Goal: Task Accomplishment & Management: Manage account settings

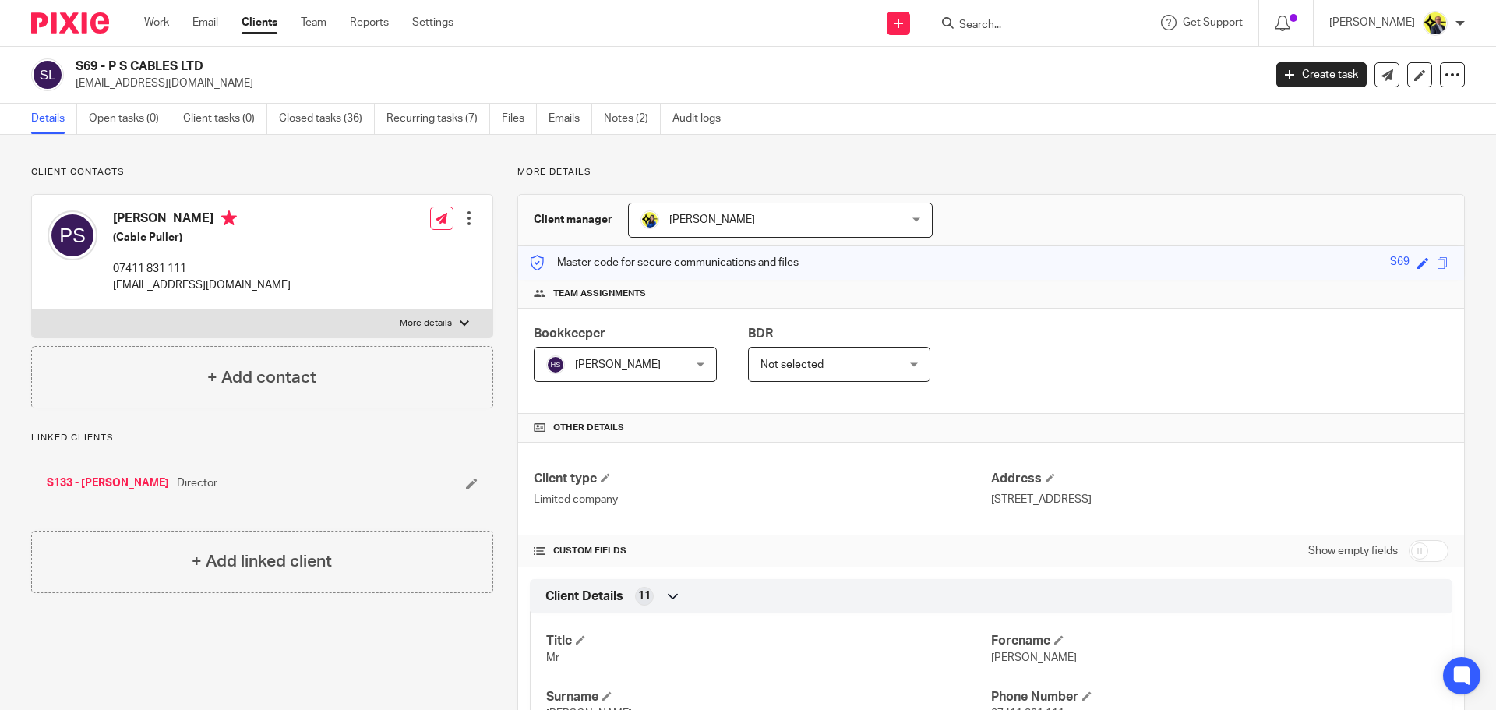
click at [59, 24] on img at bounding box center [70, 22] width 78 height 21
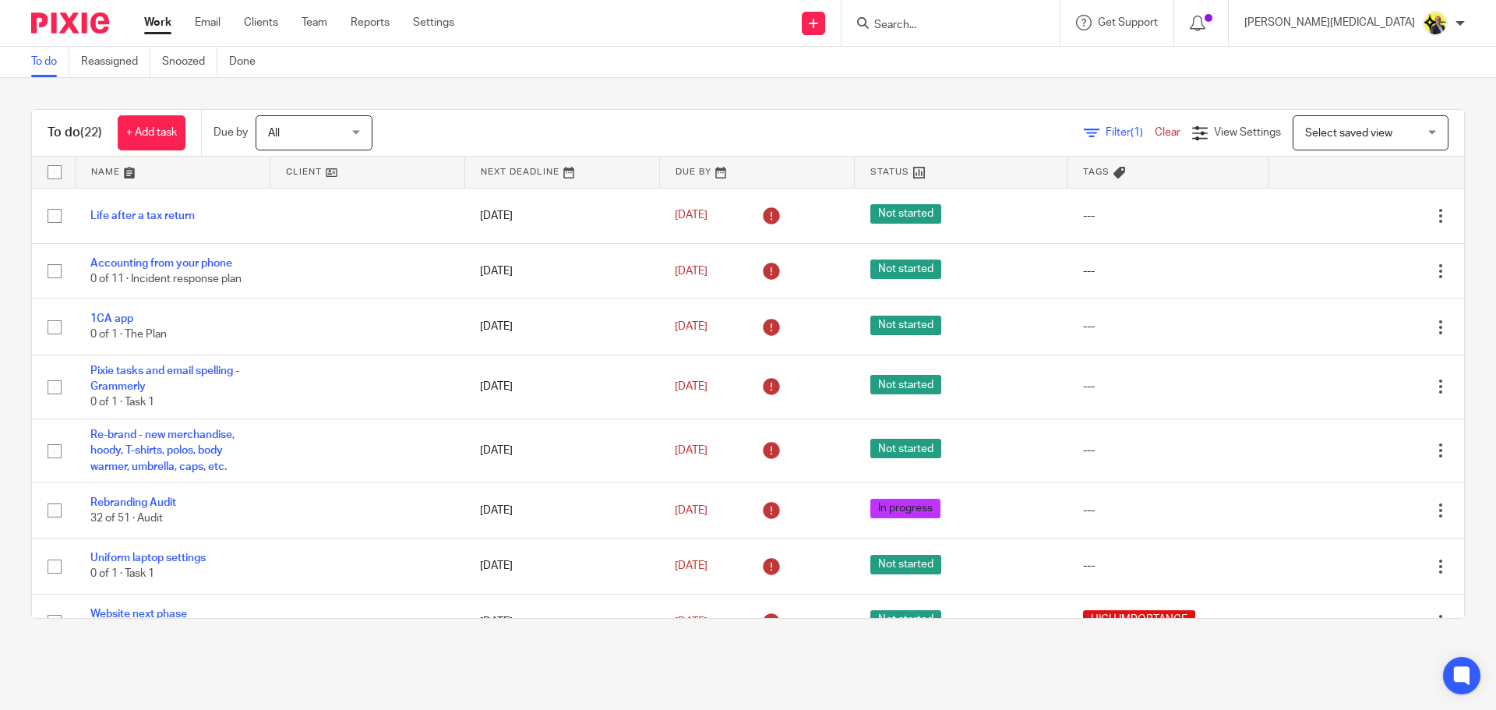
click at [277, 32] on div "Work Email Clients Team Reports Settings Work Email Clients Team Reports Settin…" at bounding box center [303, 23] width 349 height 46
click at [267, 25] on link "Clients" at bounding box center [261, 23] width 34 height 16
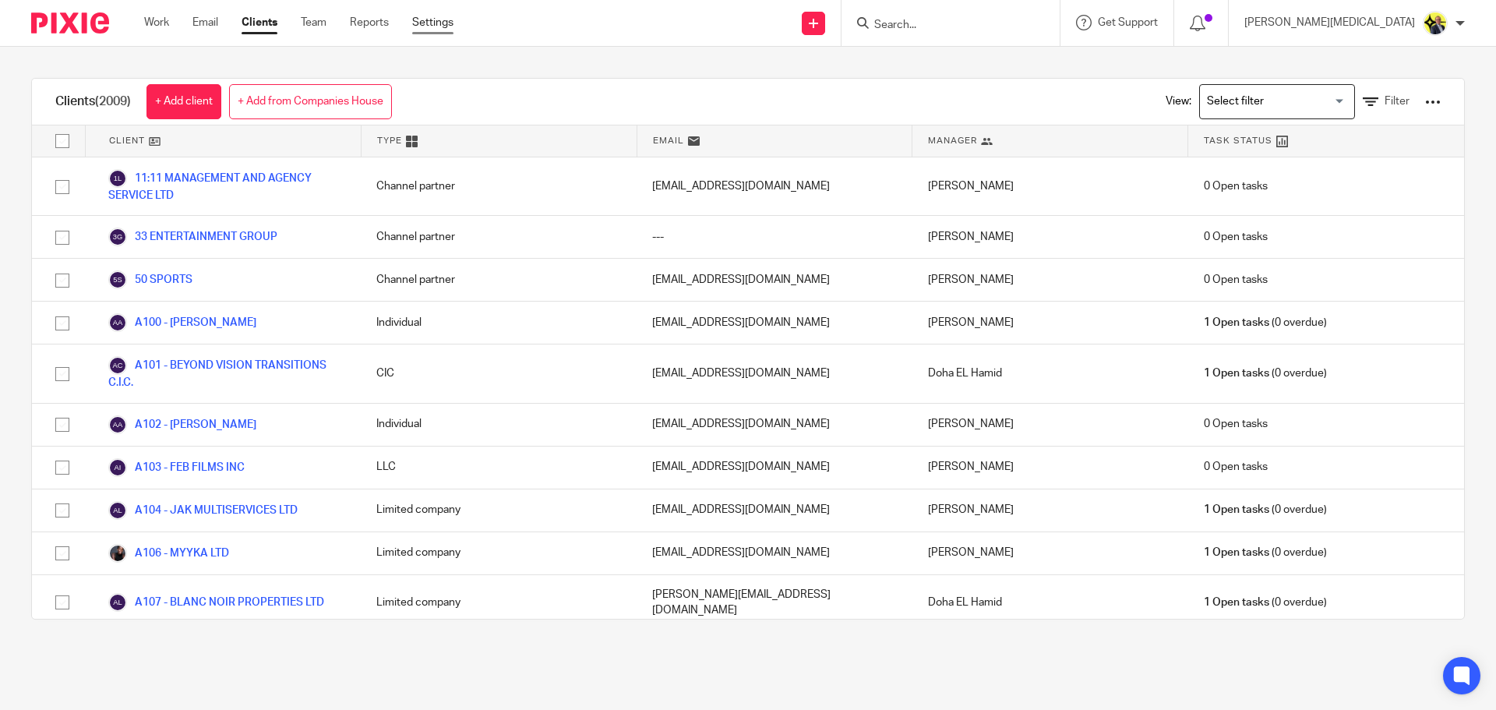
click at [442, 26] on link "Settings" at bounding box center [432, 23] width 41 height 16
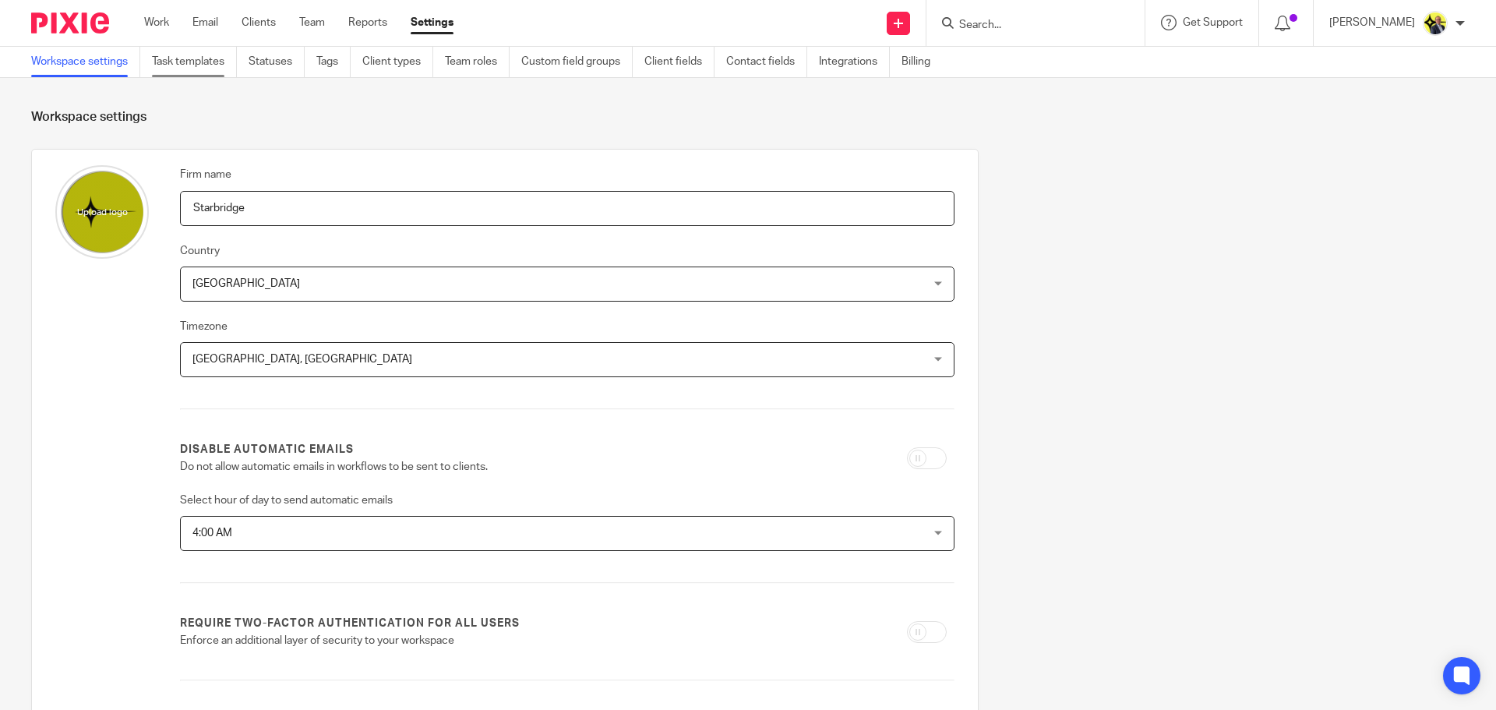
click at [213, 69] on link "Task templates" at bounding box center [194, 62] width 85 height 30
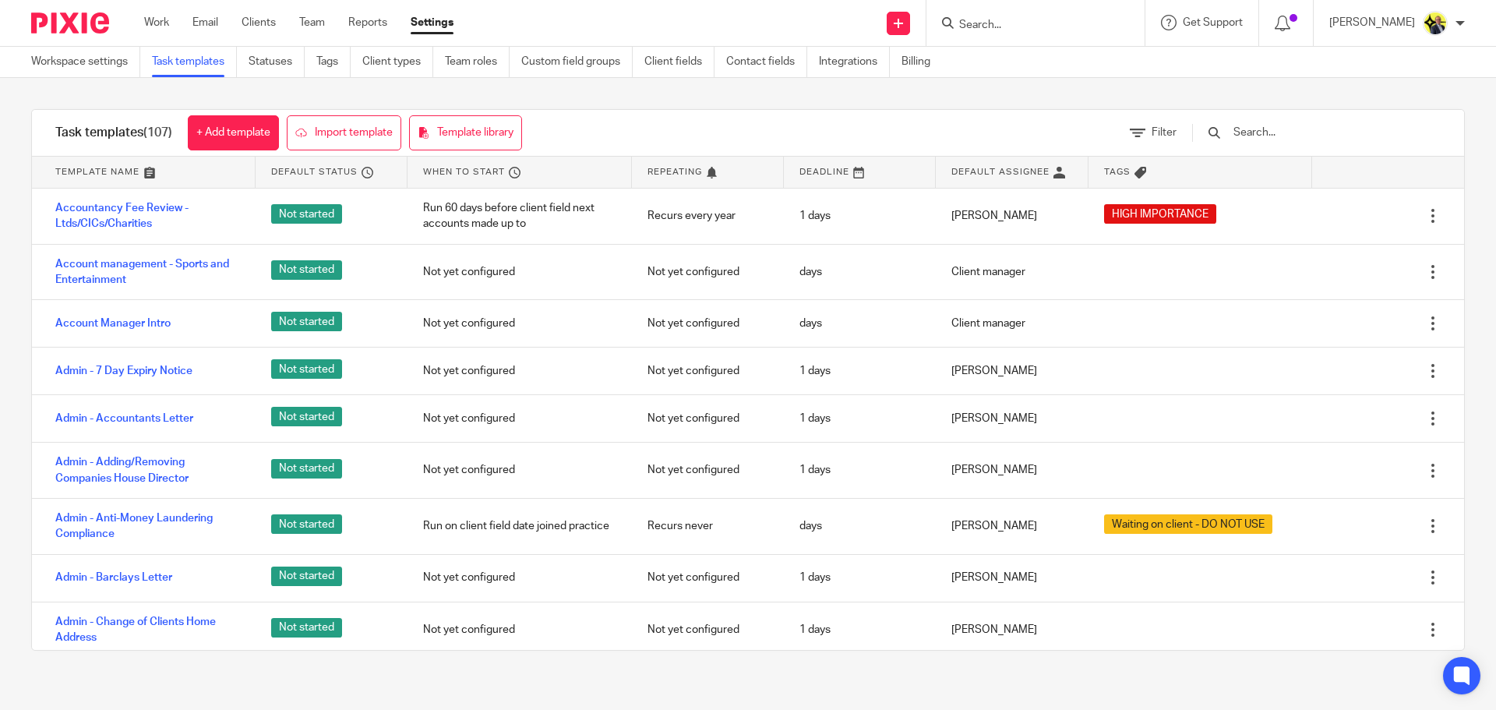
click at [1313, 136] on input "text" at bounding box center [1323, 132] width 182 height 17
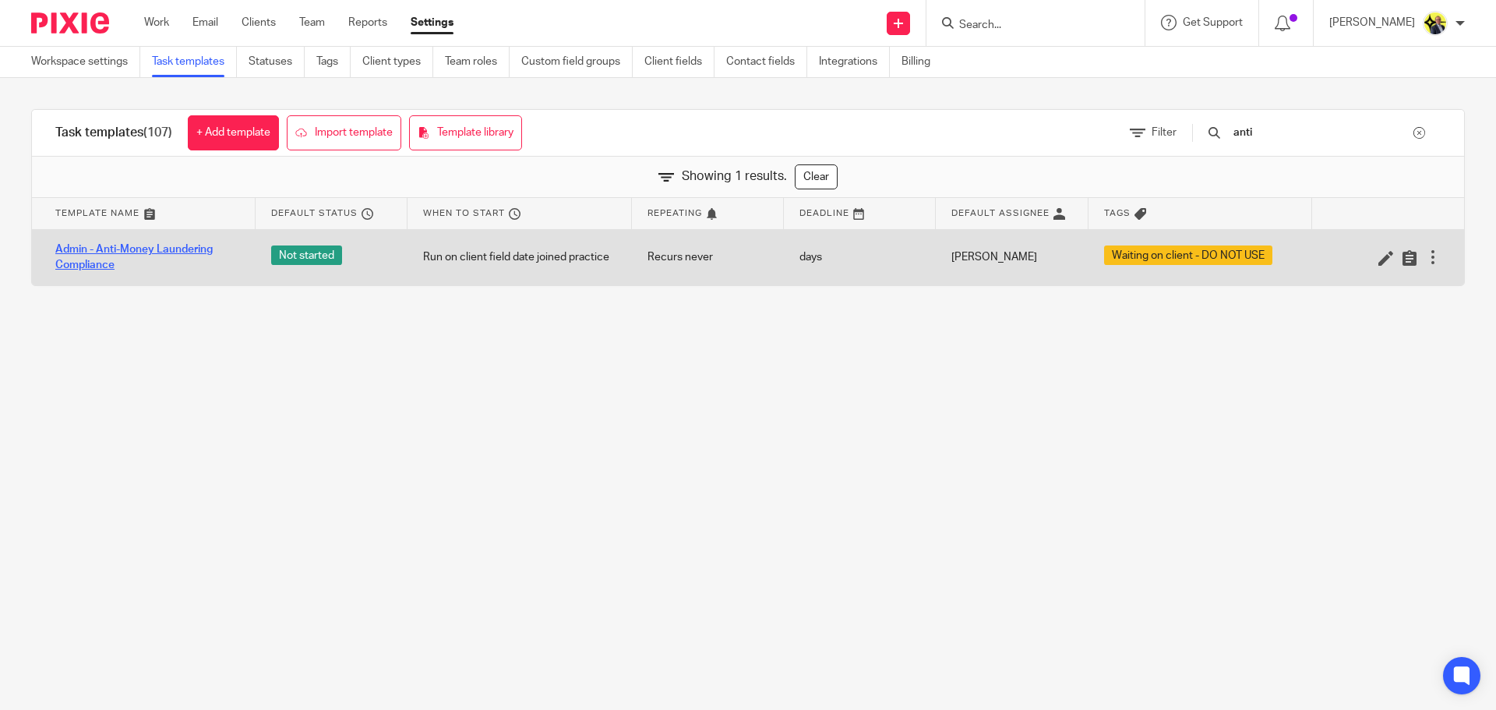
type input "anti"
click at [200, 249] on link "Admin - Anti-Money Laundering Compliance" at bounding box center [147, 258] width 185 height 32
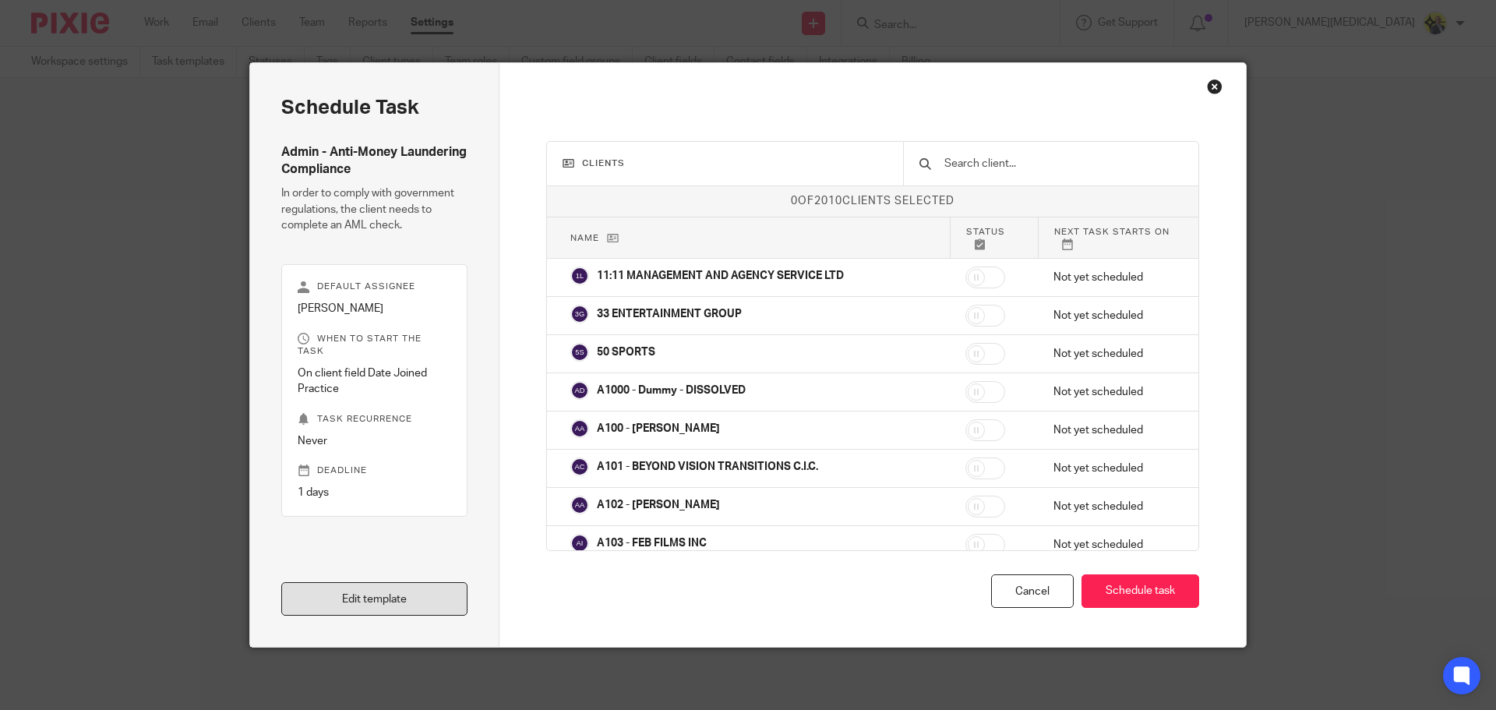
click at [345, 598] on link "Edit template" at bounding box center [374, 599] width 186 height 34
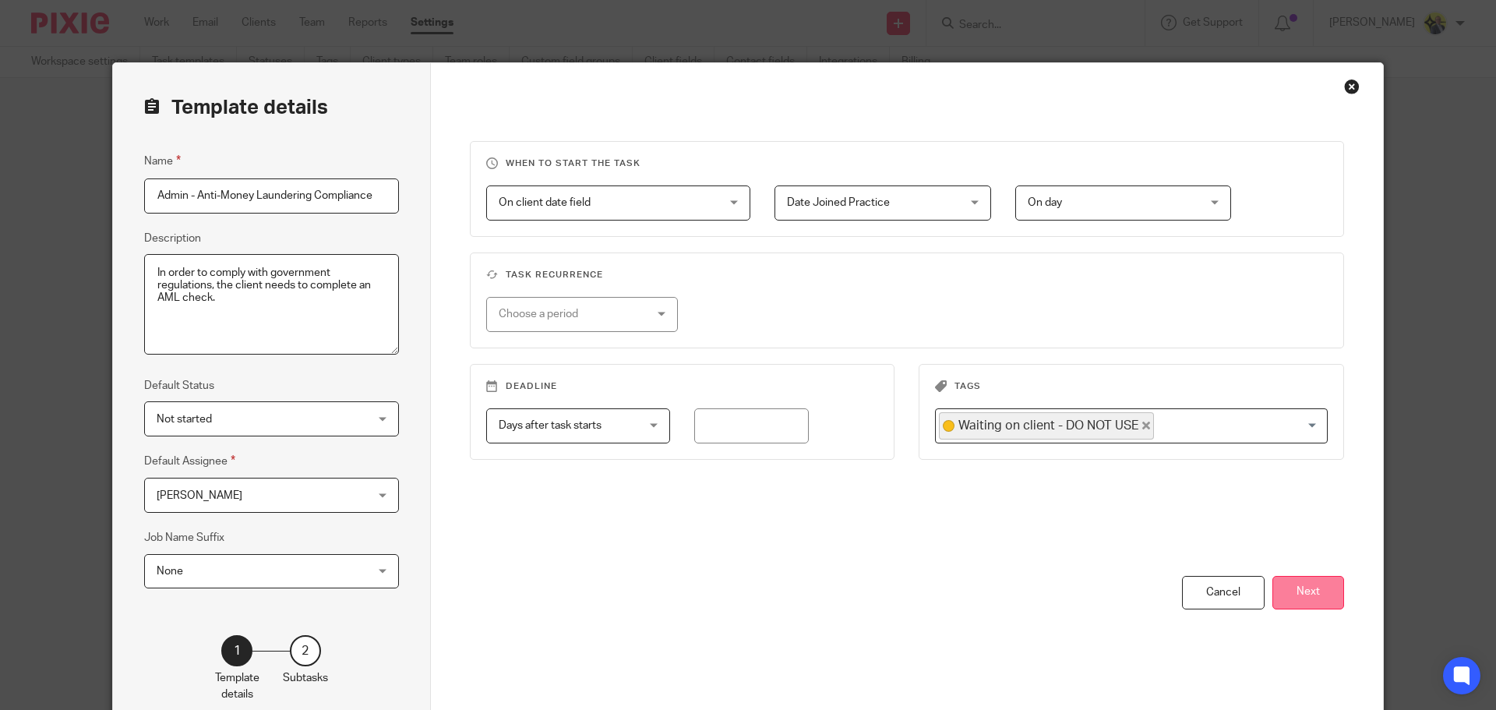
click at [1277, 581] on button "Next" at bounding box center [1308, 593] width 72 height 34
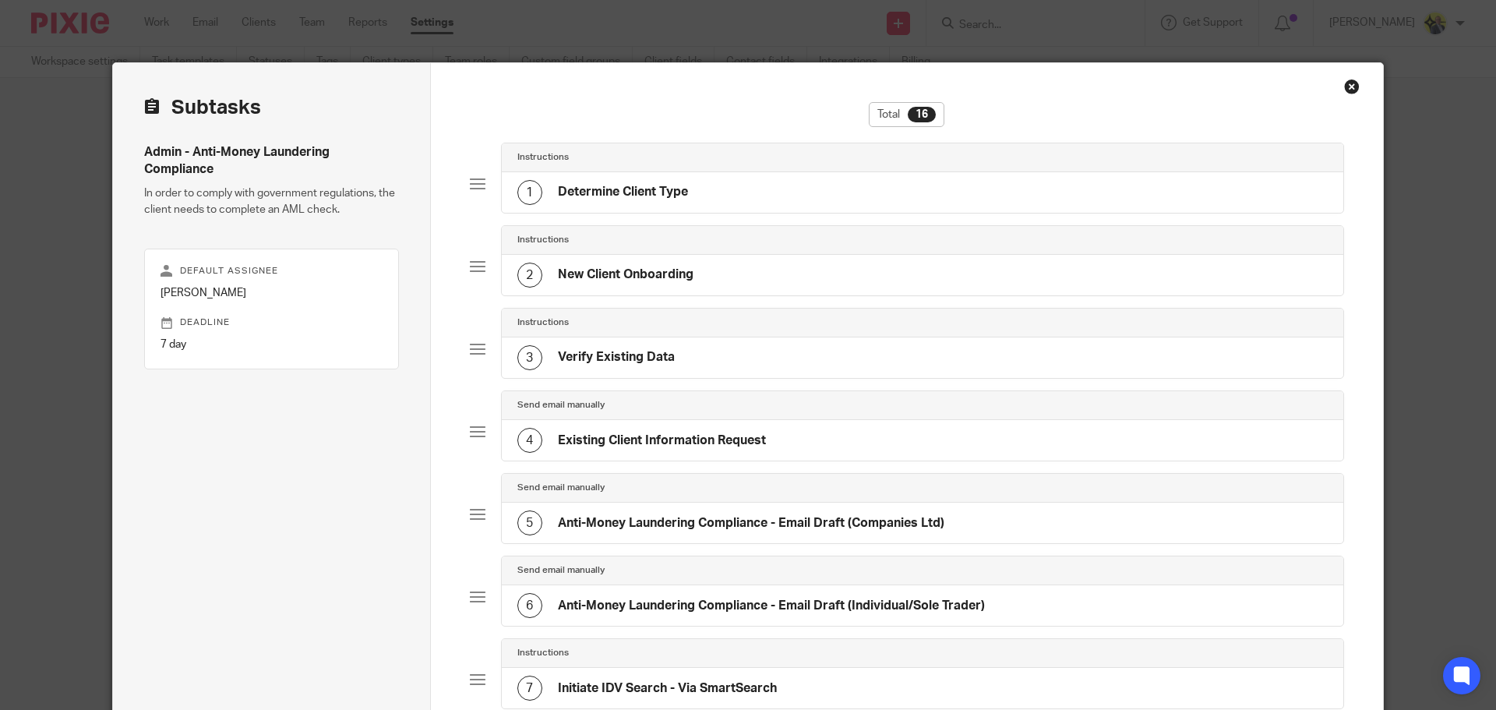
click at [740, 173] on div "1 Determine Client Type" at bounding box center [923, 192] width 842 height 41
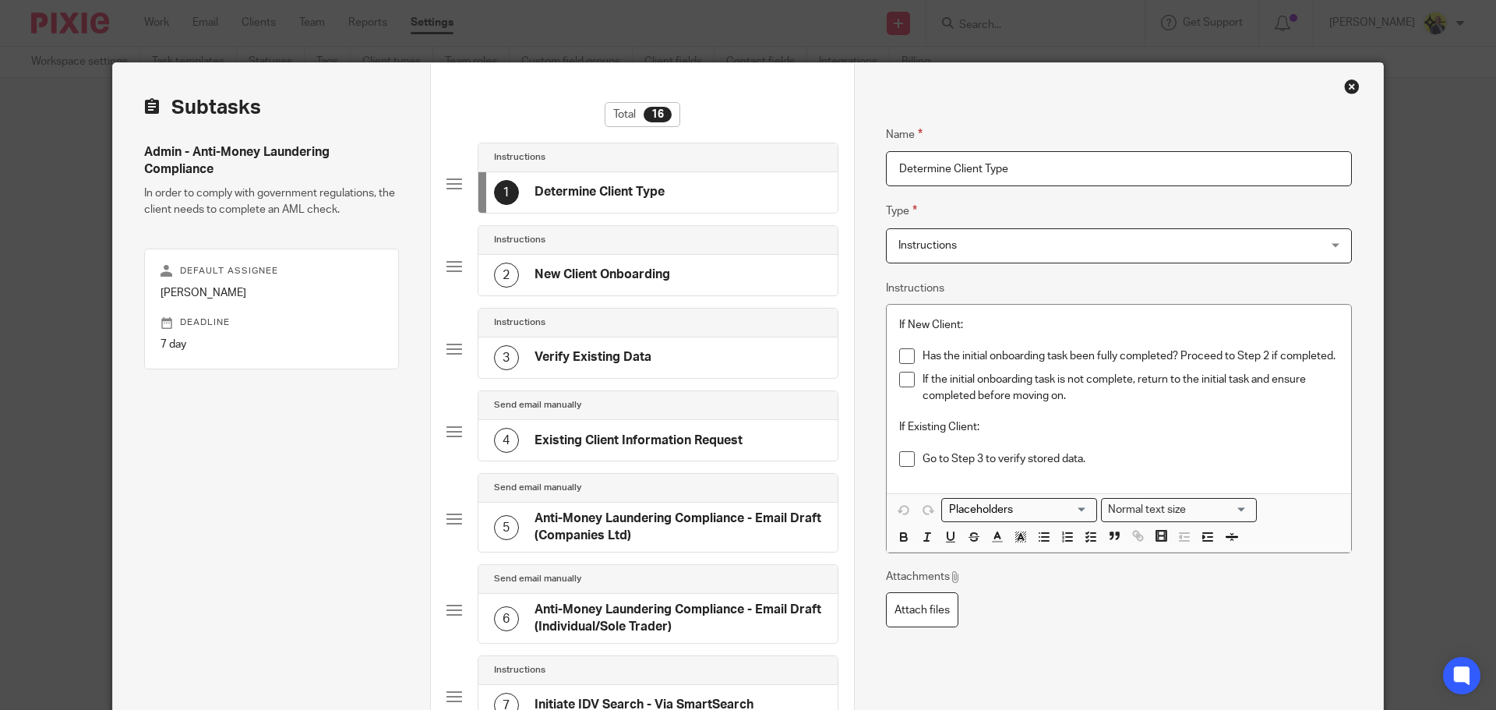
click at [721, 282] on div "2 New Client Onboarding" at bounding box center [657, 275] width 359 height 41
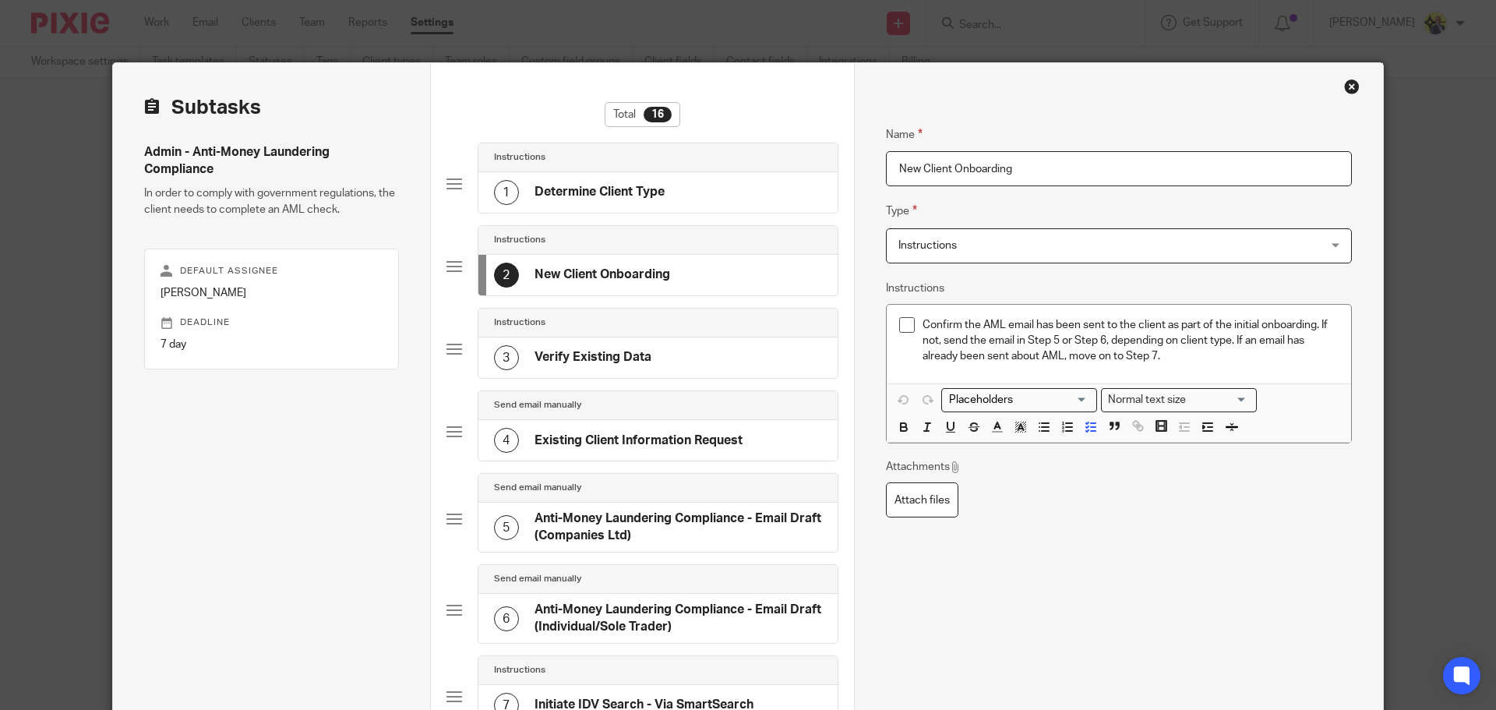
click at [703, 347] on div "3 Verify Existing Data" at bounding box center [657, 357] width 359 height 41
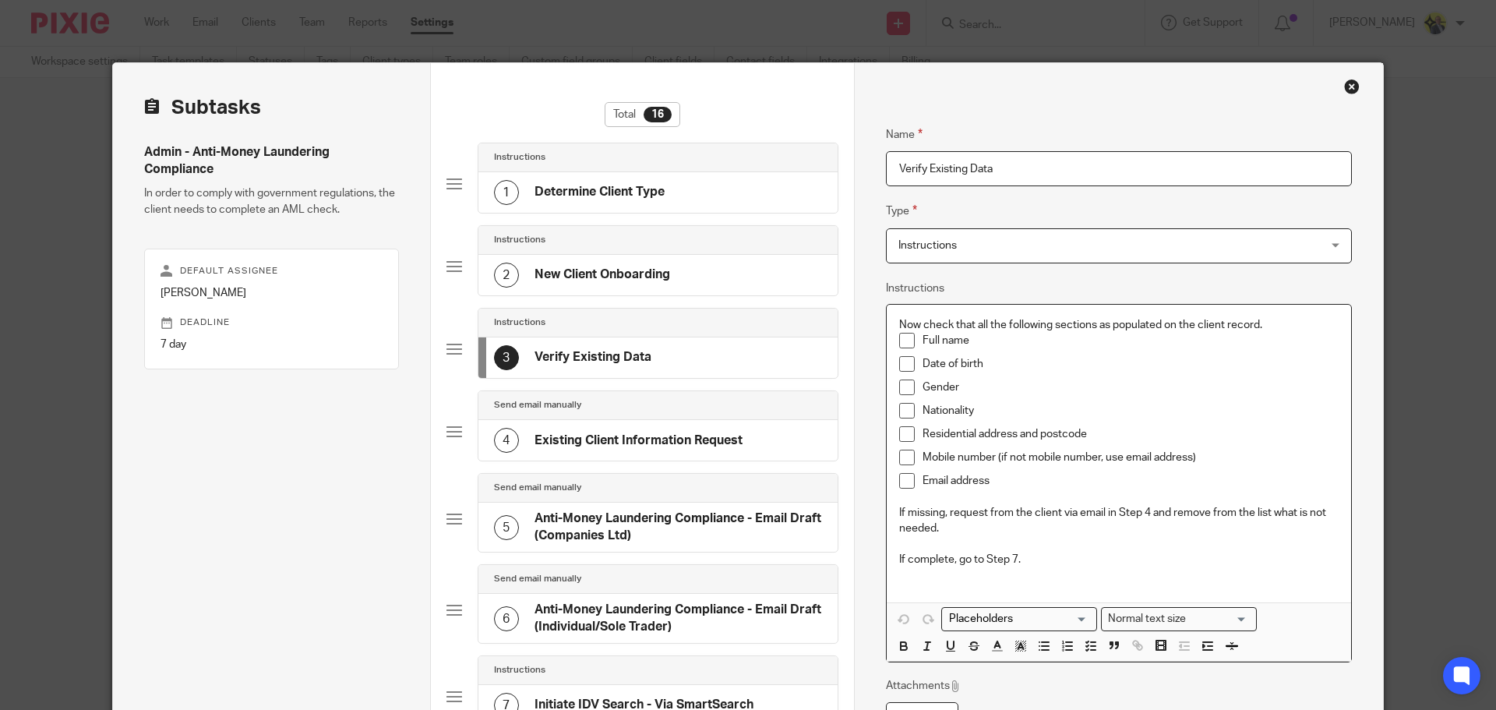
click at [1254, 323] on p "Now check that all the following sections as populated on the client record." at bounding box center [1118, 325] width 439 height 16
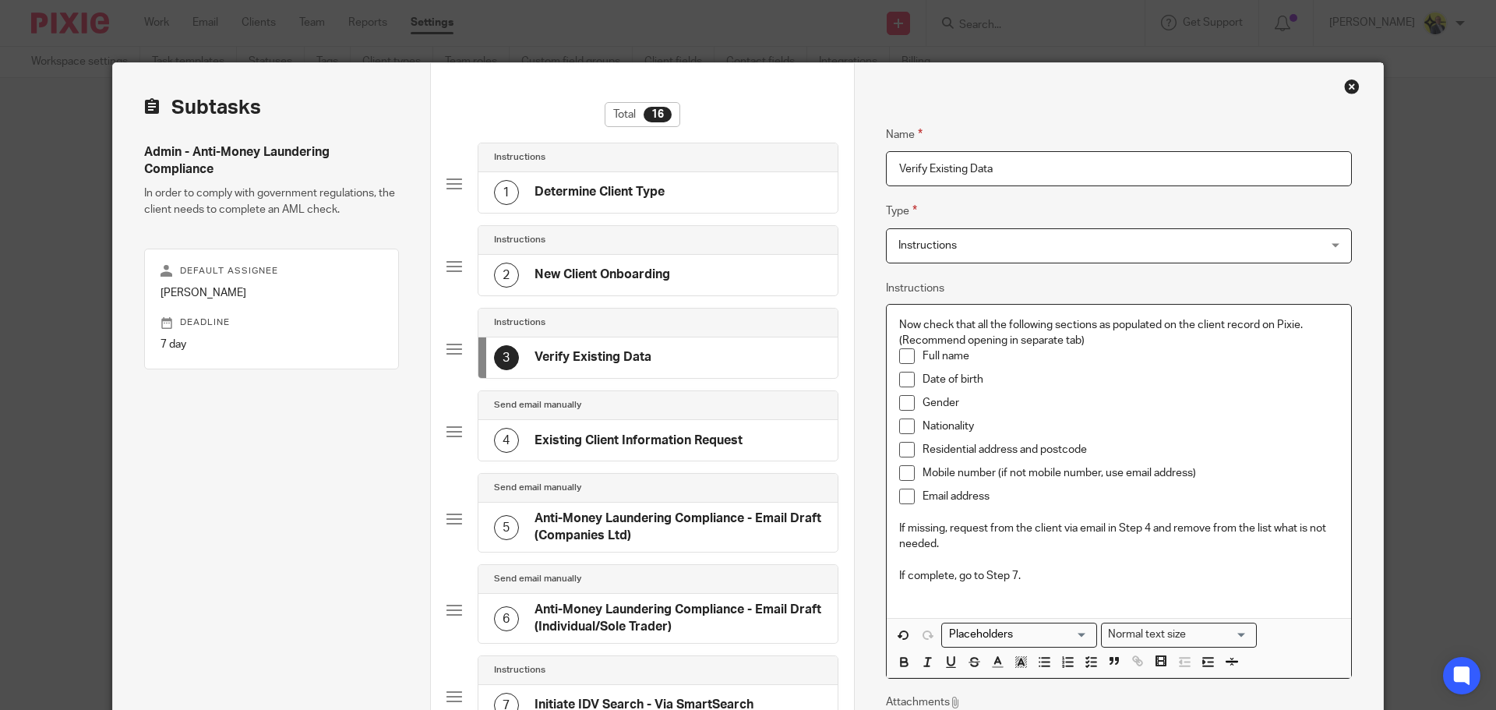
click at [970, 448] on p "Residential address and postcode" at bounding box center [1130, 450] width 416 height 16
click at [1067, 341] on p "Now check that all the following sections as populated on the client record on …" at bounding box center [1118, 333] width 439 height 32
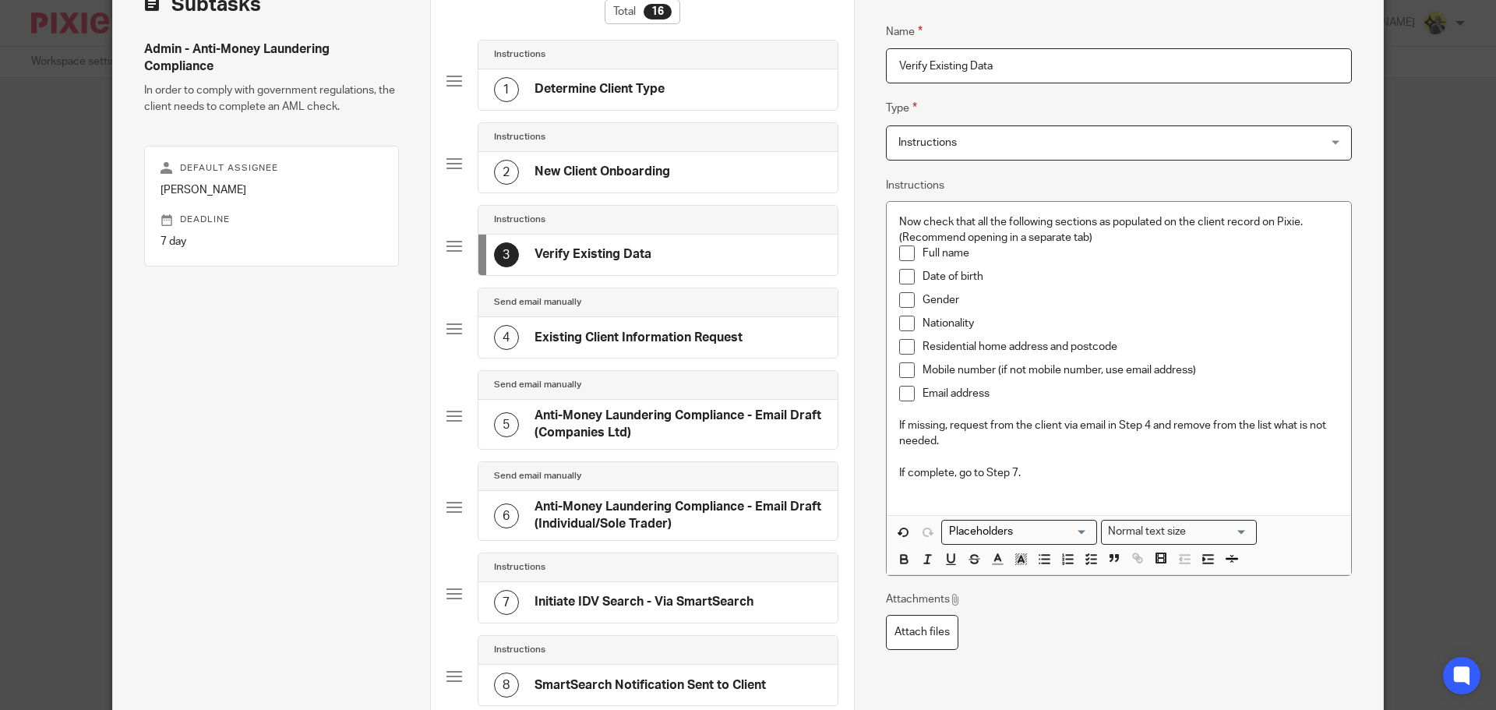
scroll to position [125, 0]
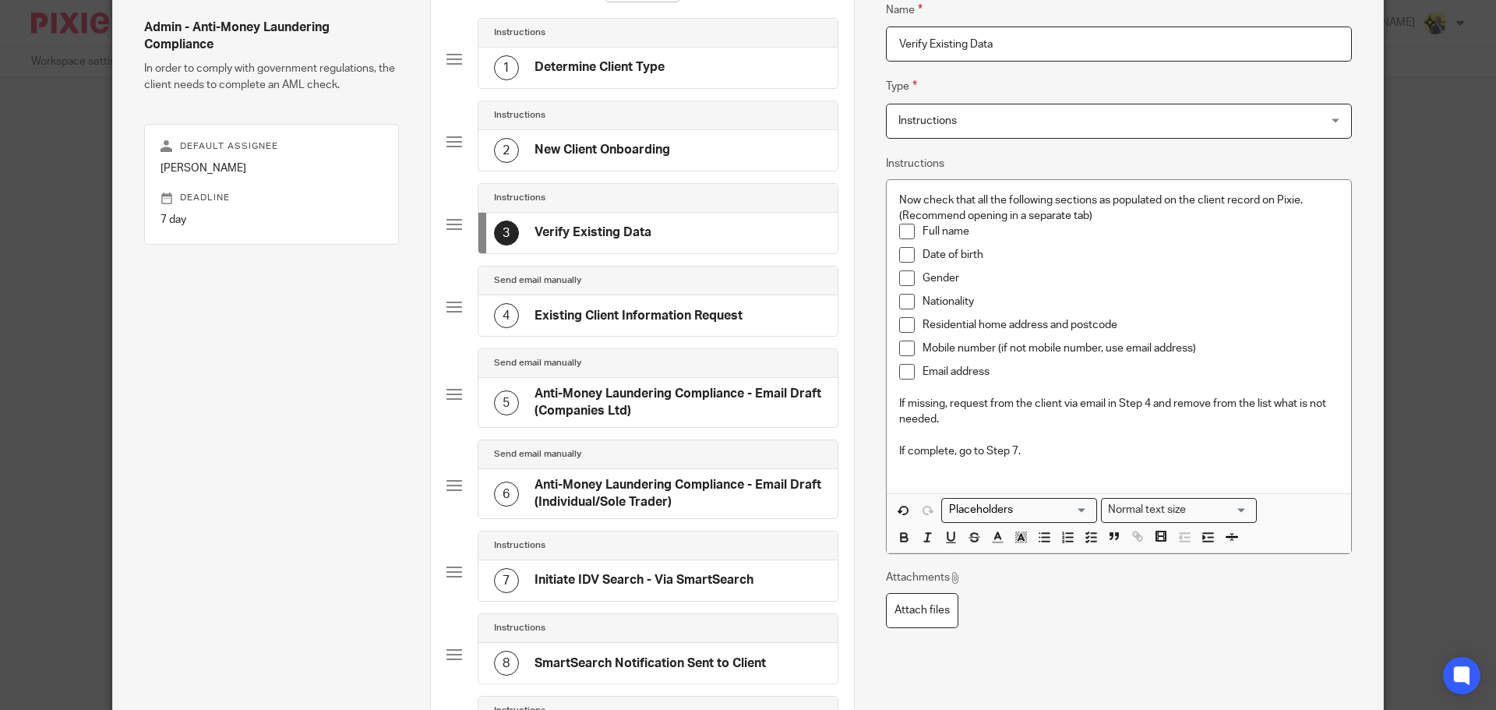
click at [951, 450] on p "If complete, go to Step 7." at bounding box center [1118, 451] width 439 height 16
click at [666, 155] on div "2 New Client Onboarding" at bounding box center [657, 150] width 359 height 41
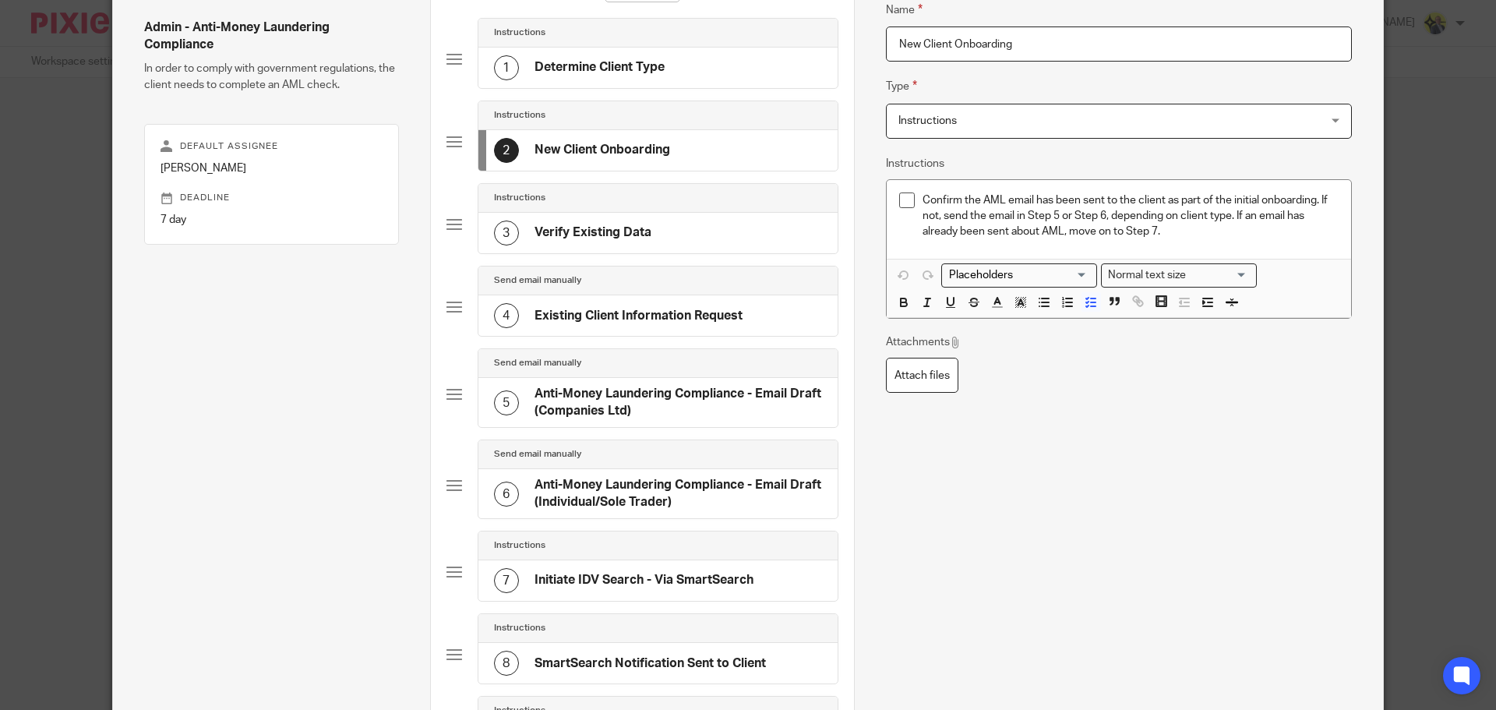
click at [644, 233] on h4 "Verify Existing Data" at bounding box center [592, 232] width 117 height 16
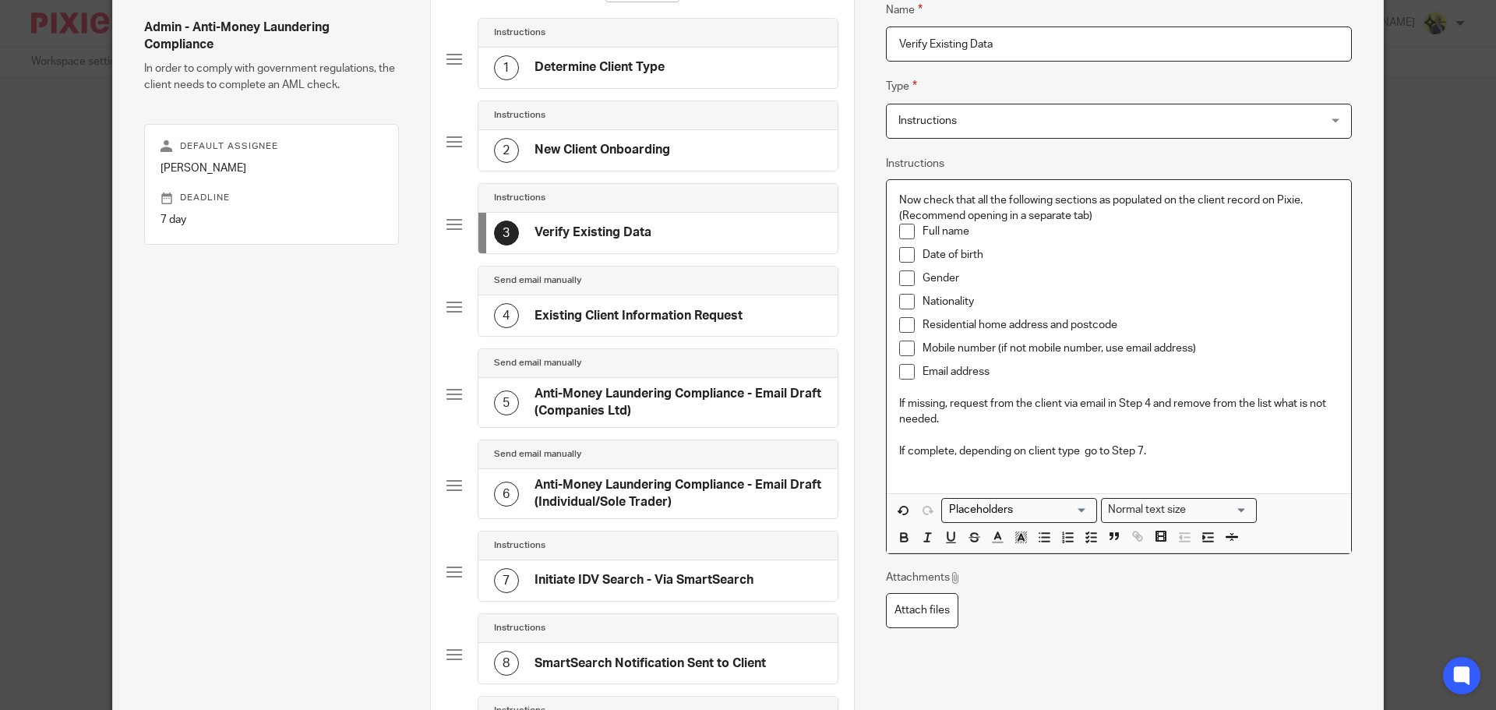
click at [900, 451] on p "If complete, depending on client type go to Step 7." at bounding box center [1118, 451] width 439 height 16
click at [900, 399] on p "If missing, request from the client via email in Step 4 and remove from the lis…" at bounding box center [1118, 412] width 439 height 32
click at [900, 452] on p "If complete, depending on client type go to Step 7." at bounding box center [1118, 451] width 439 height 16
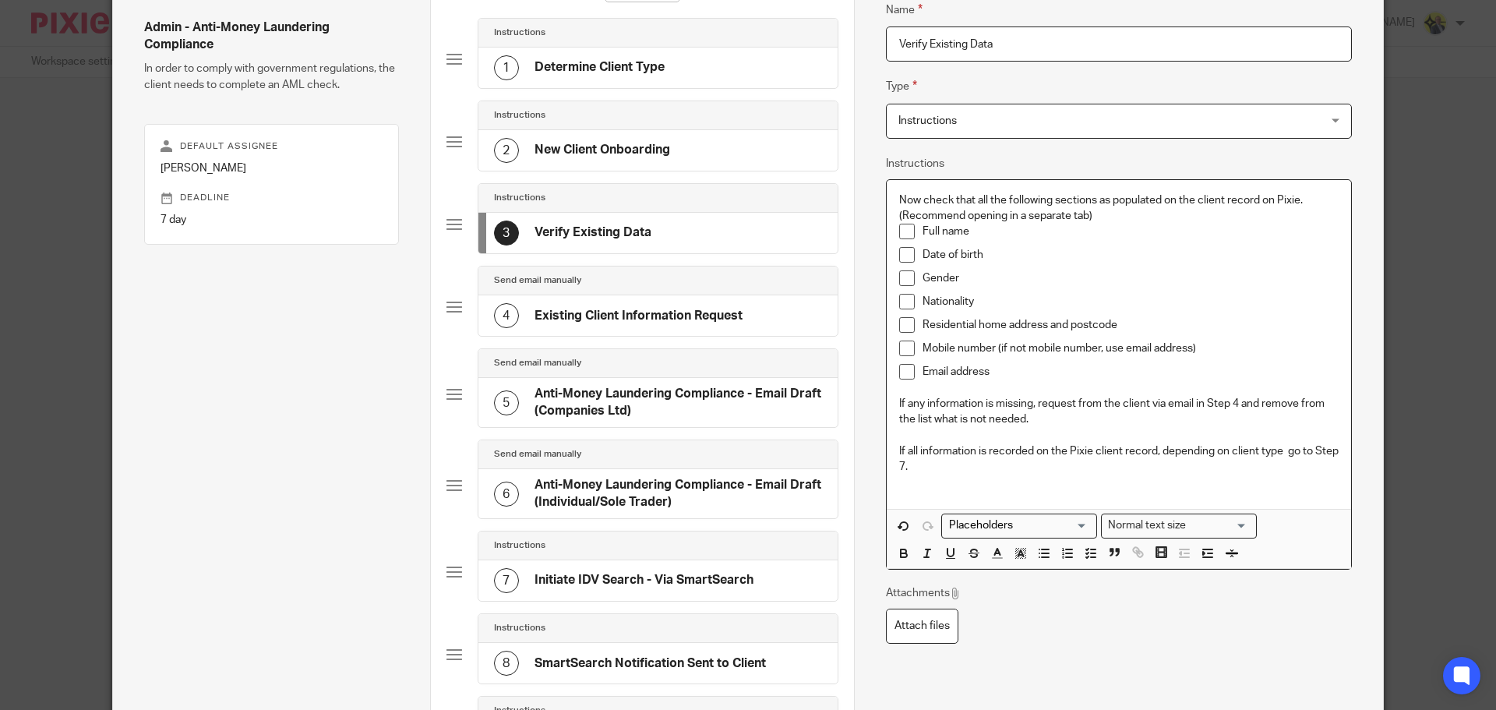
click at [1279, 450] on p "If all information is recorded on the Pixie client record, depending on client …" at bounding box center [1118, 459] width 439 height 32
click at [654, 160] on div "2 New Client Onboarding" at bounding box center [582, 150] width 176 height 25
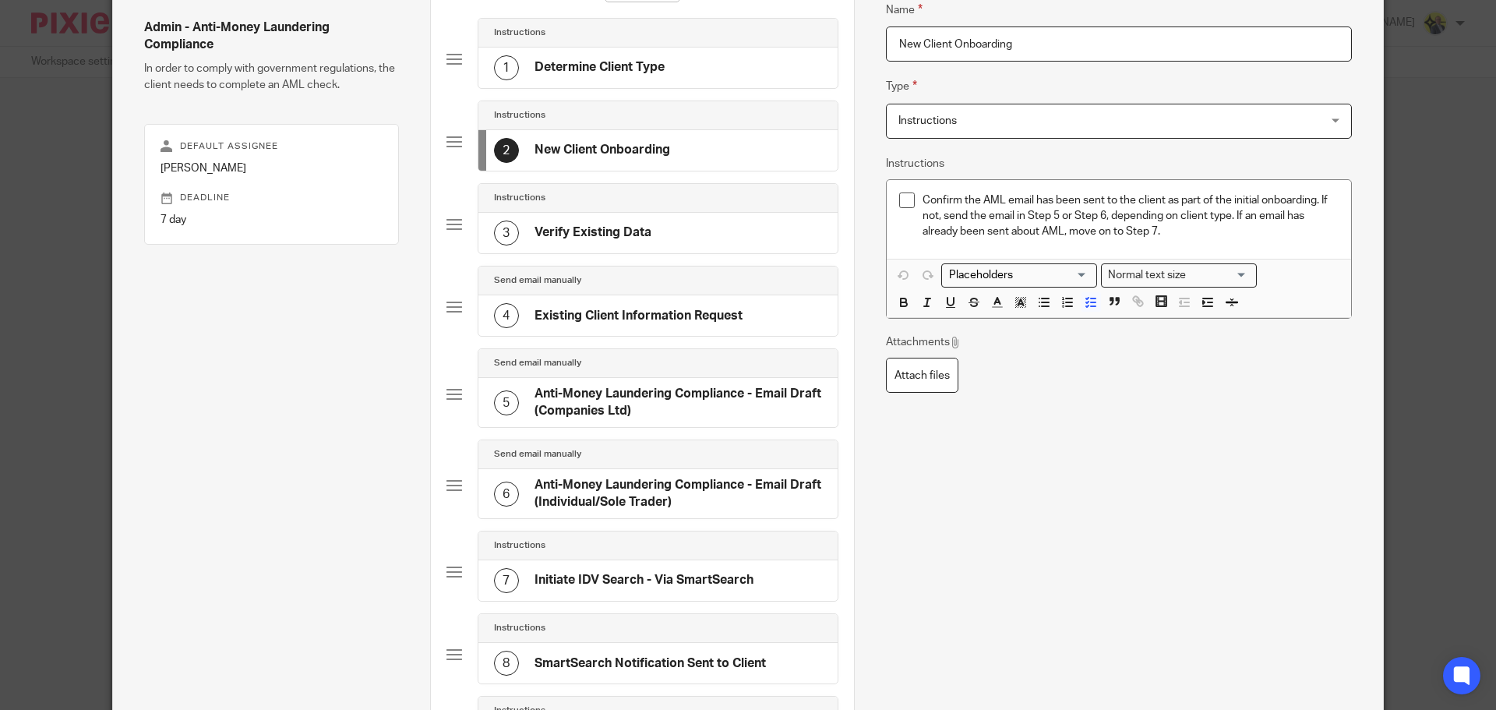
click at [656, 233] on div "3 Verify Existing Data" at bounding box center [657, 233] width 359 height 41
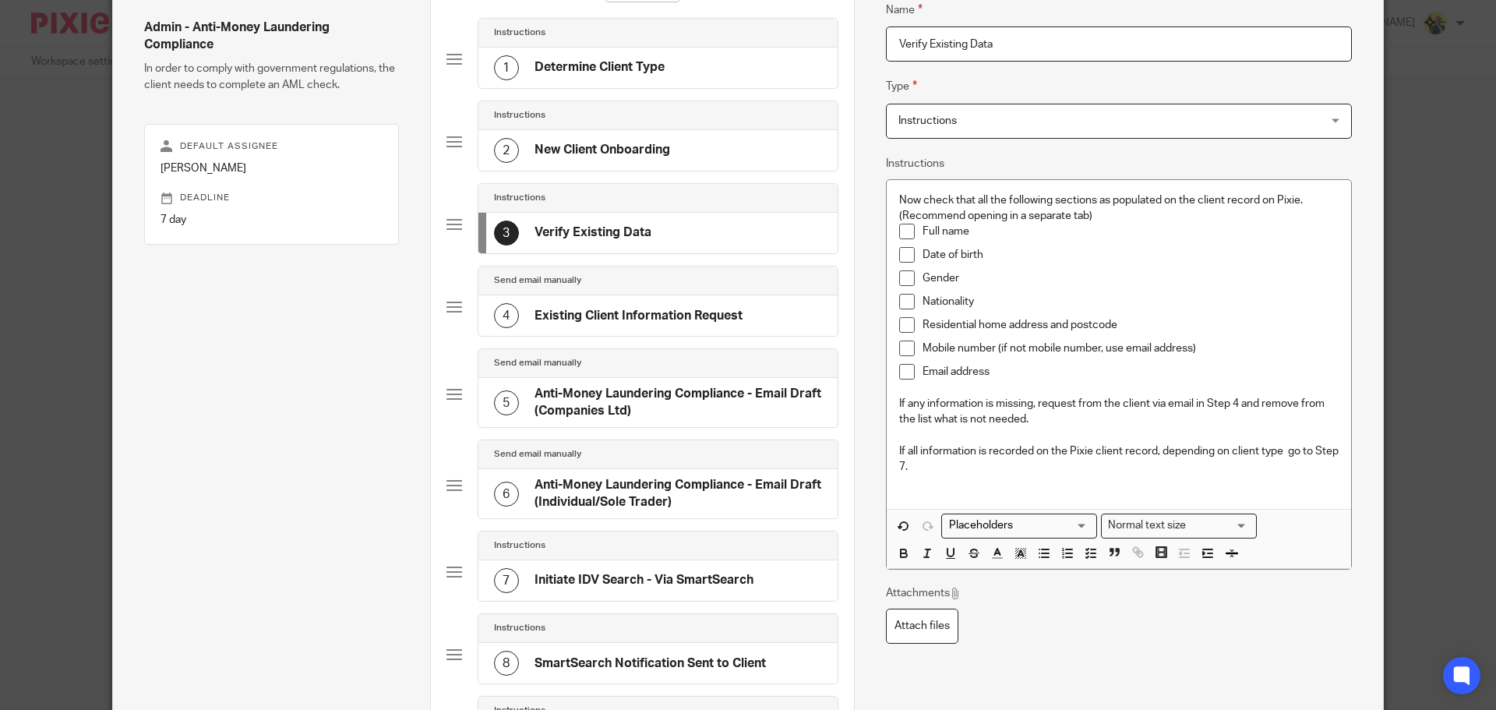
click at [1278, 451] on p "If all information is recorded on the Pixie client record, depending on client …" at bounding box center [1118, 459] width 439 height 32
click at [1136, 470] on p "If all information is recorded on the Pixie client record, depending on client …" at bounding box center [1118, 459] width 439 height 32
click at [1114, 477] on p at bounding box center [1118, 482] width 439 height 16
click at [1143, 464] on p "If all information is recorded on the Pixie client record, depending on client …" at bounding box center [1118, 459] width 439 height 32
drag, startPoint x: 1127, startPoint y: 466, endPoint x: 1118, endPoint y: 482, distance: 18.8
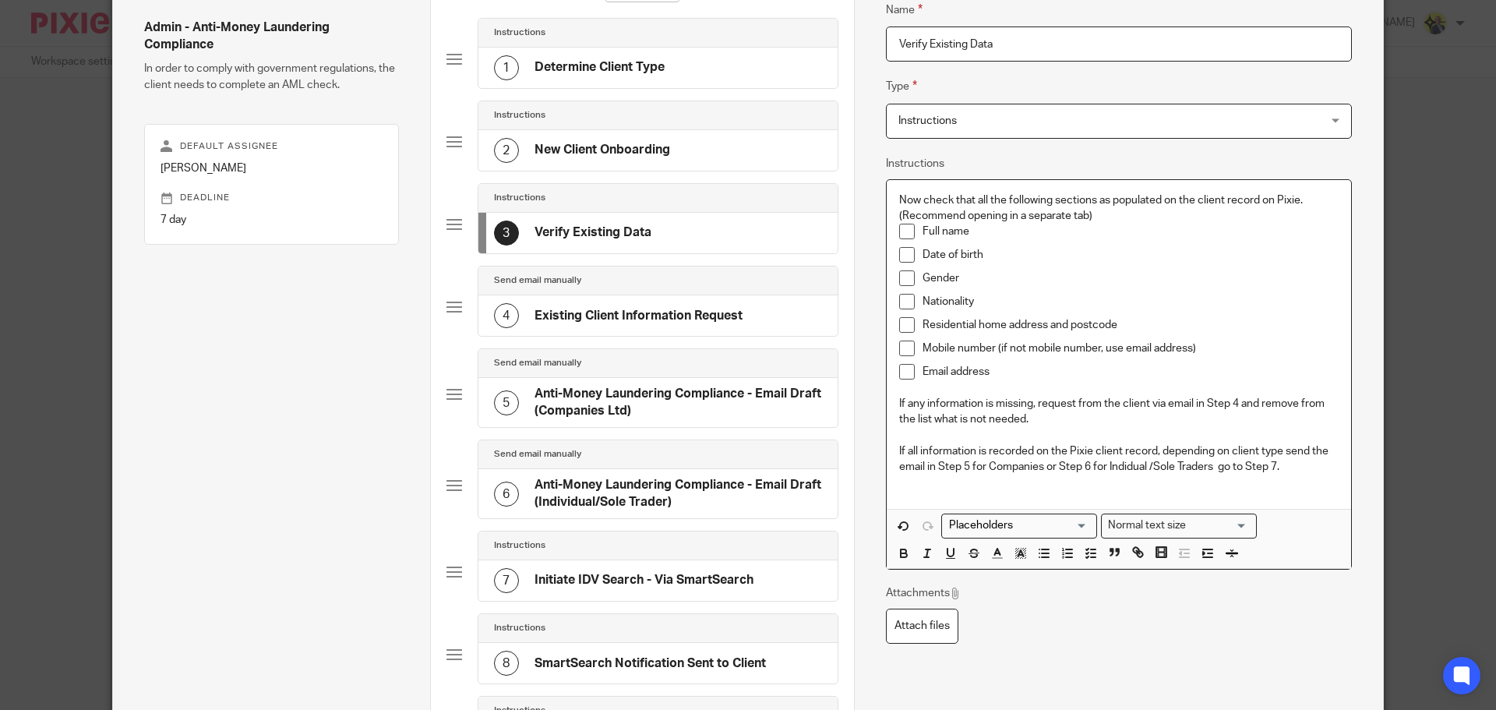
click at [1118, 482] on p at bounding box center [1118, 482] width 439 height 16
click at [1144, 467] on p "If all information is recorded on the Pixie client record, depending on client …" at bounding box center [1118, 459] width 439 height 32
click at [1220, 467] on p "If all information is recorded on the Pixie client record, depending on client …" at bounding box center [1118, 459] width 439 height 32
click at [1176, 483] on p "If all information is recorded on the Pixie client record, depending on client …" at bounding box center [1118, 467] width 439 height 48
click at [749, 326] on div "4 Existing Client Information Request" at bounding box center [657, 315] width 359 height 41
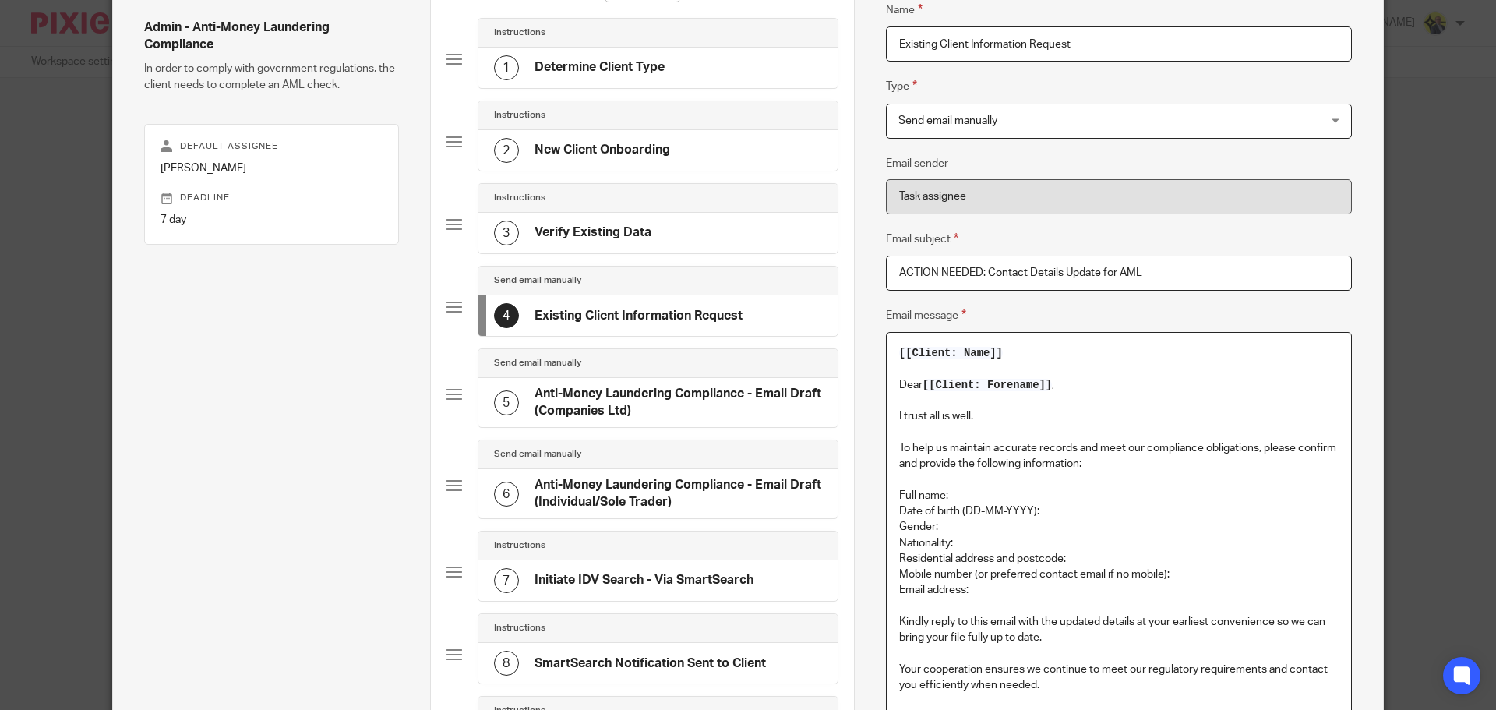
drag, startPoint x: 1003, startPoint y: 355, endPoint x: 891, endPoint y: 352, distance: 113.0
click at [891, 352] on div "[[Client: Name]] Dear [[Client: Forename]] , I trust all is well. To help us ma…" at bounding box center [1119, 569] width 464 height 473
drag, startPoint x: 1001, startPoint y: 352, endPoint x: 880, endPoint y: 354, distance: 121.5
click at [886, 354] on div "[[Client: Name]] Dear [[Client: Forename]] , I trust all is well. To help us ma…" at bounding box center [1119, 599] width 466 height 534
click at [891, 354] on div "[[Client: Name]] Dear [[Client: Forename]] , I trust all is well. To help us ma…" at bounding box center [1119, 569] width 464 height 473
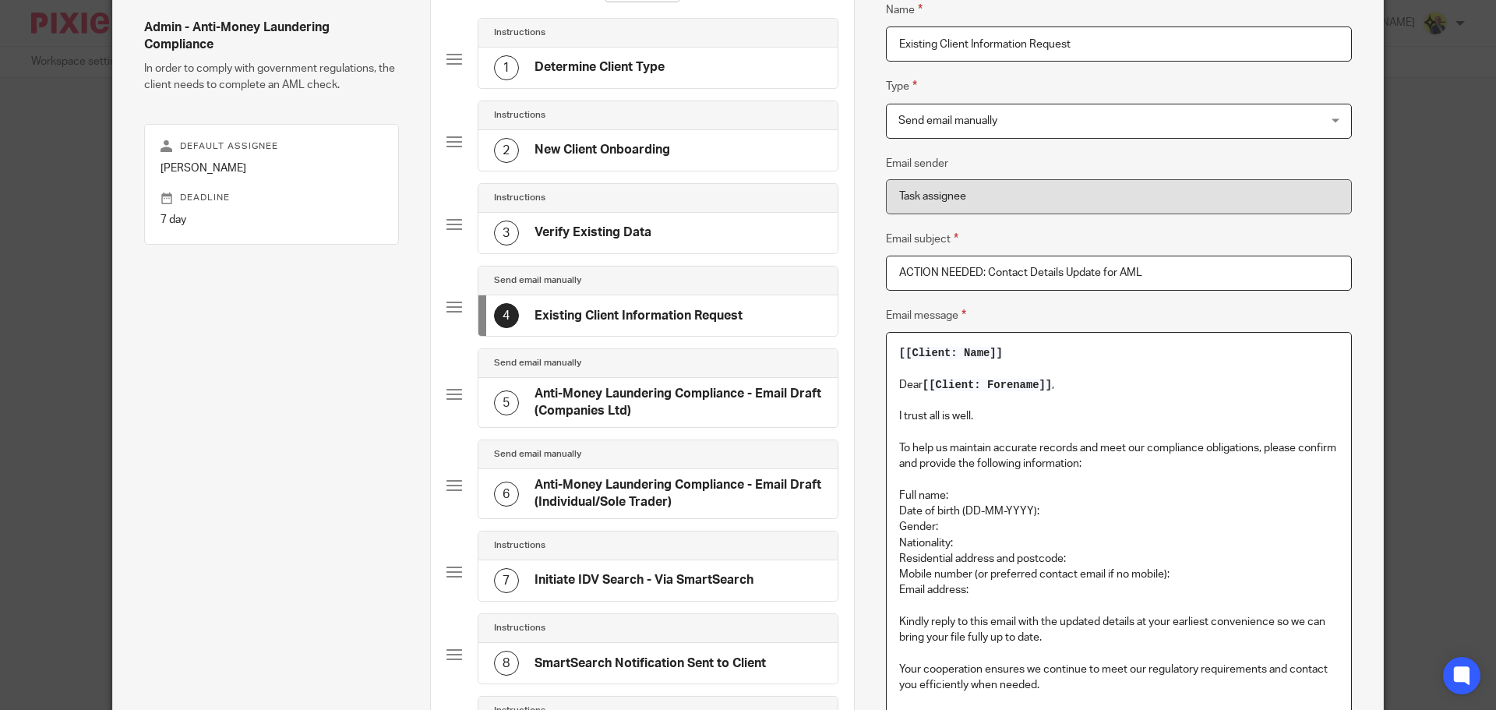
drag, startPoint x: 994, startPoint y: 354, endPoint x: 891, endPoint y: 353, distance: 102.9
click at [891, 353] on div "[[Client: Name]] Dear [[Client: Forename]] , I trust all is well. To help us ma…" at bounding box center [1119, 569] width 464 height 473
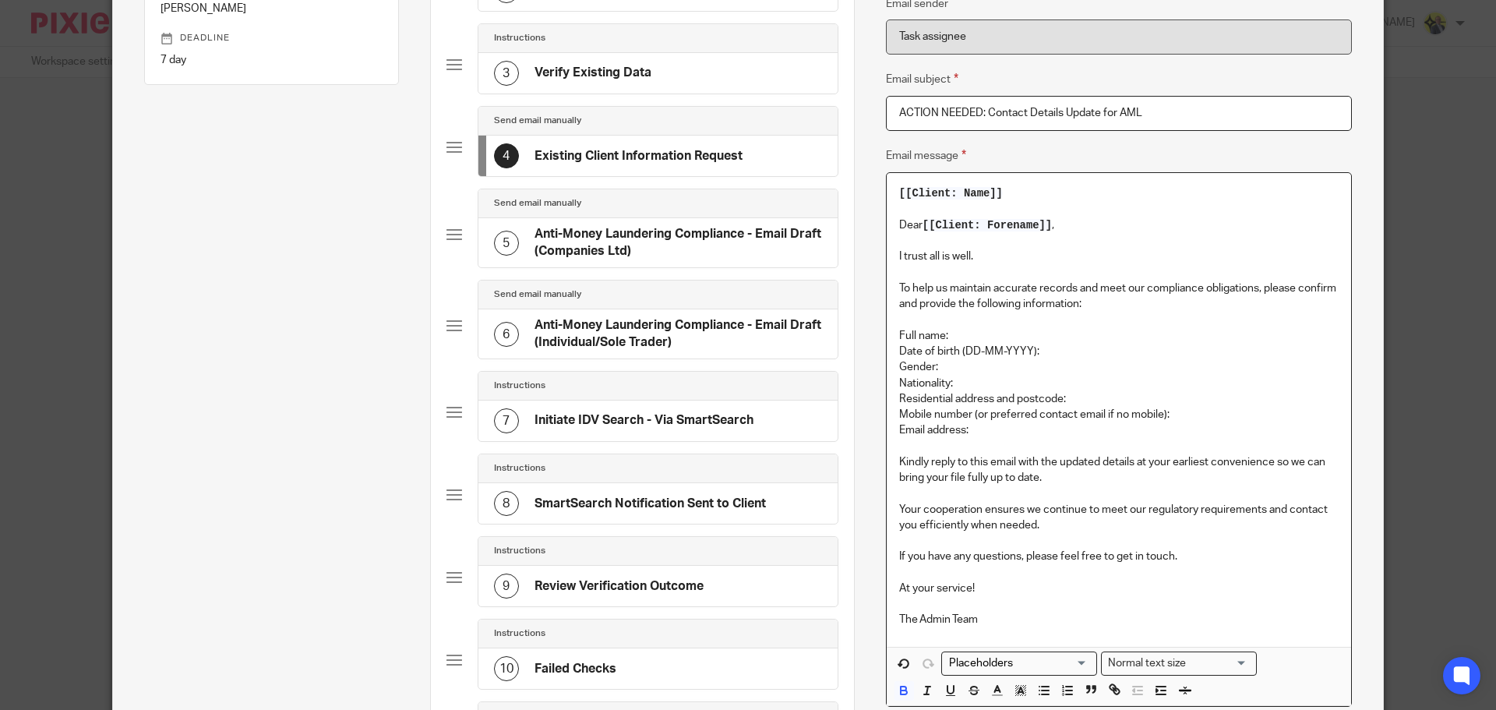
scroll to position [320, 0]
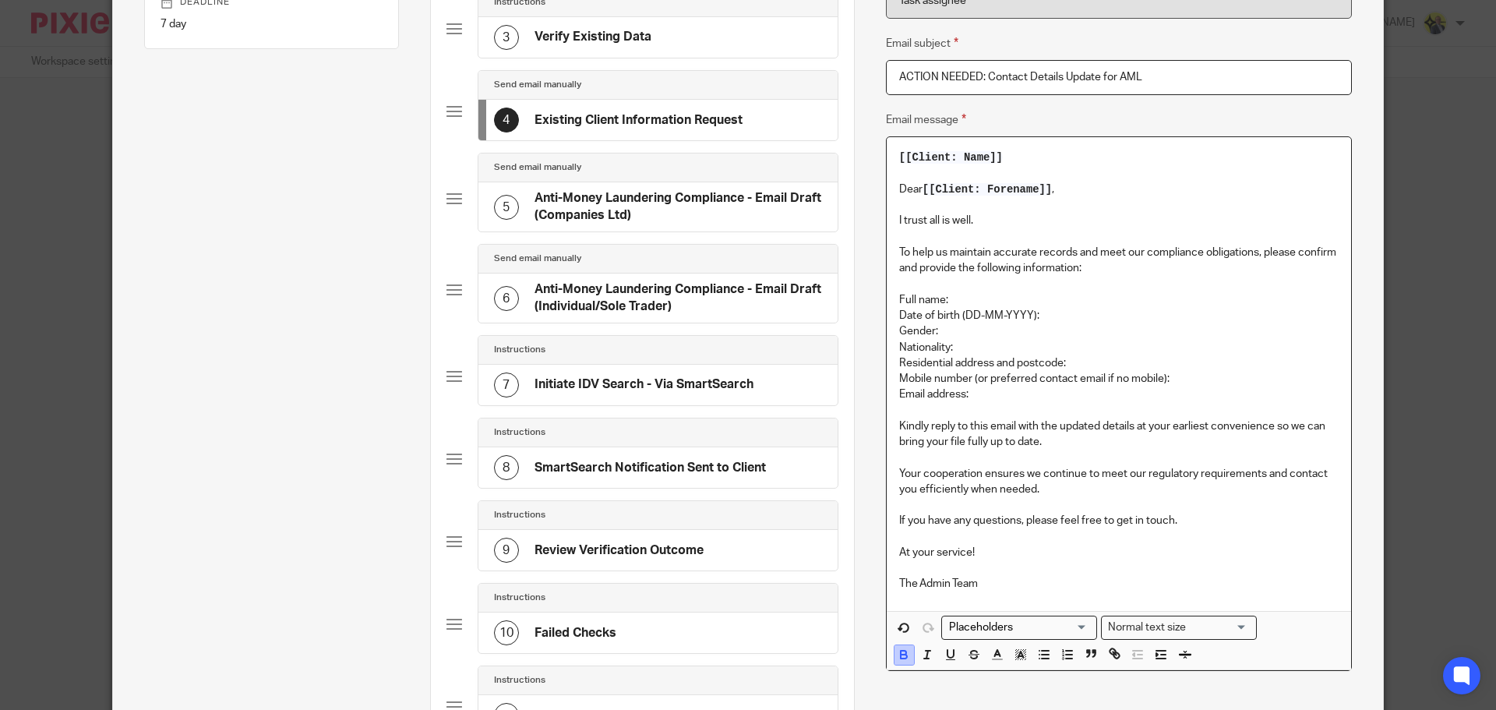
click at [901, 655] on icon "button" at bounding box center [904, 656] width 6 height 4
click at [898, 658] on icon "button" at bounding box center [904, 654] width 14 height 14
click at [1141, 310] on p "Date of birth (DD-MM-YYYY):" at bounding box center [1118, 316] width 439 height 16
click at [674, 211] on h4 "Anti-Money Laundering Compliance - Email Draft (Companies Ltd)" at bounding box center [677, 207] width 287 height 34
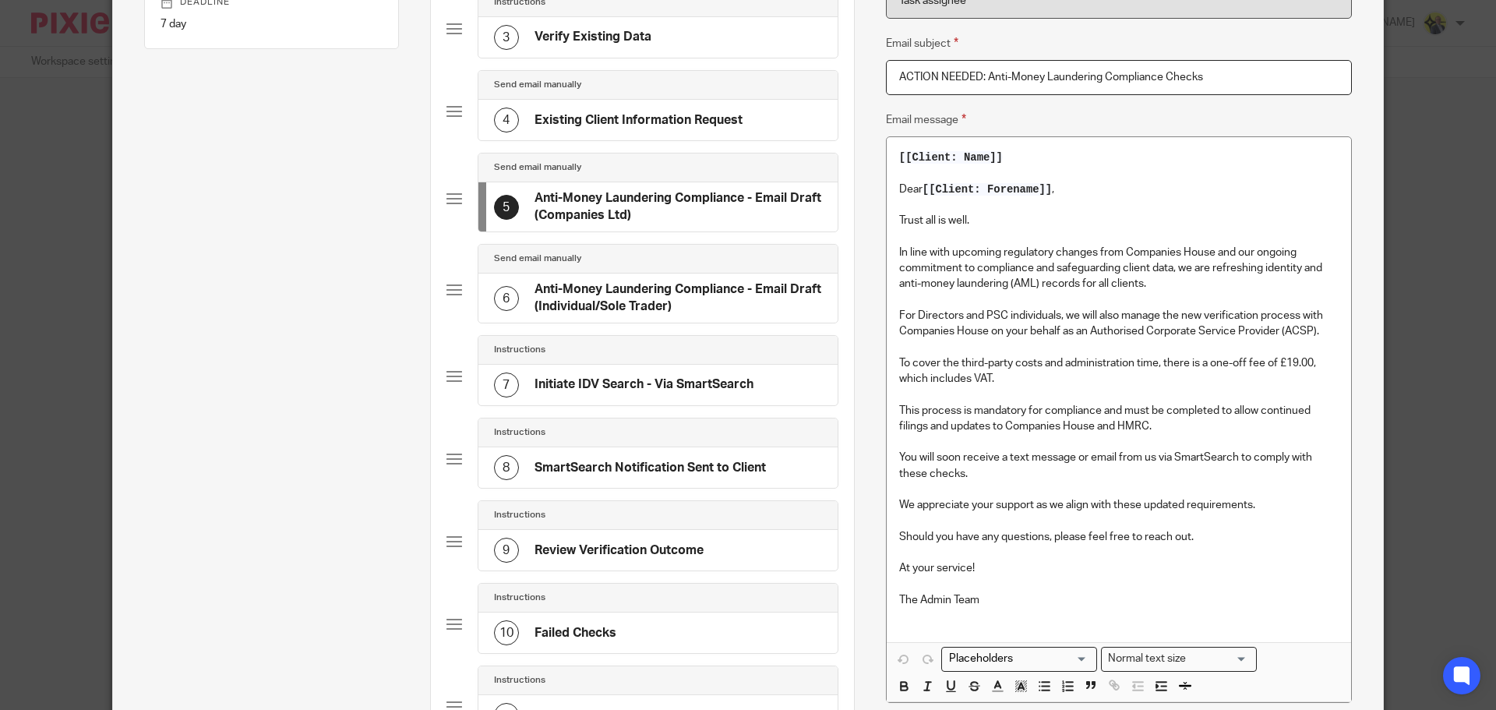
scroll to position [0, 0]
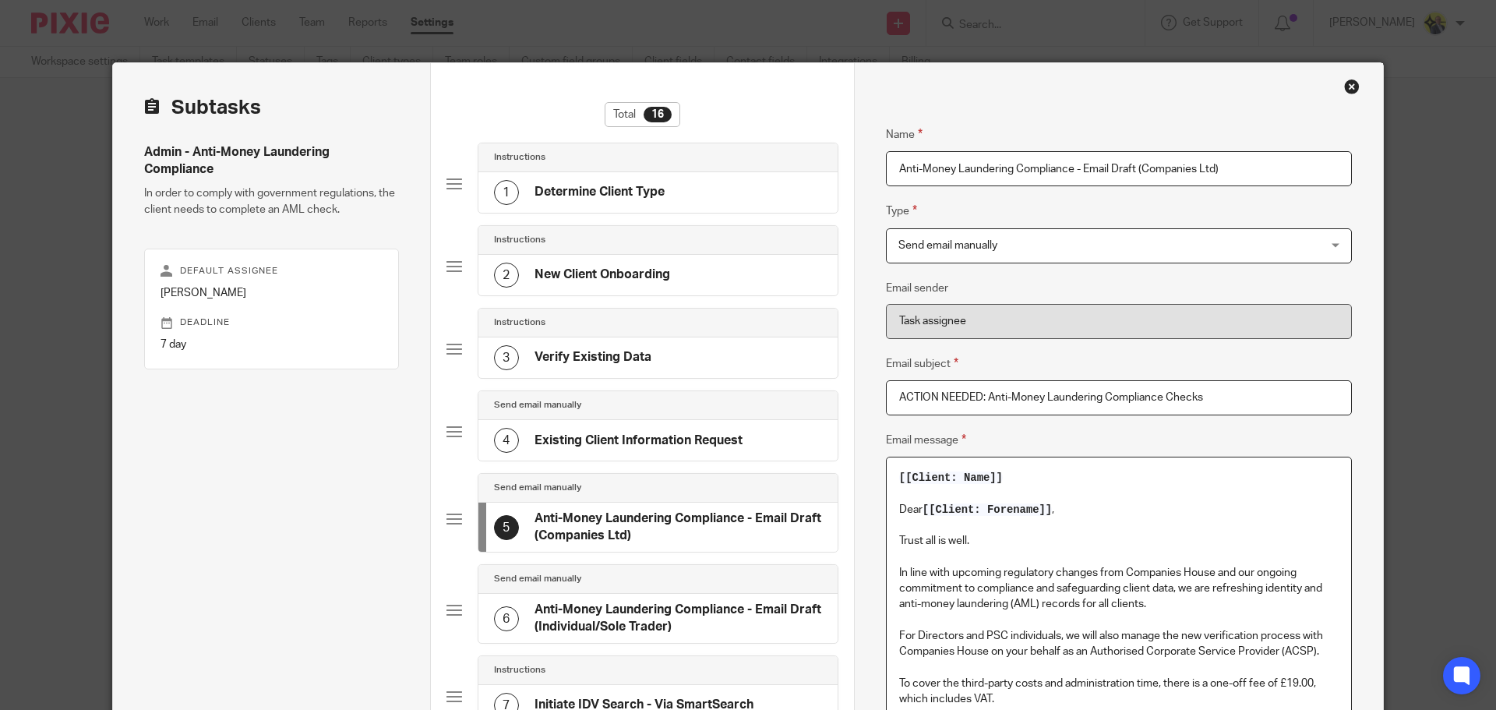
click at [998, 476] on p "[[Client: Name]]" at bounding box center [1118, 478] width 439 height 16
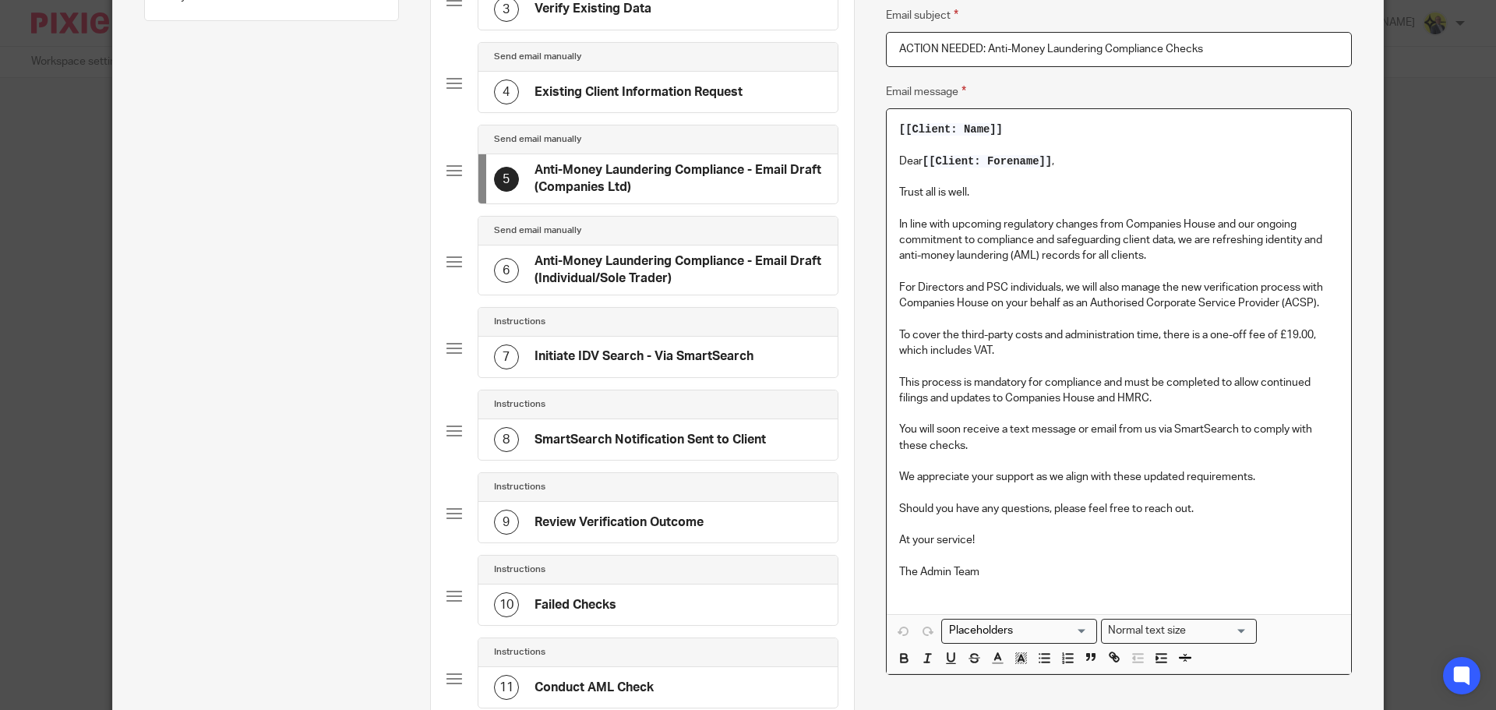
scroll to position [349, 0]
click at [901, 658] on icon "button" at bounding box center [904, 660] width 6 height 4
click at [670, 279] on h4 "Anti-Money Laundering Compliance - Email Draft (Individual/Sole Trader)" at bounding box center [677, 269] width 287 height 34
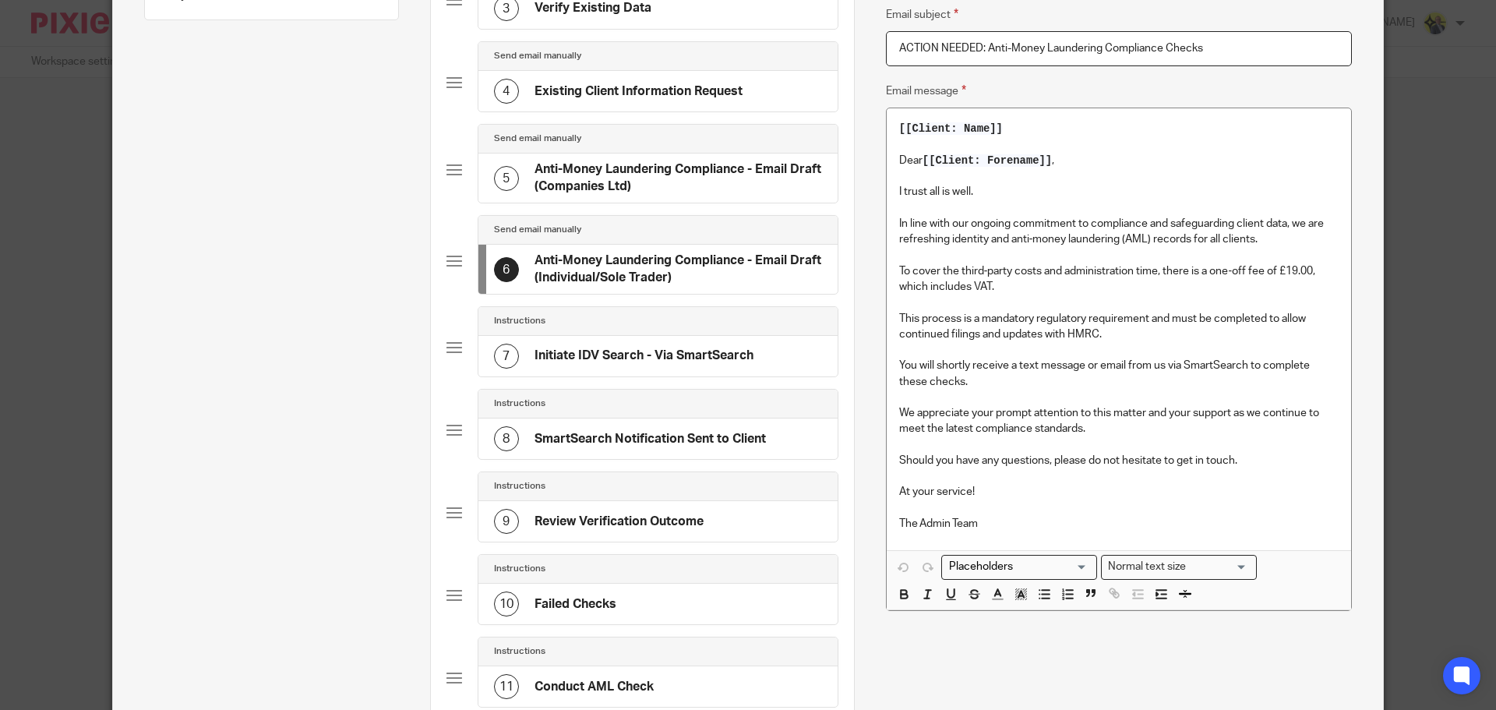
scroll to position [0, 0]
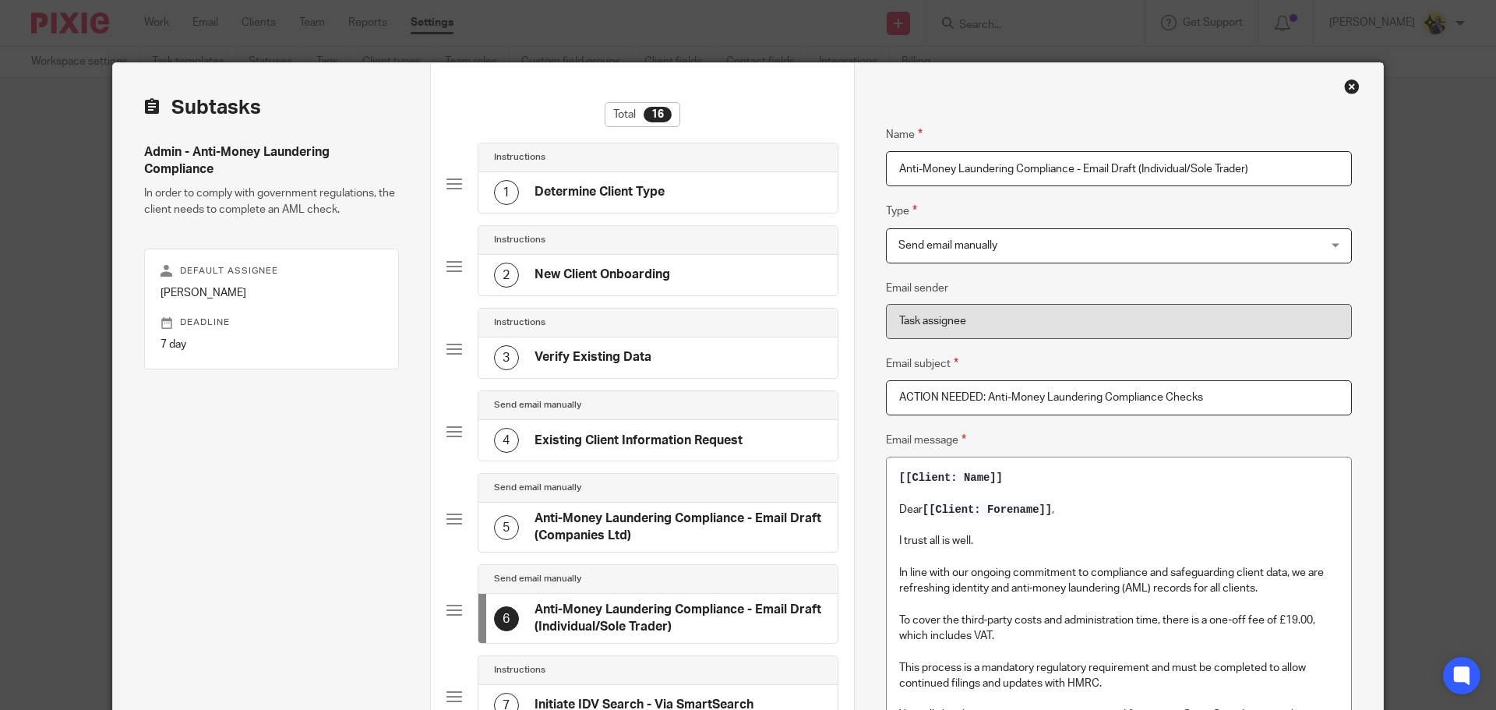
click at [1007, 479] on p "[[Client: Name]]" at bounding box center [1118, 478] width 439 height 16
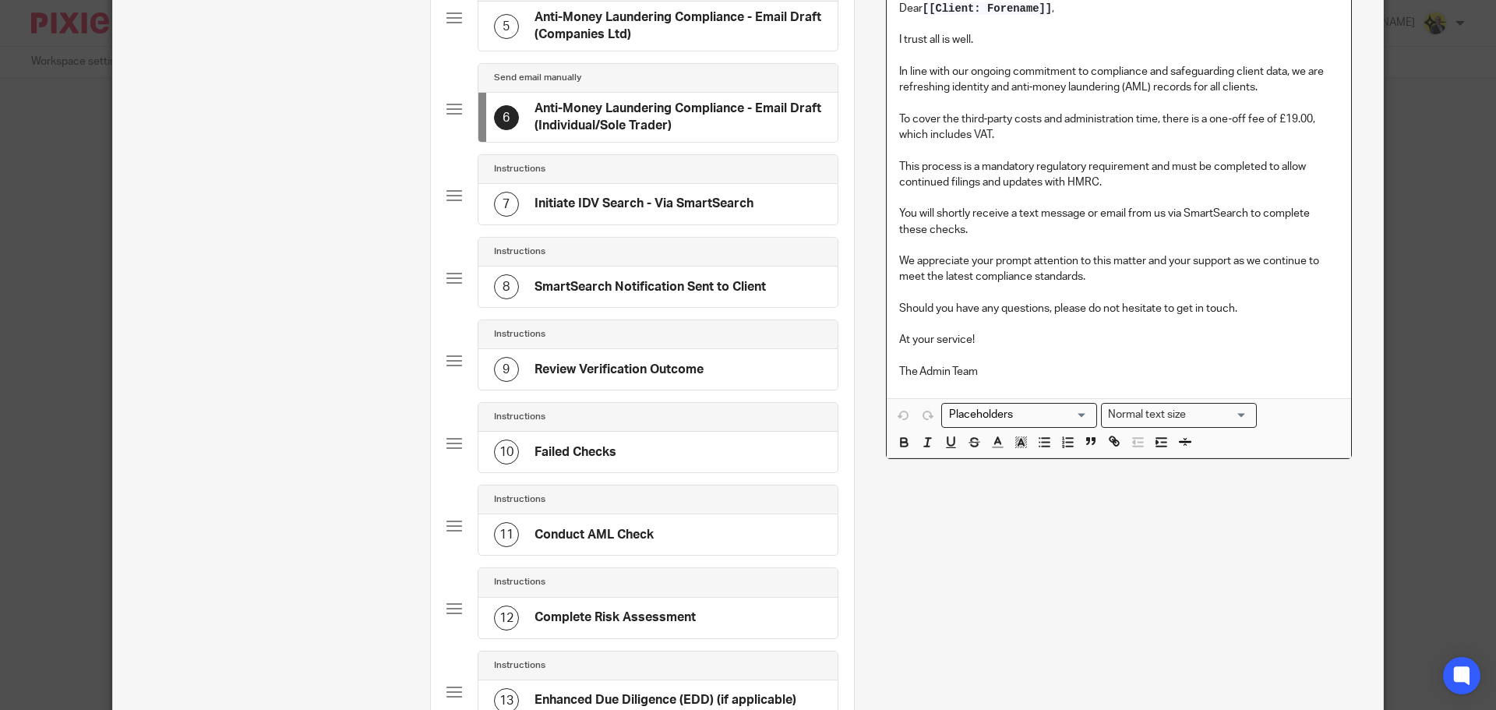
scroll to position [493, 0]
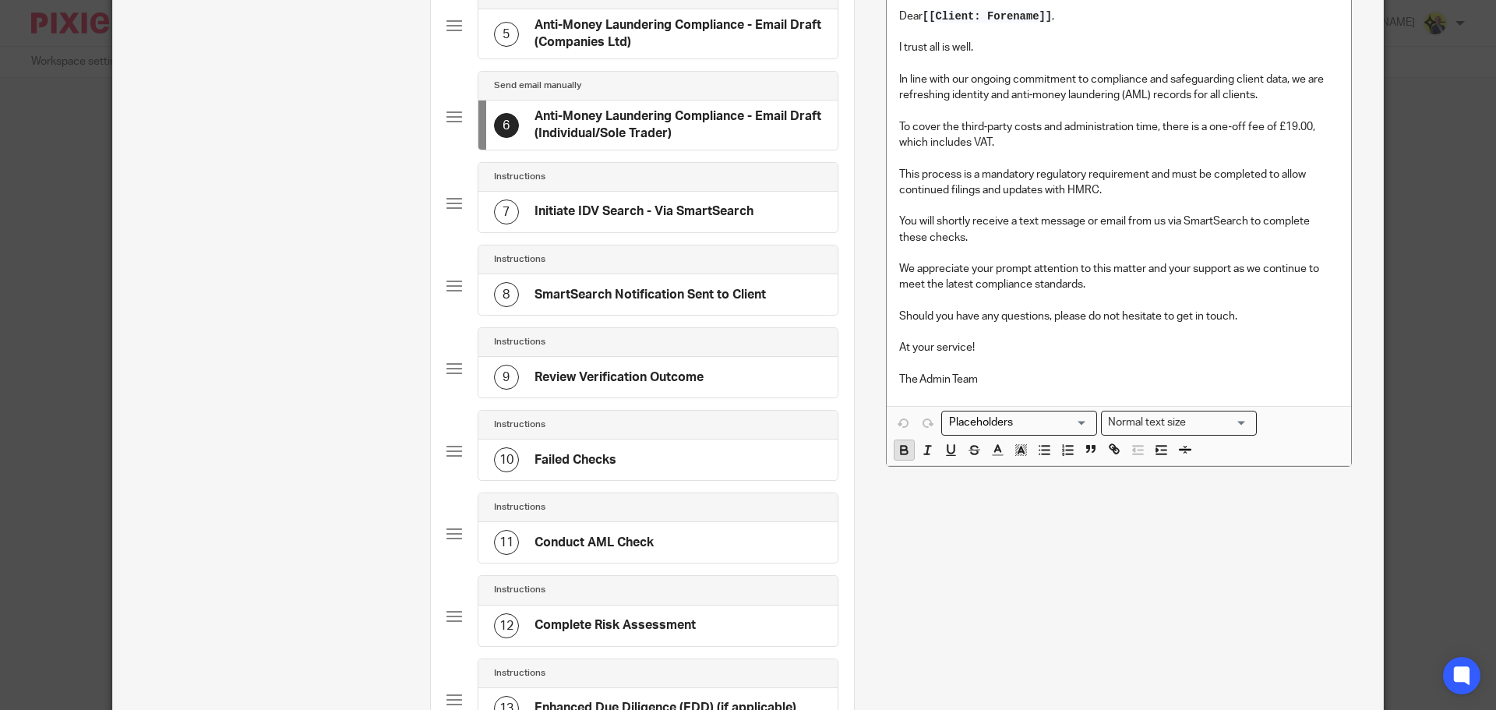
click at [897, 453] on icon "button" at bounding box center [904, 450] width 14 height 14
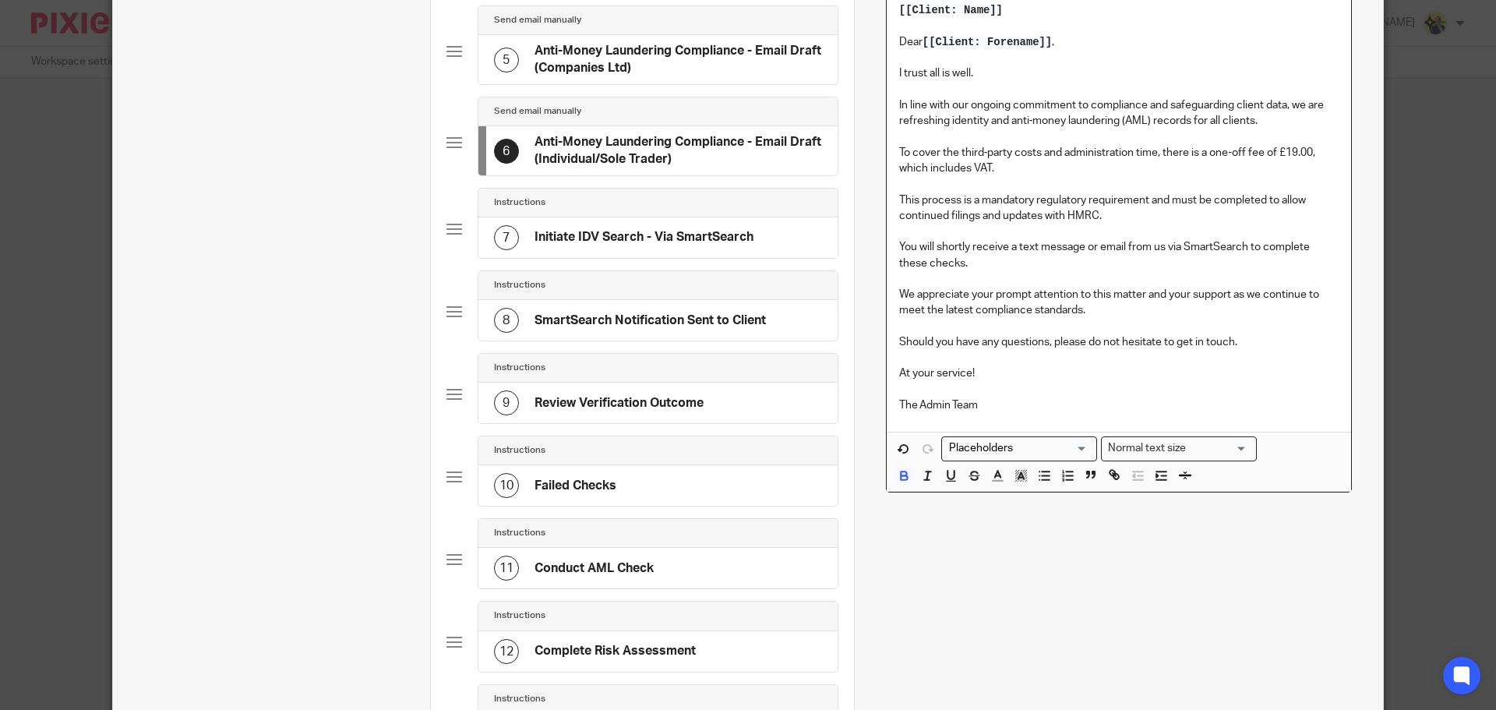
click at [699, 234] on h4 "Initiate IDV Search - Via SmartSearch" at bounding box center [643, 237] width 219 height 16
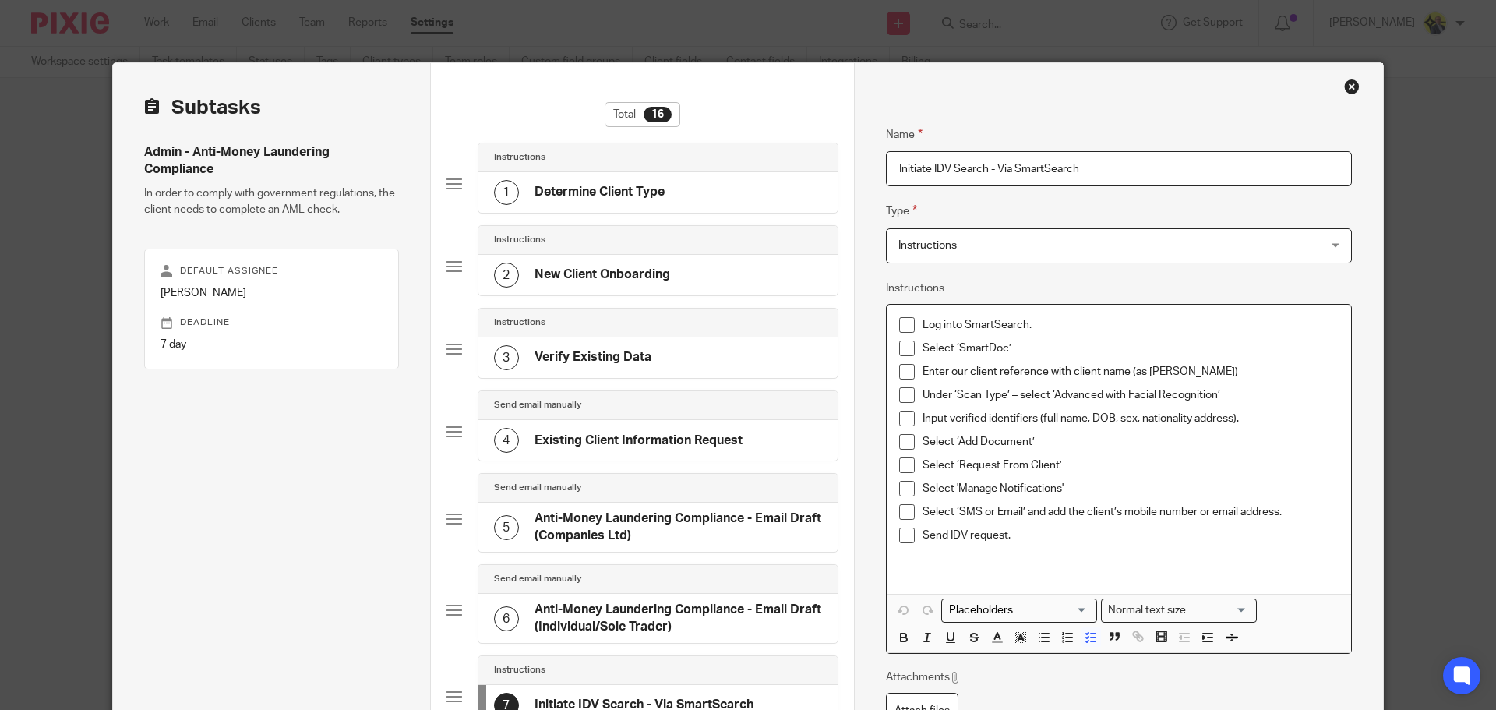
click at [1053, 327] on p "Log into SmartSearch." at bounding box center [1130, 325] width 416 height 16
click at [1027, 325] on p "Log into SmartSearch. https://app.smartsearch.com/" at bounding box center [1130, 325] width 416 height 16
click at [1187, 323] on p "Log into SmartSearch https://app.smartsearch.com/" at bounding box center [1130, 325] width 416 height 16
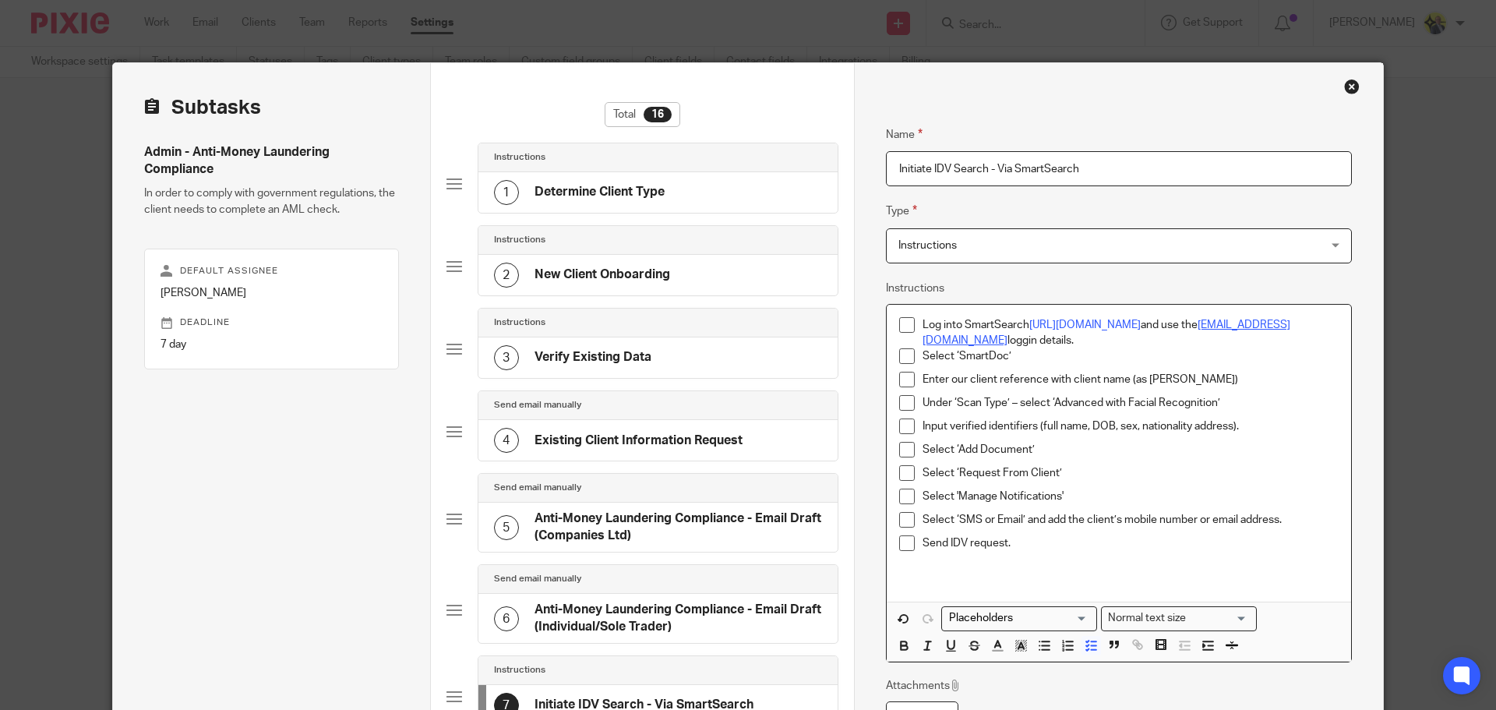
click at [1008, 340] on link "info@starbridge.uk" at bounding box center [1106, 332] width 368 height 26
click at [1000, 349] on p "Select ‘SmartDoc’" at bounding box center [1130, 356] width 416 height 16
click at [1039, 341] on p "Log into SmartSearch https://app.smartsearch.com/ and use the info@starbridge.u…" at bounding box center [1130, 333] width 416 height 32
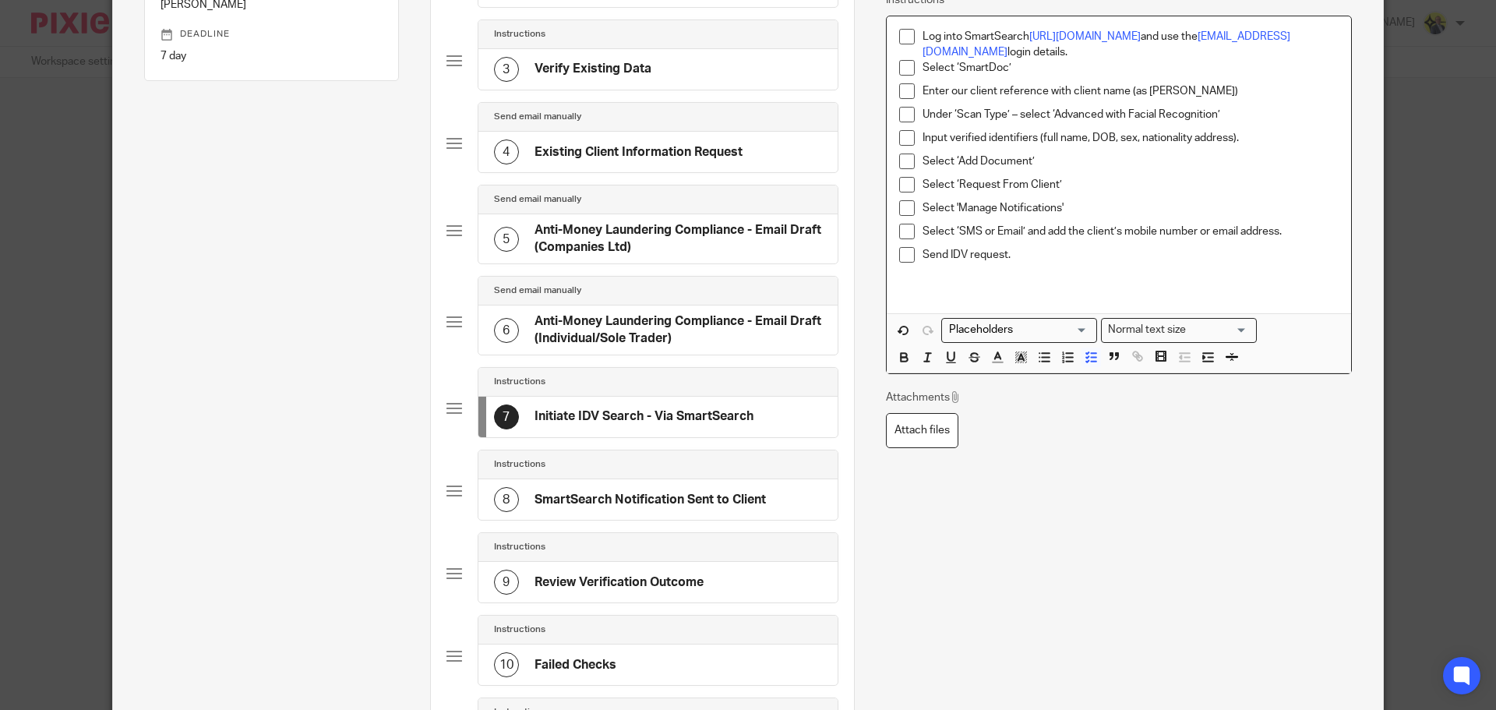
scroll to position [287, 0]
click at [1046, 263] on p "Send IDV request." at bounding box center [1130, 256] width 416 height 16
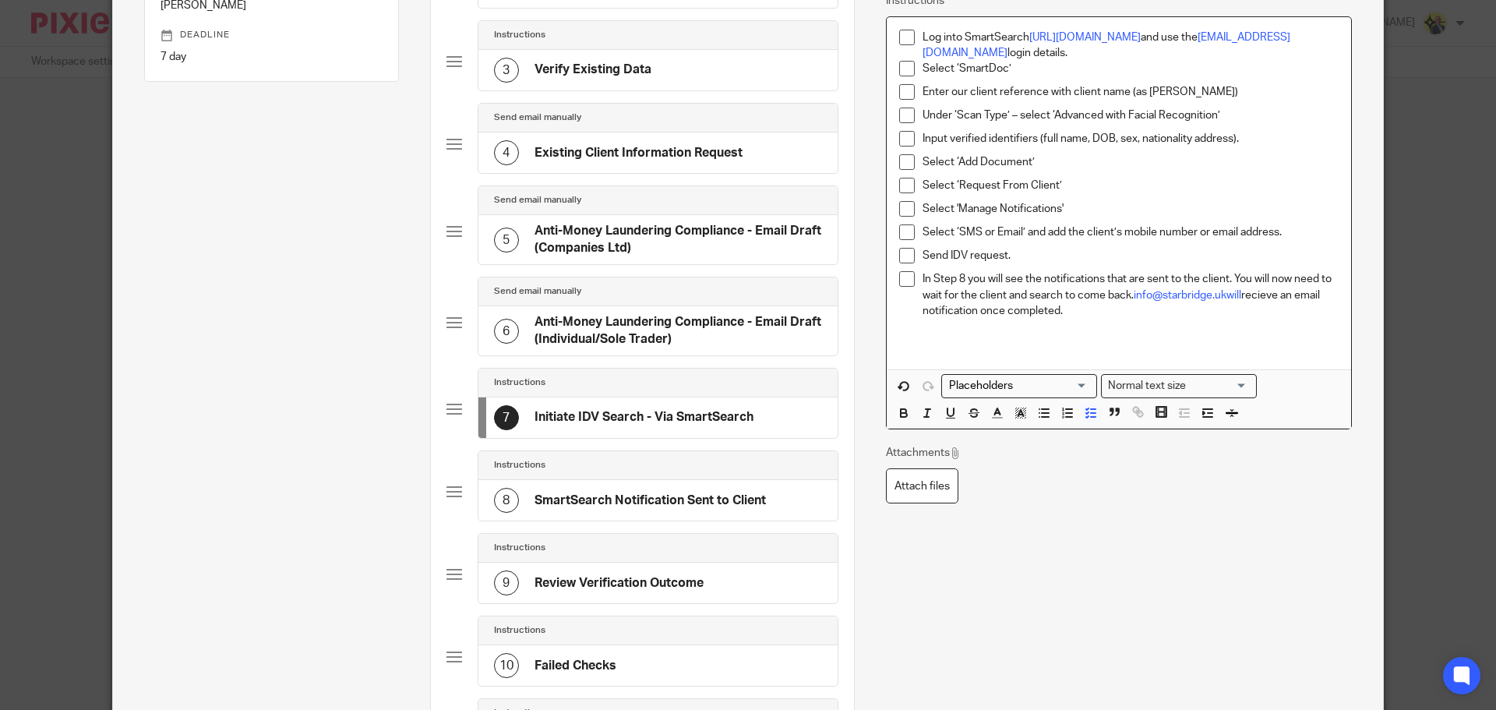
click at [1240, 292] on p "In Step 8 you will see the notifications that are sent to the client. You will …" at bounding box center [1130, 295] width 416 height 48
click at [1064, 312] on p "In Step 8 you will see the notifications that are sent to the client. You will …" at bounding box center [1130, 295] width 416 height 48
click at [1094, 309] on p "In Step 8 you will see the notifications that are sent to the client. You will …" at bounding box center [1130, 295] width 416 height 48
click at [1303, 309] on p "In Step 8 you will see the notifications that are sent to the client. You will …" at bounding box center [1130, 295] width 416 height 48
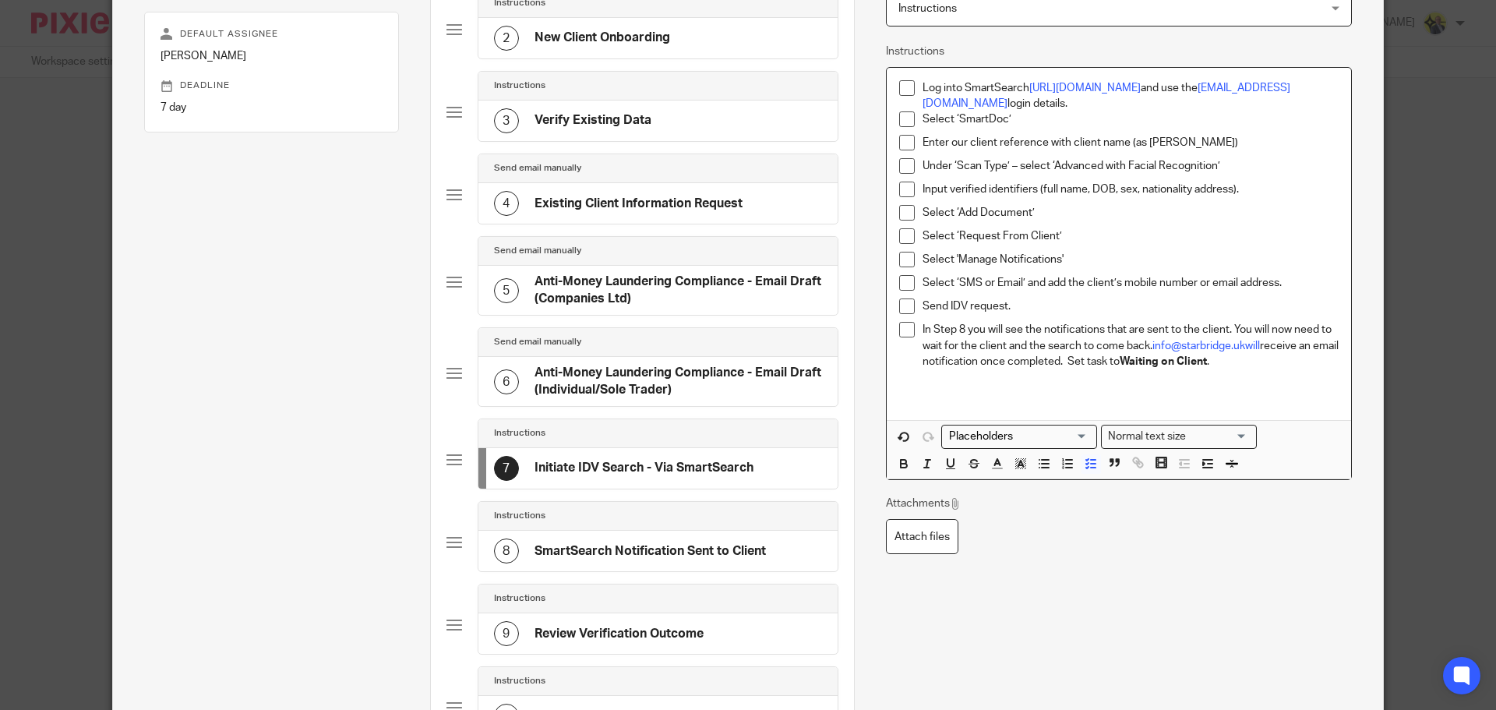
scroll to position [238, 0]
click at [1071, 341] on p "In Step 8 you will see the notifications that are sent to the client. You will …" at bounding box center [1130, 344] width 416 height 48
click at [1074, 344] on p "In Step 8 you will see the notifications that are sent to the client. You will …" at bounding box center [1130, 344] width 416 height 48
click at [1227, 343] on link "info@starbridge.ukwill" at bounding box center [1190, 344] width 108 height 11
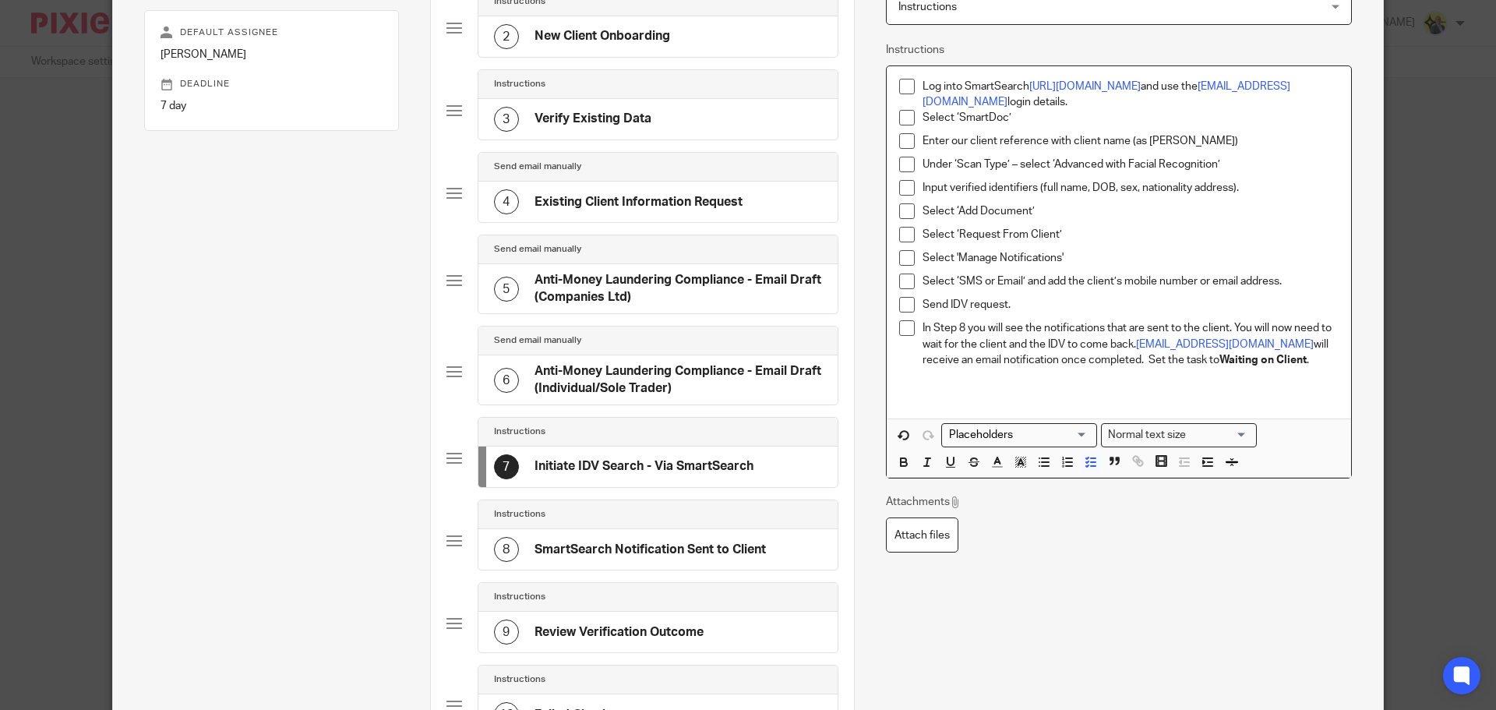
click at [972, 361] on p "In Step 8 you will see the notifications that are sent to the client. You will …" at bounding box center [1130, 344] width 416 height 48
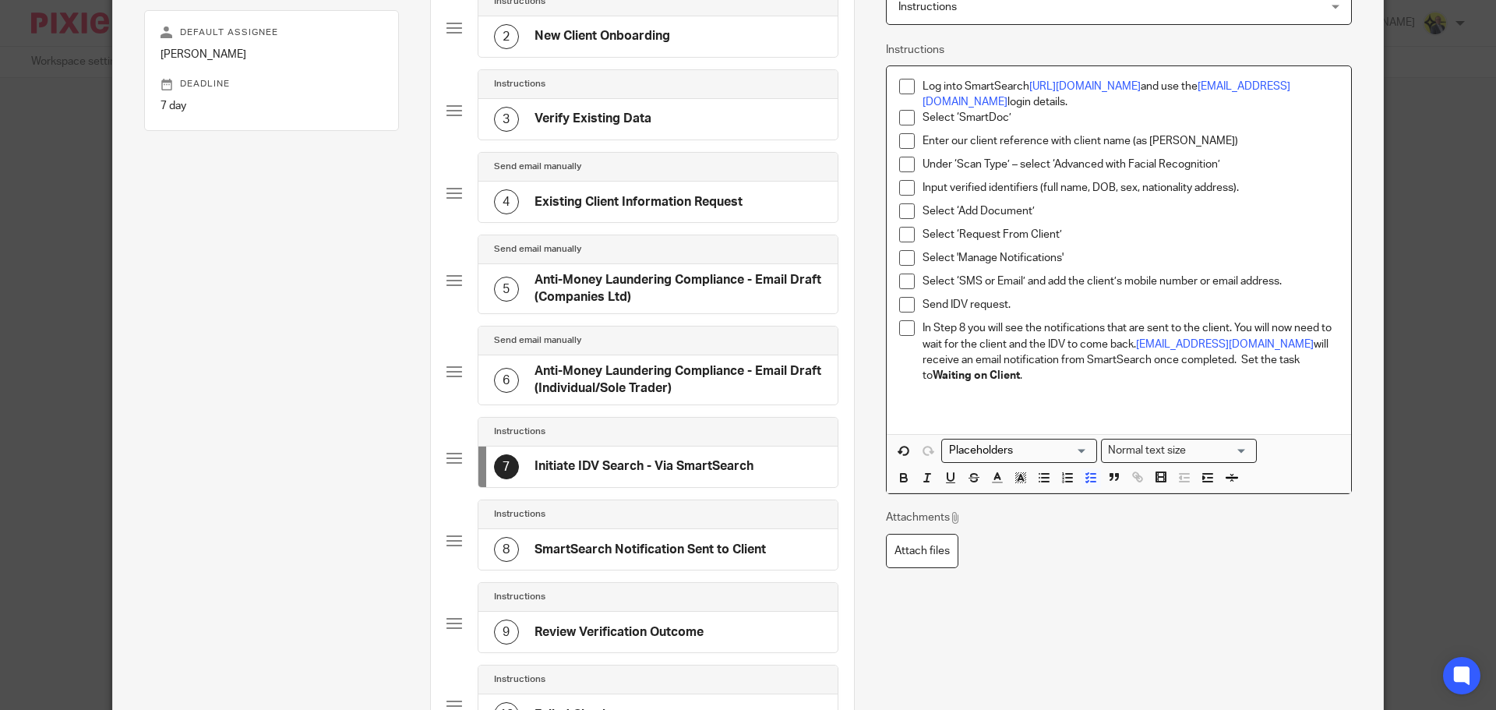
click at [1091, 360] on p "In Step 8 you will see the notifications that are sent to the client. You will …" at bounding box center [1130, 351] width 416 height 63
drag, startPoint x: 1092, startPoint y: 360, endPoint x: 1145, endPoint y: 361, distance: 53.0
click at [1145, 361] on p "In Step 8 you will see the notifications that are sent to the client. You will …" at bounding box center [1130, 351] width 416 height 63
click at [1186, 361] on p "In Step 8 you will see the notifications that are sent to the client. You will …" at bounding box center [1130, 351] width 416 height 63
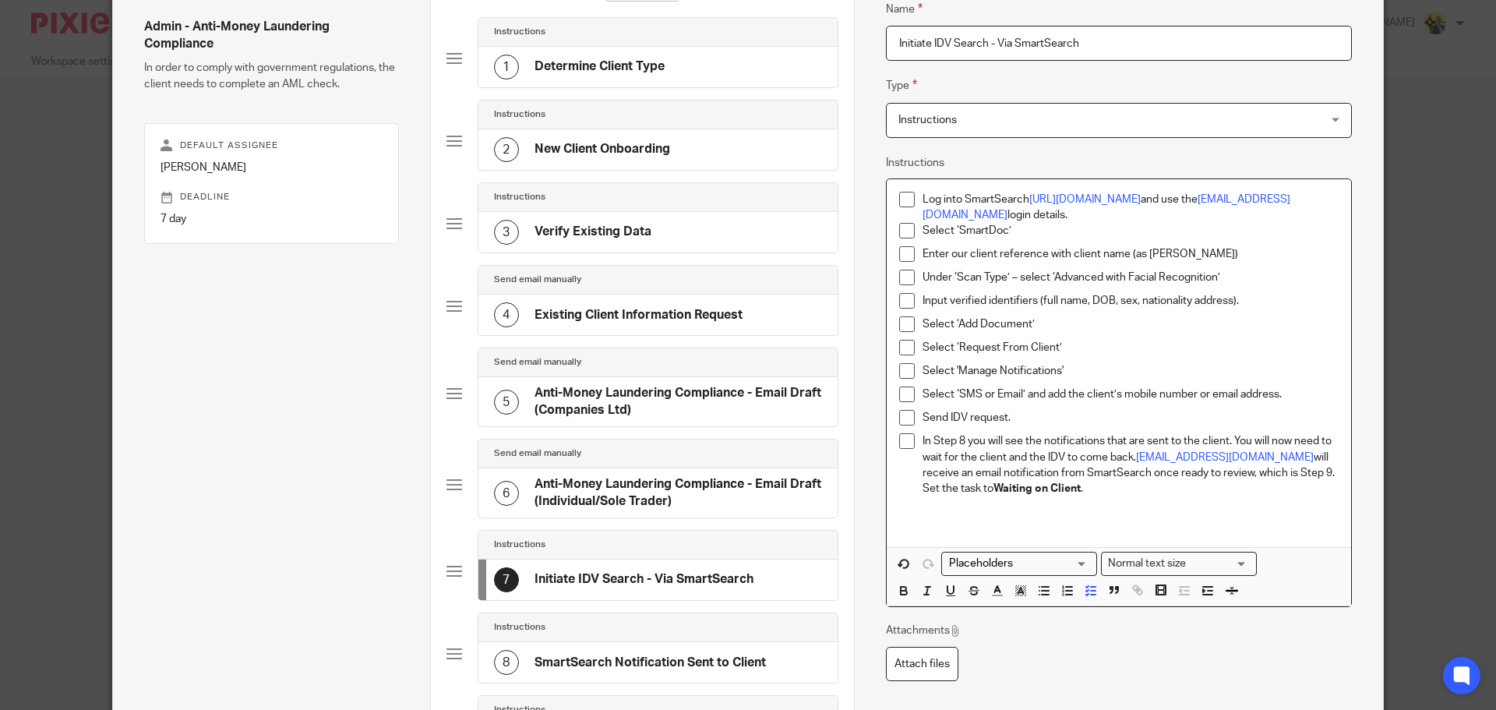
scroll to position [128, 0]
click at [678, 67] on div "1 Determine Client Type" at bounding box center [657, 64] width 359 height 41
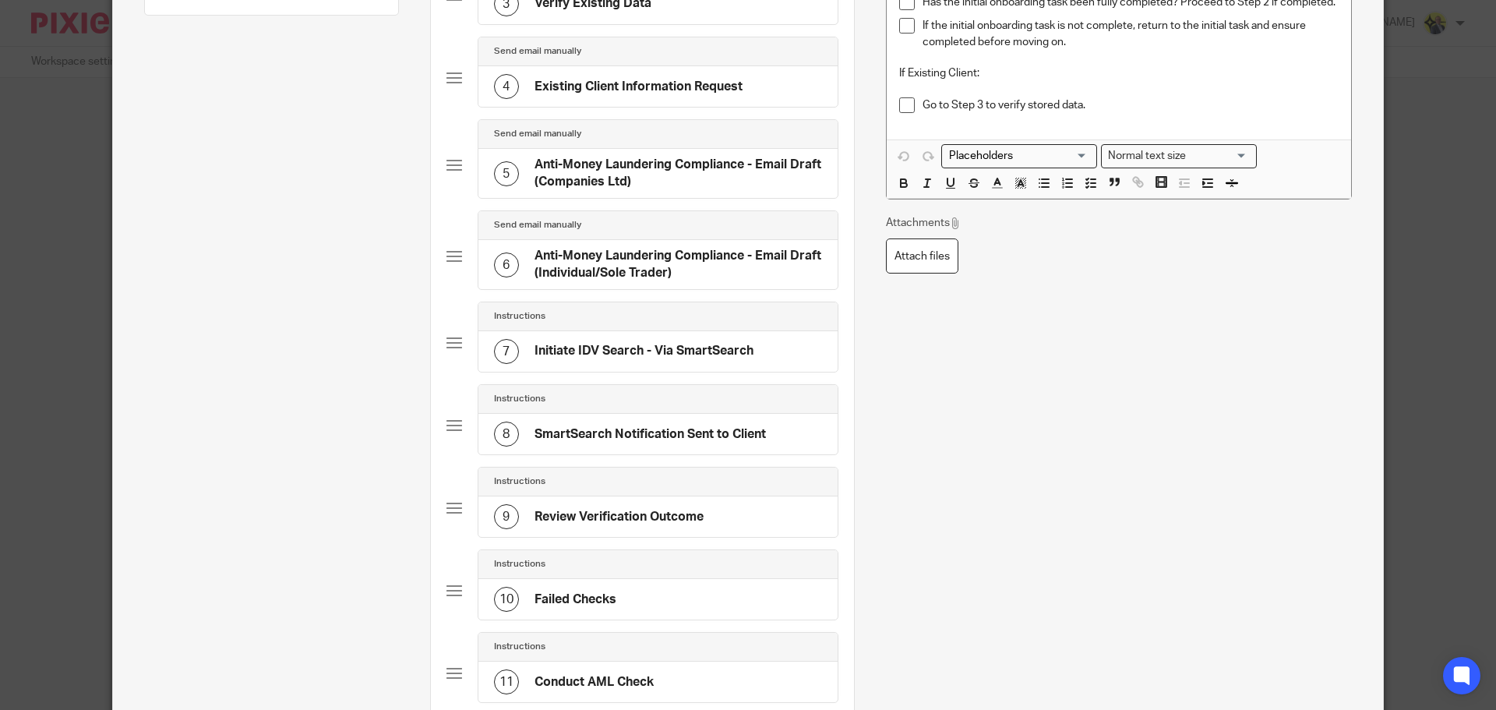
scroll to position [356, 0]
click at [682, 433] on h4 "SmartSearch Notification Sent to Client" at bounding box center [649, 432] width 231 height 16
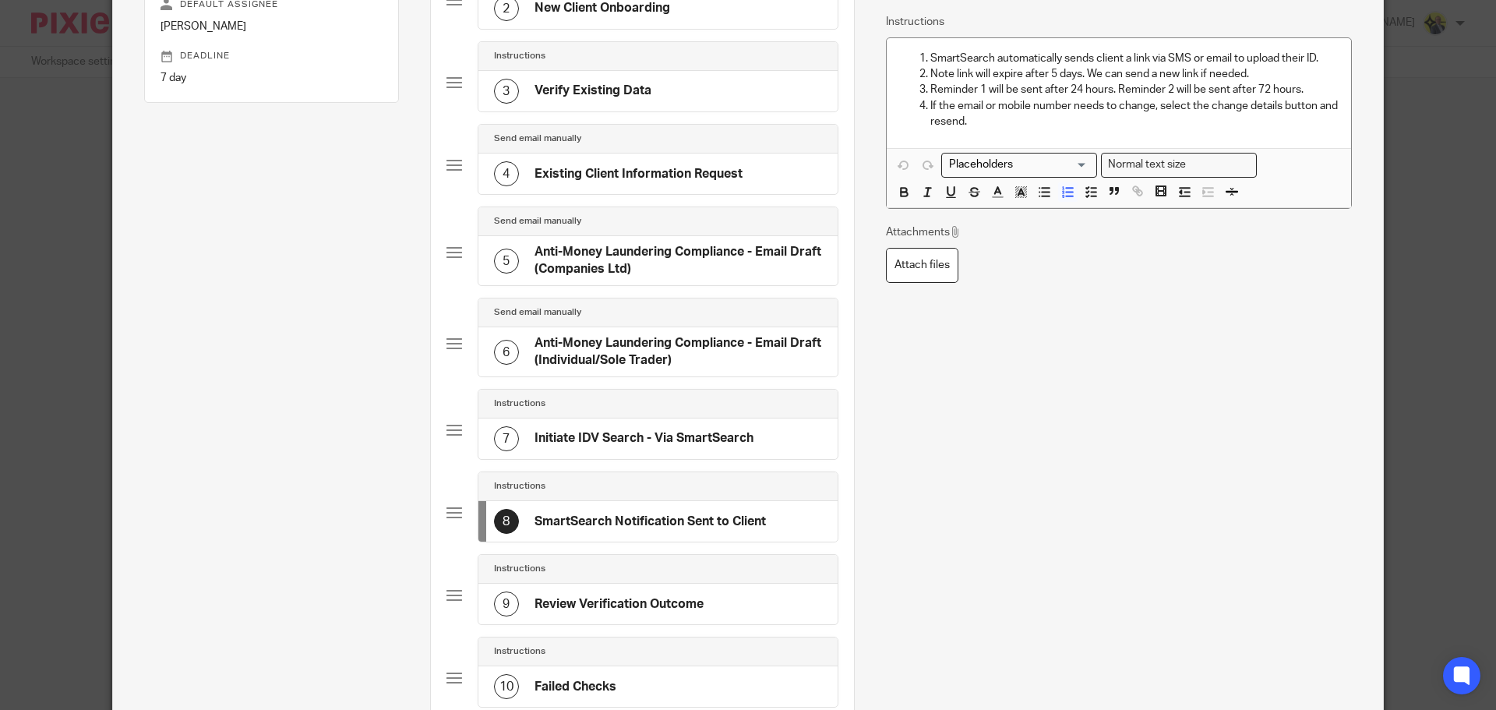
scroll to position [277, 0]
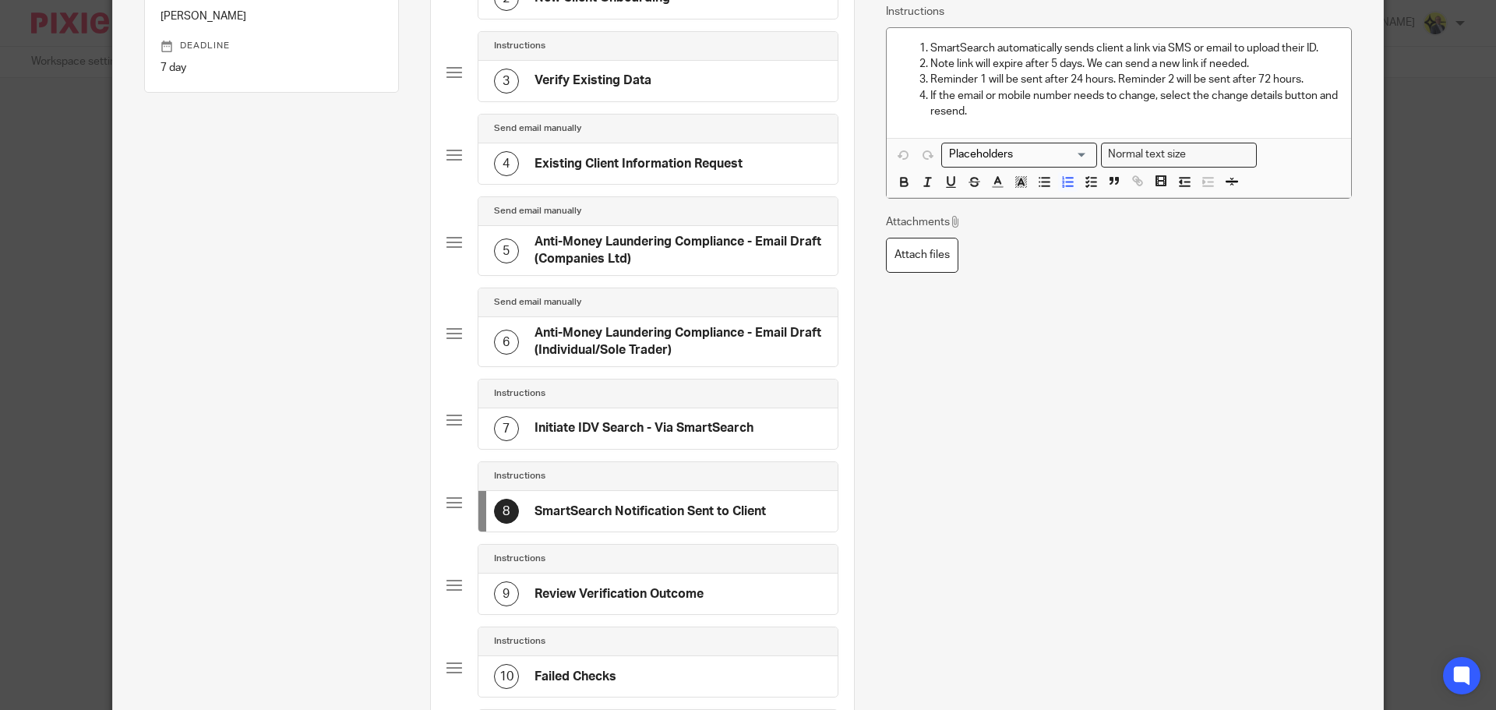
click at [638, 591] on h4 "Review Verification Outcome" at bounding box center [618, 594] width 169 height 16
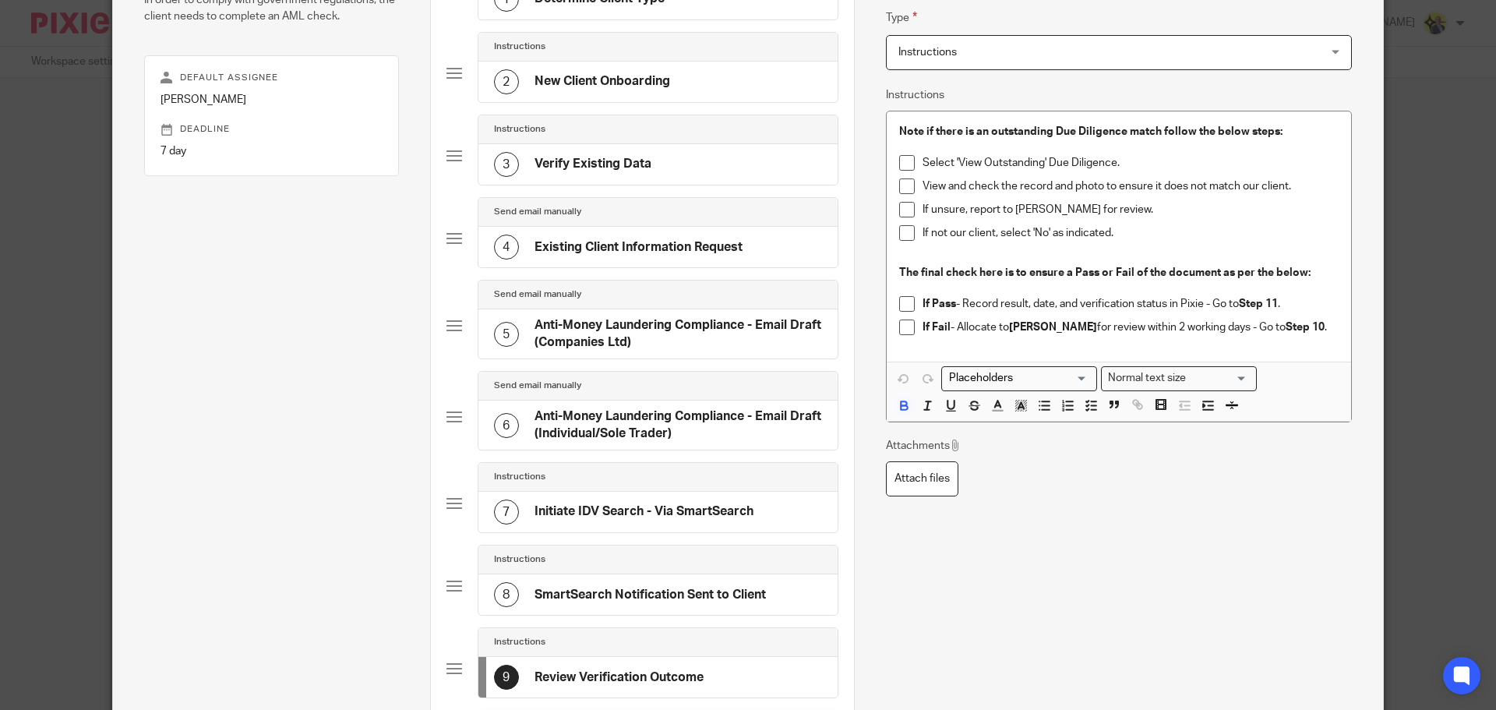
scroll to position [190, 0]
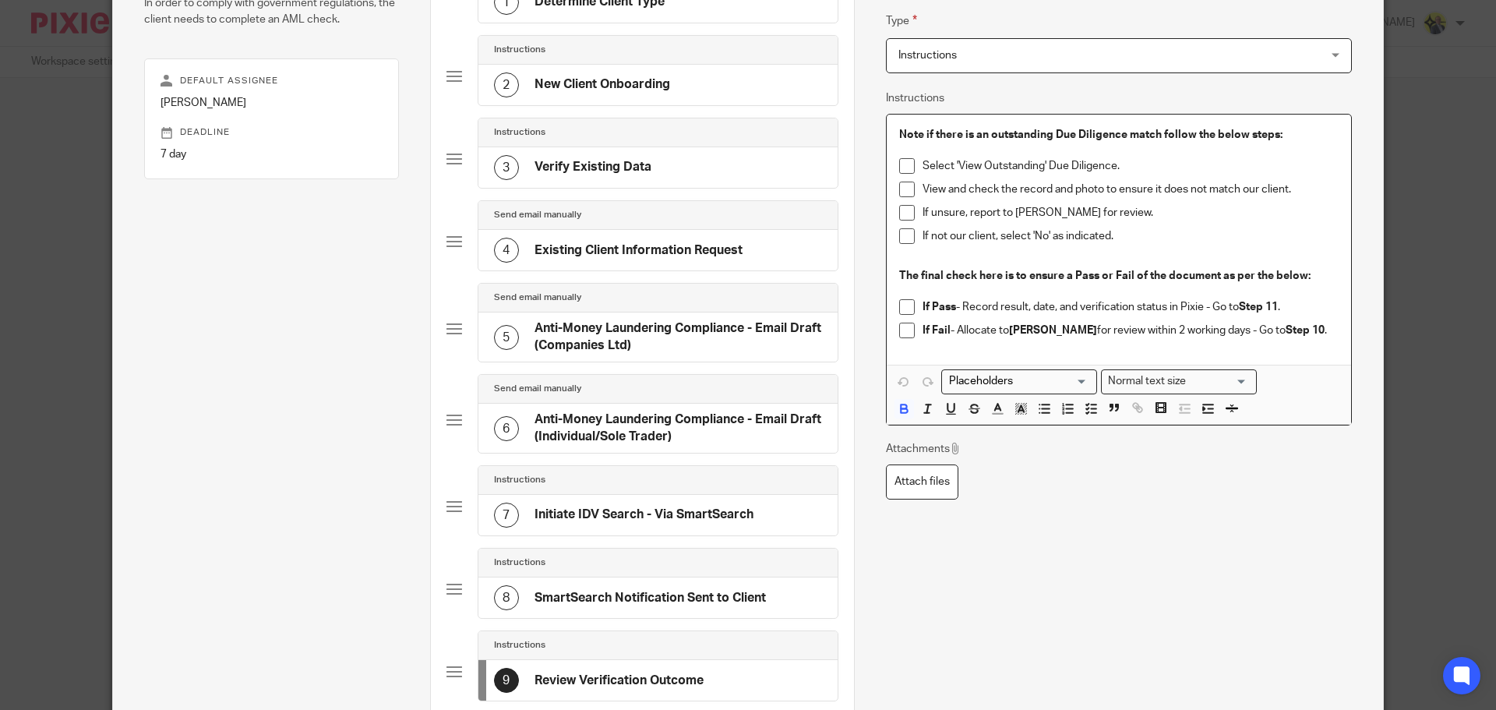
click at [891, 135] on div "Note if there is an outstanding Due Diligence match follow the below steps: Sel…" at bounding box center [1119, 240] width 464 height 250
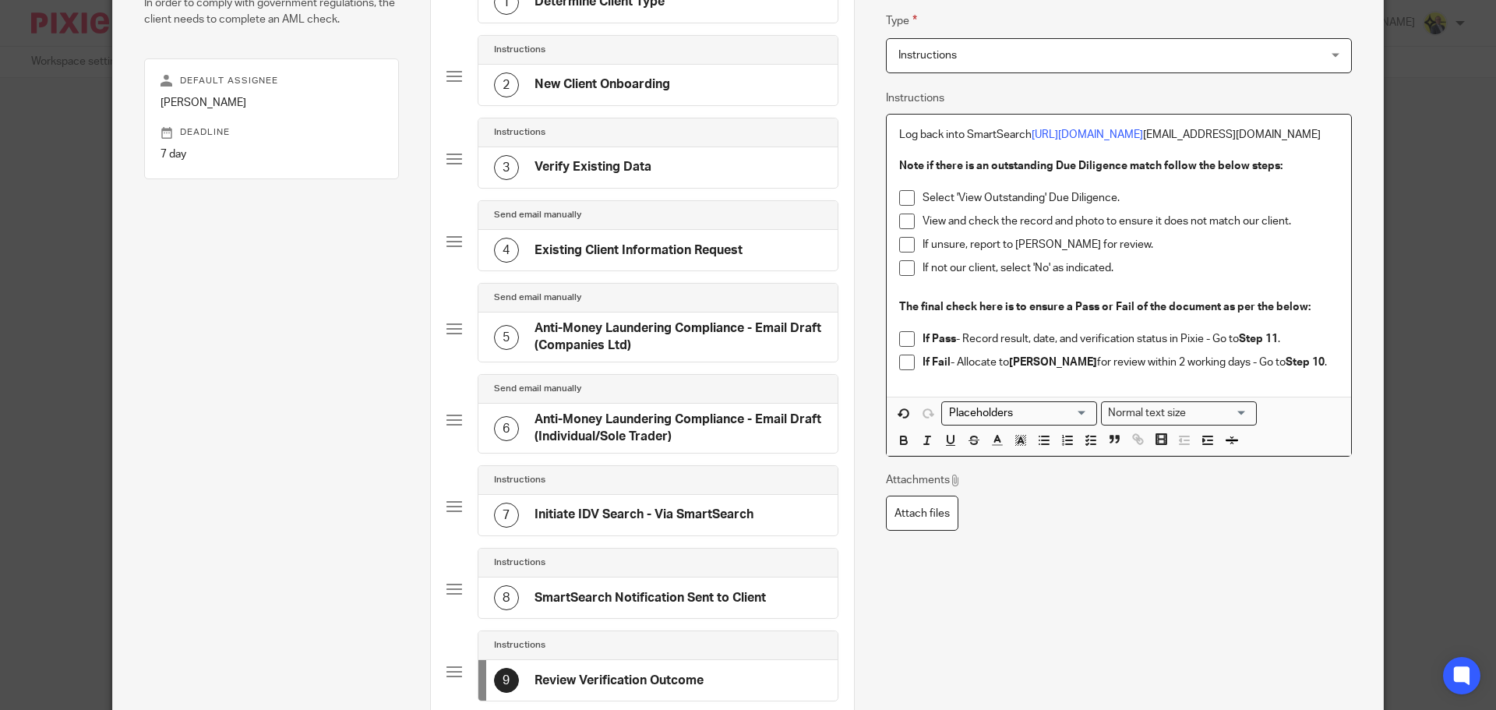
click at [1196, 132] on p "Log back into SmartSearch https://app.smartsearch.com/ withtheinfo@starbridge.uk" at bounding box center [1118, 135] width 439 height 16
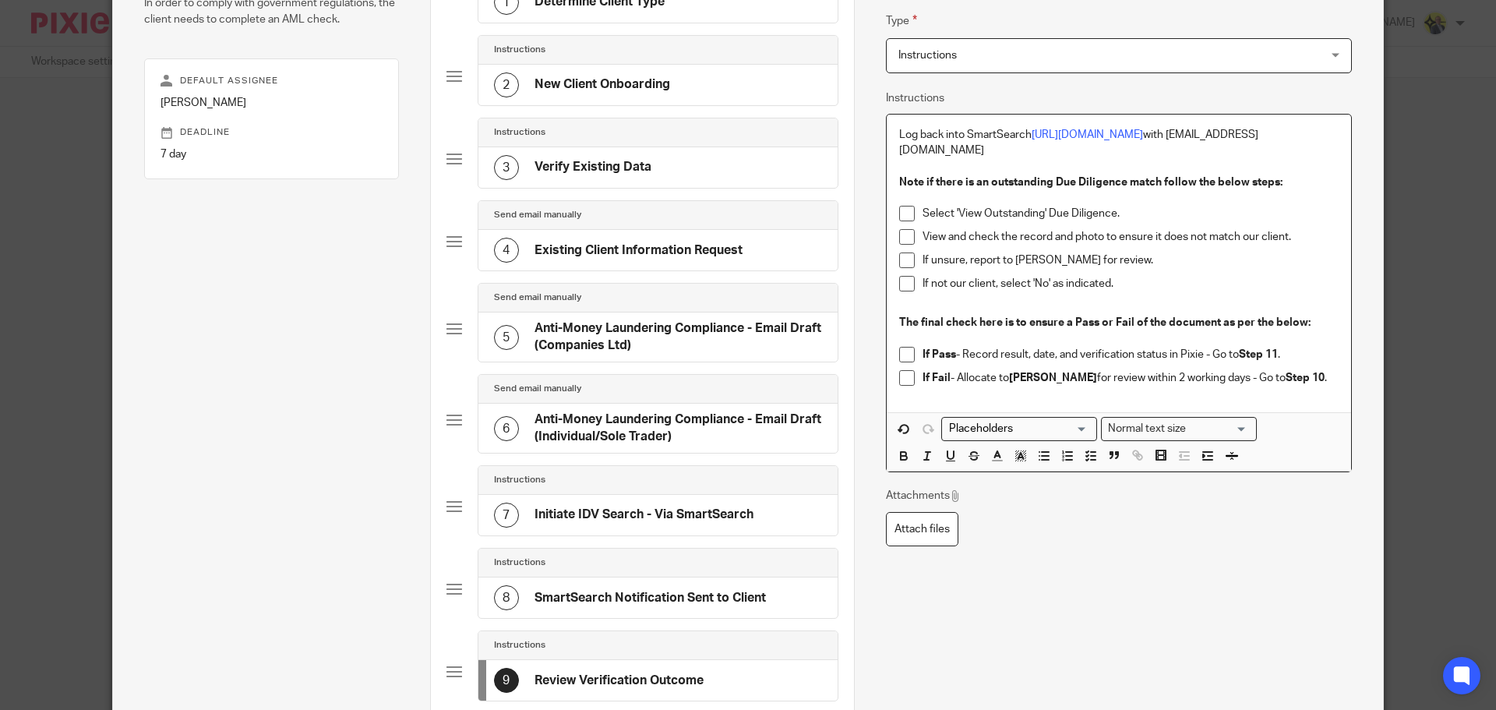
click at [1213, 136] on p "Log back into SmartSearch https://app.smartsearch.com/ with theinfo@starbridge.…" at bounding box center [1118, 143] width 439 height 32
click at [1174, 134] on p "Log back into SmartSearch https://app.smartsearch.com/ with the info@starbridge…" at bounding box center [1118, 143] width 439 height 32
click at [1218, 137] on p "Log back into SmartSearch https://app.smartsearch.com/ with the info@starbridge…" at bounding box center [1118, 143] width 439 height 32
click at [1311, 136] on p "Log back into SmartSearch https://app.smartsearch.com/ with the info@starbridge…" at bounding box center [1118, 143] width 439 height 32
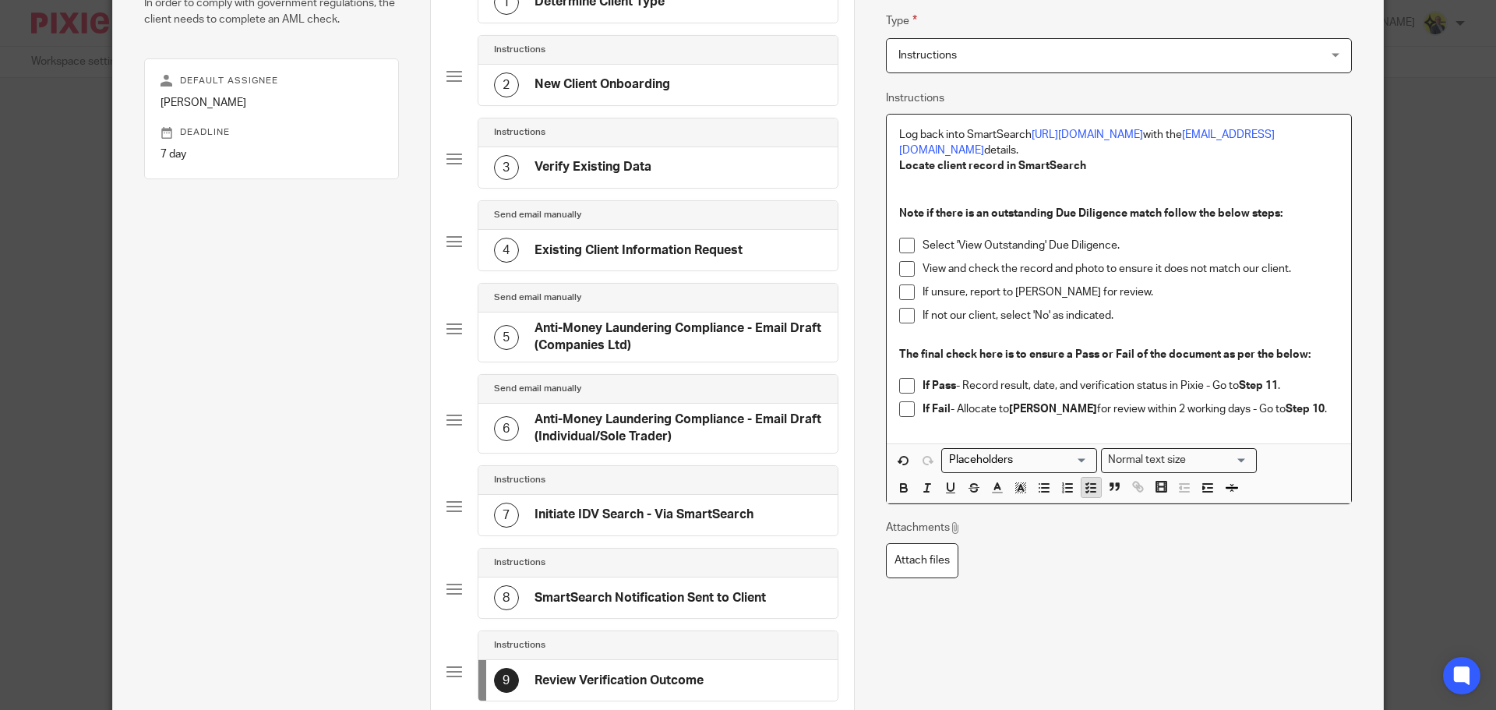
click at [1084, 492] on icon "button" at bounding box center [1091, 488] width 14 height 14
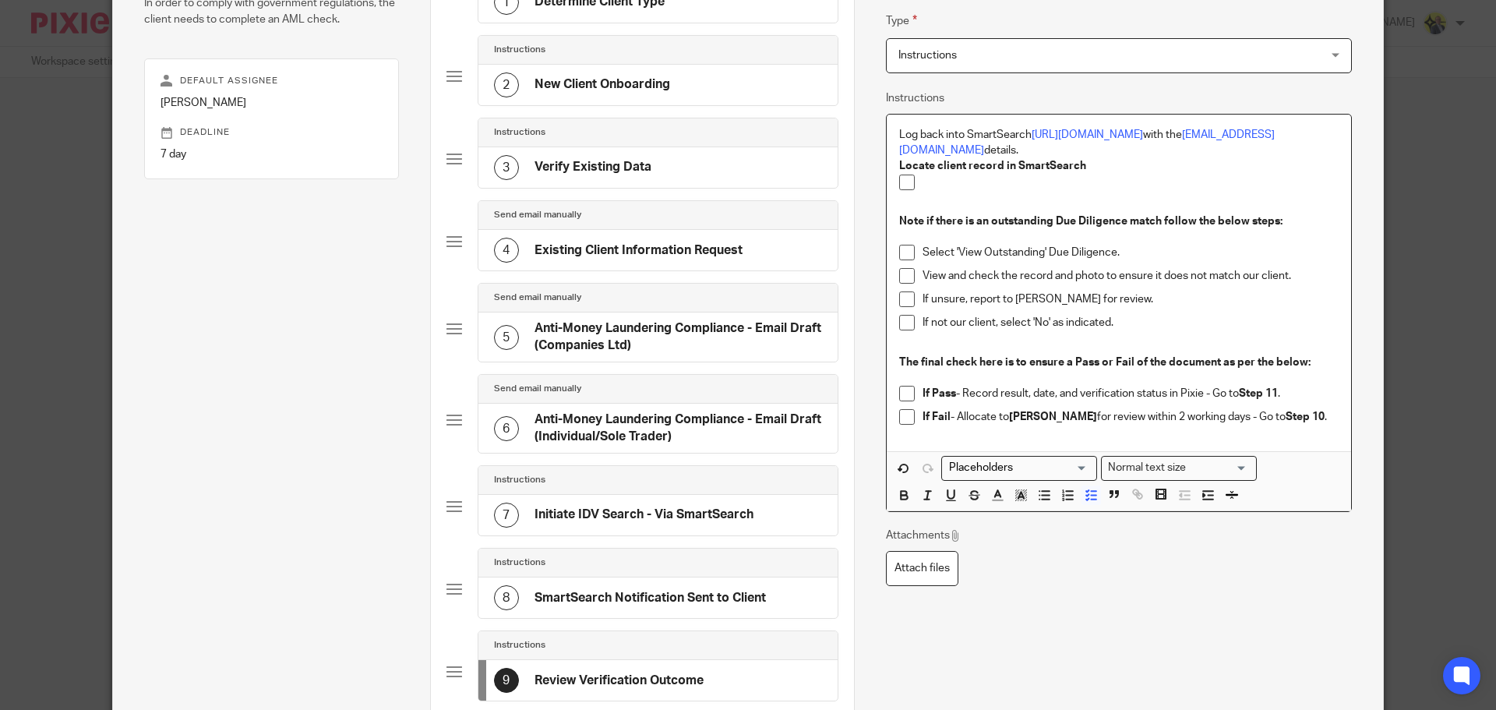
click at [924, 182] on p at bounding box center [1130, 183] width 416 height 16
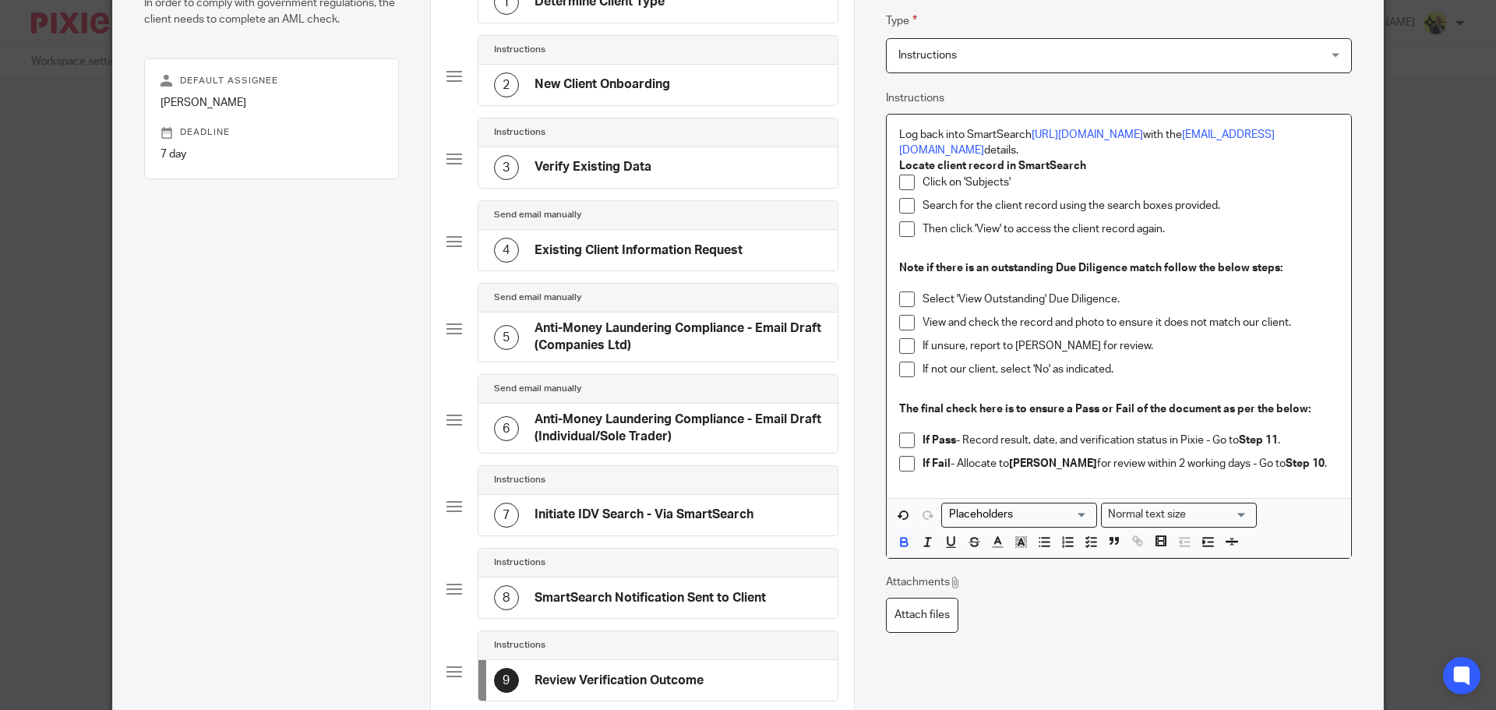
click at [1282, 268] on p "Note if there is an outstanding Due Diligence match follow the below steps:" at bounding box center [1118, 268] width 439 height 16
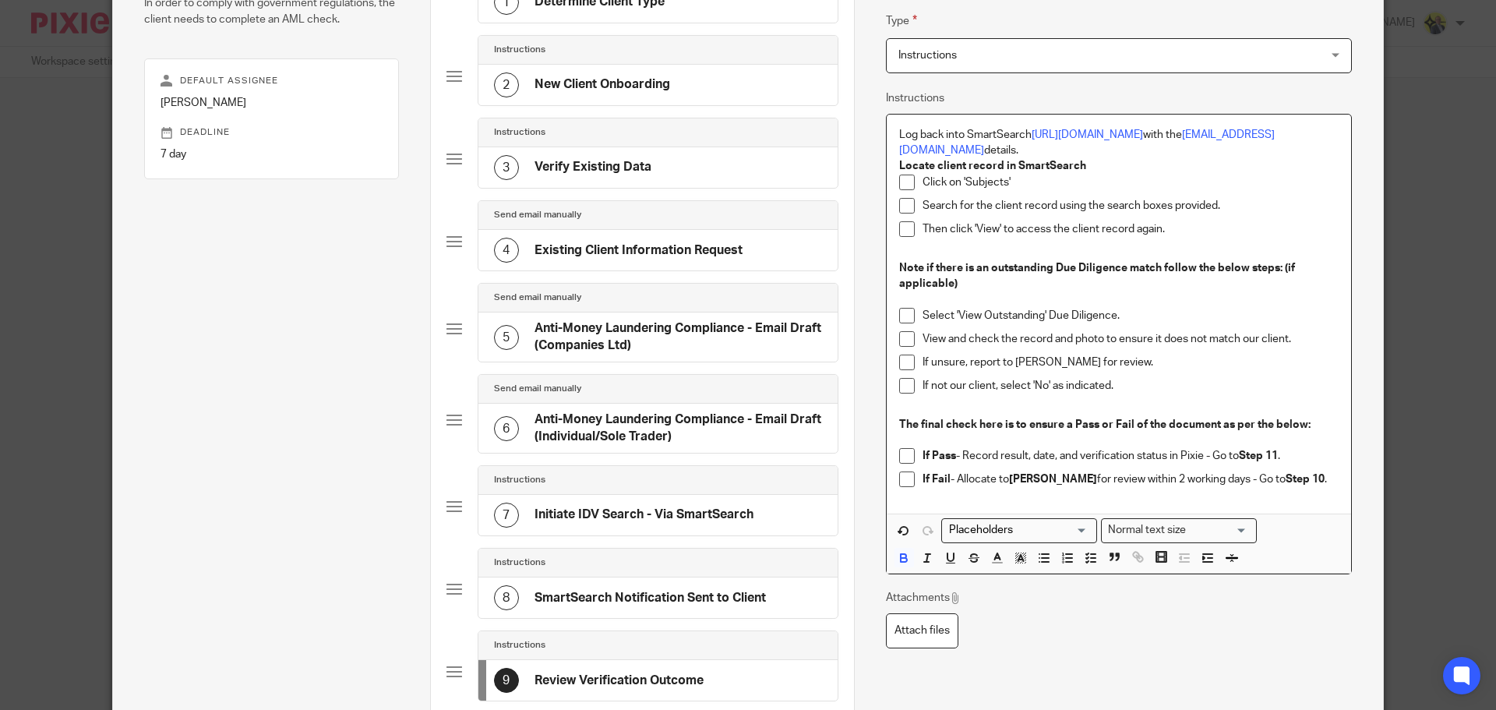
click at [1247, 323] on p "Select 'View Outstanding' Due Diligence." at bounding box center [1130, 316] width 416 height 16
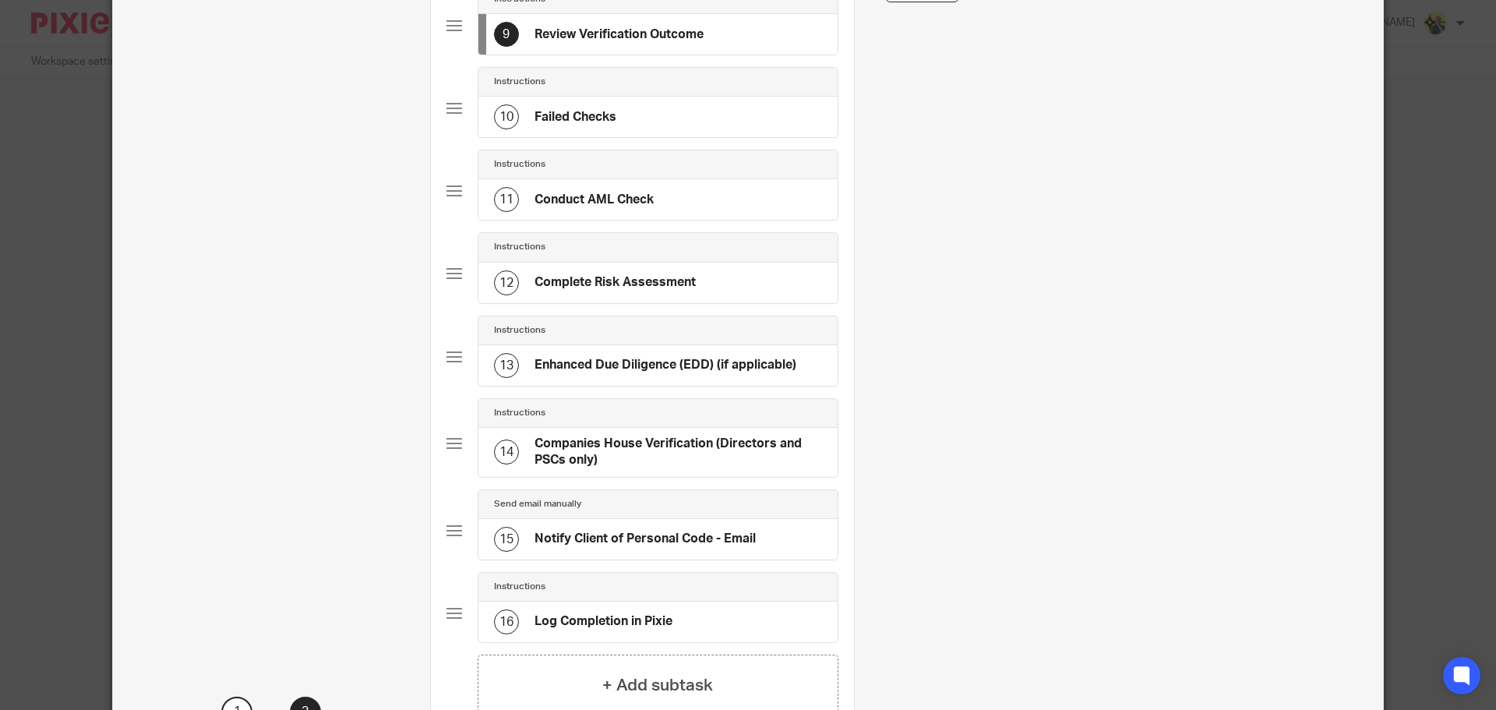
scroll to position [984, 0]
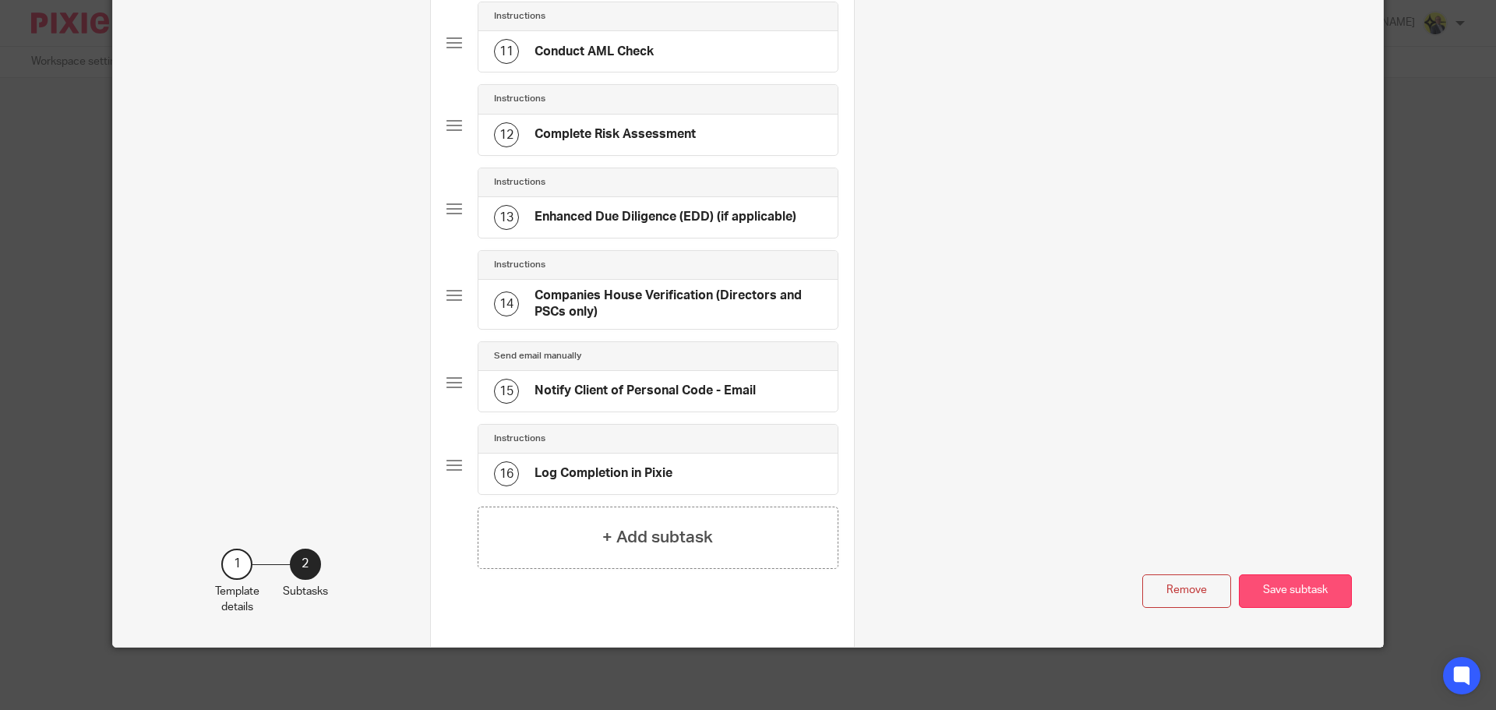
click at [1272, 585] on button "Save subtask" at bounding box center [1295, 591] width 113 height 34
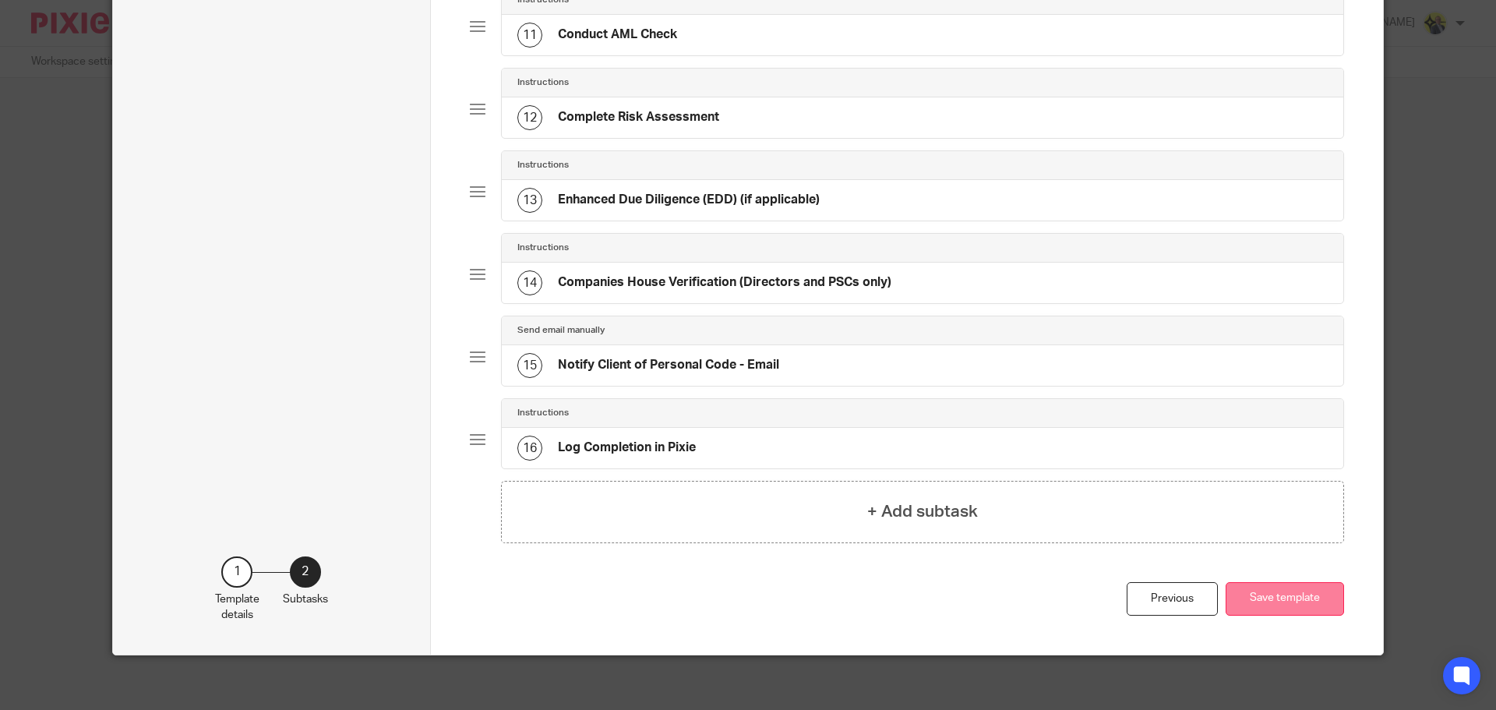
click at [1265, 594] on button "Save template" at bounding box center [1285, 599] width 118 height 34
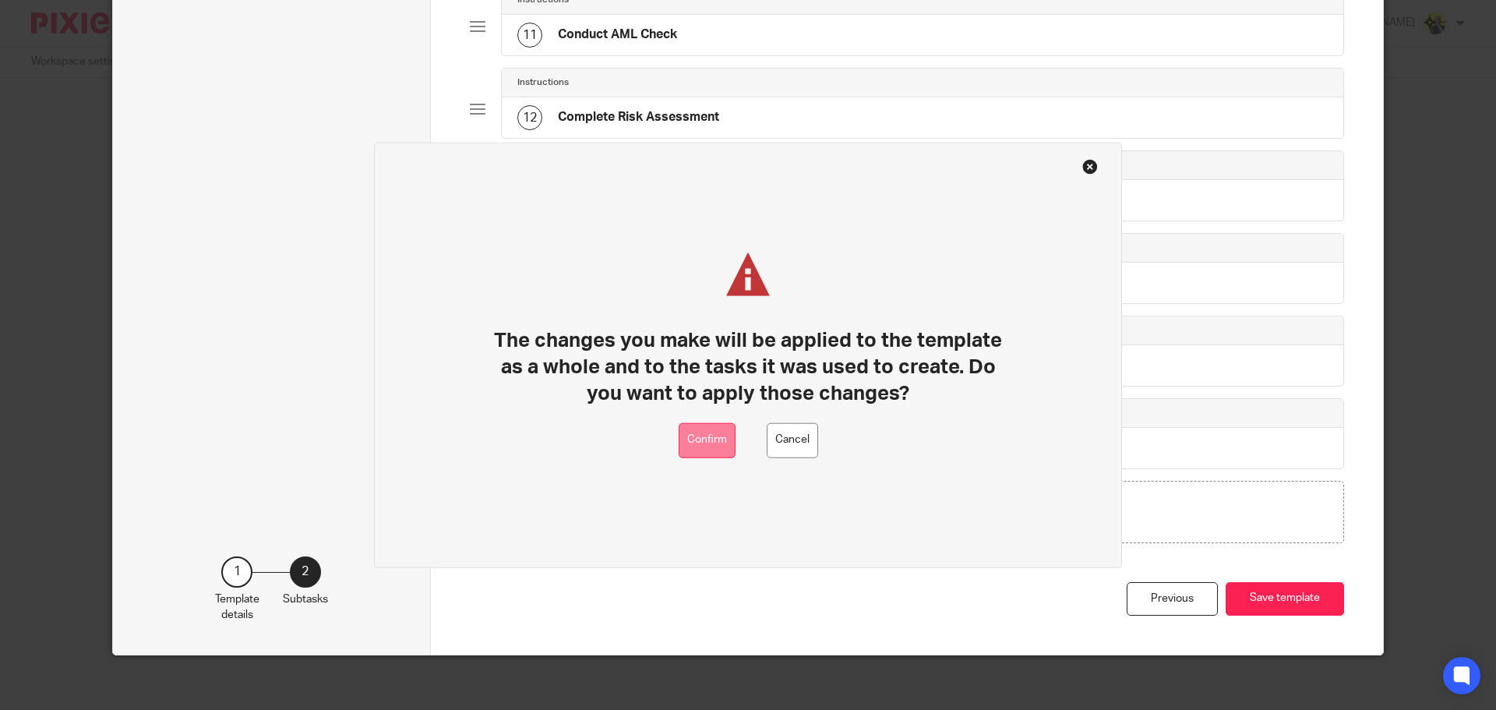
click at [716, 441] on button "Confirm" at bounding box center [707, 439] width 57 height 35
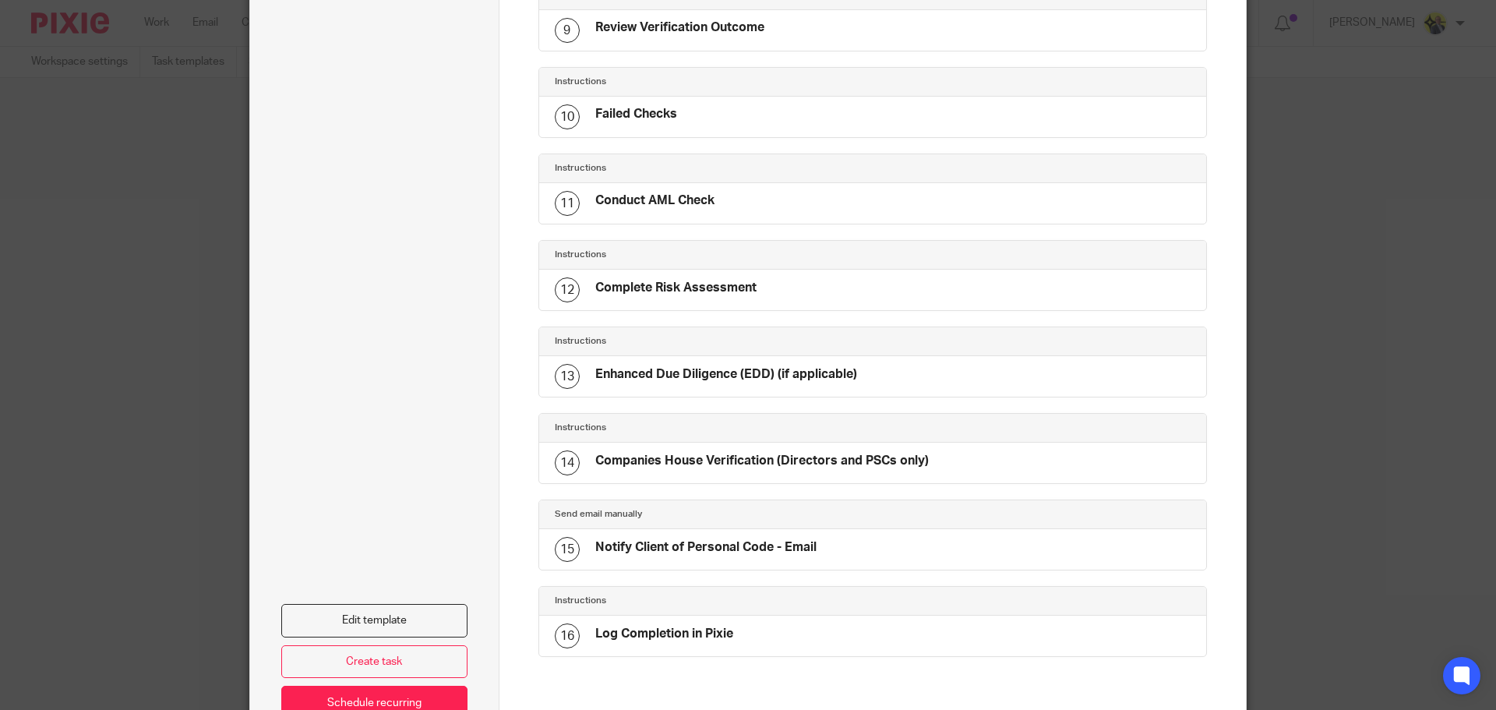
scroll to position [854, 0]
click at [379, 622] on link "Edit template" at bounding box center [374, 622] width 186 height 34
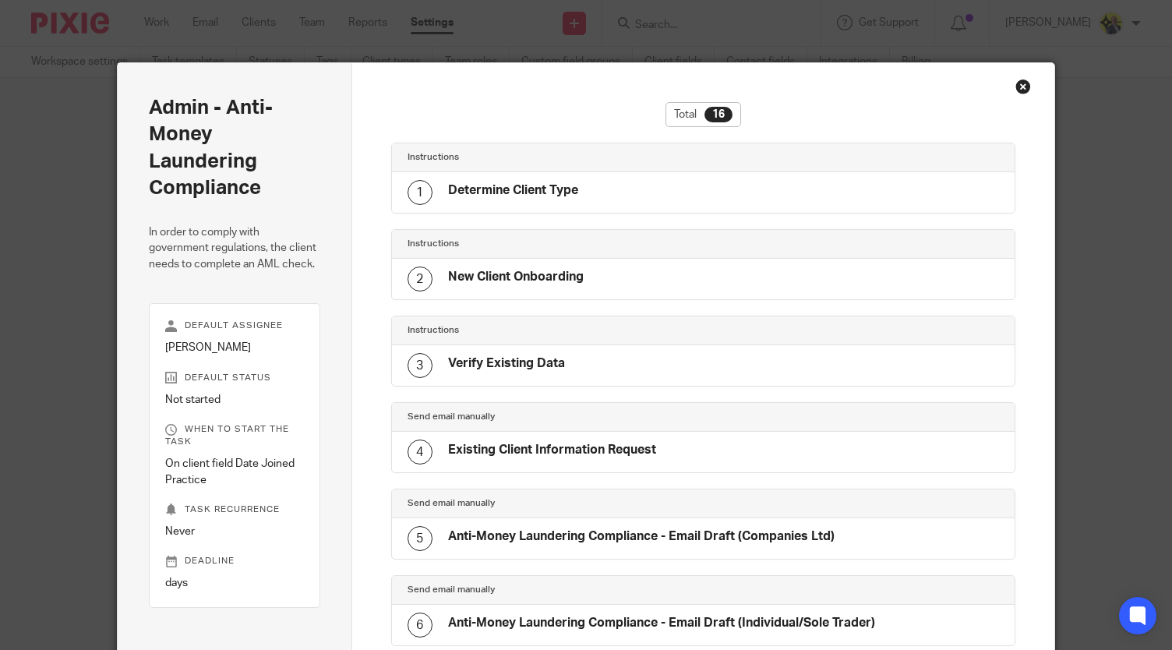
click at [1017, 84] on div "Close this dialog window" at bounding box center [1023, 87] width 16 height 16
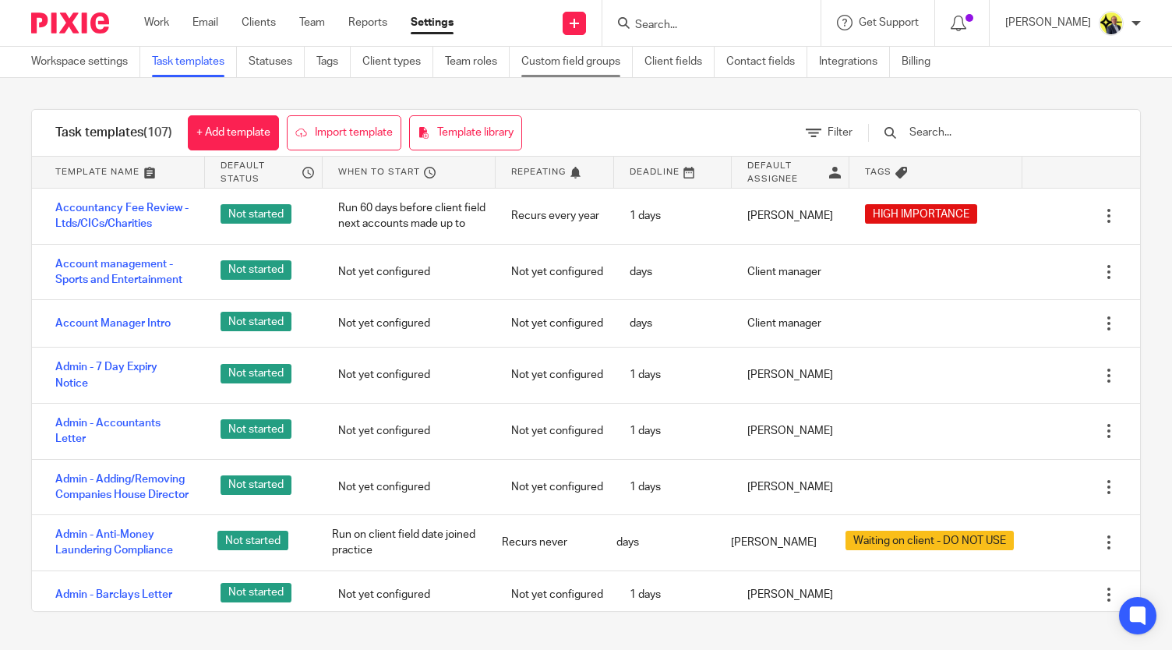
click at [559, 62] on link "Custom field groups" at bounding box center [576, 62] width 111 height 30
click at [658, 69] on link "Client fields" at bounding box center [679, 62] width 70 height 30
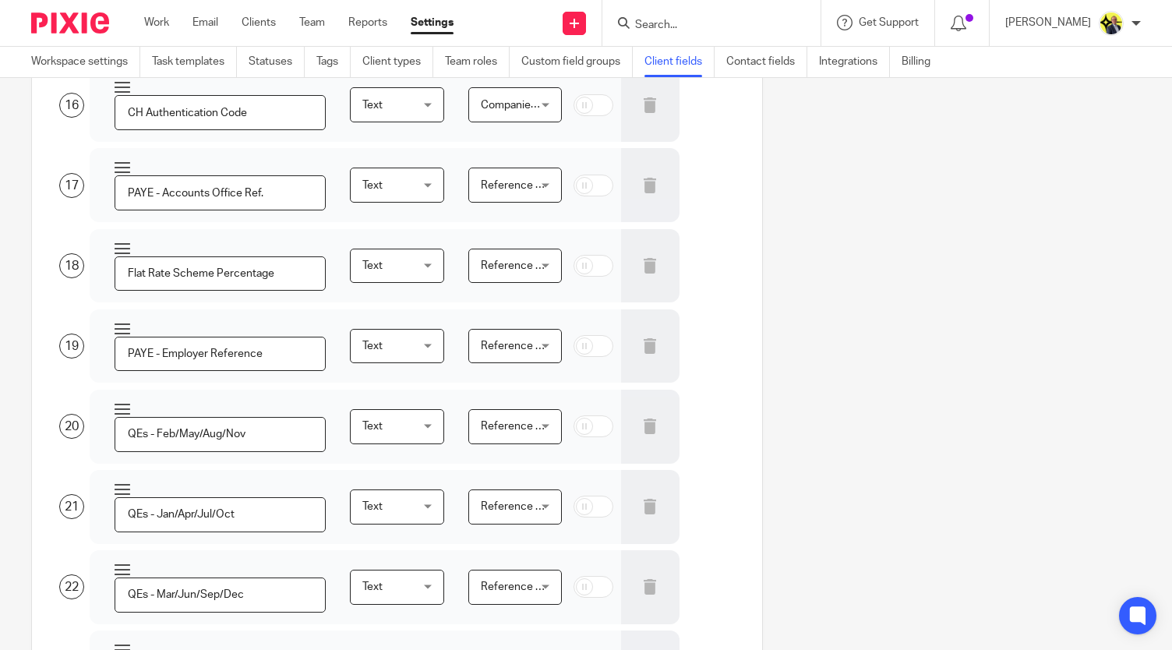
scroll to position [1352, 0]
drag, startPoint x: 299, startPoint y: 384, endPoint x: 153, endPoint y: 379, distance: 146.5
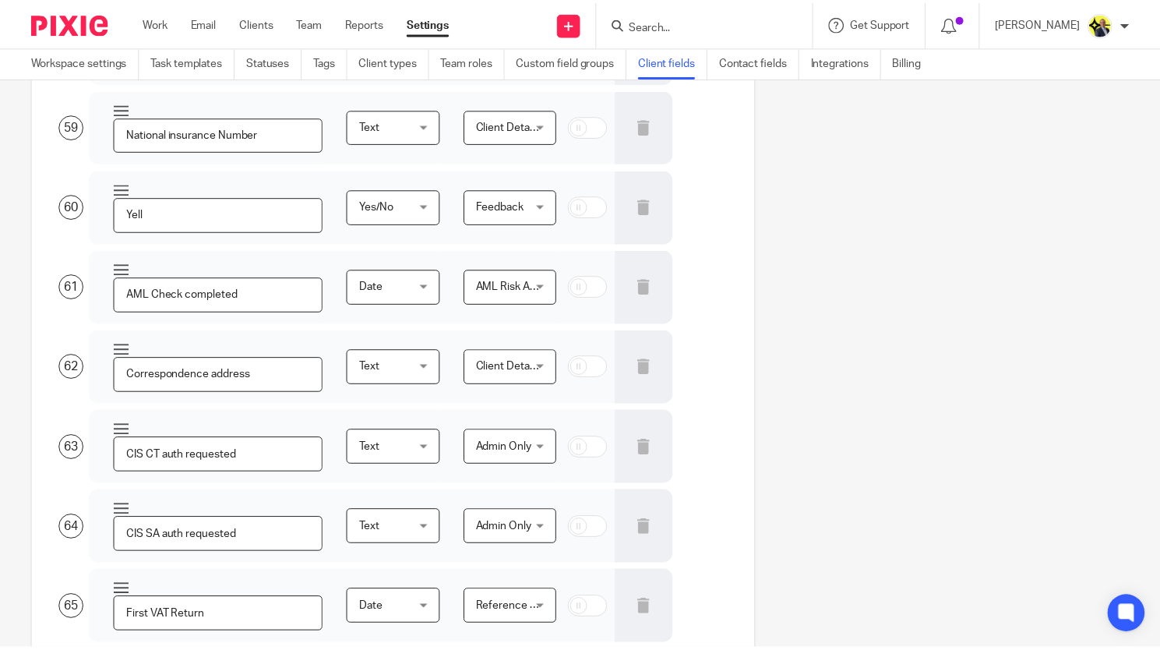
scroll to position [5539, 0]
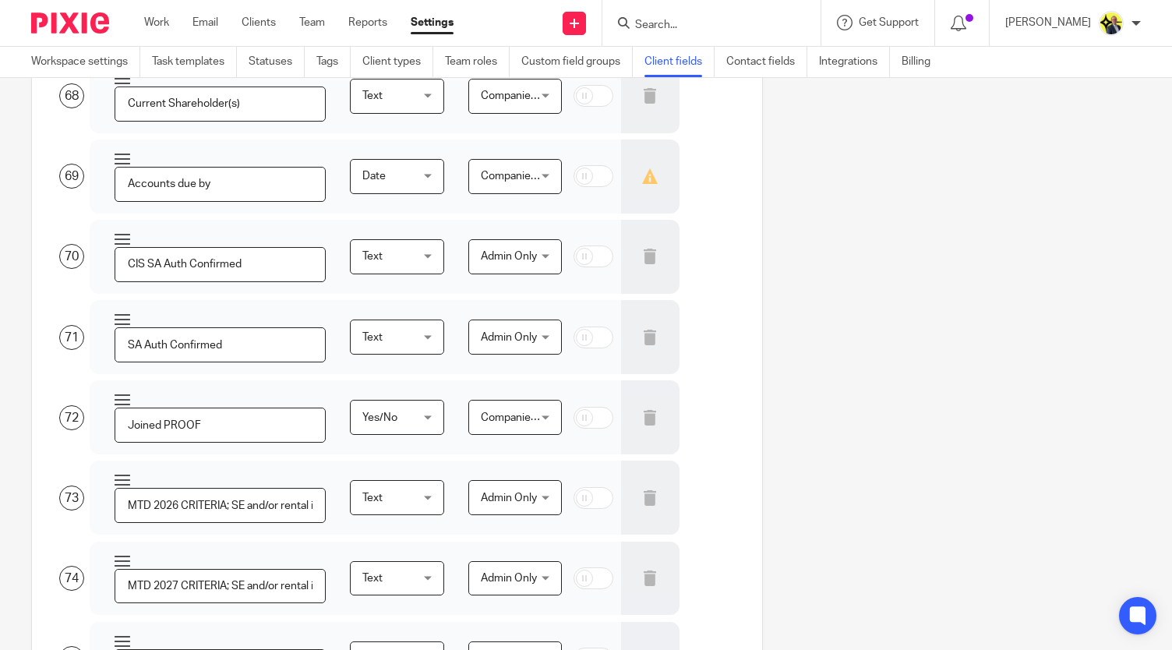
type input "SmartSearch Text/Email Sent"
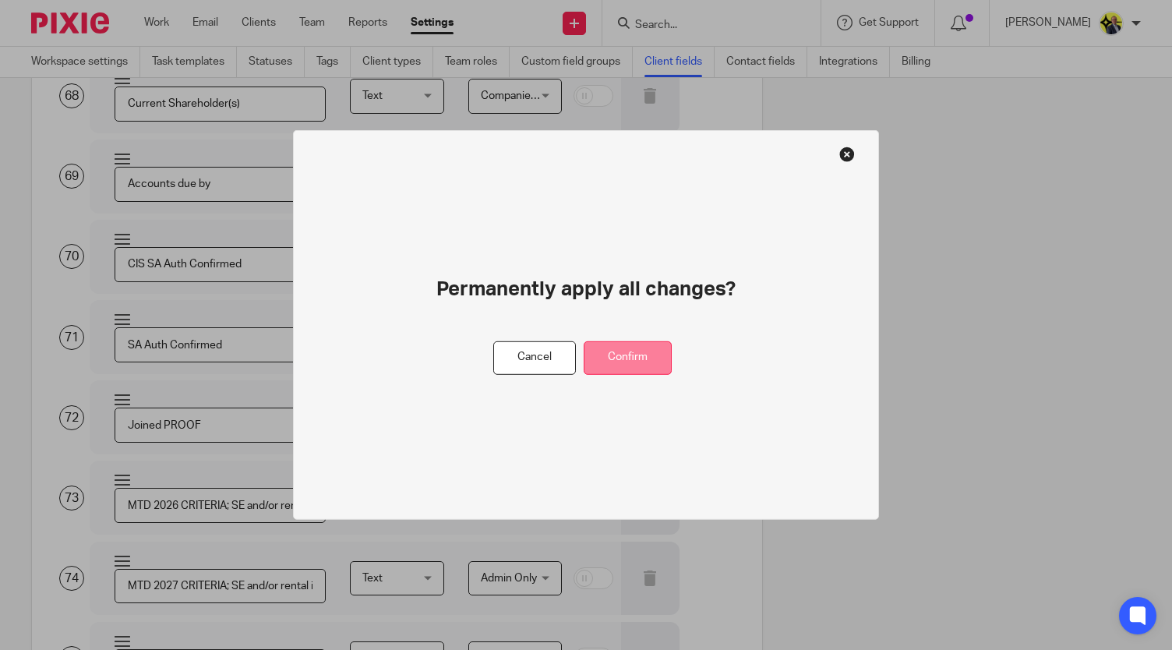
click at [622, 358] on button "Confirm" at bounding box center [628, 358] width 88 height 34
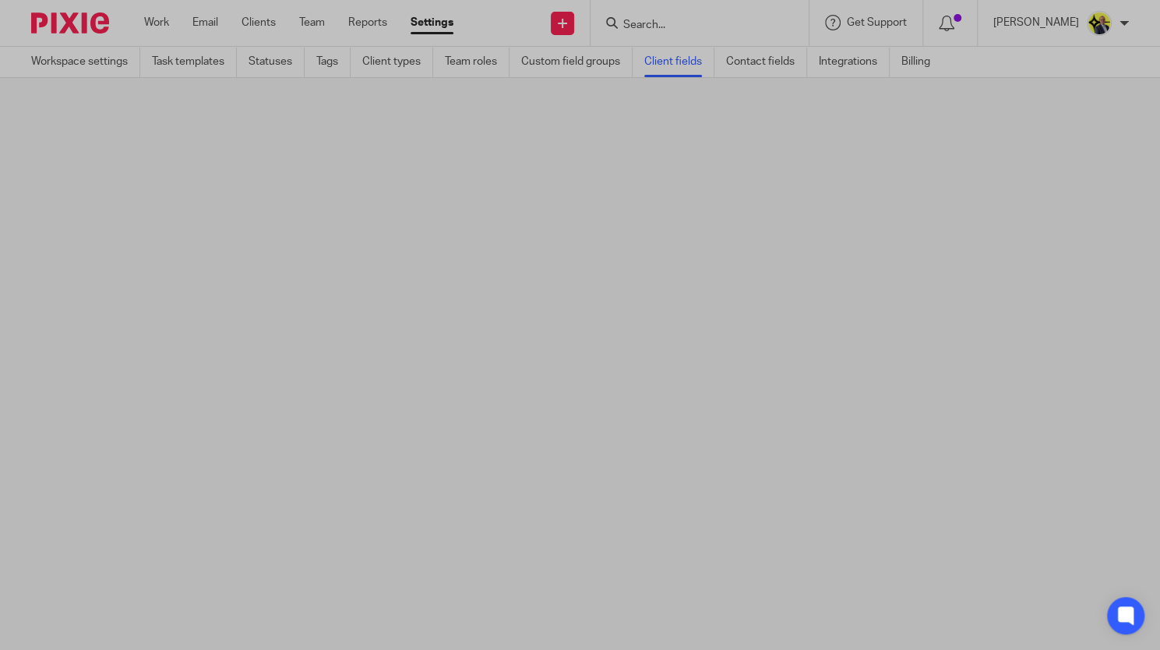
scroll to position [0, 0]
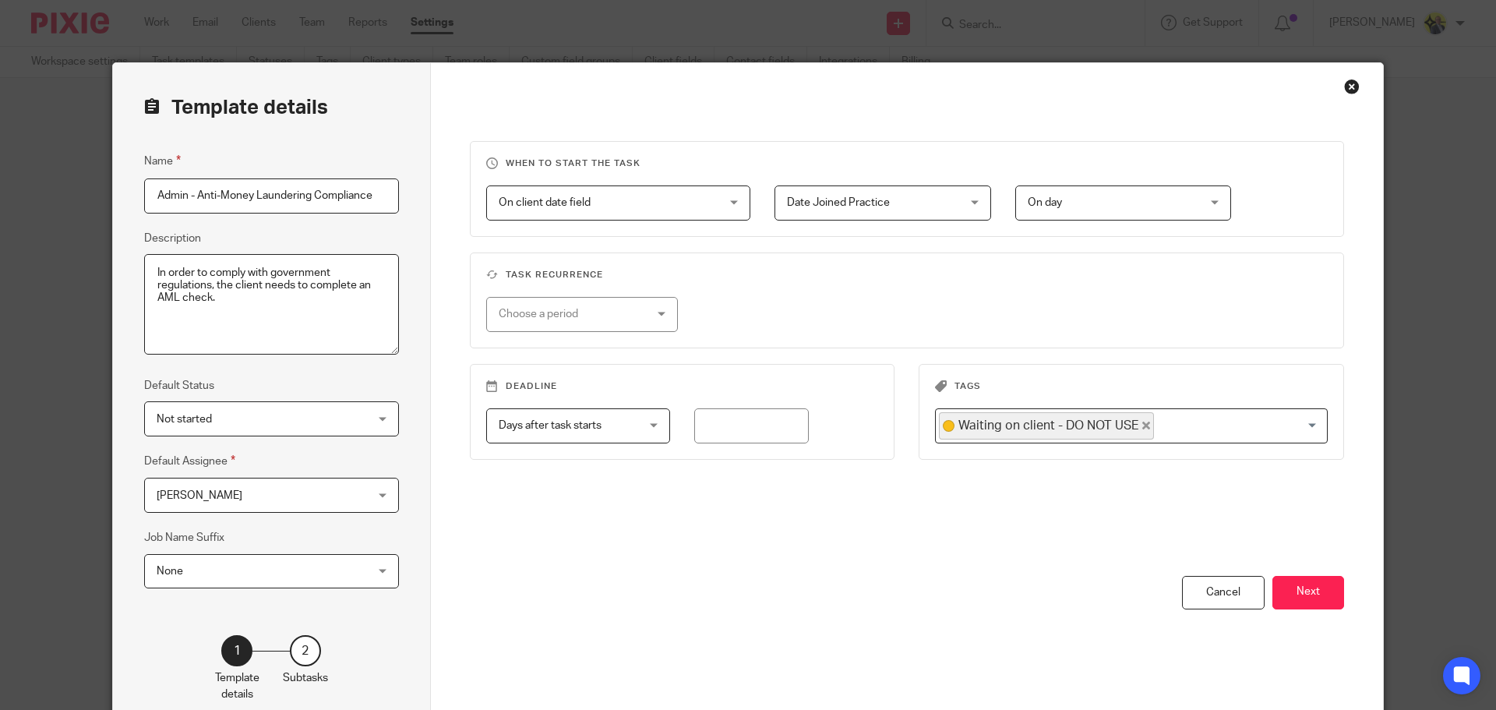
scroll to position [86, 0]
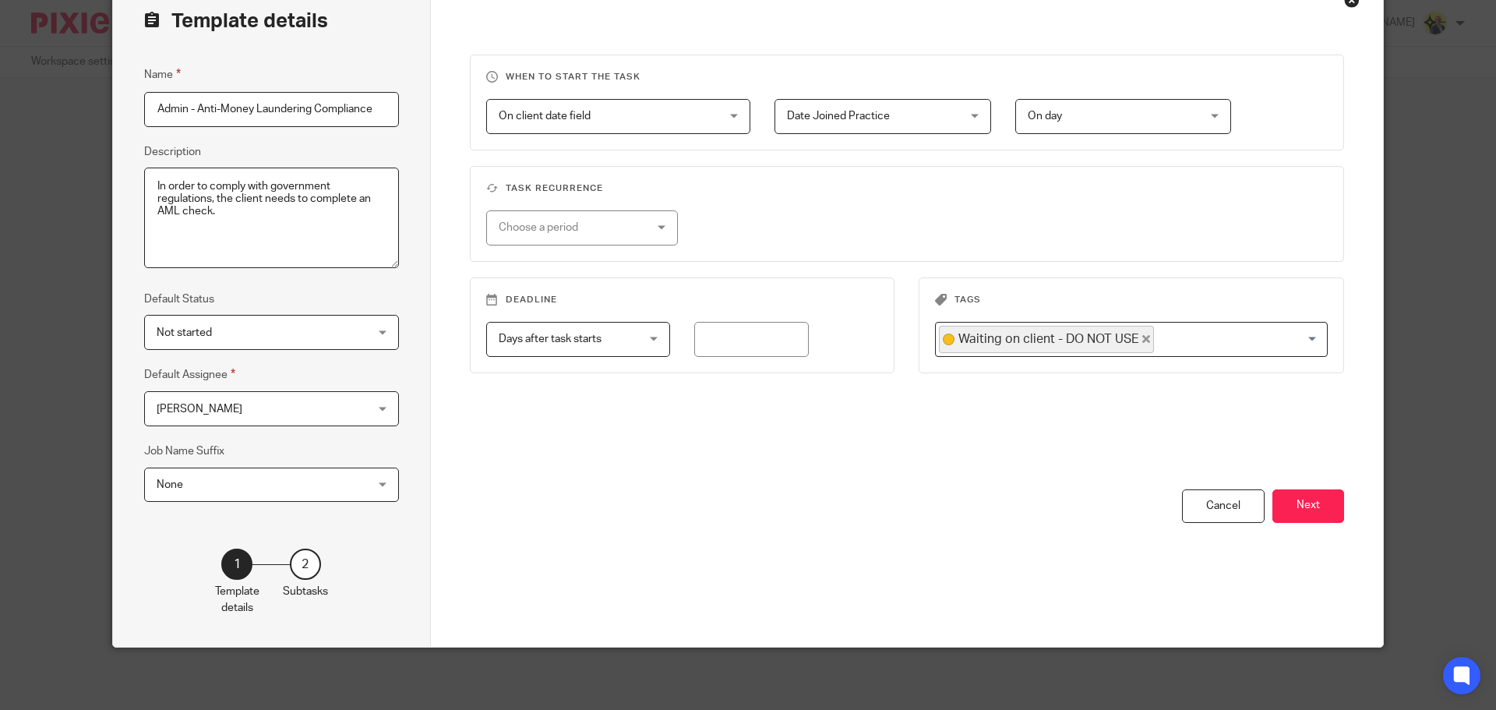
click at [1142, 338] on icon "Deselect Waiting on client - DO NOT USE" at bounding box center [1146, 339] width 8 height 8
click at [1302, 504] on button "Next" at bounding box center [1308, 506] width 72 height 34
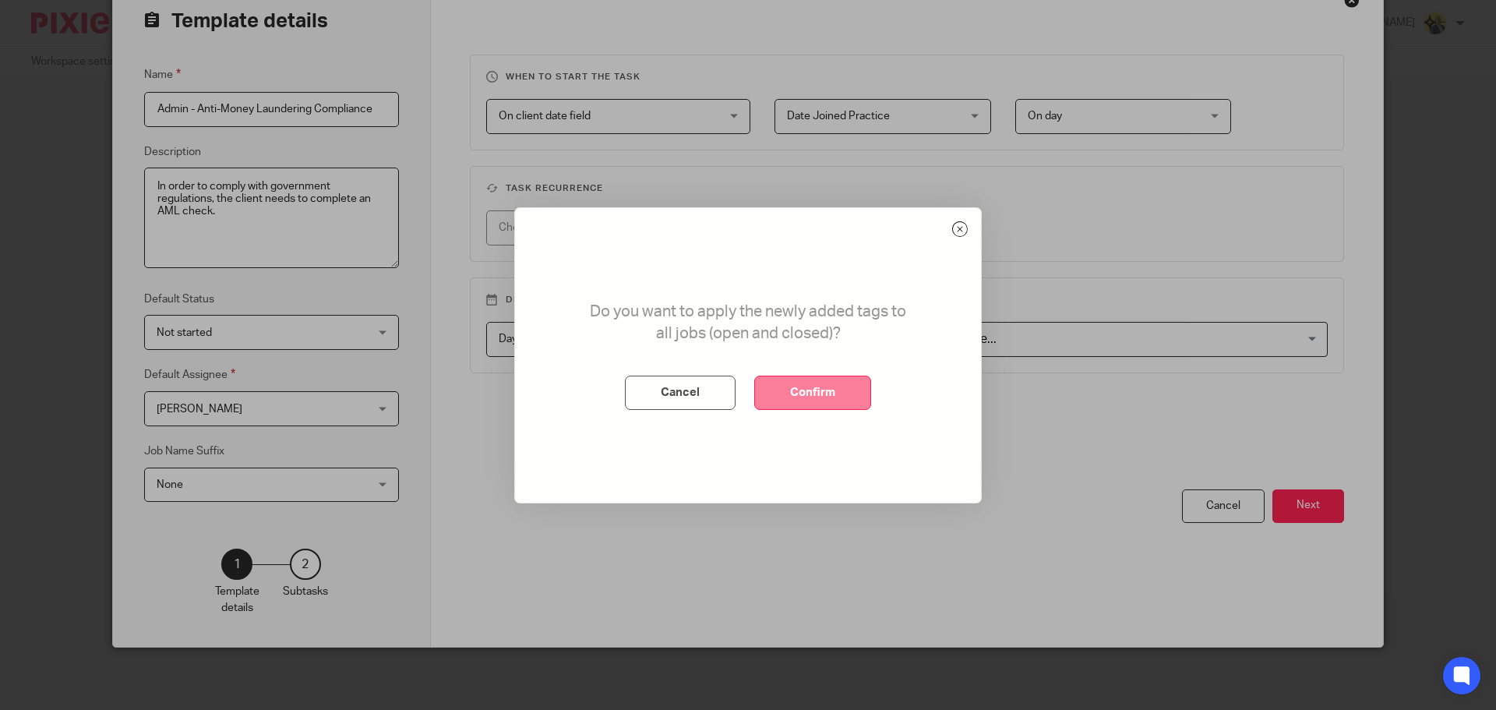
click at [810, 396] on button "Confirm" at bounding box center [812, 393] width 117 height 34
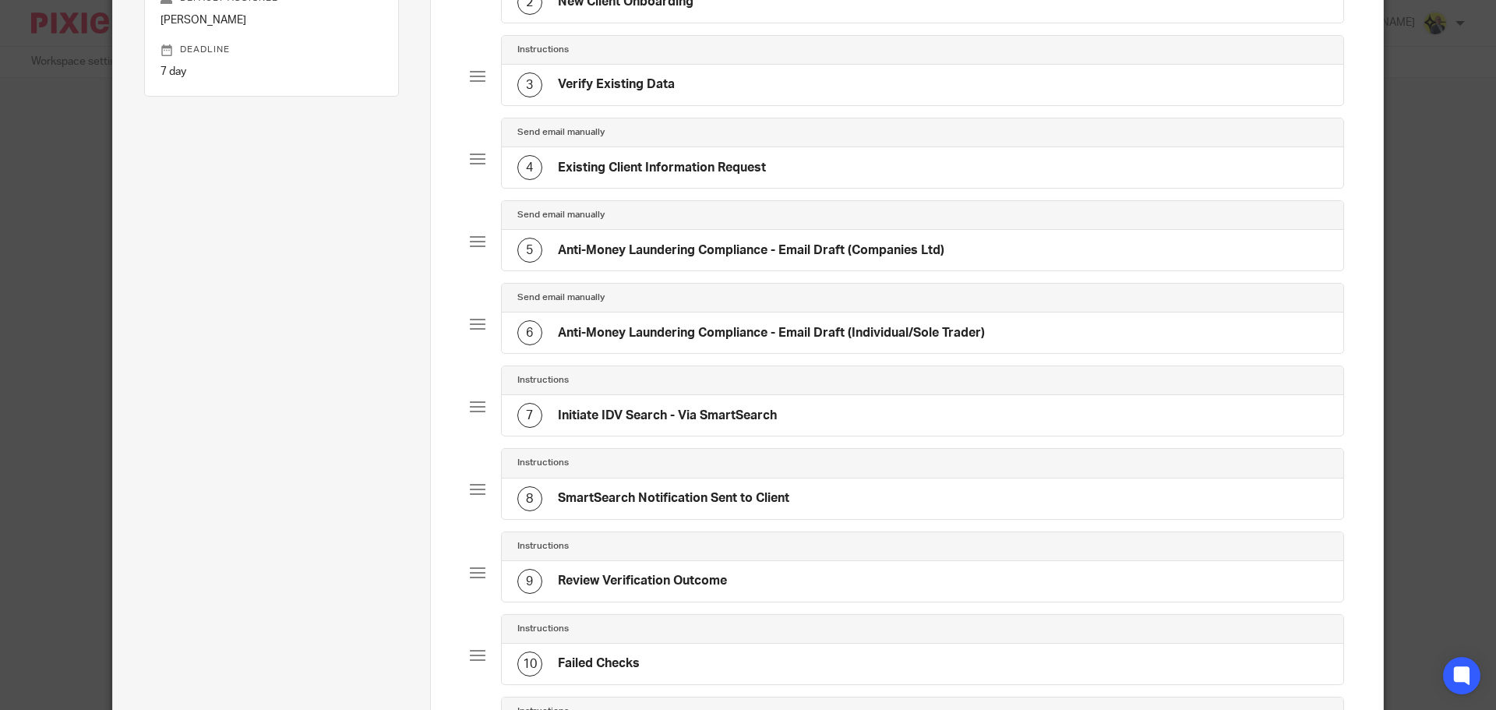
scroll to position [273, 0]
click at [765, 570] on div "9 Review Verification Outcome" at bounding box center [923, 581] width 842 height 41
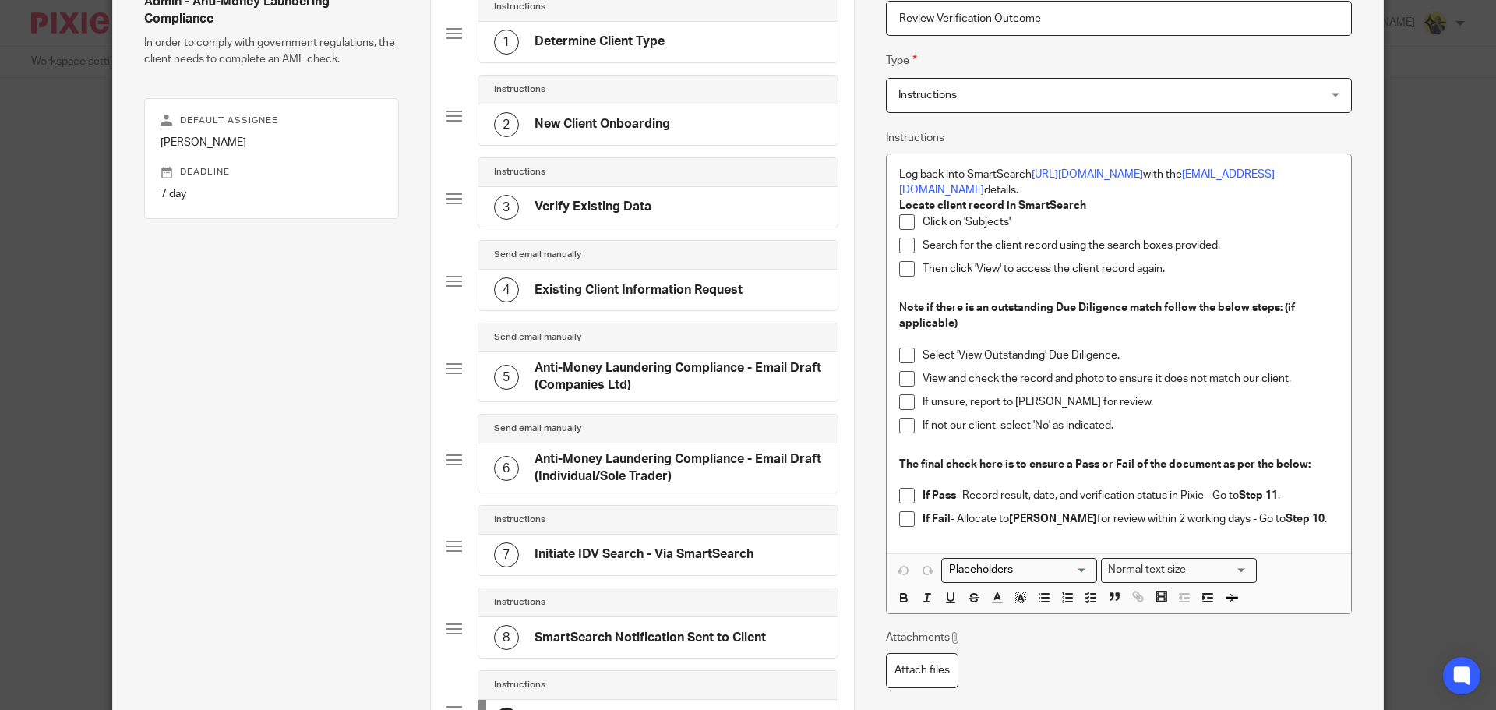
scroll to position [150, 0]
click at [1024, 495] on p "If Pass - Record result, date, and verification status in Pixie - Go to Step 11…" at bounding box center [1130, 496] width 416 height 16
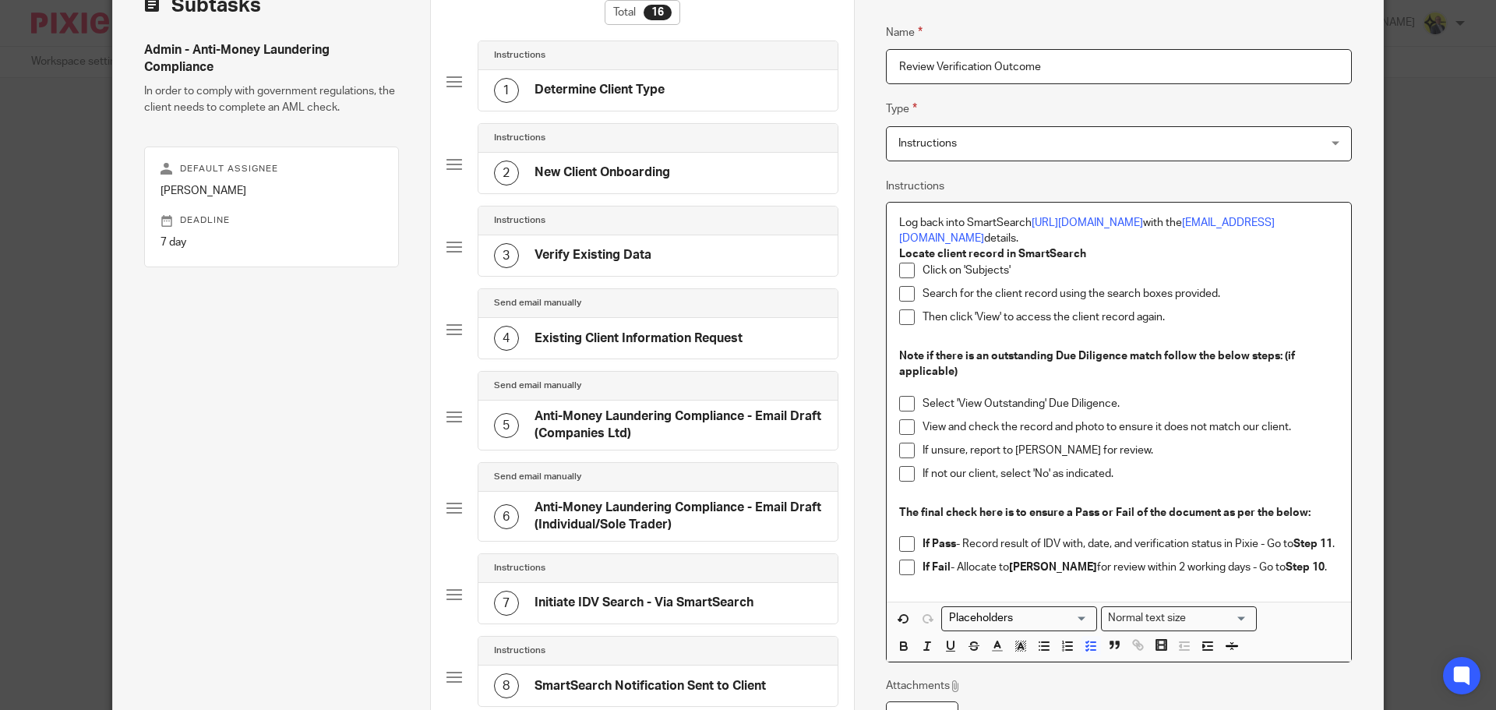
click at [747, 600] on h4 "Initiate IDV Search - Via SmartSearch" at bounding box center [643, 602] width 219 height 16
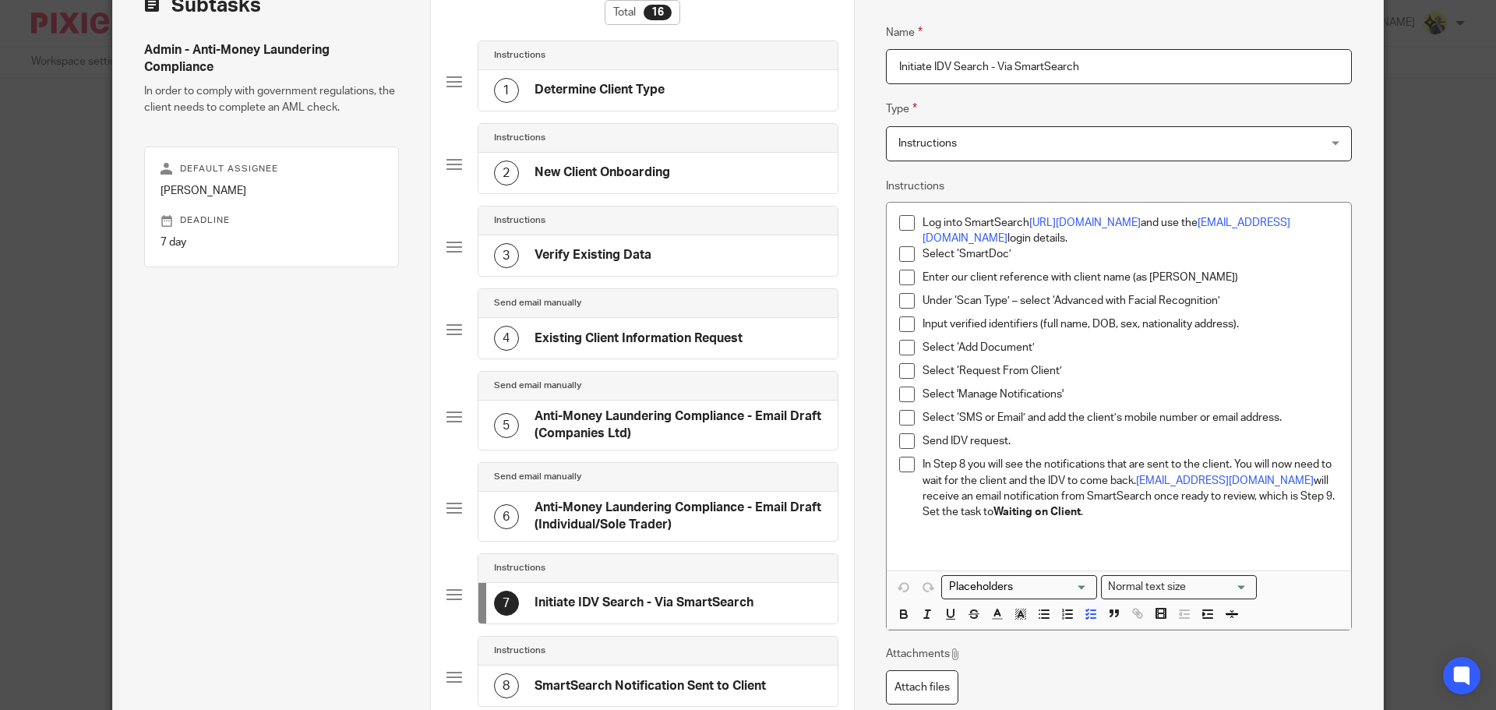
click at [1015, 440] on p "Send IDV request." at bounding box center [1130, 441] width 416 height 16
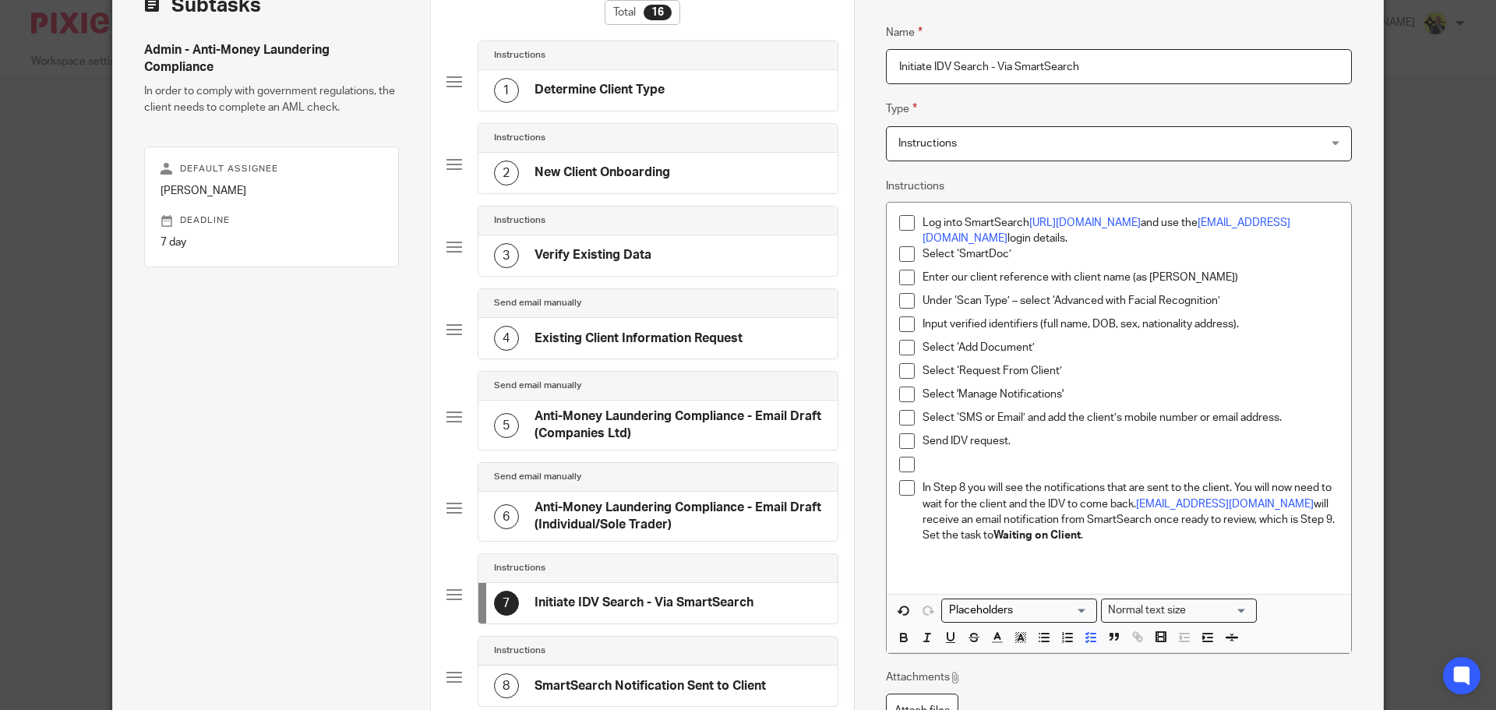
click at [936, 461] on p at bounding box center [1130, 465] width 416 height 16
click at [999, 459] on p "Update Pixie field SmartSearch Text Sent" at bounding box center [1130, 465] width 416 height 16
click at [1003, 464] on p "Update Pixie field SmartSearch Text Sent" at bounding box center [1130, 465] width 416 height 16
click at [1162, 460] on p "Update Pixie field 'SmartSearch Text/Email Sent" at bounding box center [1130, 465] width 416 height 16
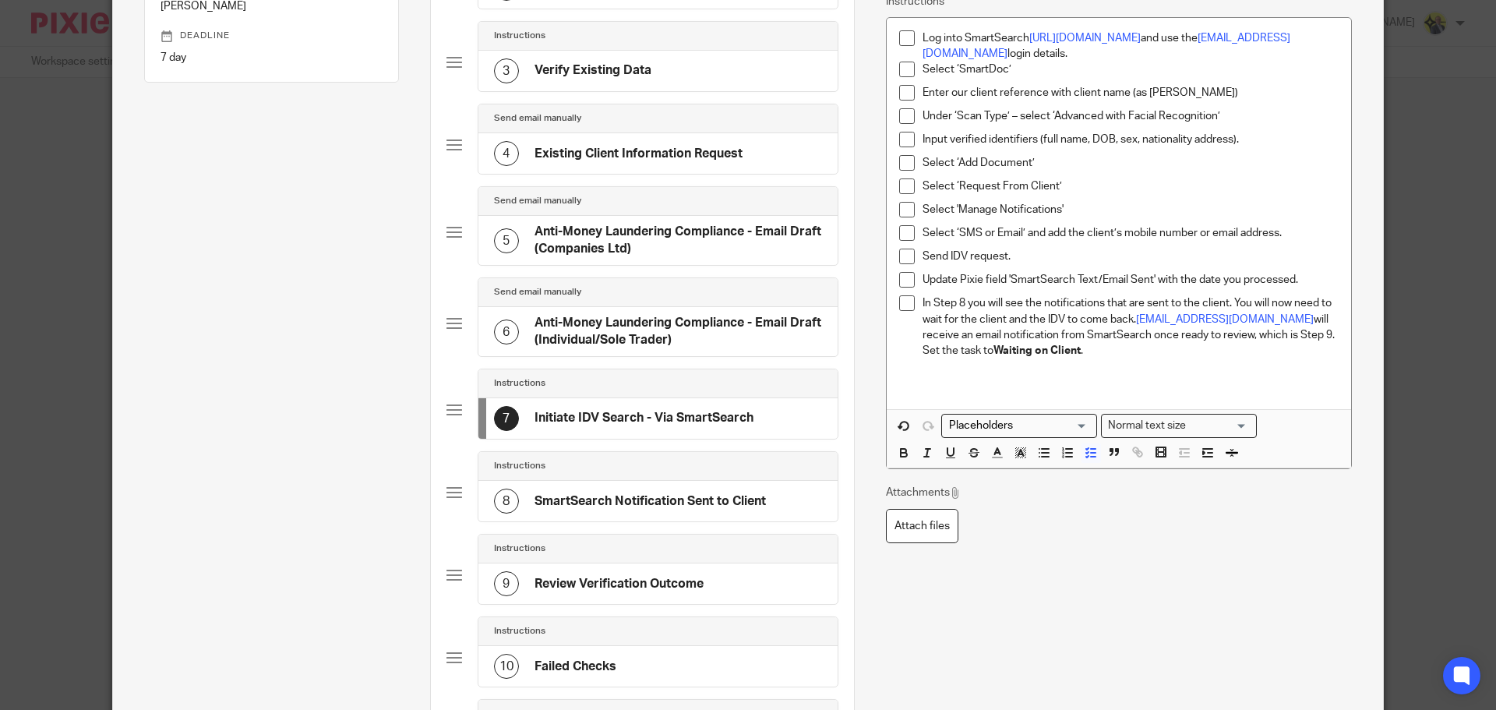
scroll to position [289, 0]
click at [672, 570] on div "9 Review Verification Outcome" at bounding box center [599, 581] width 210 height 25
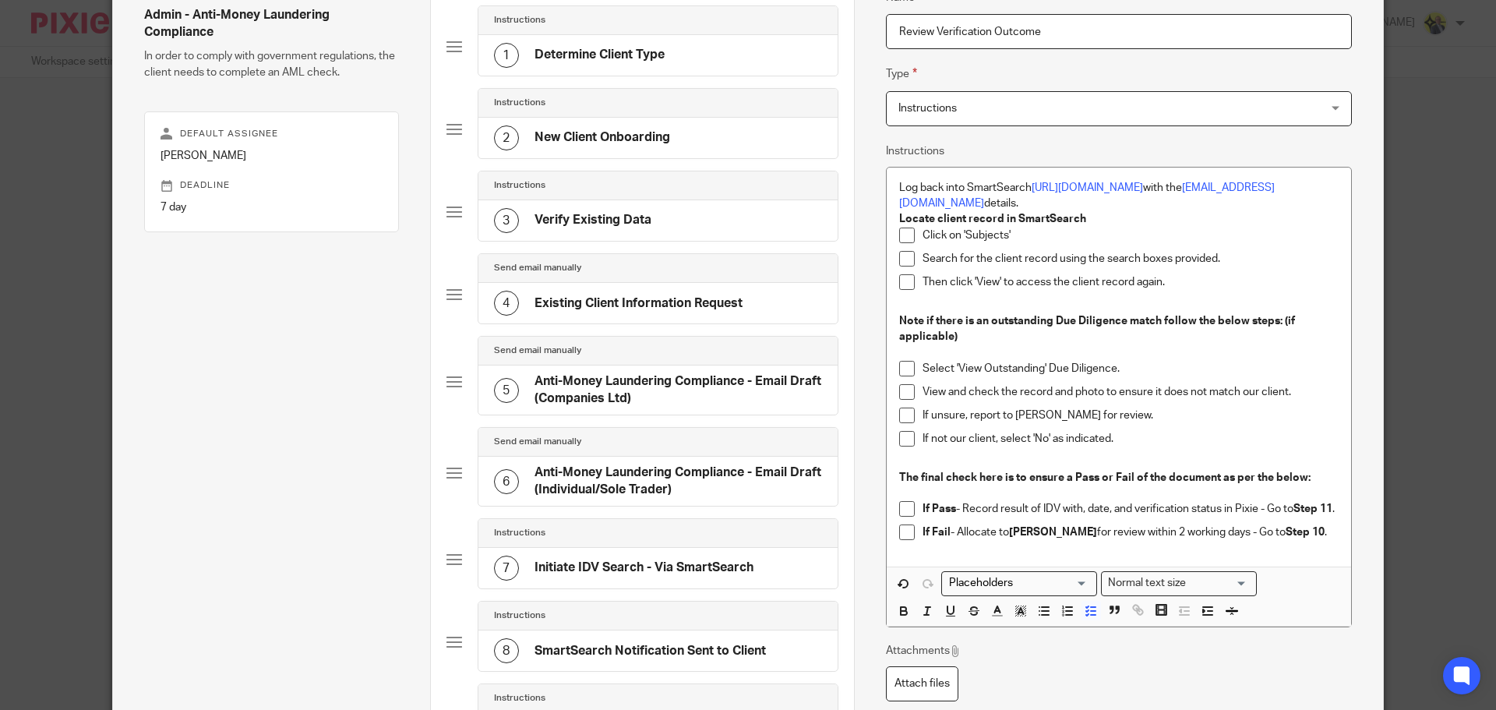
scroll to position [138, 0]
click at [1106, 509] on p "If Pass - Record result of IDV with, date, and verification status in Pixie - G…" at bounding box center [1130, 508] width 416 height 16
drag, startPoint x: 1061, startPoint y: 508, endPoint x: 1188, endPoint y: 506, distance: 127.0
click at [1188, 506] on p "If Pass - Record result of IDV with, date, and verification status in Pixie - G…" at bounding box center [1130, 508] width 416 height 16
click at [1129, 510] on p "If Pass - Record result of IDV by sselecting status in Pixie - Go to Step 11 ." at bounding box center [1130, 508] width 416 height 16
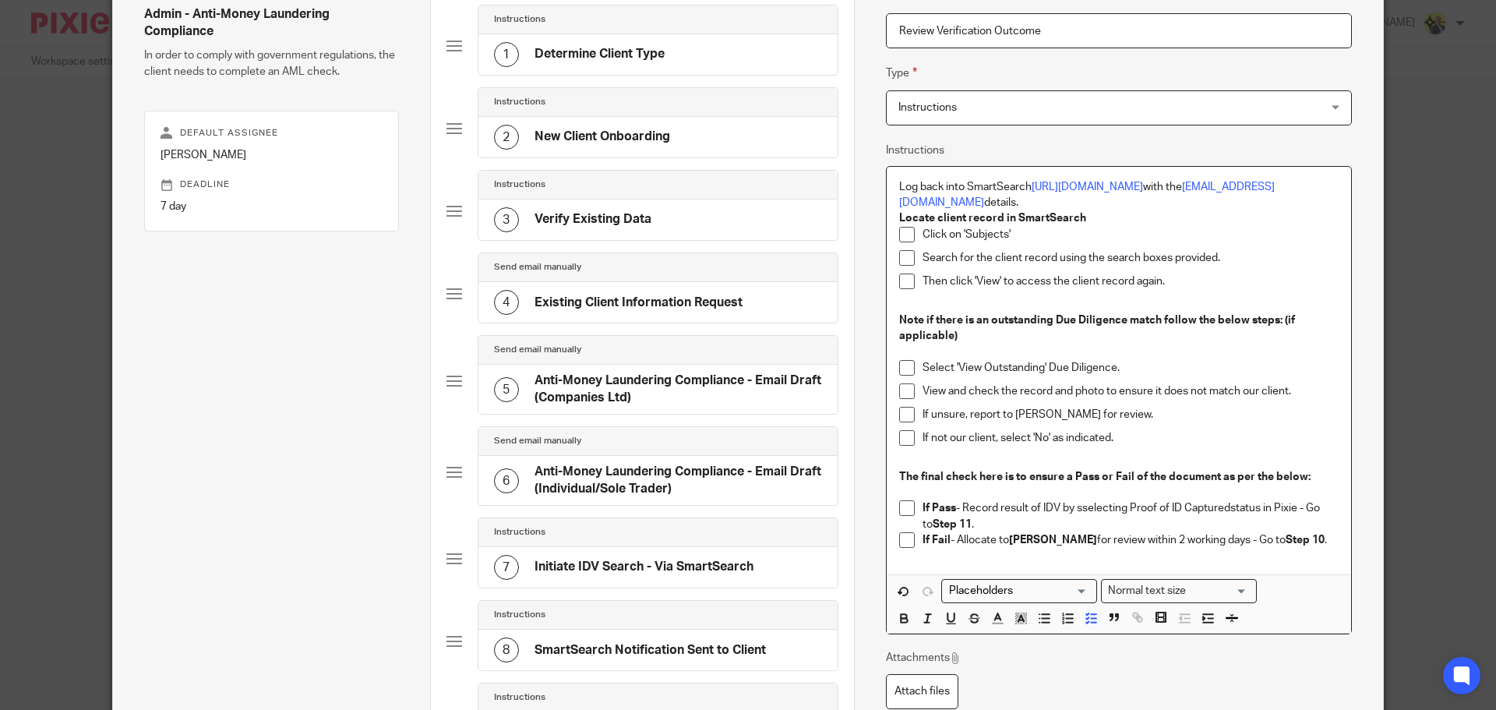
click at [1124, 506] on p "If Pass - Record result of IDV by sselecting Proof of ID Capturedstatus in Pixi…" at bounding box center [1130, 516] width 416 height 32
click at [1222, 508] on p "If Pass - Record result of IDV by selecting Proof of ID Capturedstatus in Pixie…" at bounding box center [1130, 516] width 416 height 32
drag, startPoint x: 1222, startPoint y: 508, endPoint x: 1131, endPoint y: 512, distance: 91.2
click at [1131, 512] on p "If Pass - Record result of IDV by selecting Proof of ID Captured'status in Pixi…" at bounding box center [1130, 516] width 416 height 32
click at [1120, 508] on p "If Pass - Record result of IDV by selecting Proof of ID Captured'status in Pixi…" at bounding box center [1130, 516] width 416 height 32
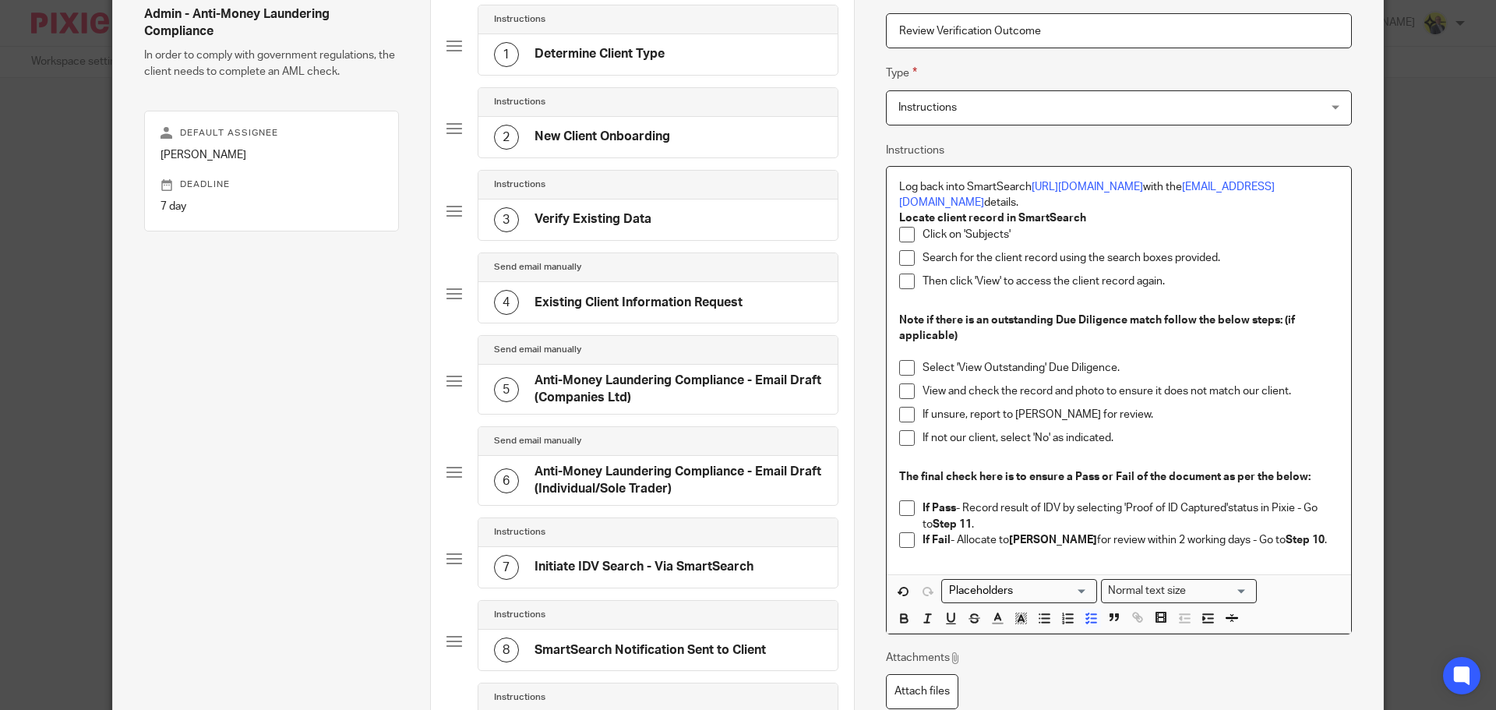
click at [1223, 503] on p "If Pass - Record result of IDV by selecting 'Proof of ID Captured'status in Pix…" at bounding box center [1130, 516] width 416 height 32
click at [996, 508] on p "If Pass - Record result of IDV by selecting 'Proof of ID Captured' status in Pi…" at bounding box center [1130, 516] width 416 height 32
drag, startPoint x: 1118, startPoint y: 506, endPoint x: 961, endPoint y: 505, distance: 156.6
click at [961, 505] on p "If Pass - Record result of IDV by selecting 'Proof of ID Captured' status in Pi…" at bounding box center [1130, 516] width 416 height 32
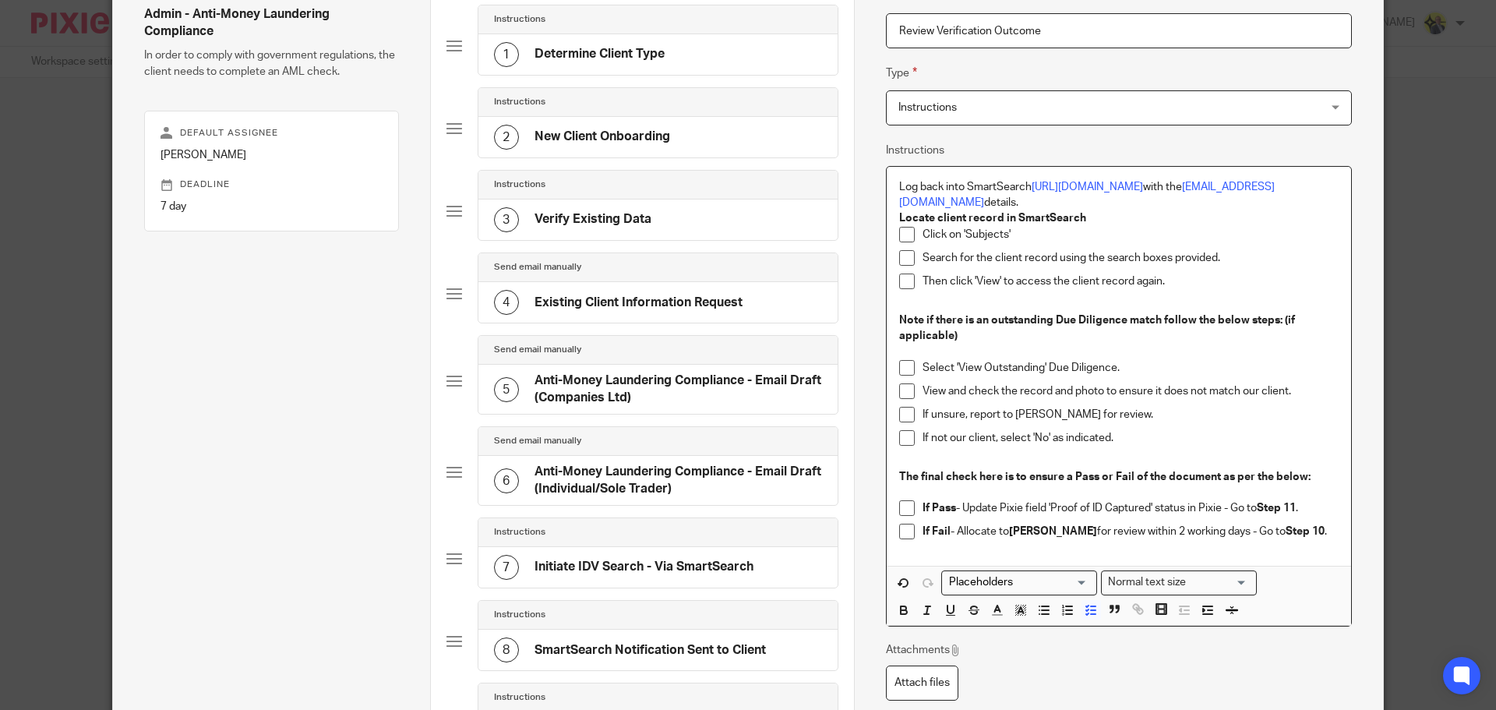
click at [1151, 503] on p "If Pass - Update Pixie field 'Proof of ID Captured' status in Pixie - Go to Ste…" at bounding box center [1130, 508] width 416 height 16
click at [1222, 508] on p "If Pass - Update Pixie field 'Proof of ID Captured' to 'Yes' status in Pixie - …" at bounding box center [1130, 508] width 416 height 16
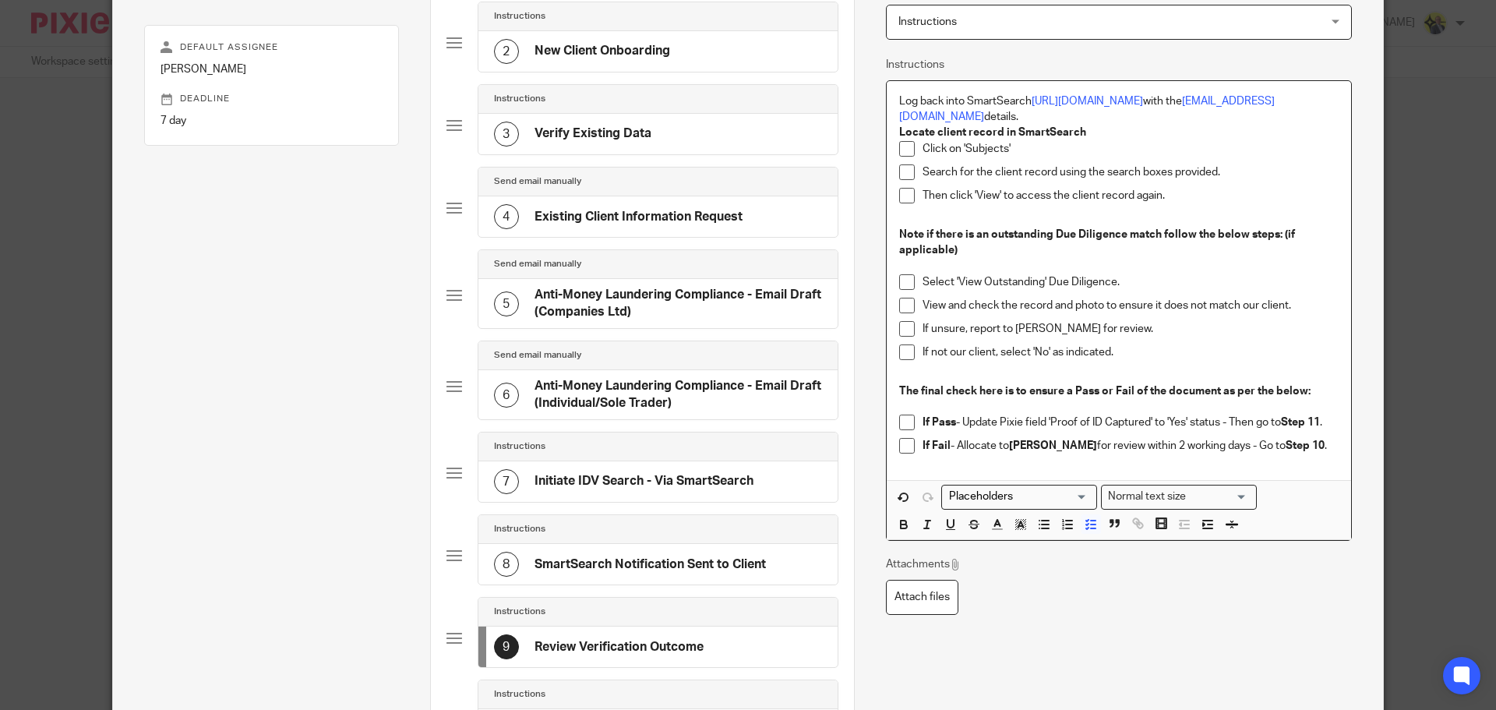
scroll to position [224, 0]
click at [994, 446] on p "If Fail - Allocate to Dan Whitehead for review within 2 working days - Go to St…" at bounding box center [1130, 446] width 416 height 16
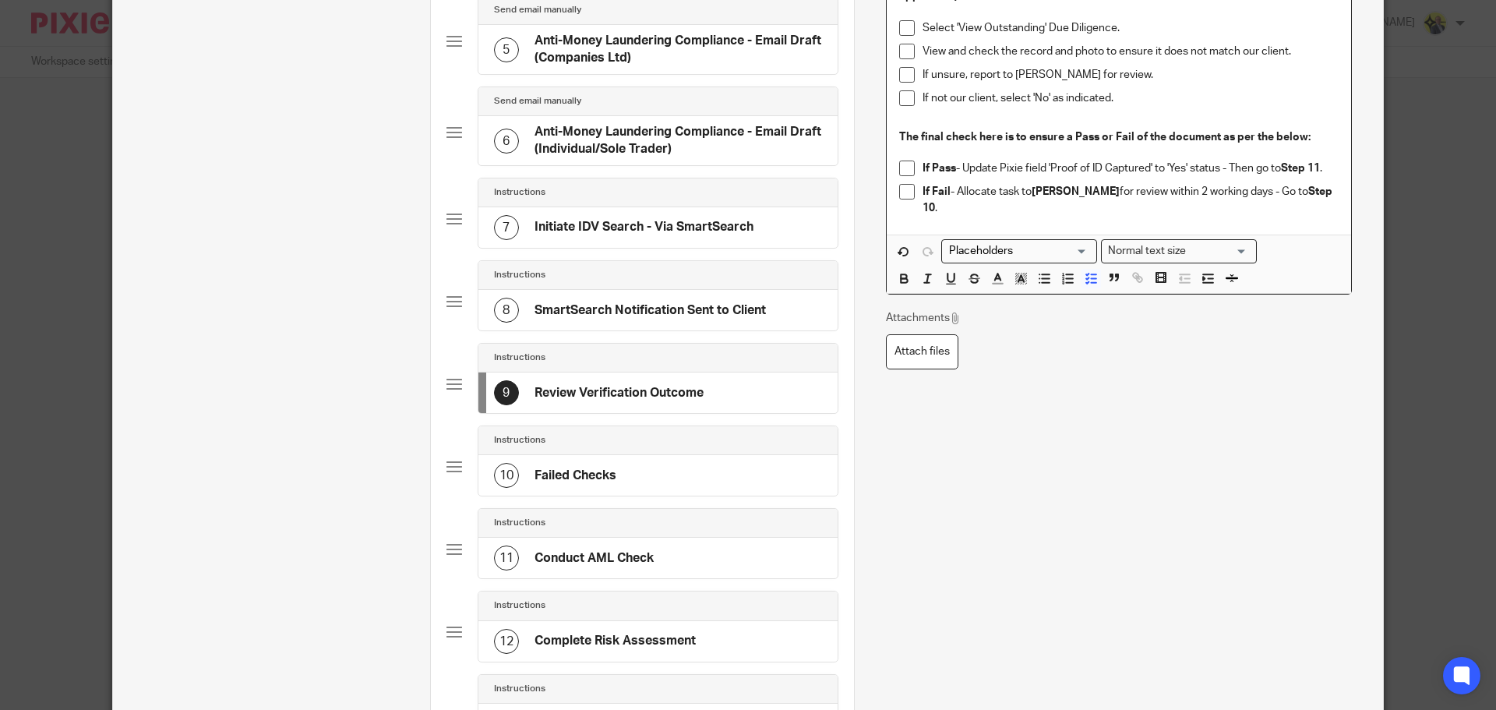
scroll to position [478, 0]
click at [710, 478] on div "10 Failed Checks" at bounding box center [657, 474] width 359 height 41
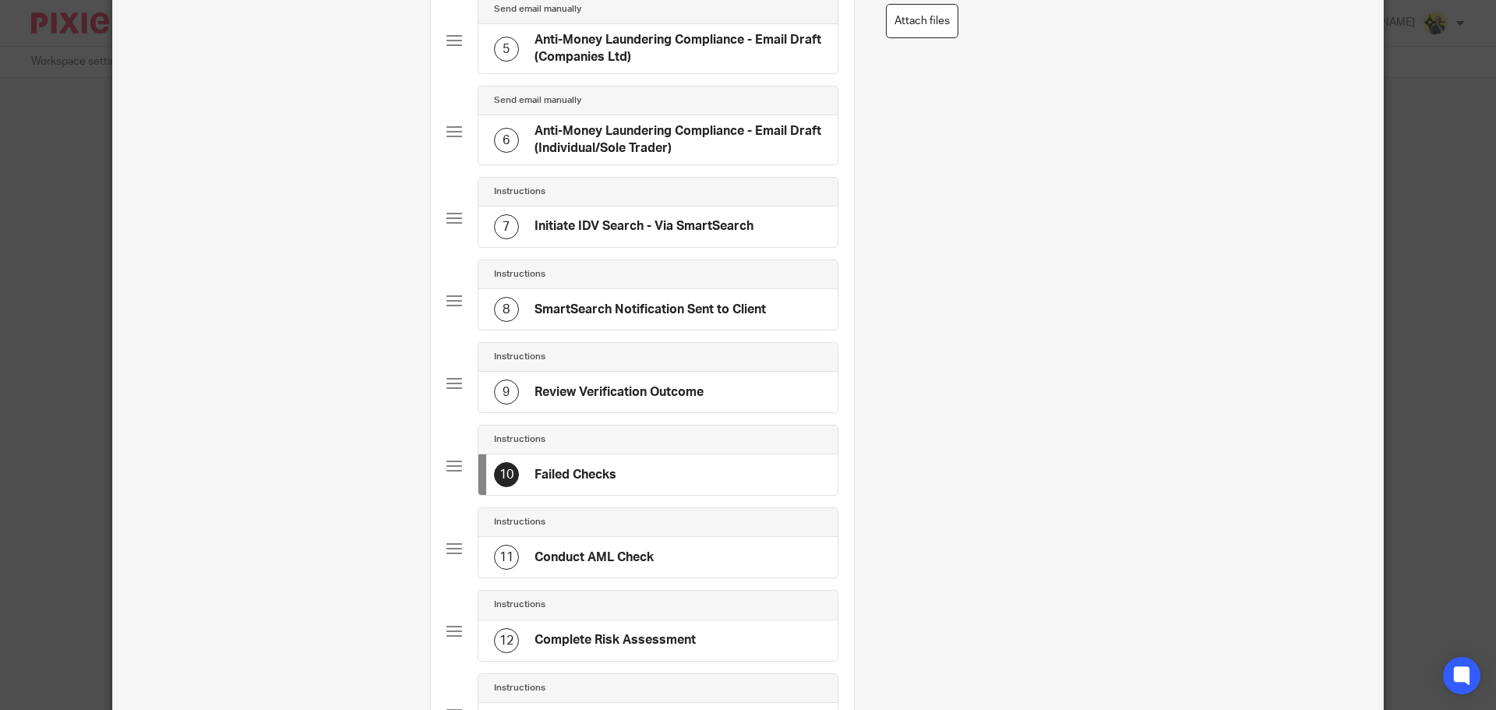
scroll to position [0, 0]
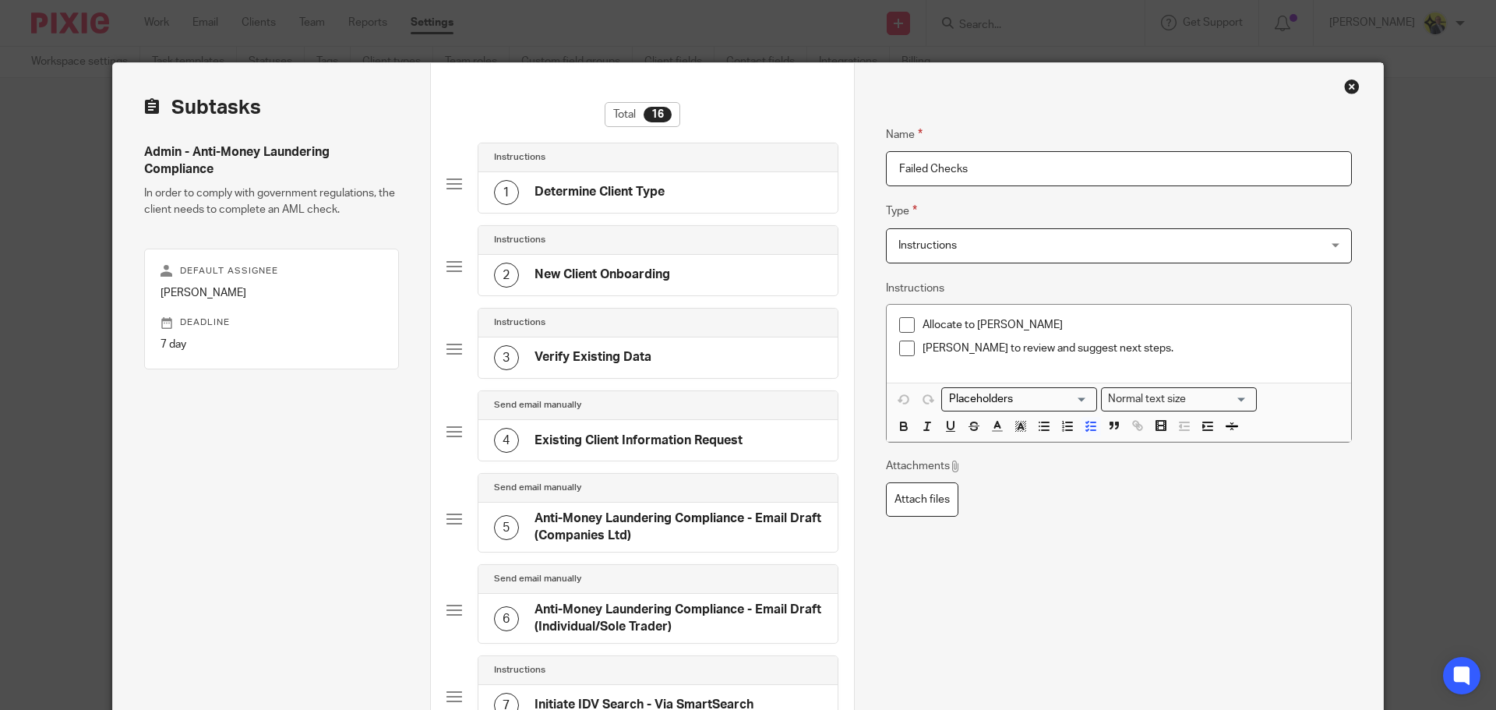
click at [922, 324] on p "Allocate to Dan Whitehead" at bounding box center [1130, 325] width 416 height 16
click at [937, 324] on p "TaskAllocate to Dan Whitehead" at bounding box center [1130, 325] width 416 height 16
click at [1168, 349] on p "Dan Whitehead to review and suggest next steps." at bounding box center [1130, 348] width 416 height 16
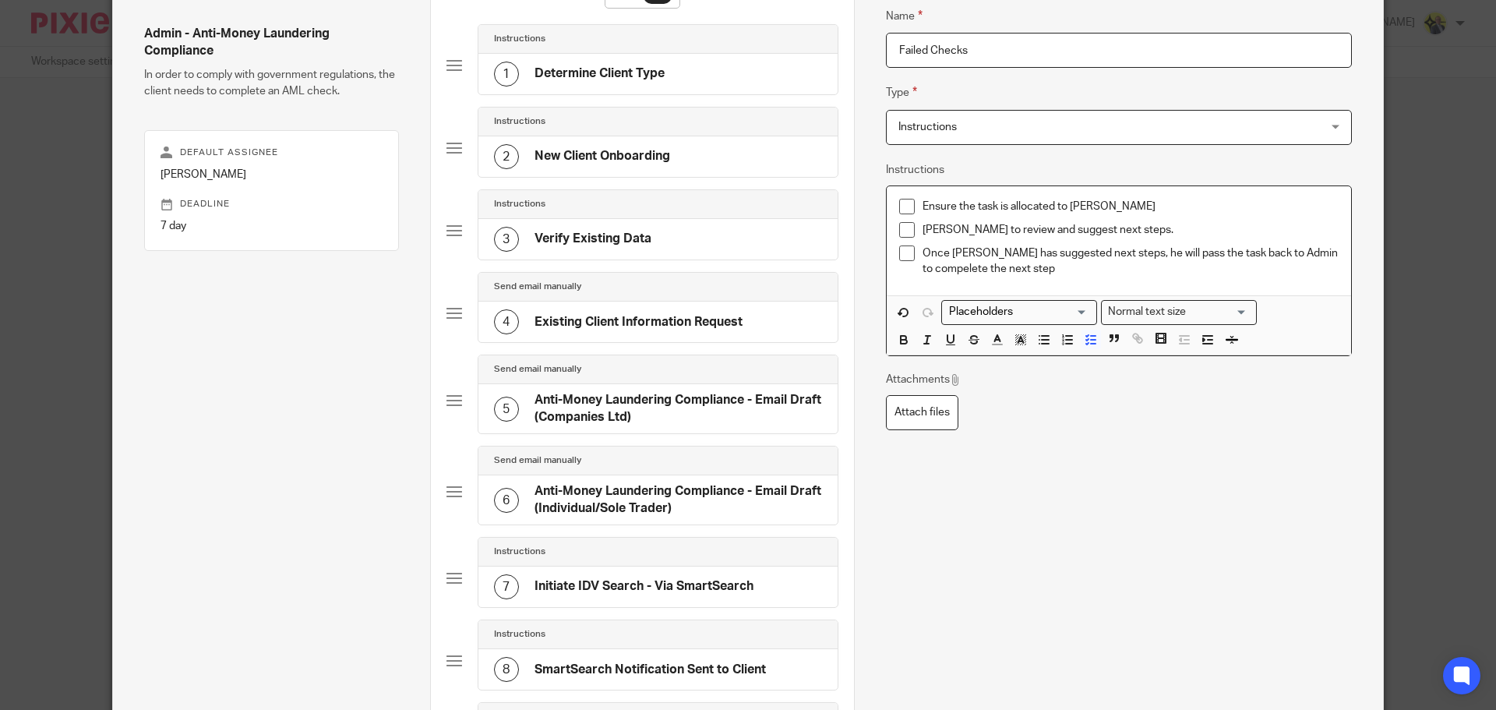
scroll to position [117, 0]
click at [922, 207] on p "Ensure the task is allocated to Dan Whitehead" at bounding box center [1130, 208] width 416 height 16
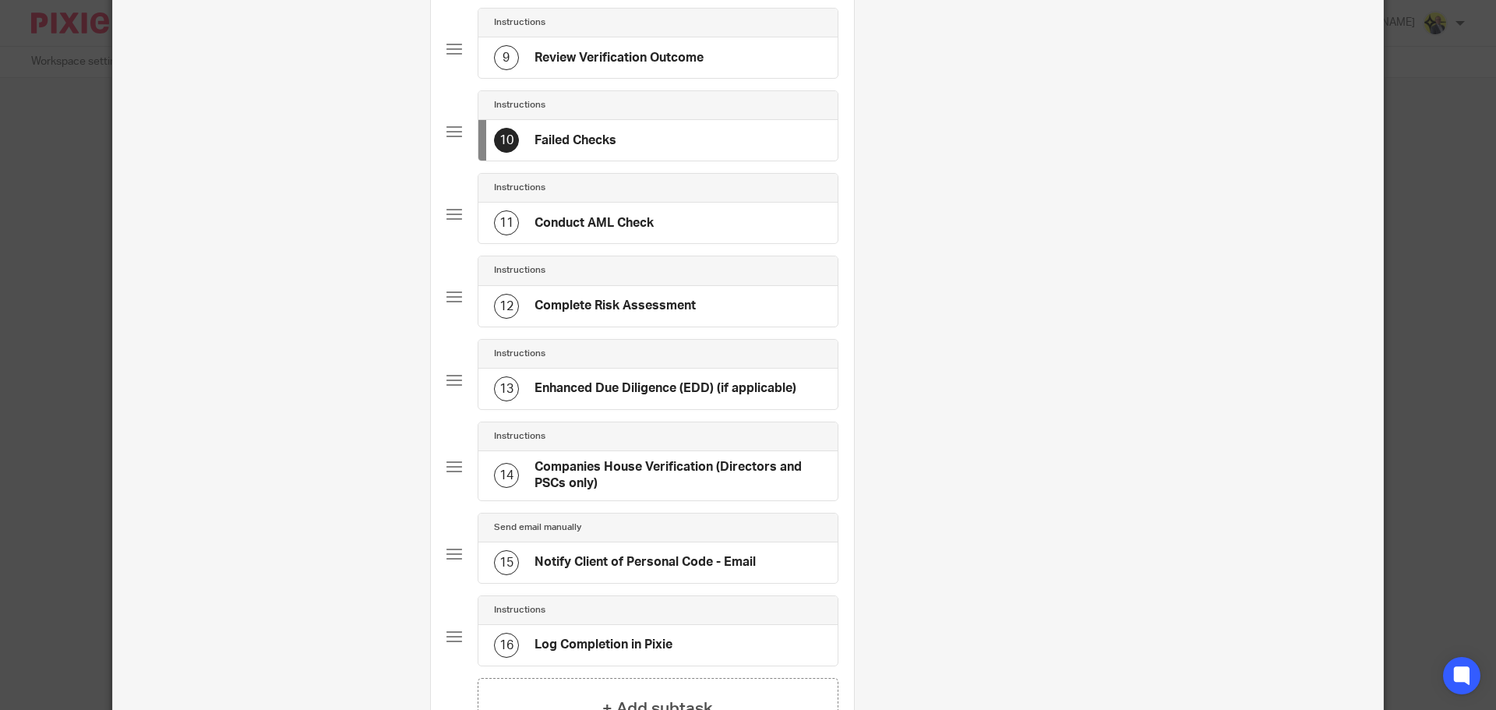
scroll to position [984, 0]
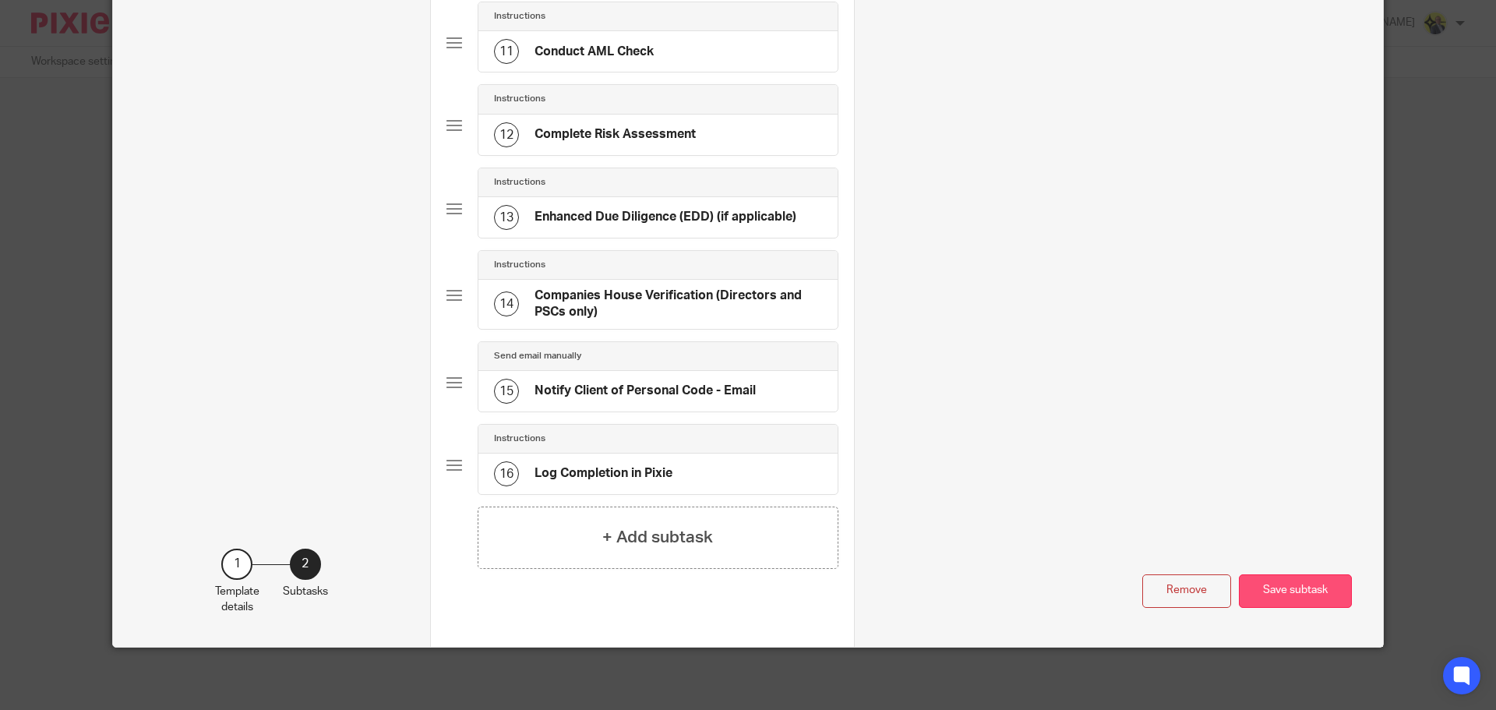
click at [1266, 590] on button "Save subtask" at bounding box center [1295, 591] width 113 height 34
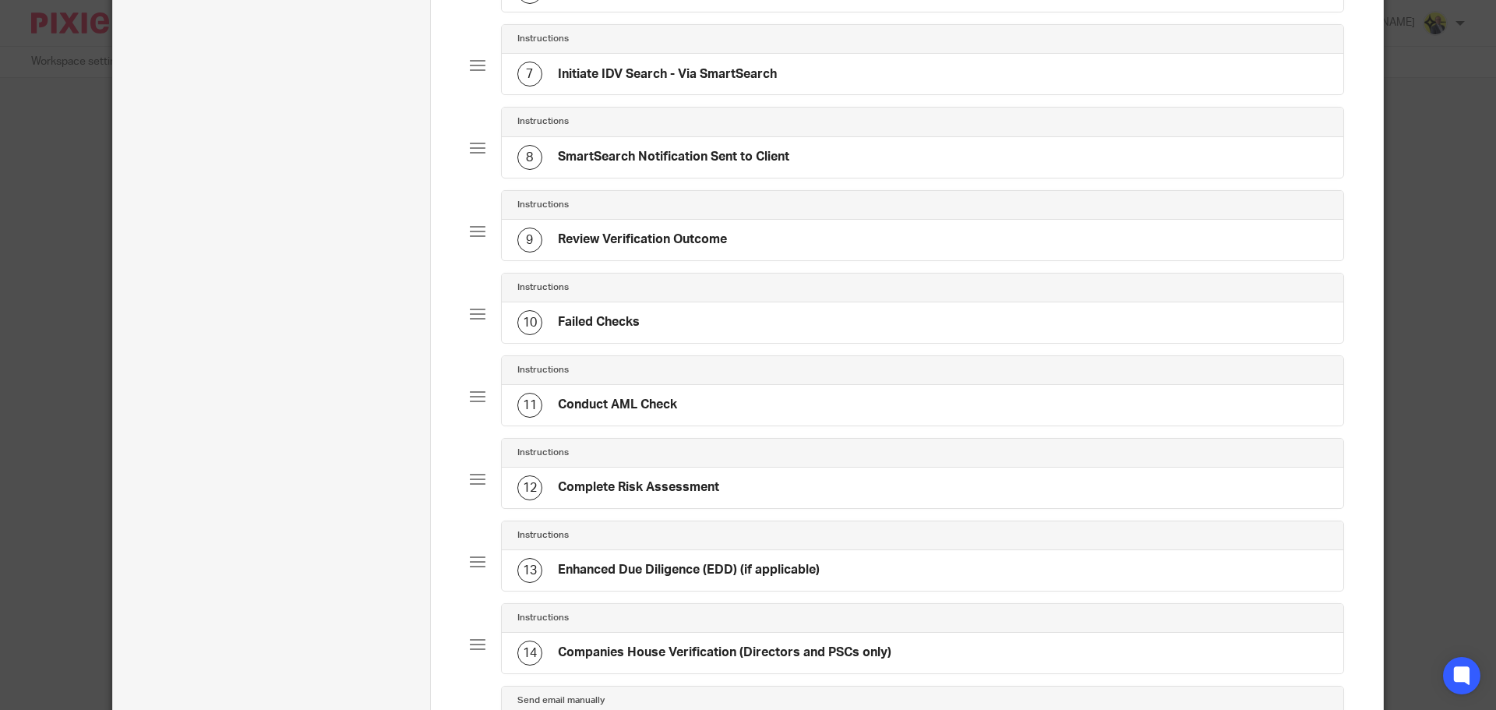
scroll to position [644, 0]
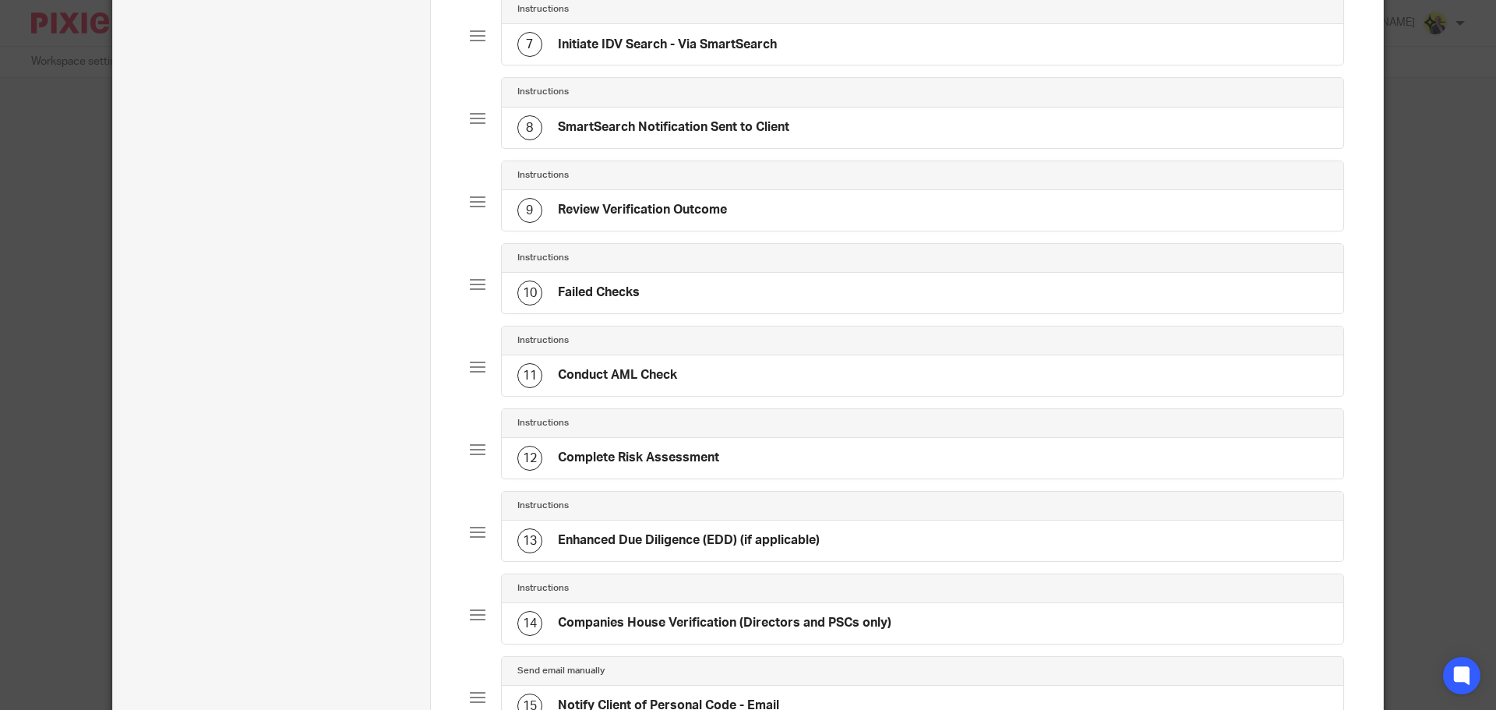
click at [865, 372] on div "11 Conduct AML Check" at bounding box center [923, 375] width 842 height 41
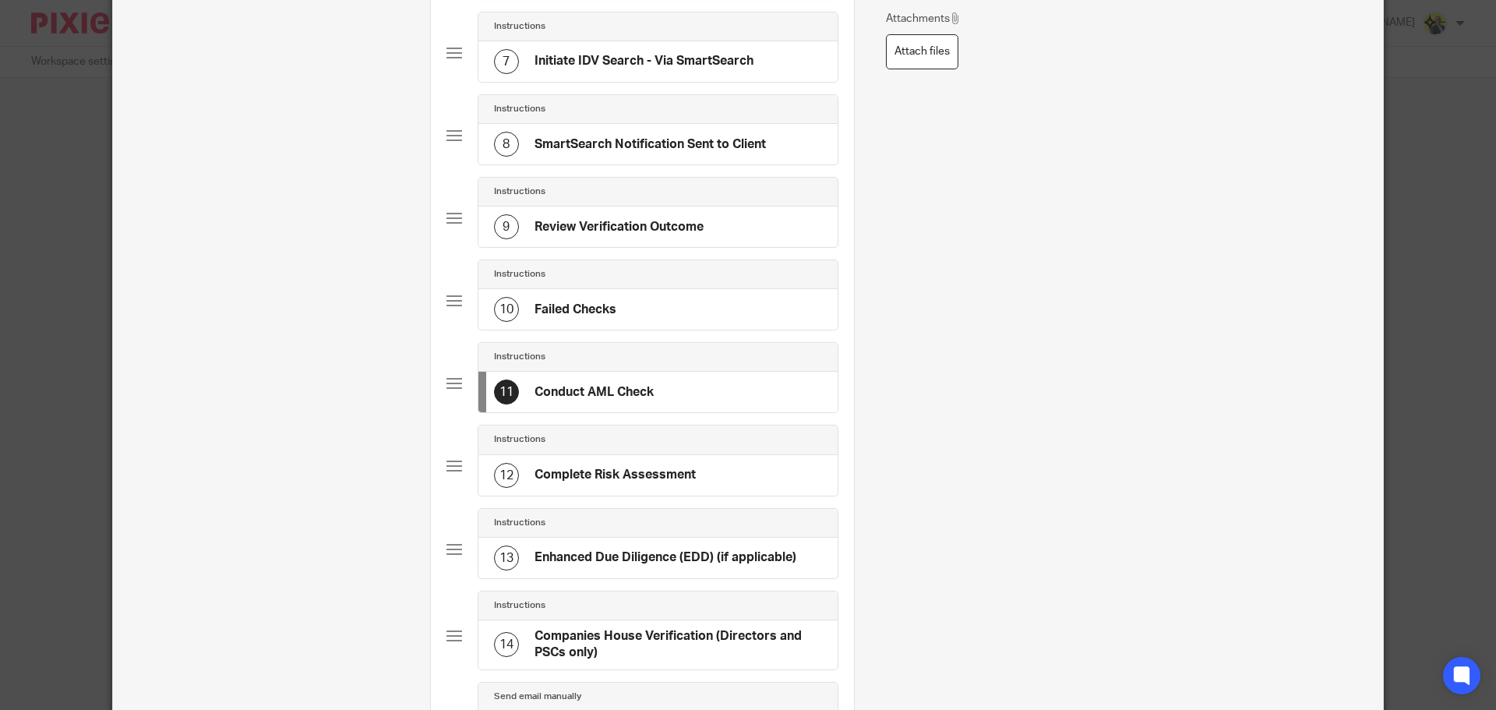
scroll to position [0, 0]
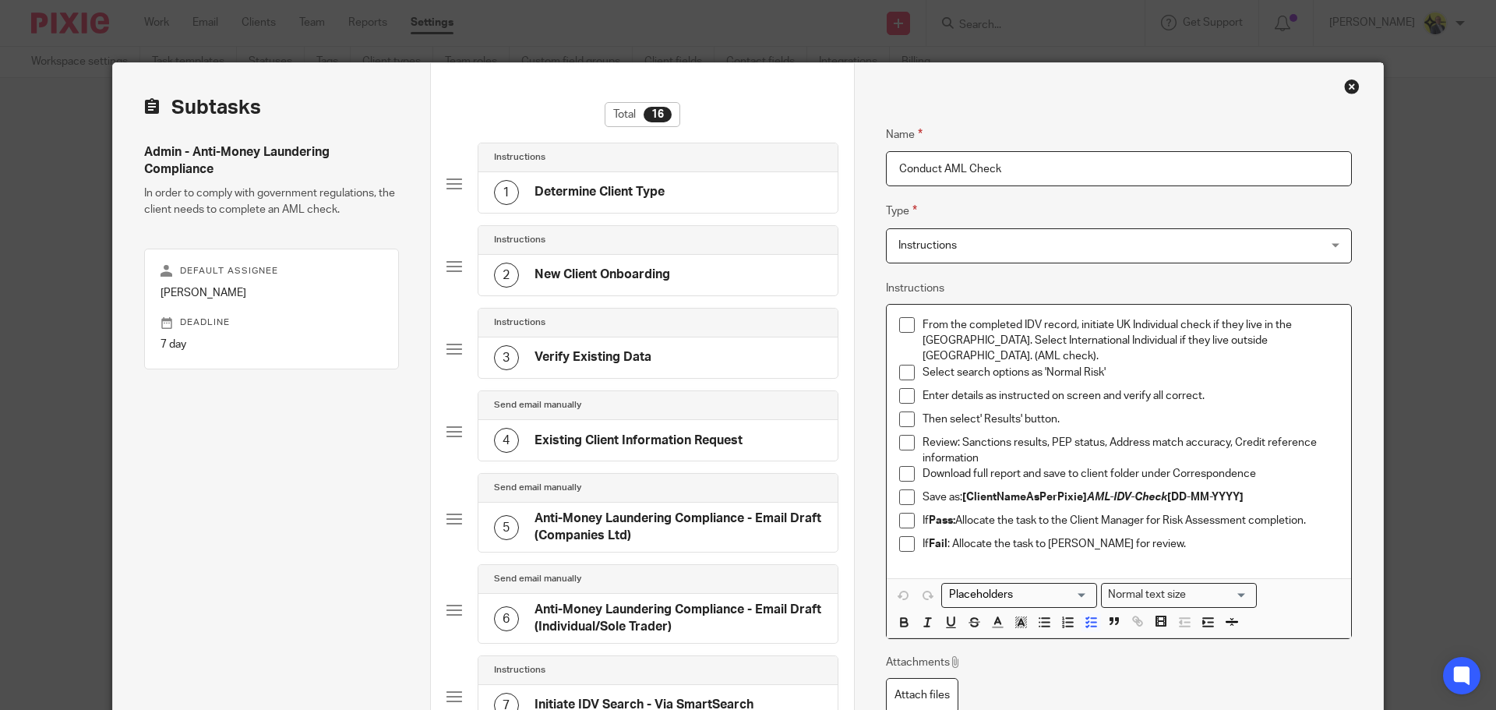
click at [912, 326] on li "From the completed IDV record, initiate UK Individual check if they live in the…" at bounding box center [1118, 341] width 439 height 48
click at [648, 428] on div "4 Existing Client Information Request" at bounding box center [618, 440] width 249 height 25
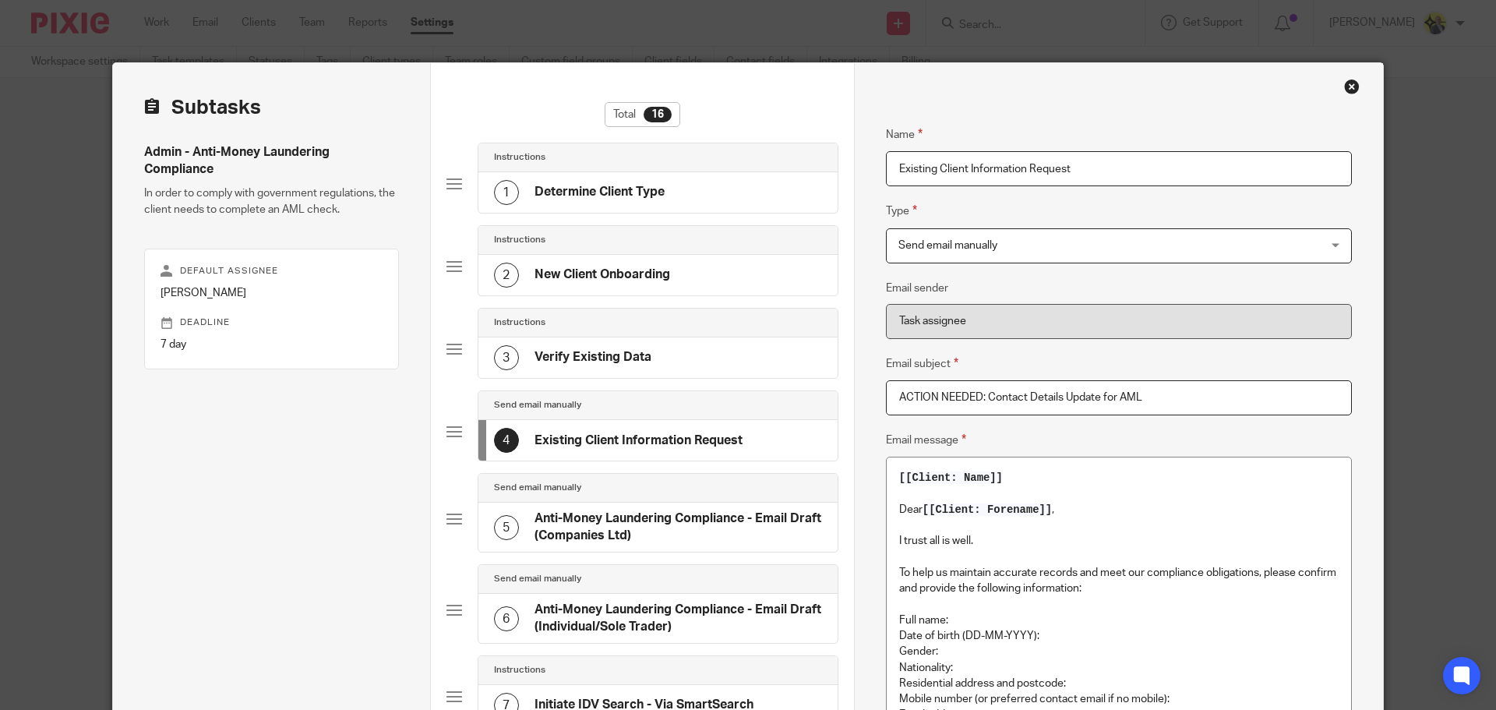
click at [631, 345] on div "3 Verify Existing Data" at bounding box center [572, 357] width 157 height 25
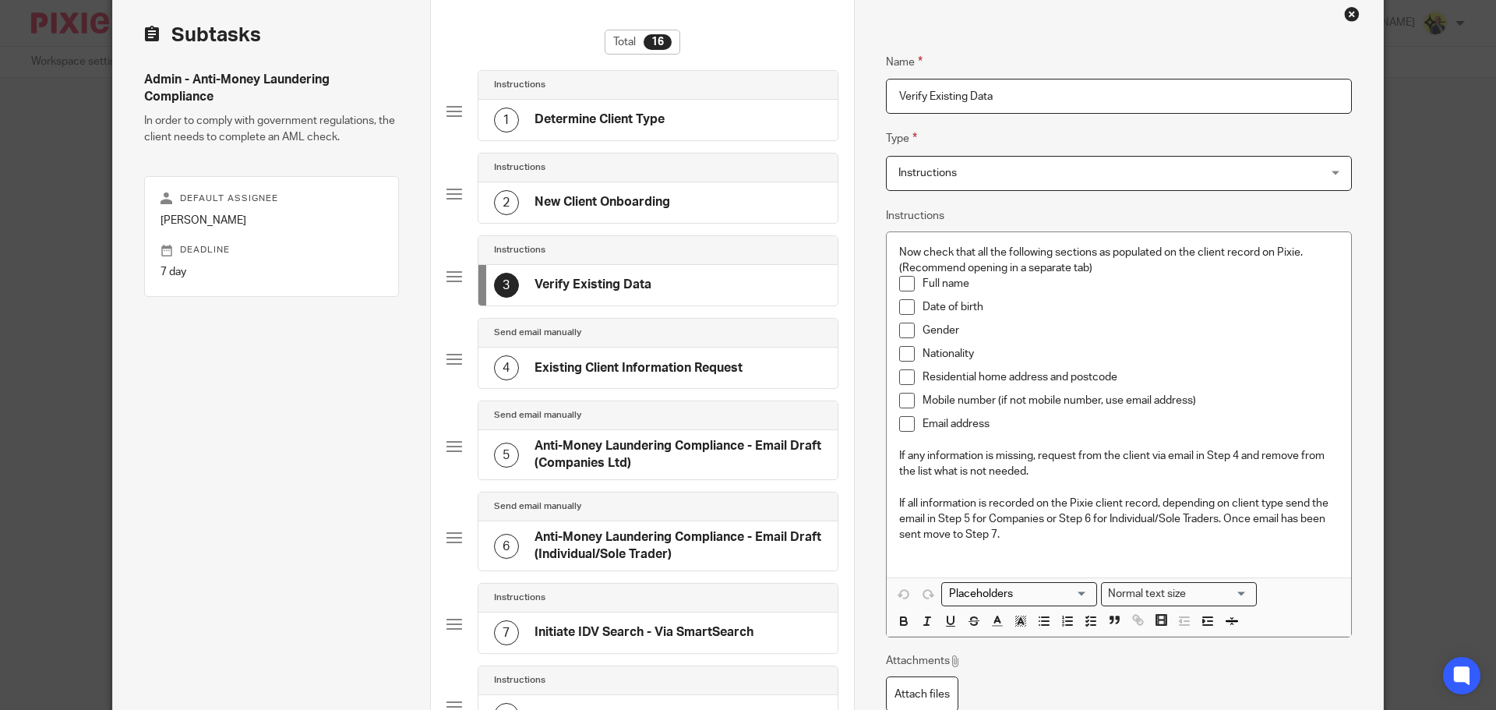
scroll to position [73, 0]
click at [635, 612] on div "7 Initiate IDV Search - Via SmartSearch" at bounding box center [657, 632] width 359 height 41
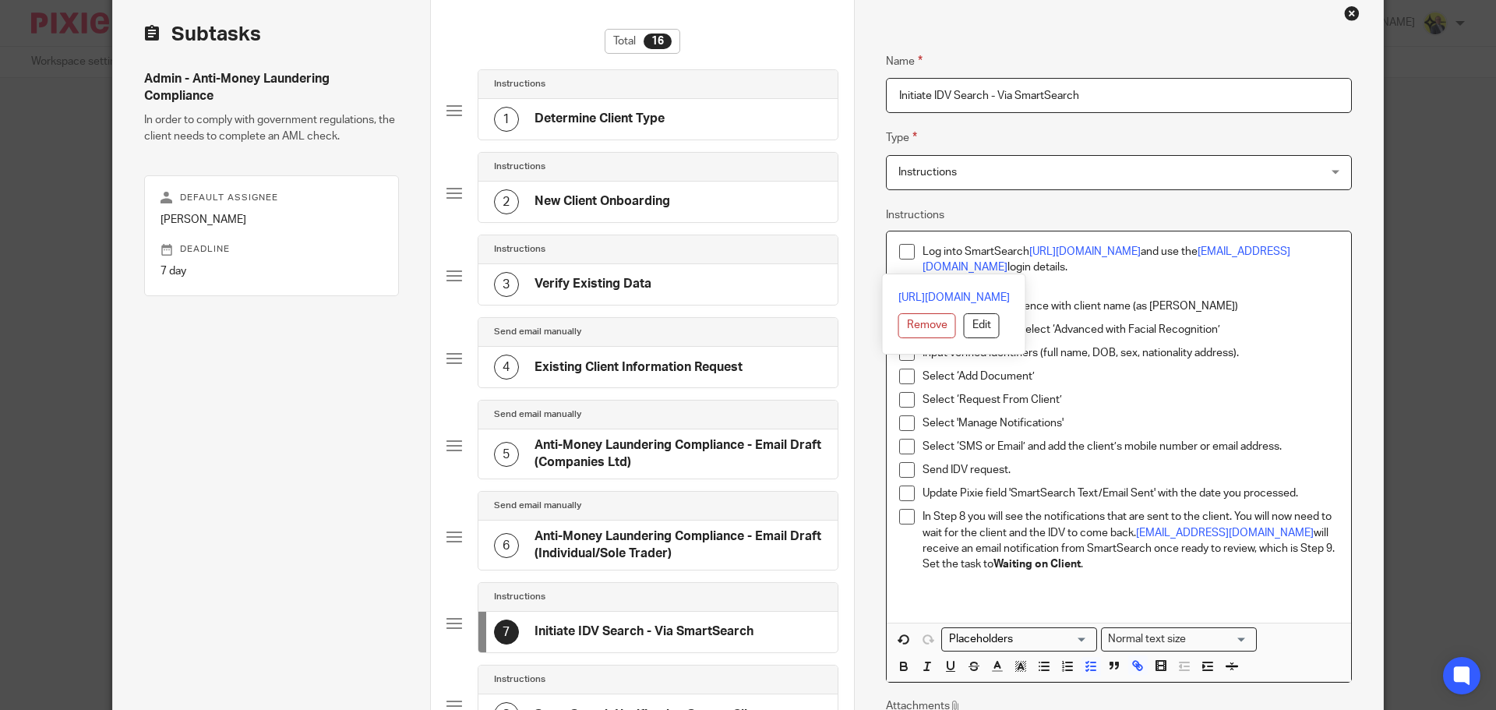
drag, startPoint x: 986, startPoint y: 266, endPoint x: 913, endPoint y: 250, distance: 74.1
click at [913, 250] on li "Log into SmartSearch https://app.smartsearch.com/ and use the info@starbridge.u…" at bounding box center [1118, 260] width 439 height 32
copy p "Log into SmartSearch https://app.smartsearch.com/ and use the info@starbridge.u…"
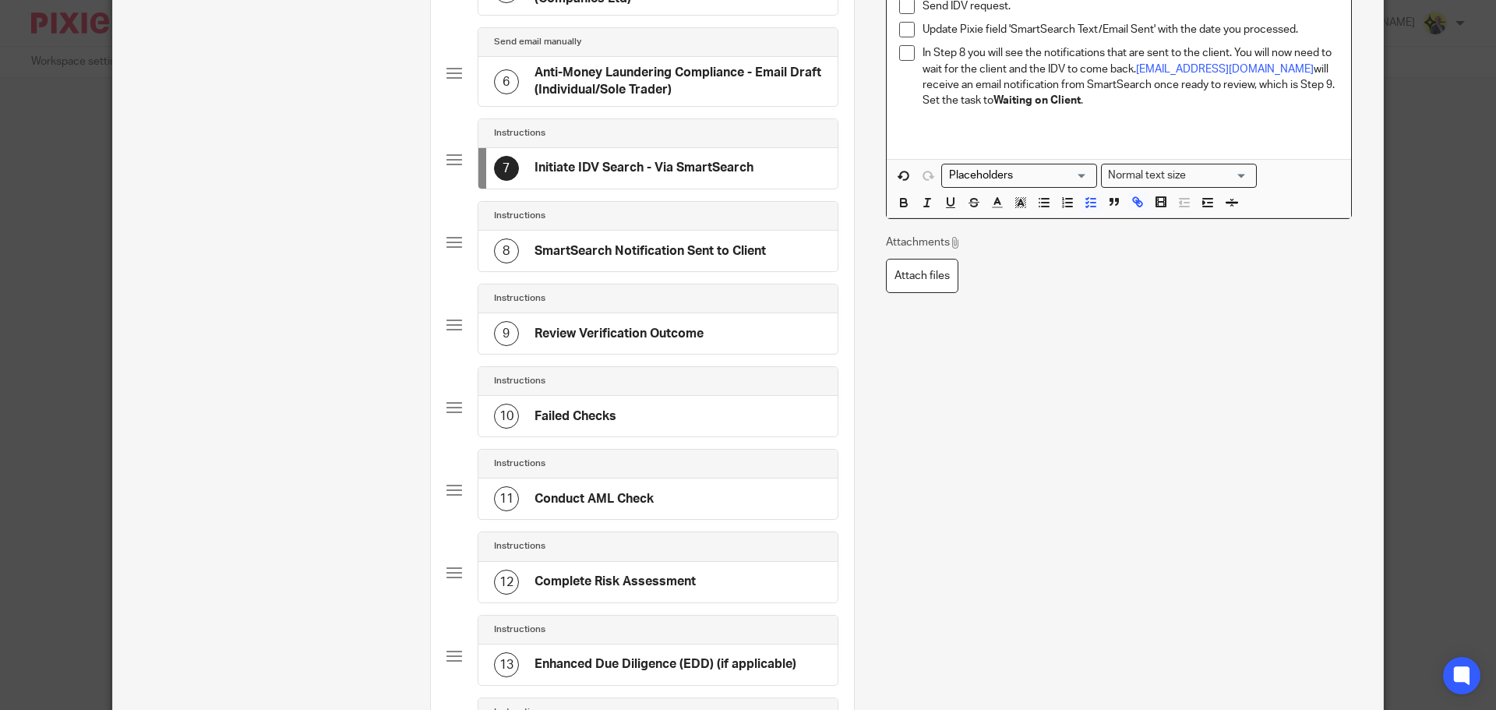
scroll to position [538, 0]
click at [669, 501] on div "11 Conduct AML Check" at bounding box center [657, 498] width 359 height 41
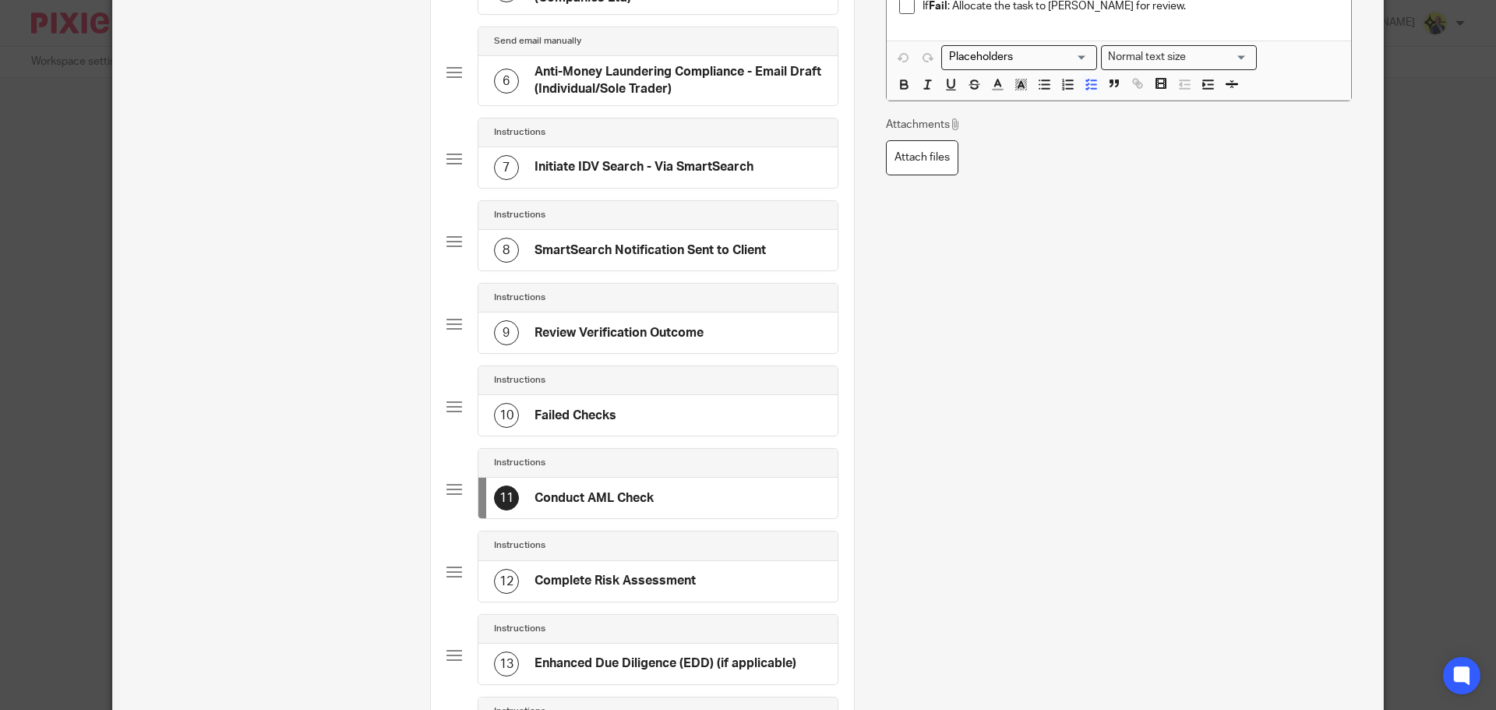
scroll to position [0, 0]
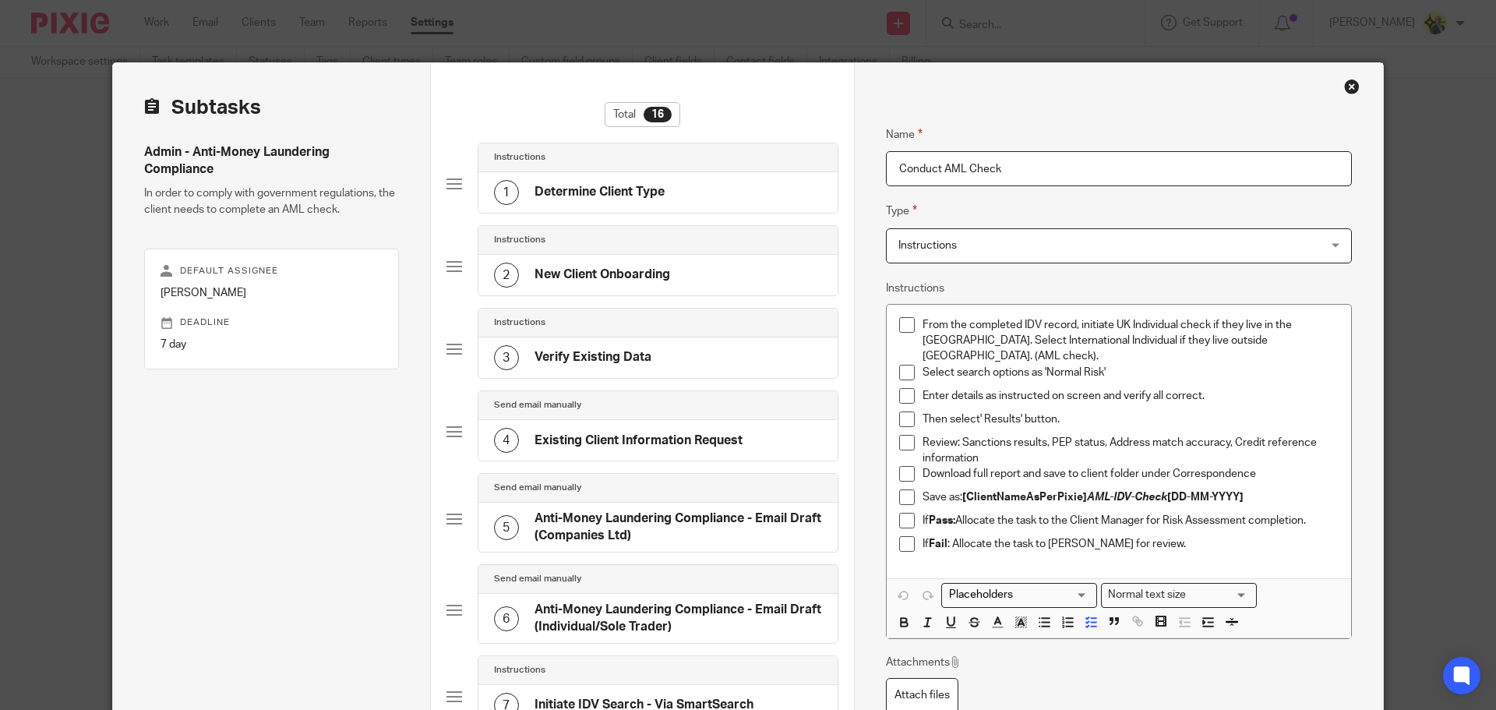
click at [922, 324] on p "From the completed IDV record, initiate UK Individual check if they live in the…" at bounding box center [1130, 341] width 416 height 48
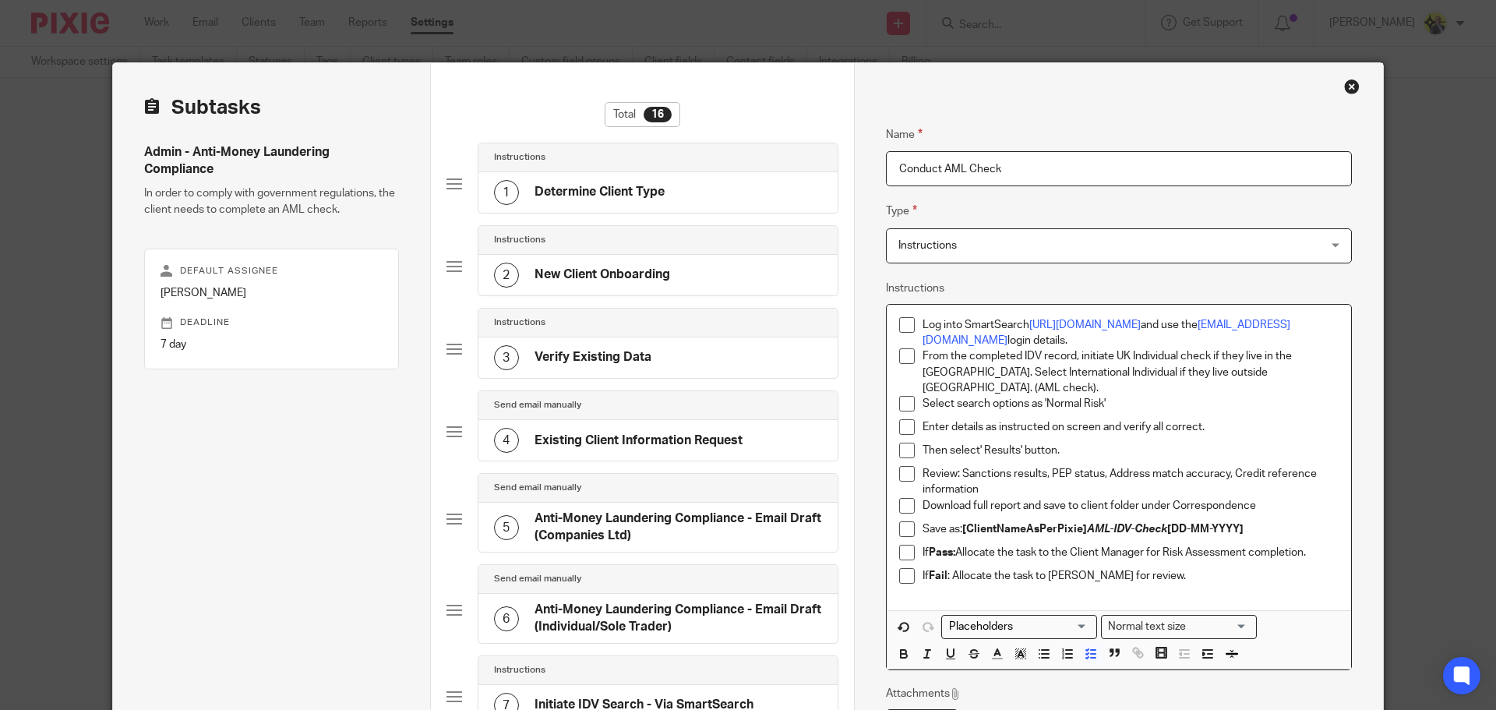
click at [922, 324] on p "Log into SmartSearch https://app.smartsearch.com/ and use the info@starbridge.u…" at bounding box center [1130, 333] width 416 height 32
click at [1302, 324] on p "Ensure you are logged into SmartSearch https://app.smartsearch.com/ and use the…" at bounding box center [1130, 333] width 416 height 32
click at [1078, 342] on p "Ensure you are logged into SmartSearch https://app.smartsearch.com/ and using t…" at bounding box center [1130, 333] width 416 height 32
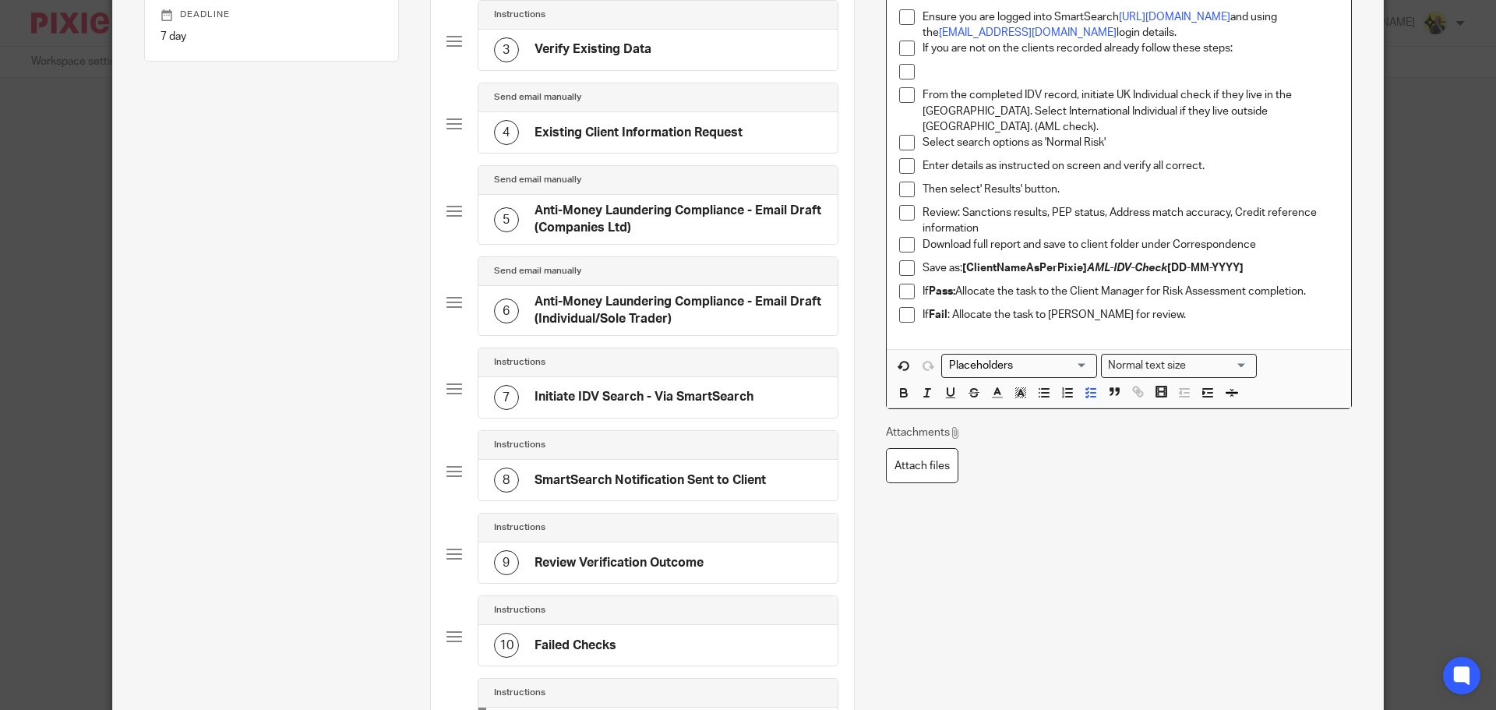
scroll to position [312, 0]
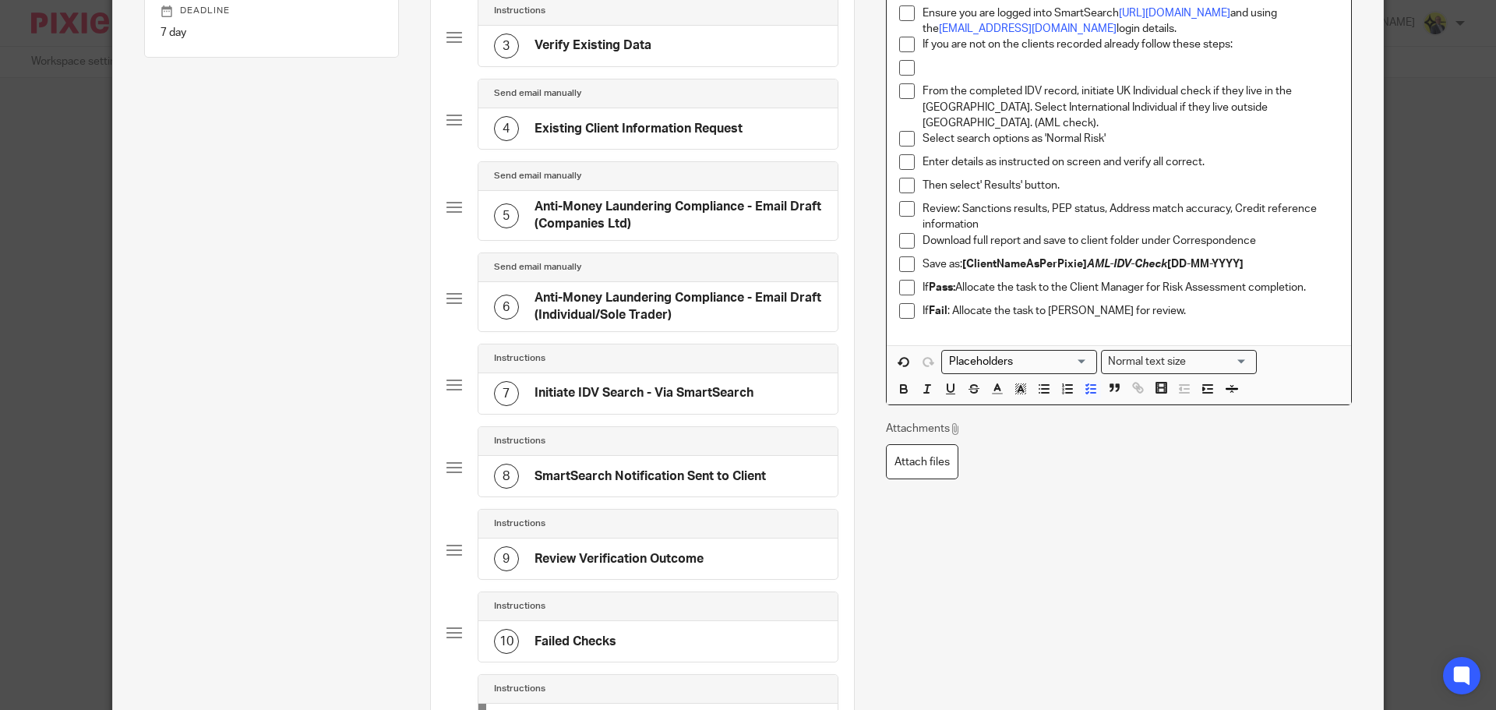
click at [661, 474] on h4 "SmartSearch Notification Sent to Client" at bounding box center [649, 476] width 231 height 16
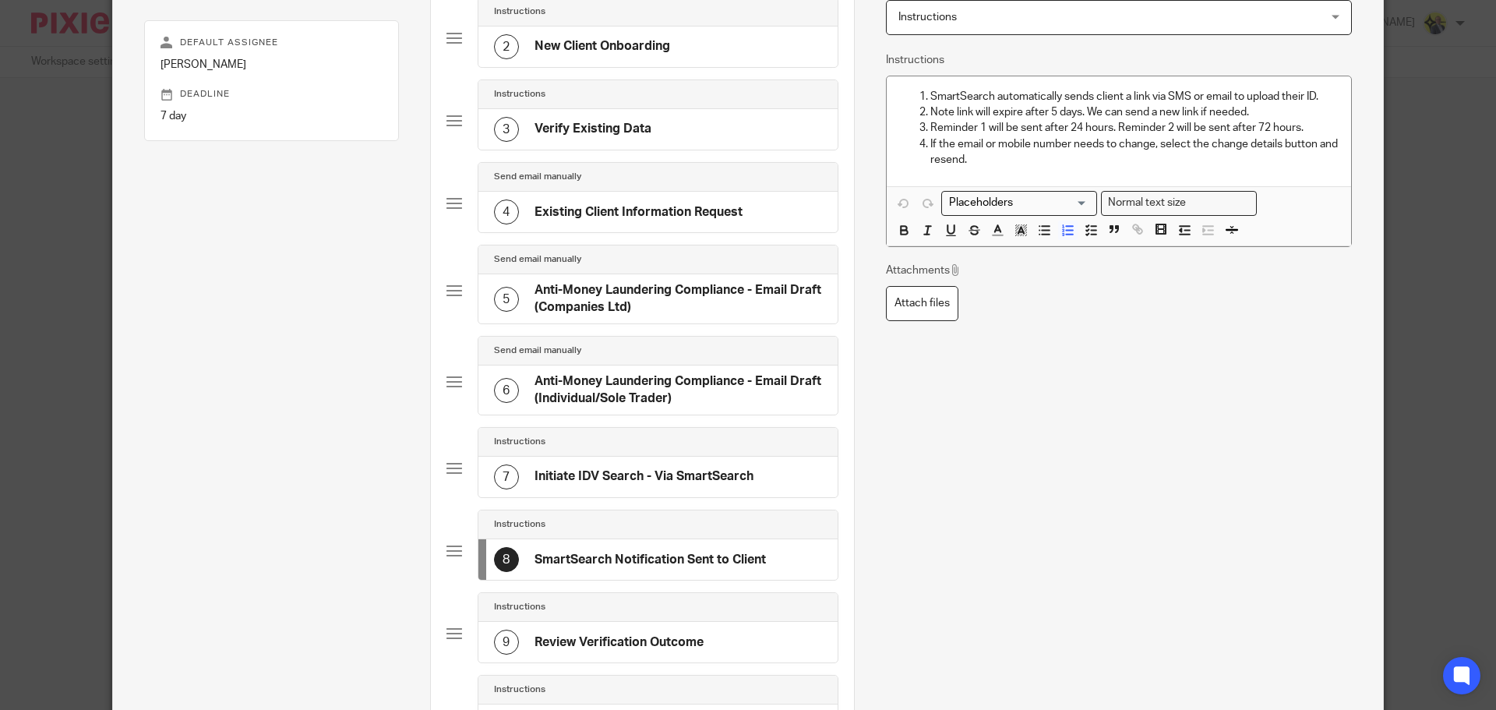
scroll to position [231, 0]
click at [605, 474] on h4 "Initiate IDV Search - Via SmartSearch" at bounding box center [643, 474] width 219 height 16
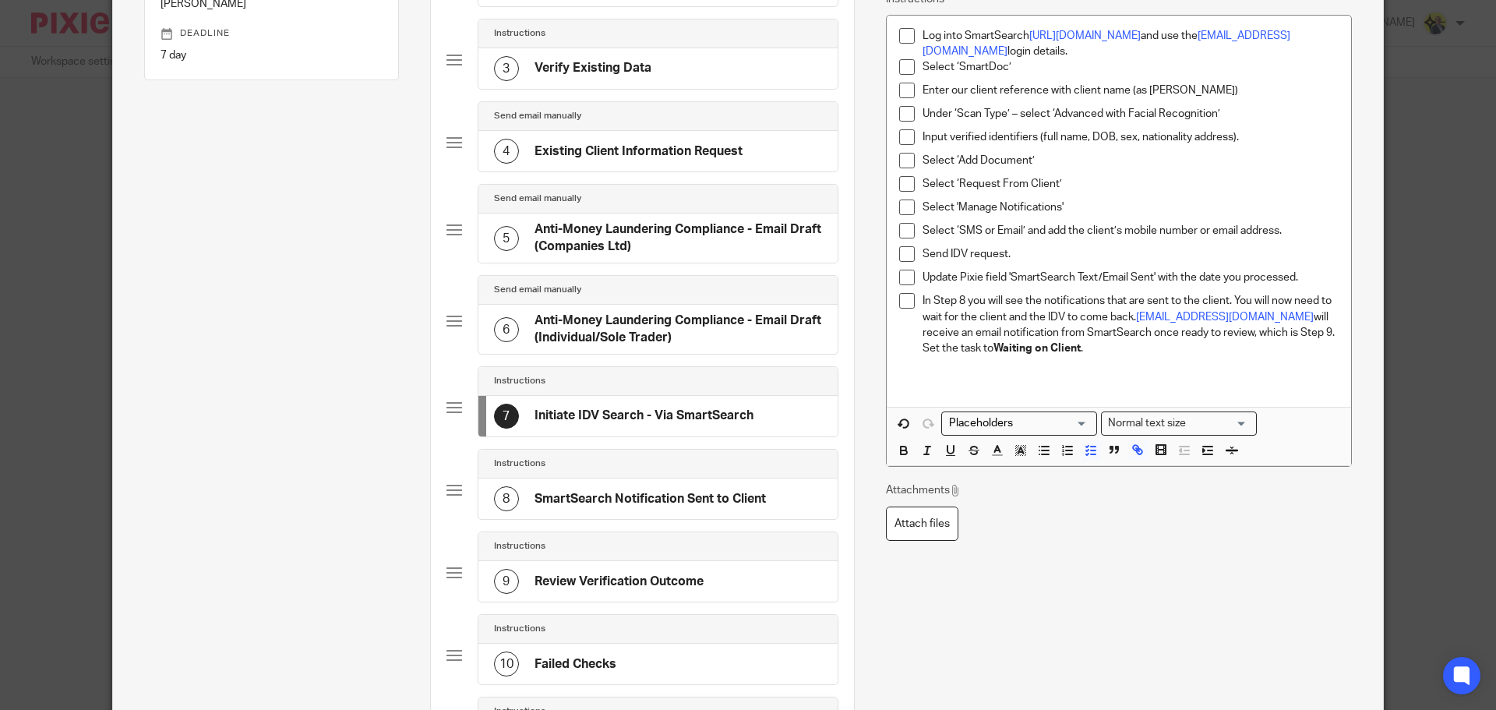
scroll to position [291, 0]
click at [626, 492] on h4 "SmartSearch Notification Sent to Client" at bounding box center [649, 497] width 231 height 16
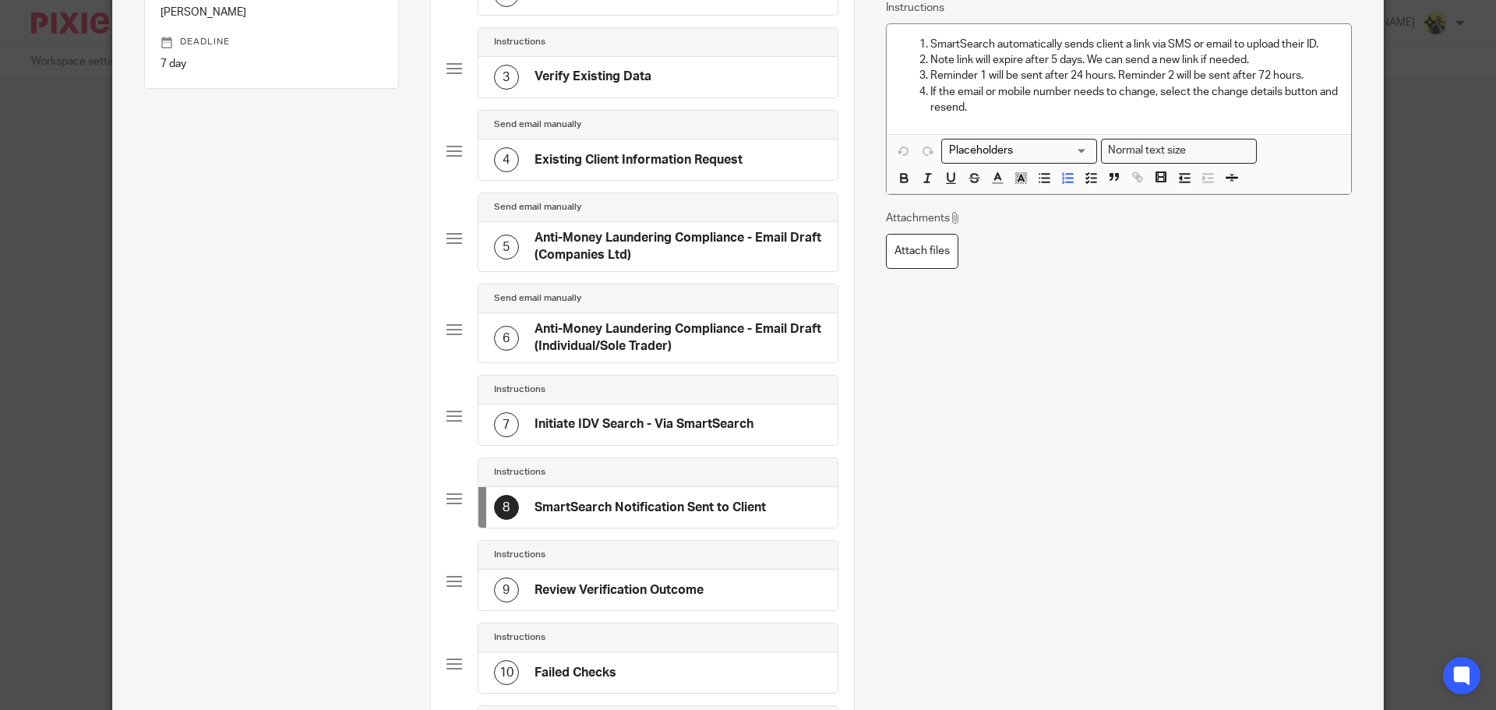
scroll to position [281, 0]
click at [628, 595] on h4 "Review Verification Outcome" at bounding box center [618, 589] width 169 height 16
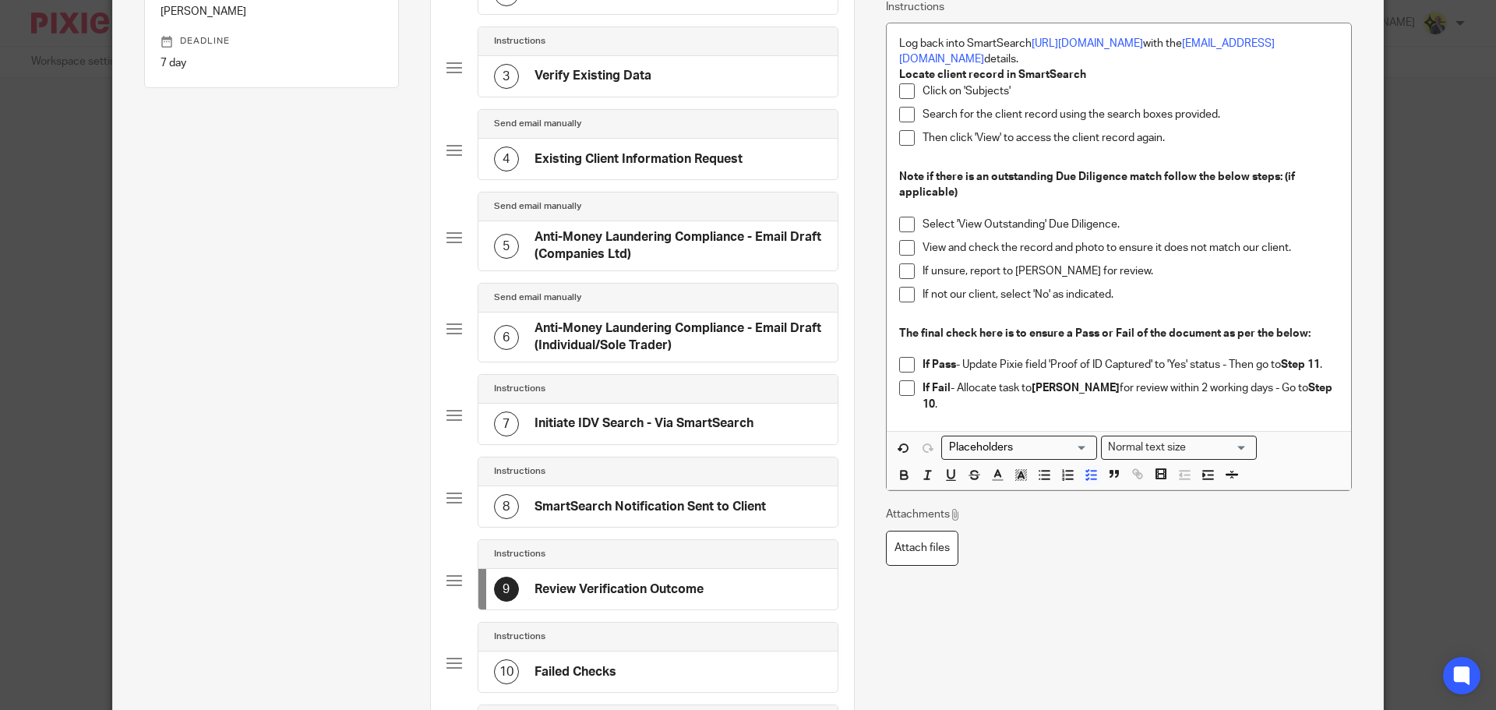
scroll to position [0, 0]
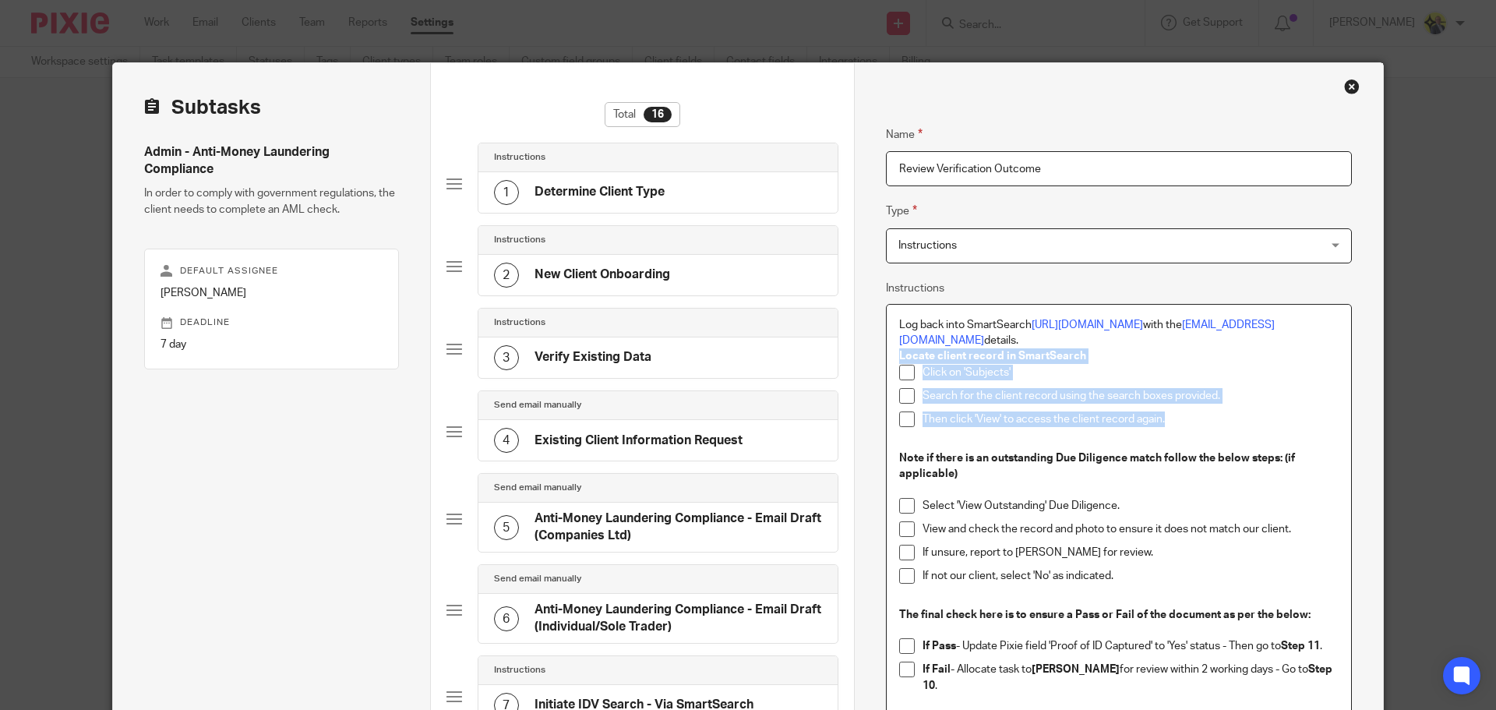
drag, startPoint x: 1163, startPoint y: 420, endPoint x: 894, endPoint y: 354, distance: 276.6
click at [894, 354] on div "Log back into SmartSearch https://app.smartsearch.com/ with the info@starbridge…" at bounding box center [1119, 508] width 464 height 407
copy div "Locate client record in SmartSearch Click on 'Subjects' Search for the client r…"
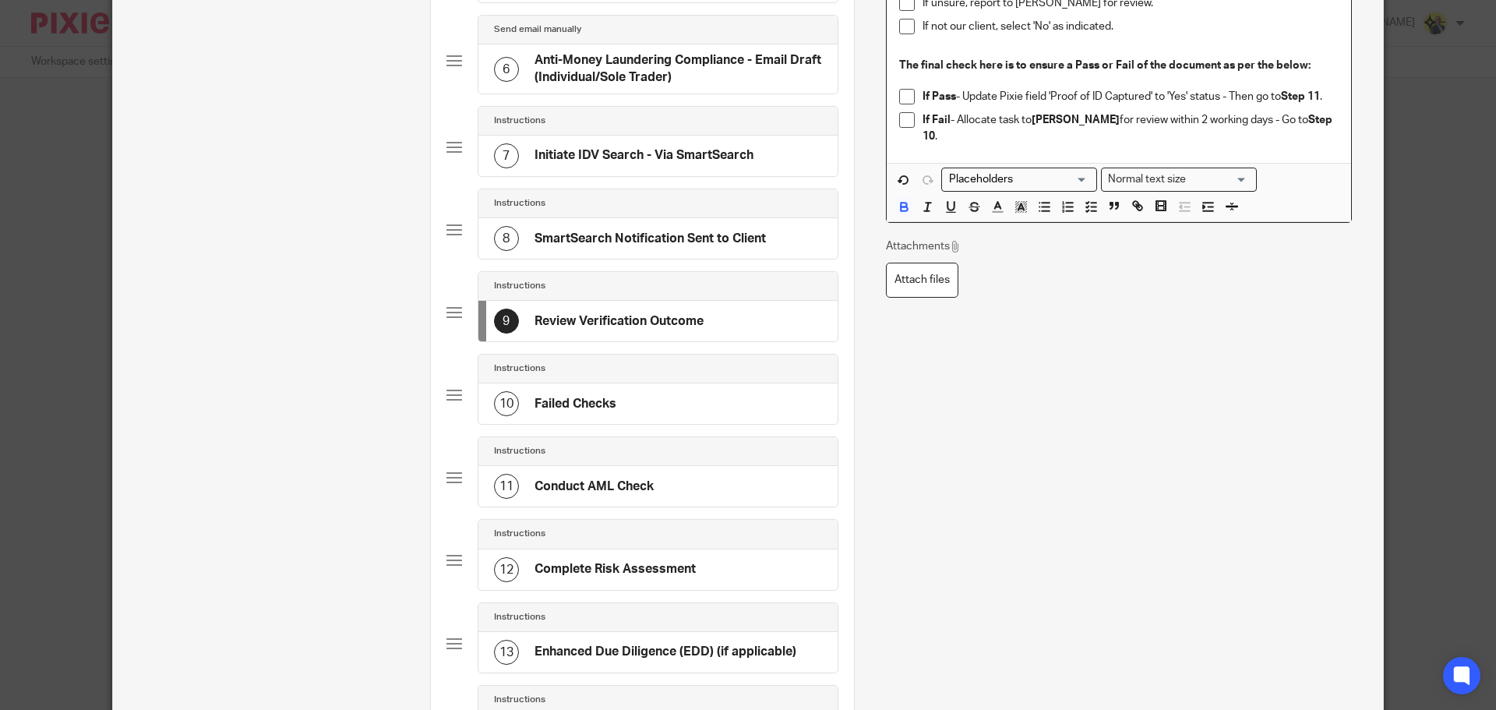
scroll to position [552, 0]
click at [665, 492] on div "11 Conduct AML Check" at bounding box center [657, 484] width 359 height 41
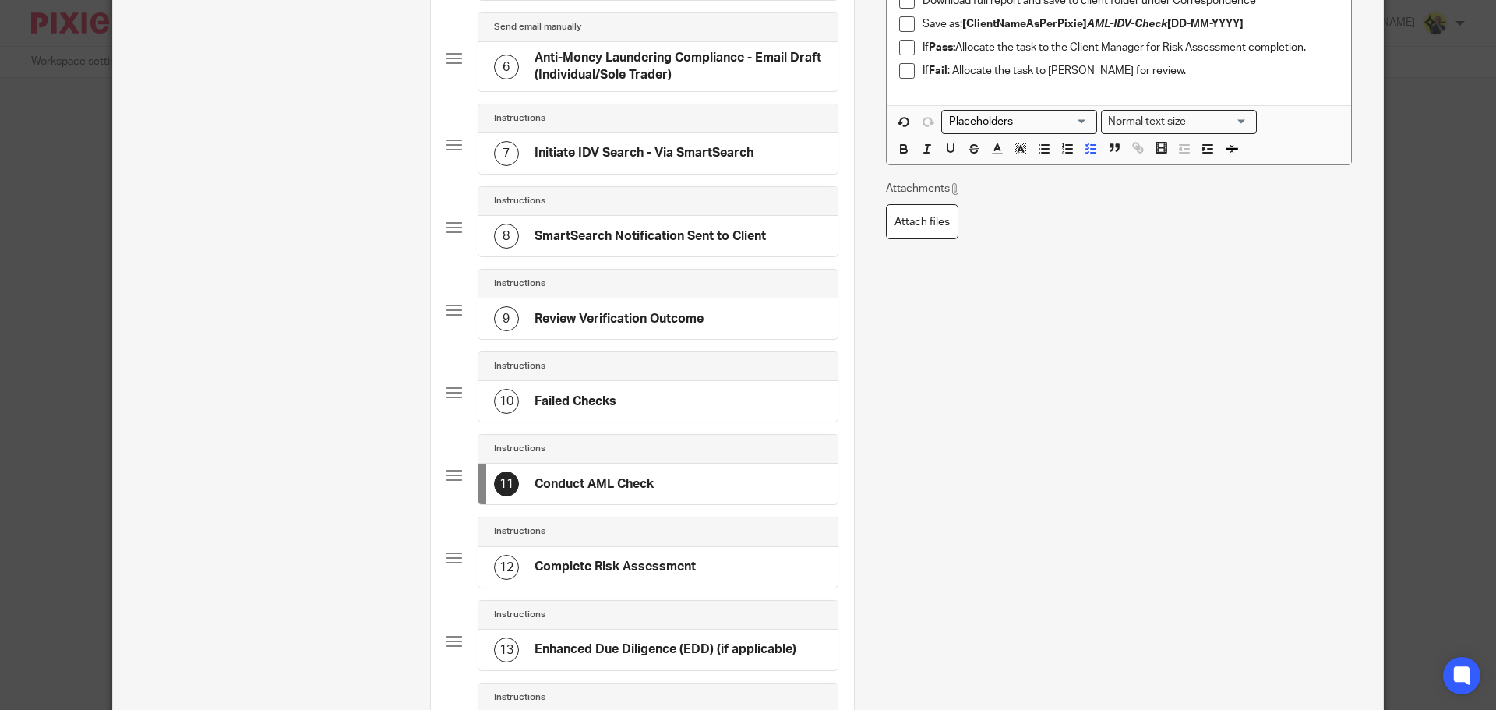
scroll to position [0, 0]
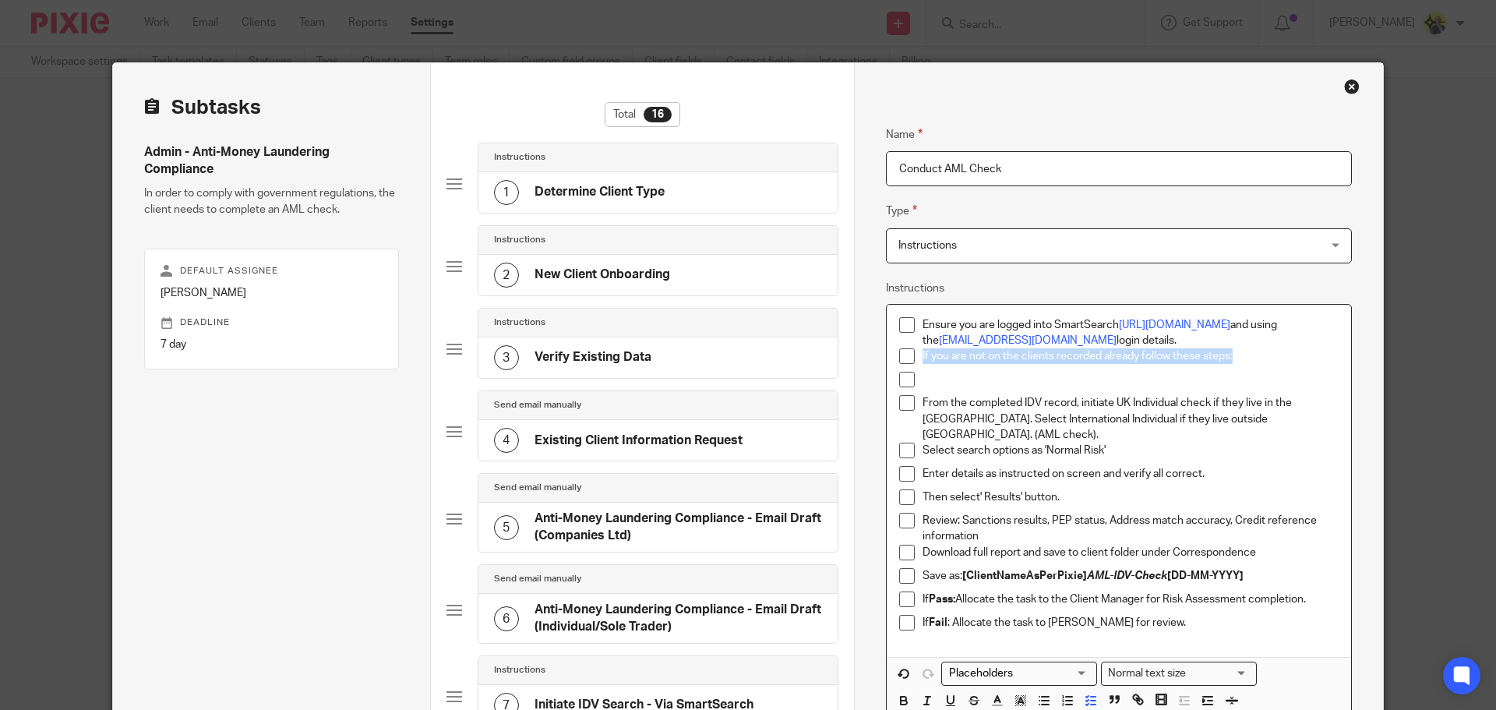
drag, startPoint x: 1234, startPoint y: 355, endPoint x: 914, endPoint y: 361, distance: 320.3
click at [914, 361] on li "If you are not on the clients recorded already follow these steps:" at bounding box center [1118, 359] width 439 height 23
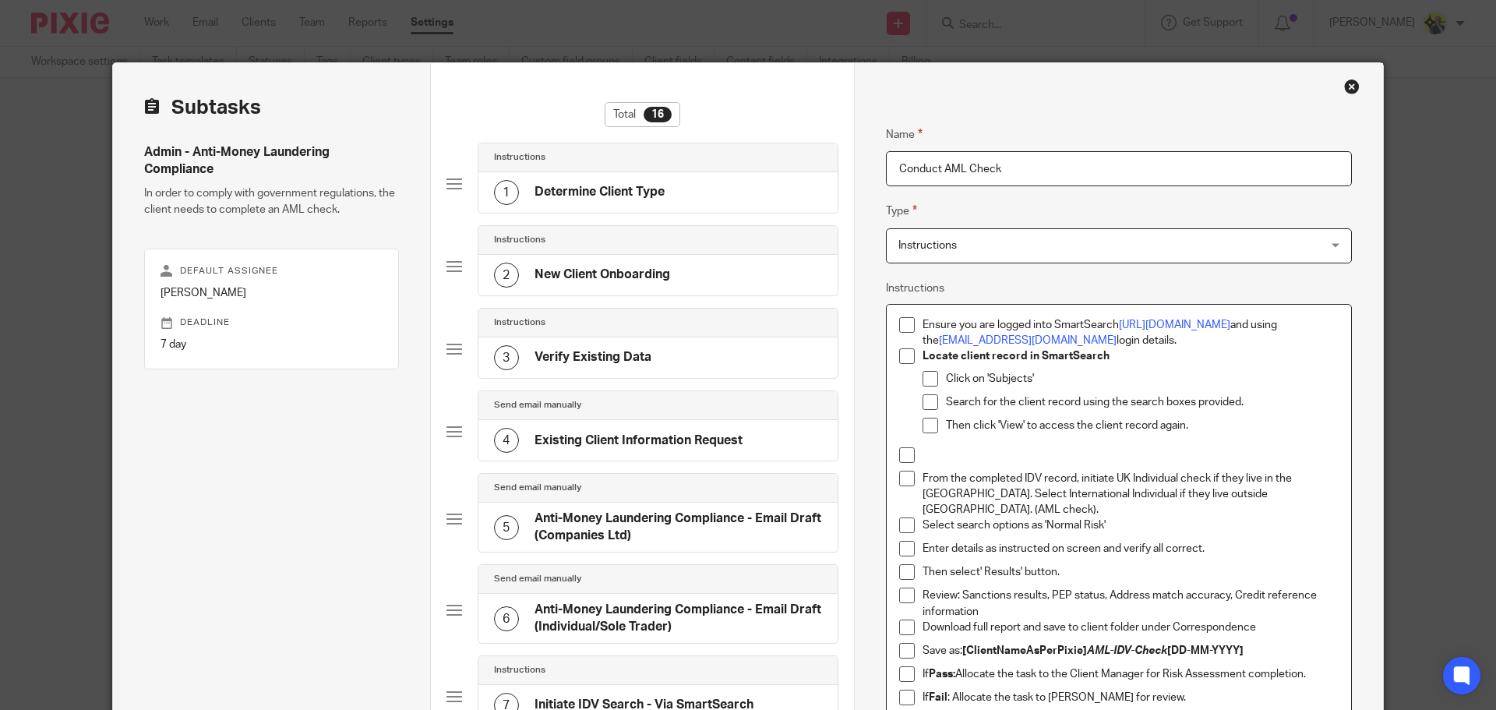
click at [1123, 354] on p "Locate client record in SmartSearch" at bounding box center [1130, 356] width 416 height 16
click at [935, 460] on p at bounding box center [1130, 455] width 416 height 16
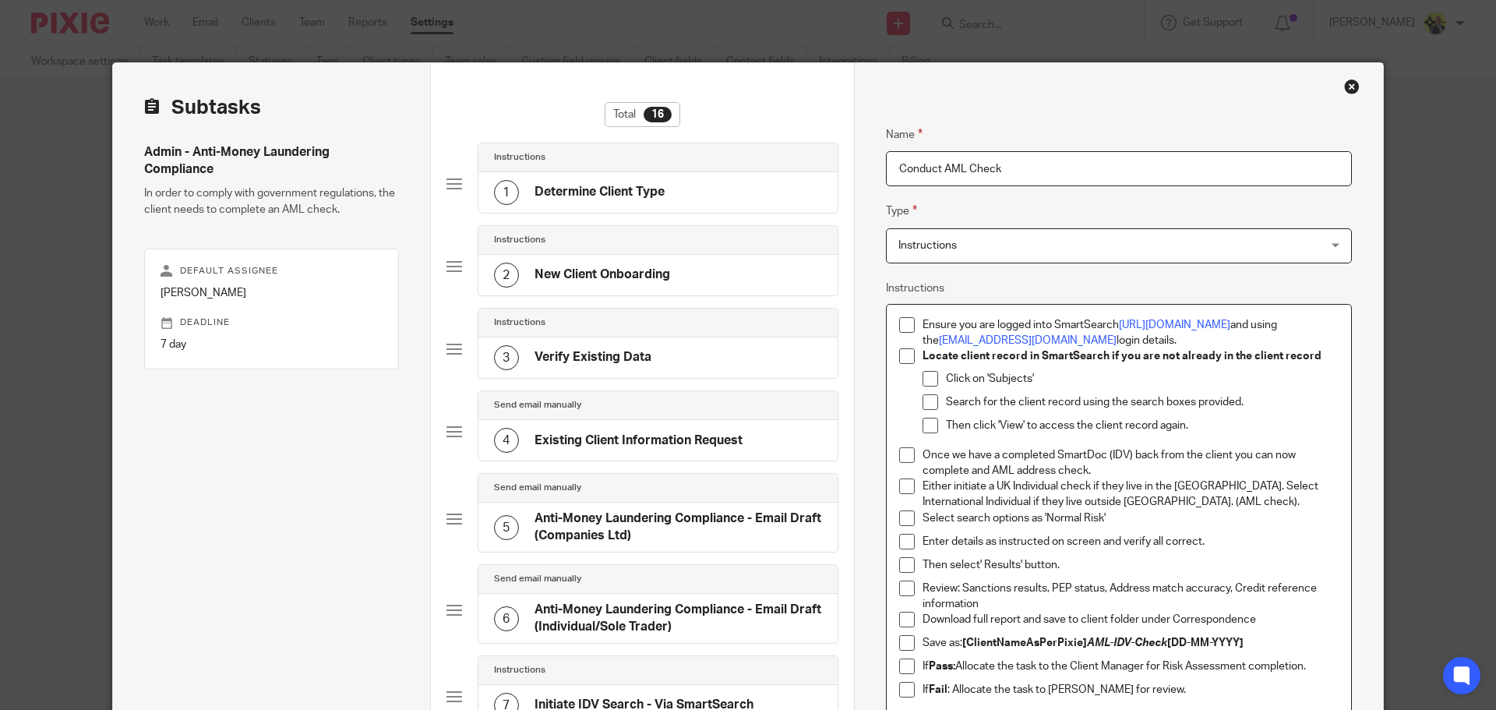
click at [1189, 485] on p "Either initiate a UK Individual check if they live in the UK. Select Internatio…" at bounding box center [1130, 494] width 416 height 32
drag, startPoint x: 1159, startPoint y: 502, endPoint x: 1092, endPoint y: 502, distance: 67.8
click at [1092, 502] on p "Either initiate a UK Individual check if they live in the UK. Or select Interna…" at bounding box center [1130, 494] width 416 height 32
click at [913, 455] on li "Once we have a completed SmartDoc (IDV) back from the client you can now comple…" at bounding box center [1118, 463] width 439 height 32
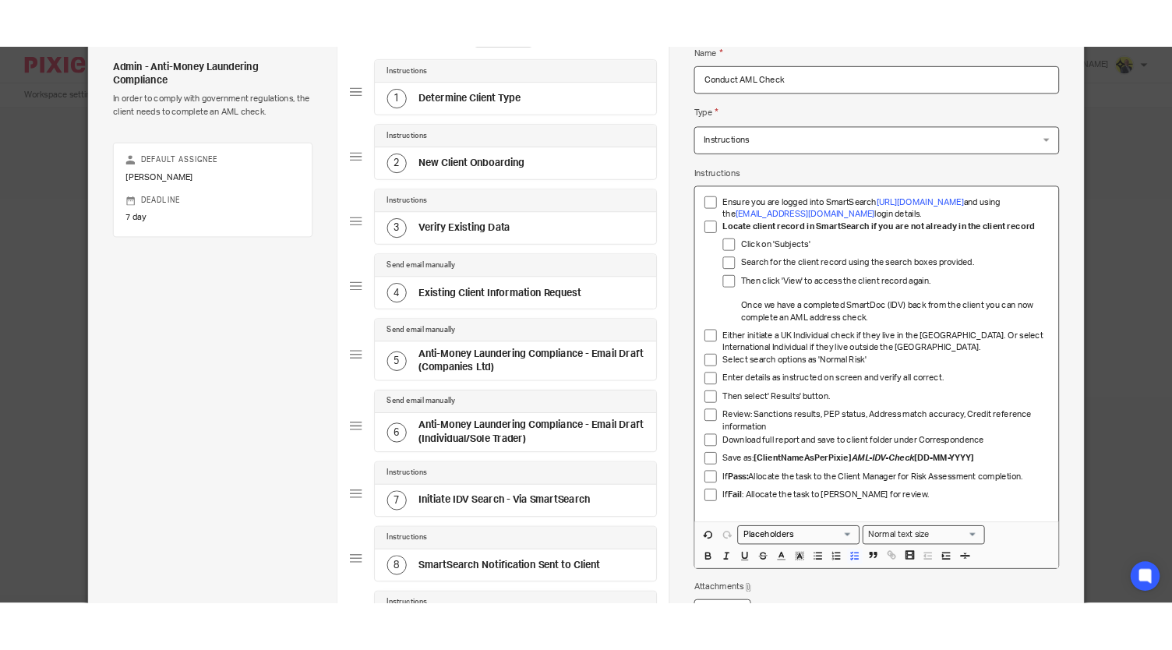
scroll to position [127, 0]
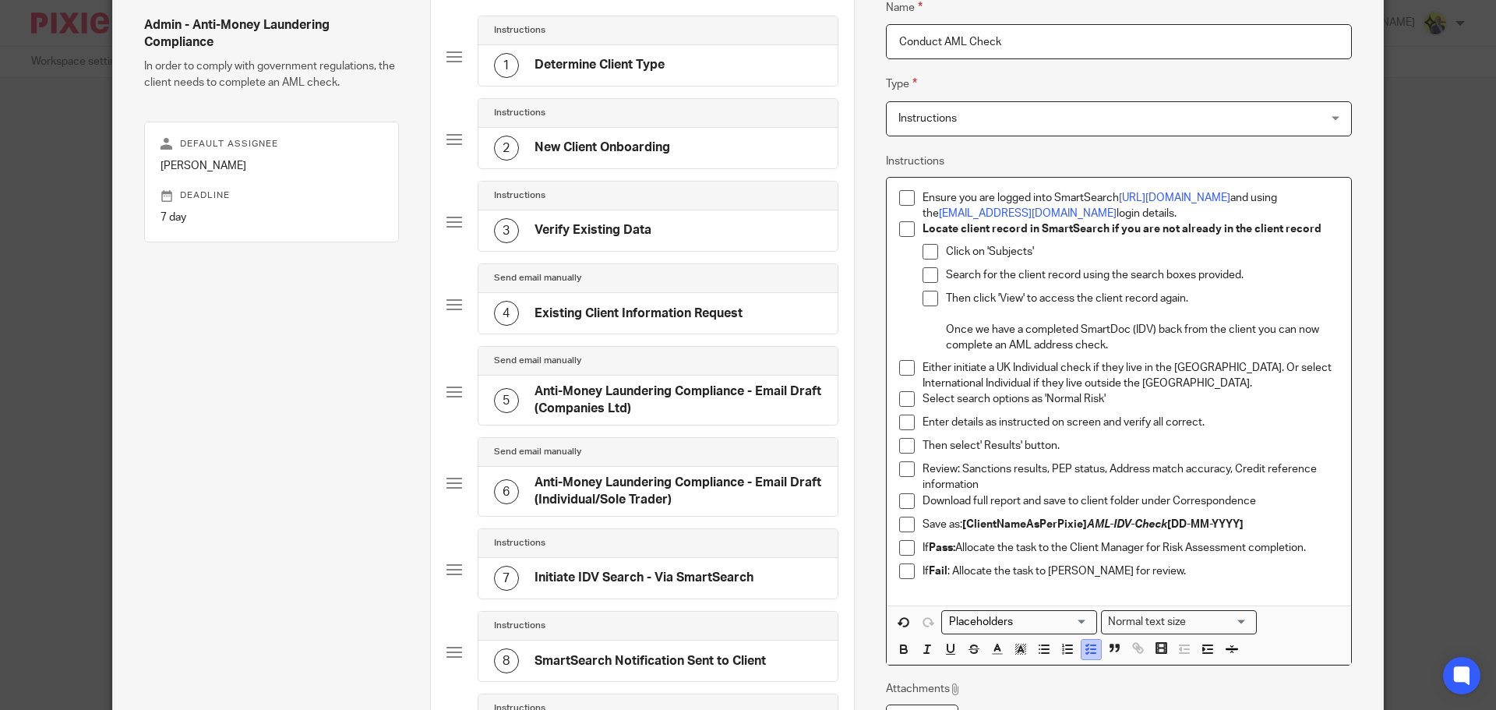
click at [1084, 650] on icon "button" at bounding box center [1091, 649] width 14 height 14
click at [914, 270] on li "Locate client record in SmartSearch if you are not already in the client record…" at bounding box center [1118, 258] width 439 height 75
click at [1084, 647] on icon "button" at bounding box center [1091, 649] width 14 height 14
click at [938, 254] on li "Click on 'Subjects'" at bounding box center [1130, 255] width 416 height 23
click at [1084, 651] on icon "button" at bounding box center [1091, 649] width 14 height 14
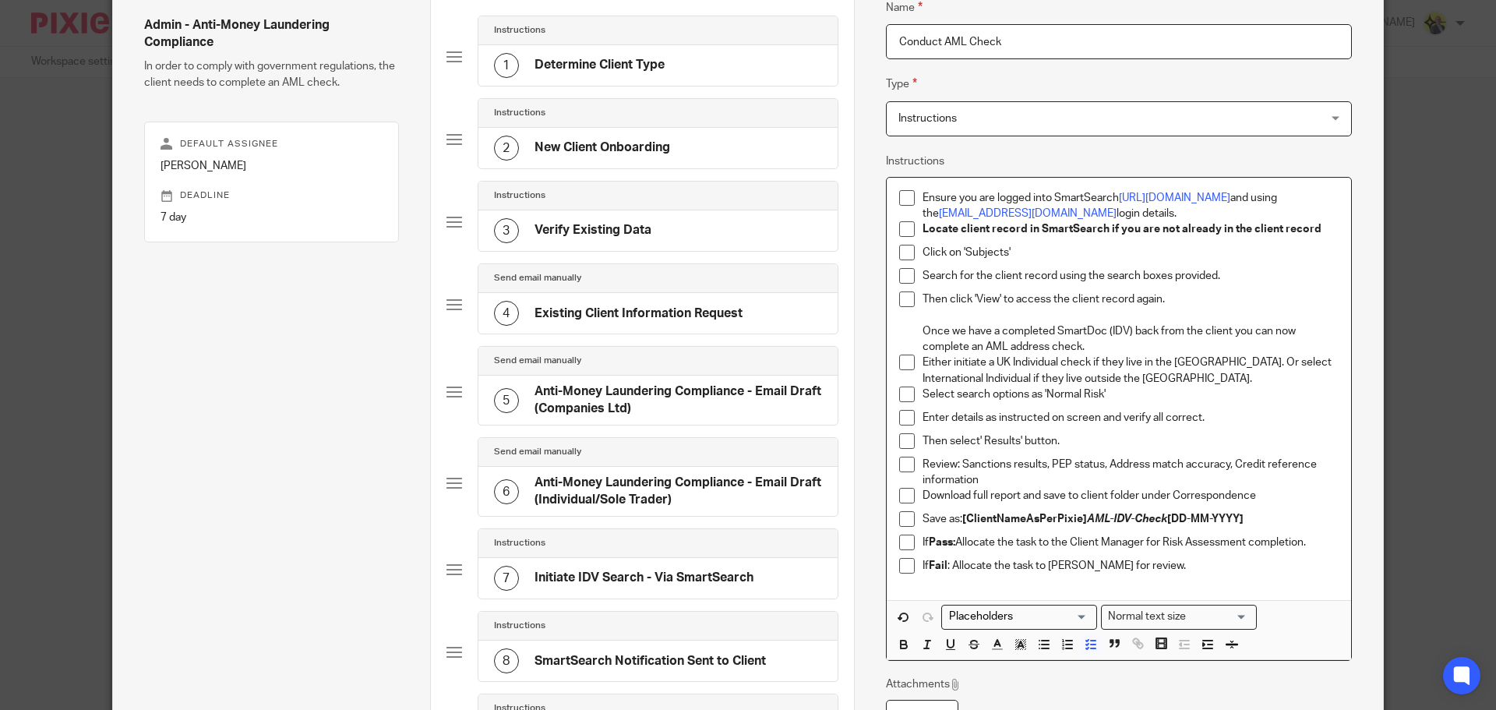
click at [912, 328] on li "Then click 'View' to access the client record again. Once we have a completed S…" at bounding box center [1118, 322] width 439 height 63
click at [1086, 644] on polyline "button" at bounding box center [1087, 645] width 2 height 2
click at [1009, 347] on p "Once we have a completed SmartDoc (IDV) back from the client you can now comple…" at bounding box center [1118, 339] width 439 height 32
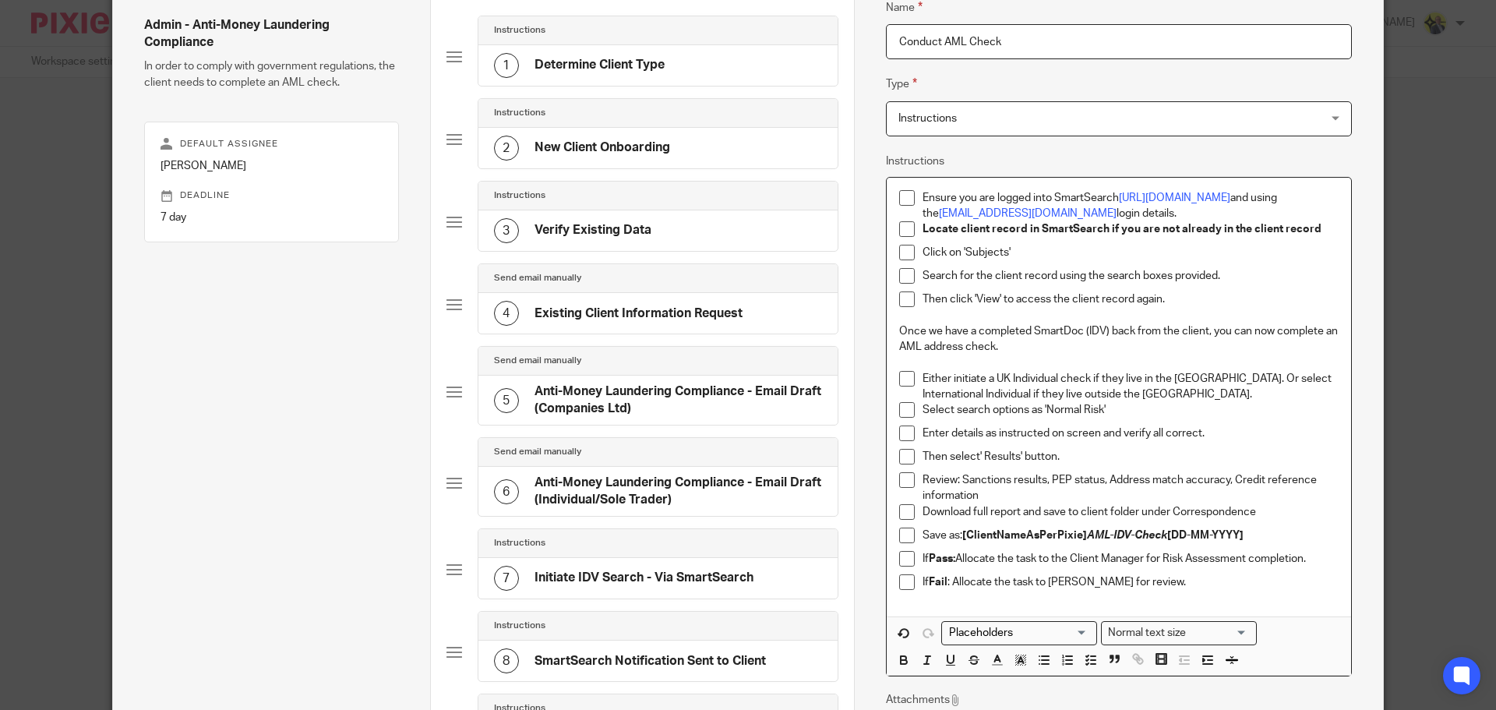
click at [989, 347] on p "Once we have a completed SmartDoc (IDV) back from the client, you can now compl…" at bounding box center [1118, 339] width 439 height 32
click at [1102, 390] on p "Either initiate a UK Individual check if they live in the UK. Or select Interna…" at bounding box center [1130, 387] width 416 height 32
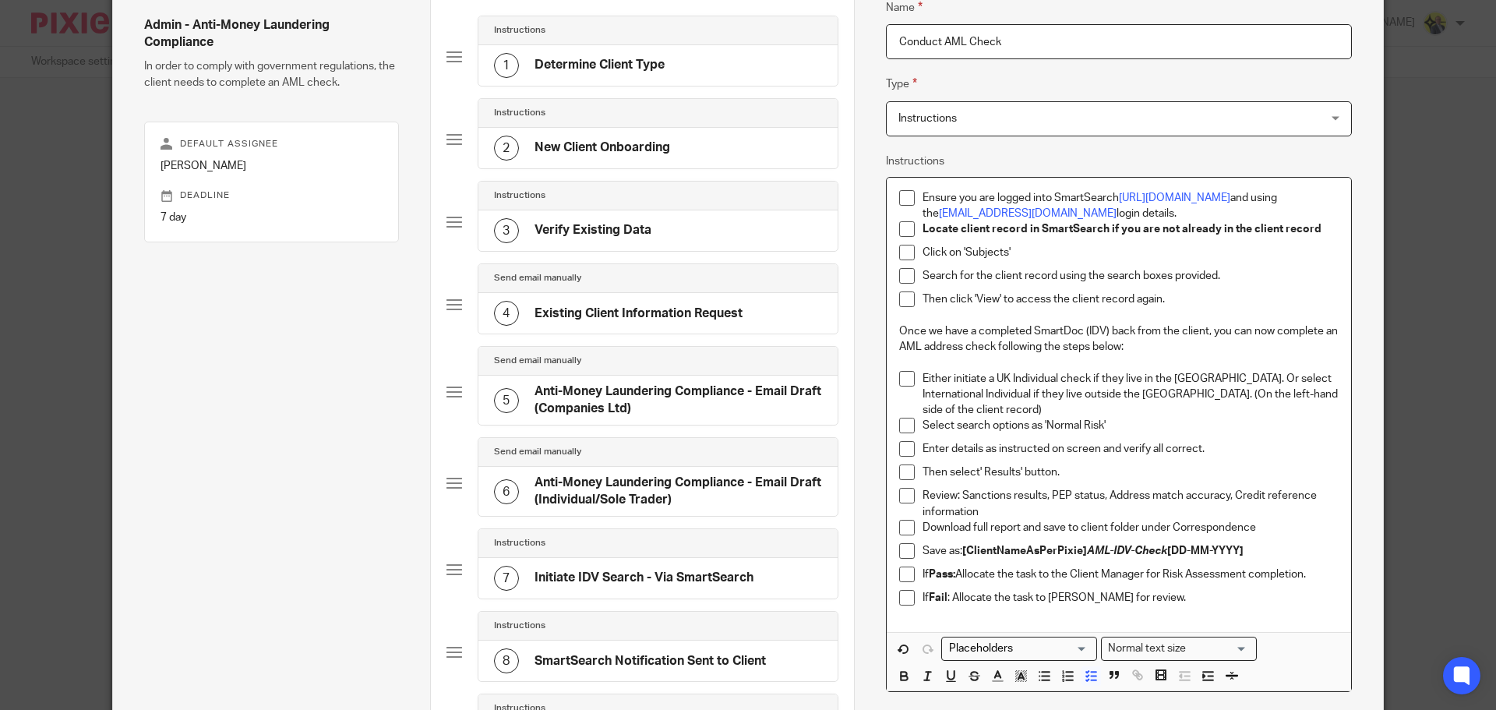
click at [915, 418] on li "Select search options as 'Normal Risk'" at bounding box center [1118, 429] width 439 height 23
click at [974, 464] on p "Then select' Results' button." at bounding box center [1130, 472] width 416 height 16
click at [1077, 464] on p "Then select 'Results' button." at bounding box center [1130, 472] width 416 height 16
click at [986, 497] on p "Review: Sanctions results, PEP status, Address match accuracy, Credit reference…" at bounding box center [1130, 504] width 416 height 32
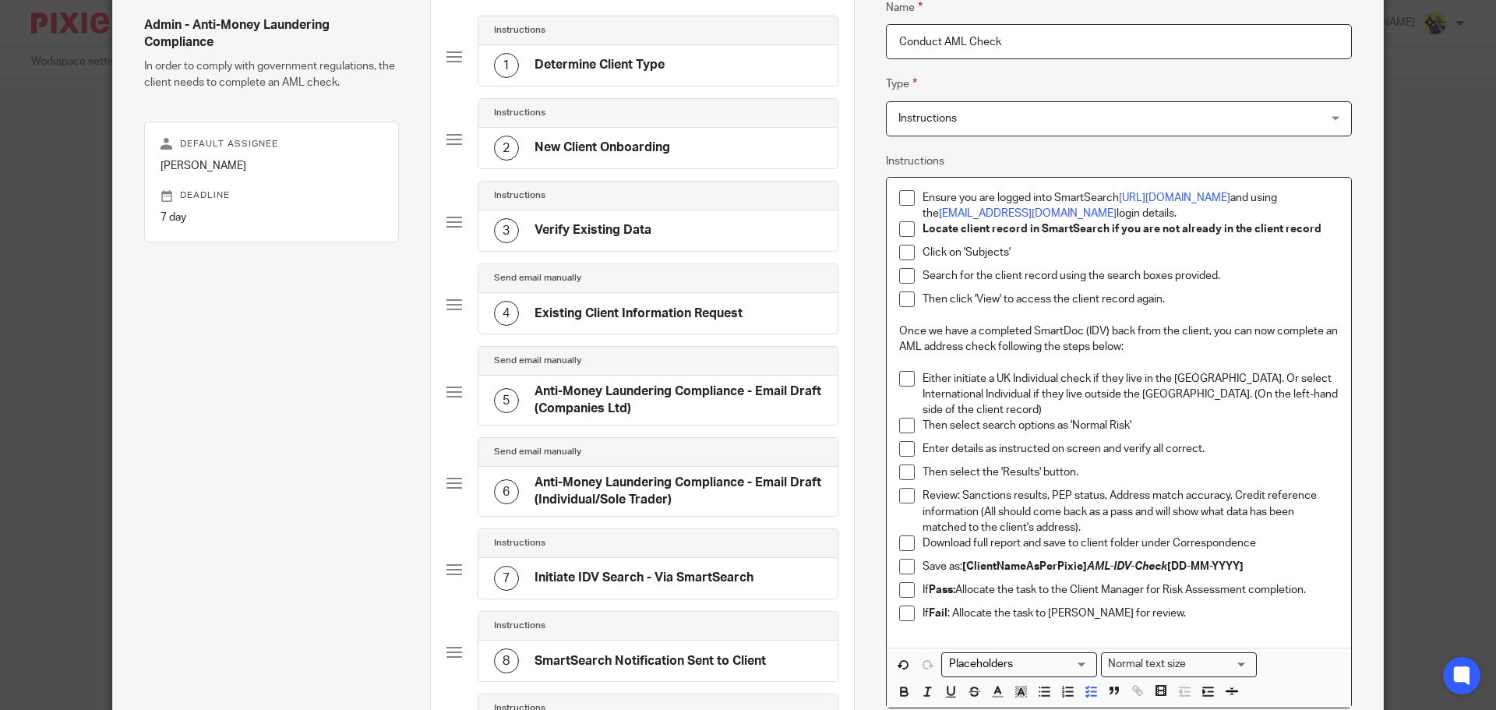
click at [922, 535] on p "Download full report and save to client folder under Correspondence" at bounding box center [1130, 543] width 416 height 16
click at [1058, 535] on p "Now download the full report and save to client folder under Correspondence" at bounding box center [1130, 543] width 416 height 16
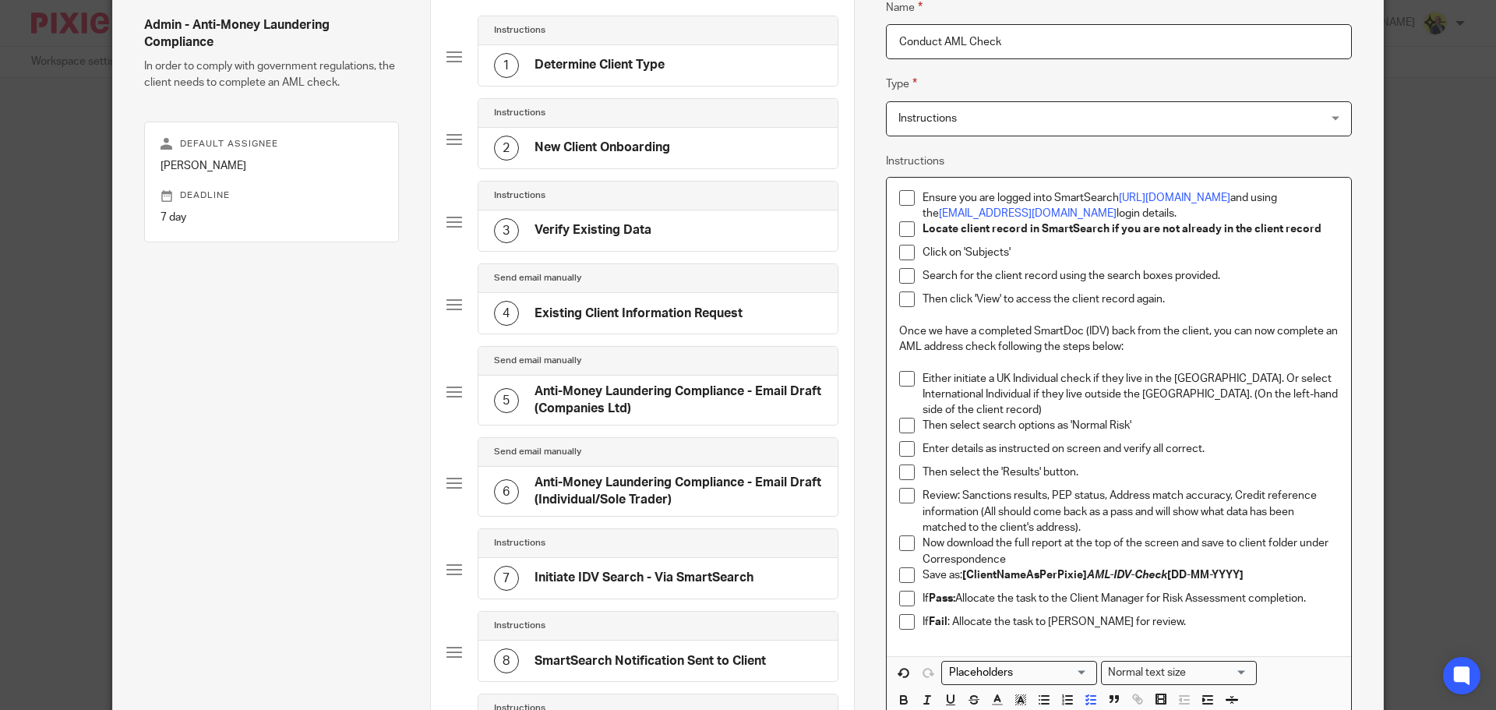
click at [1025, 545] on p "Now download the full report at the top of the screen and save to client folder…" at bounding box center [1130, 551] width 416 height 32
click at [1151, 541] on p "Now download the full report at the top of the screen and save to client folder…" at bounding box center [1130, 551] width 416 height 32
drag, startPoint x: 1118, startPoint y: 541, endPoint x: 1341, endPoint y: 543, distance: 222.8
click at [1341, 543] on div "Ensure you are logged into SmartSearch https://app.smartsearch.com/ and using t…" at bounding box center [1119, 417] width 464 height 478
copy p "- The date should be the date of the report."
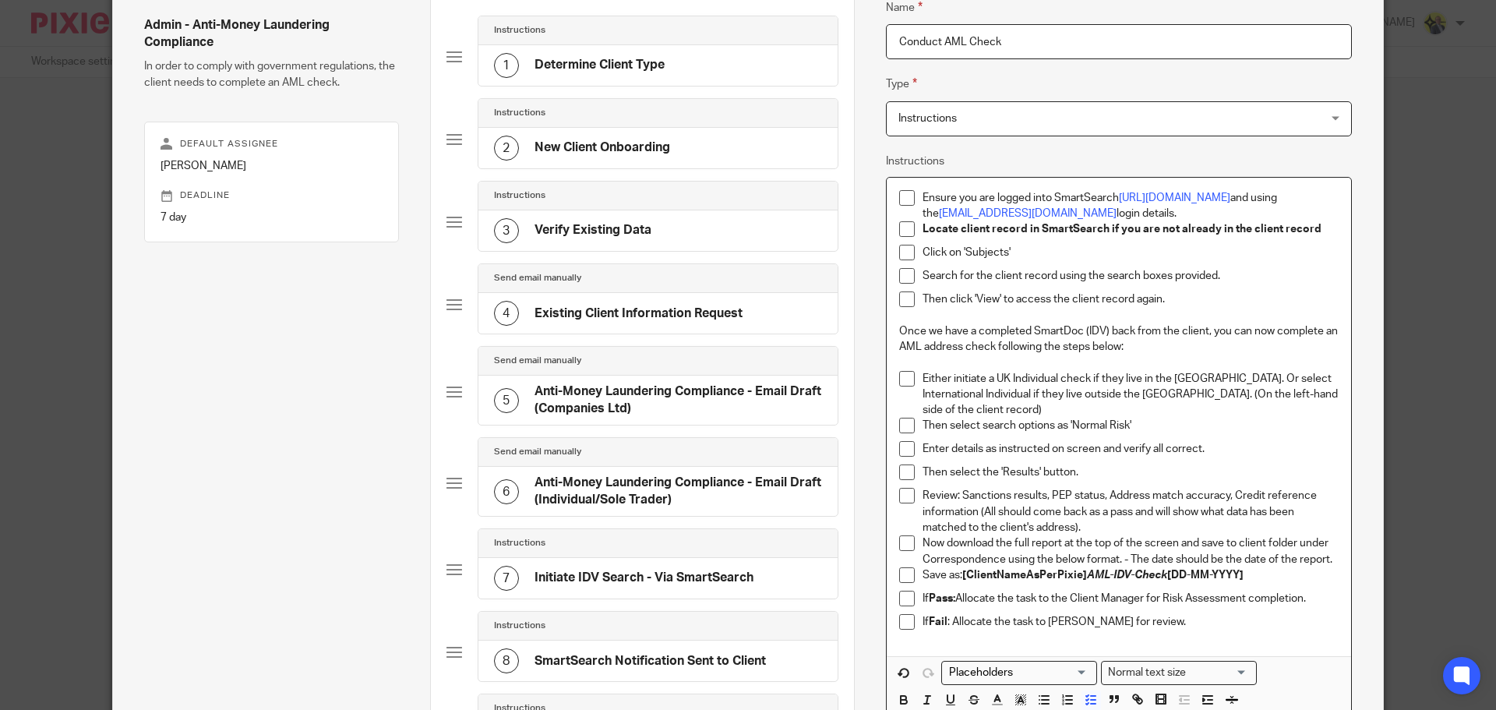
click at [1258, 567] on p "Save as: [ClientNameAsPerPixie] AML-IDV-Check [DD-MM-YYYY]" at bounding box center [1130, 575] width 416 height 16
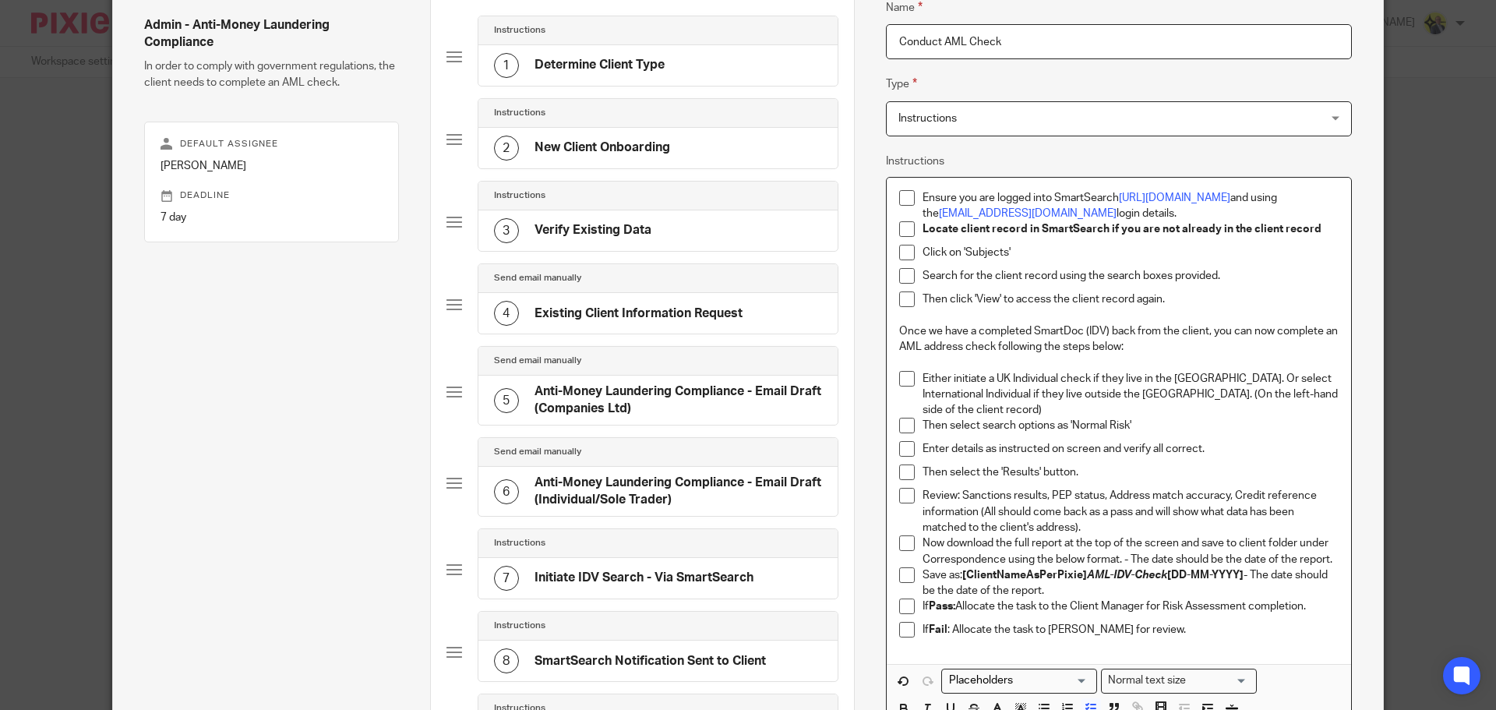
click at [1114, 570] on p "Save as: [ClientNameAsPerPixie] AML-IDV-Check [DD-MM-YYYY] - The date should be…" at bounding box center [1130, 583] width 416 height 32
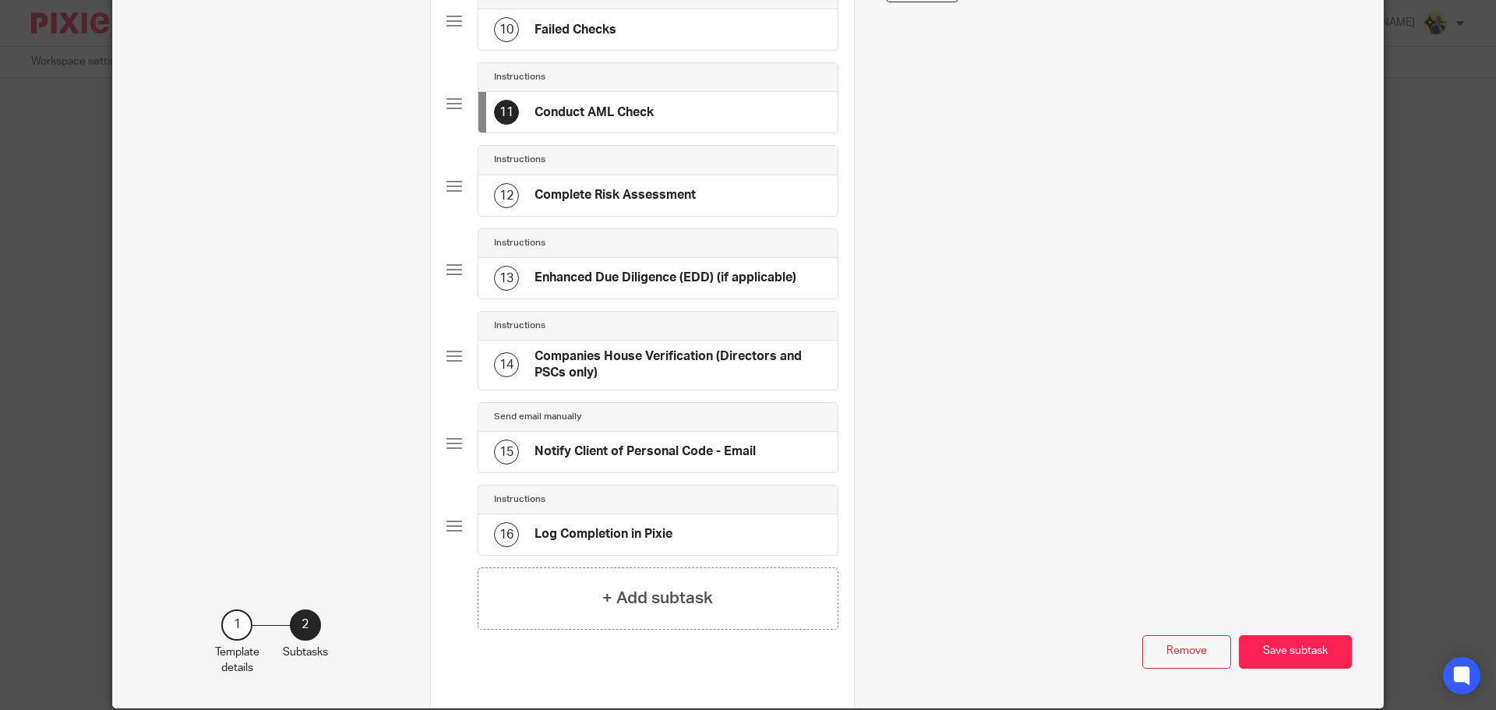
scroll to position [925, 0]
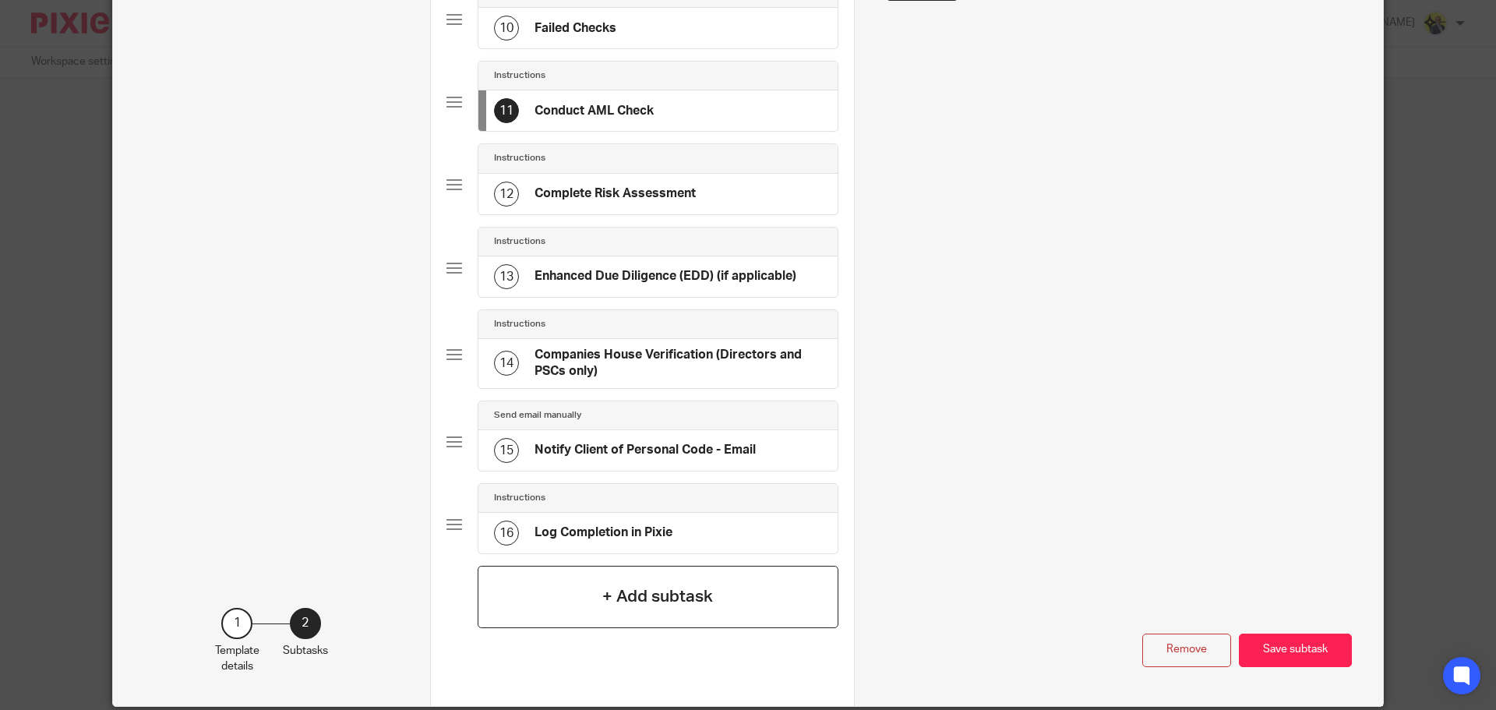
click at [671, 607] on h4 "+ Add subtask" at bounding box center [657, 596] width 111 height 24
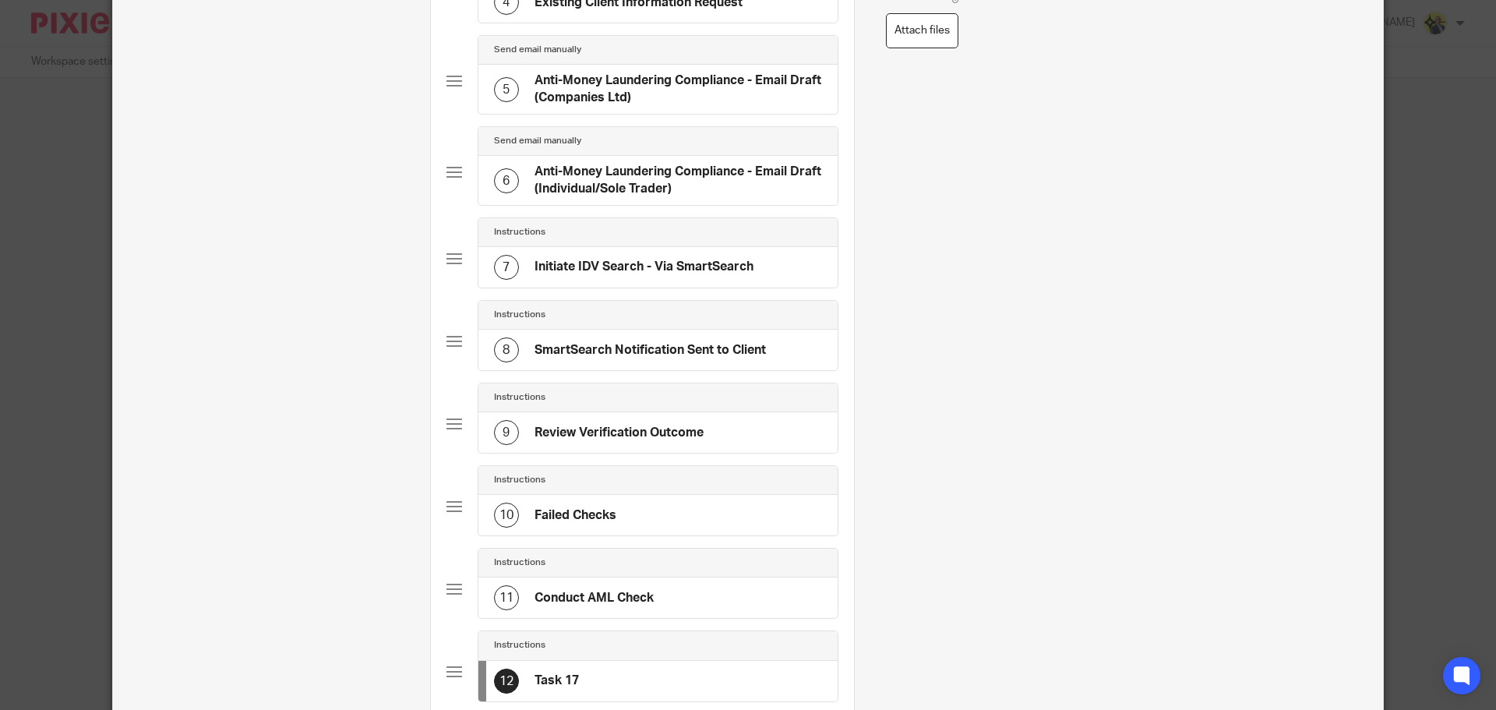
scroll to position [0, 0]
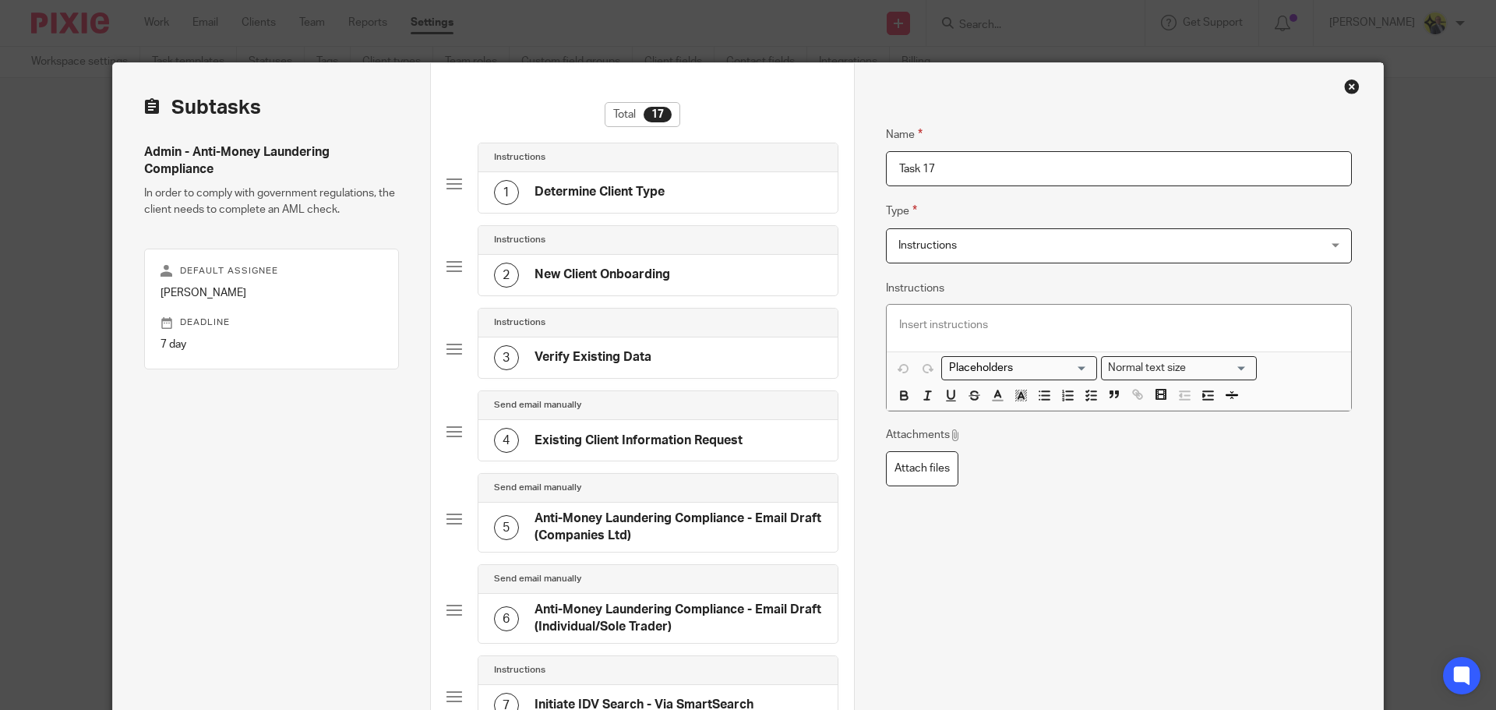
drag, startPoint x: 968, startPoint y: 168, endPoint x: 836, endPoint y: 157, distance: 132.9
type input "Failed AML Address Check"
click at [913, 332] on p at bounding box center [1118, 325] width 439 height 16
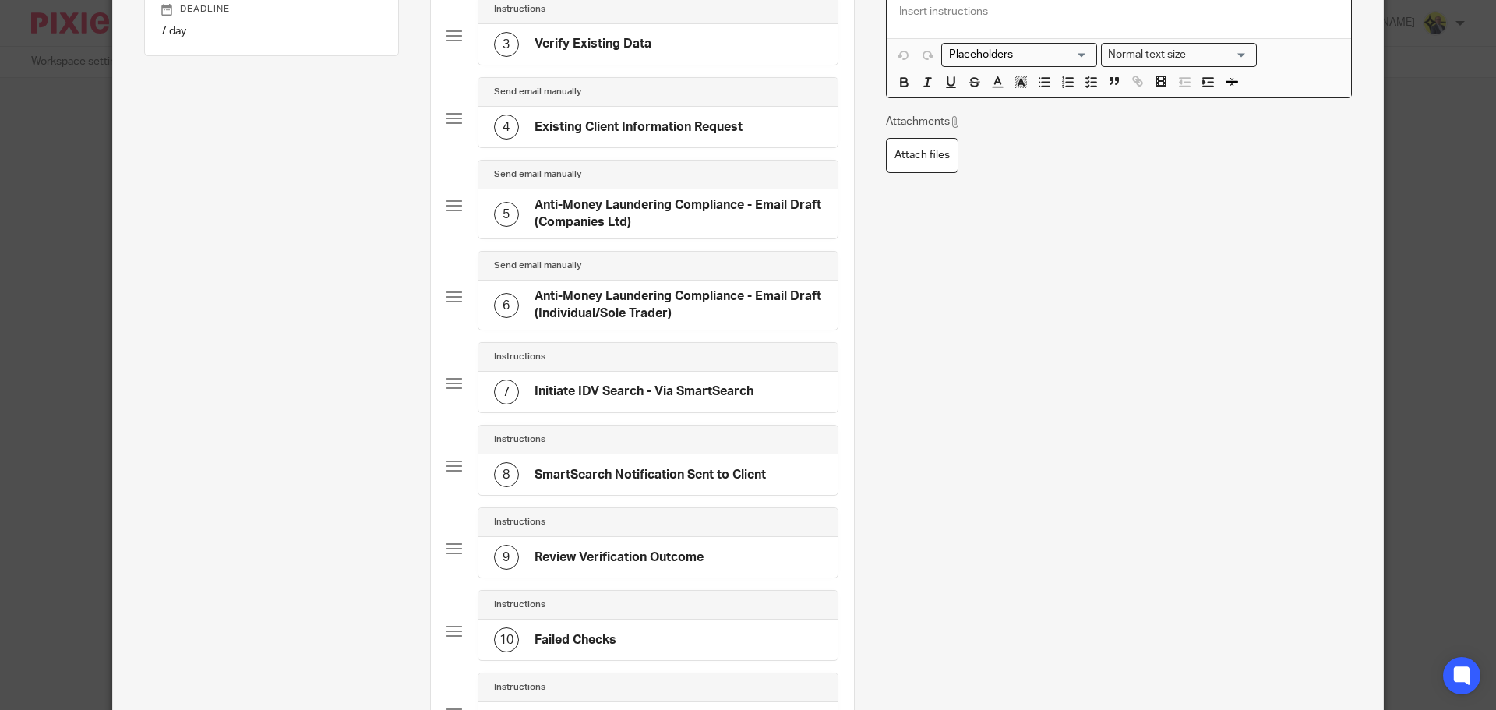
scroll to position [319, 0]
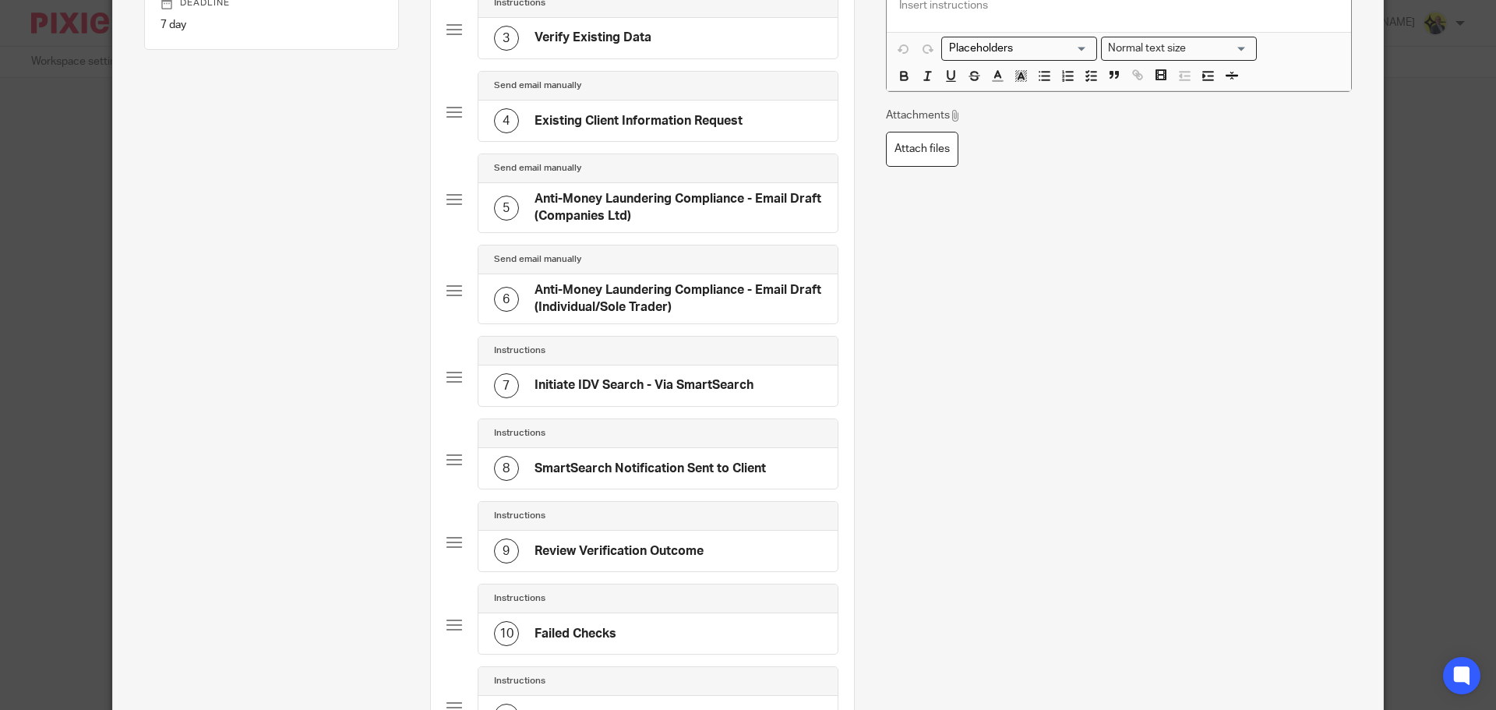
click at [615, 637] on div "10 Failed Checks" at bounding box center [657, 633] width 359 height 41
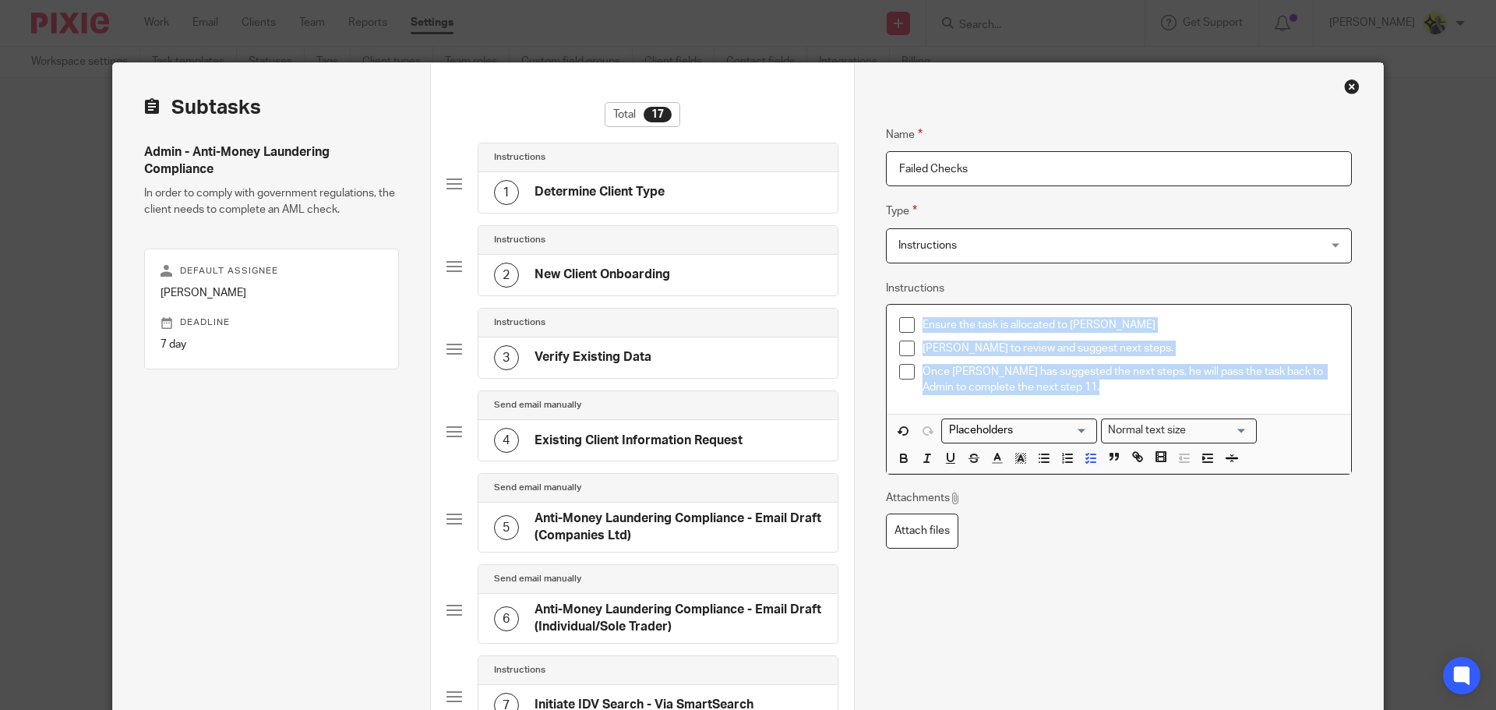
drag, startPoint x: 1102, startPoint y: 385, endPoint x: 898, endPoint y: 327, distance: 212.1
click at [899, 327] on ul "Ensure the task is allocated to Dan Whitehead Dan Whitehead to review and sugge…" at bounding box center [1118, 356] width 439 height 79
copy ul "Ensure the task is allocated to Dan Whitehead Dan Whitehead to review and sugge…"
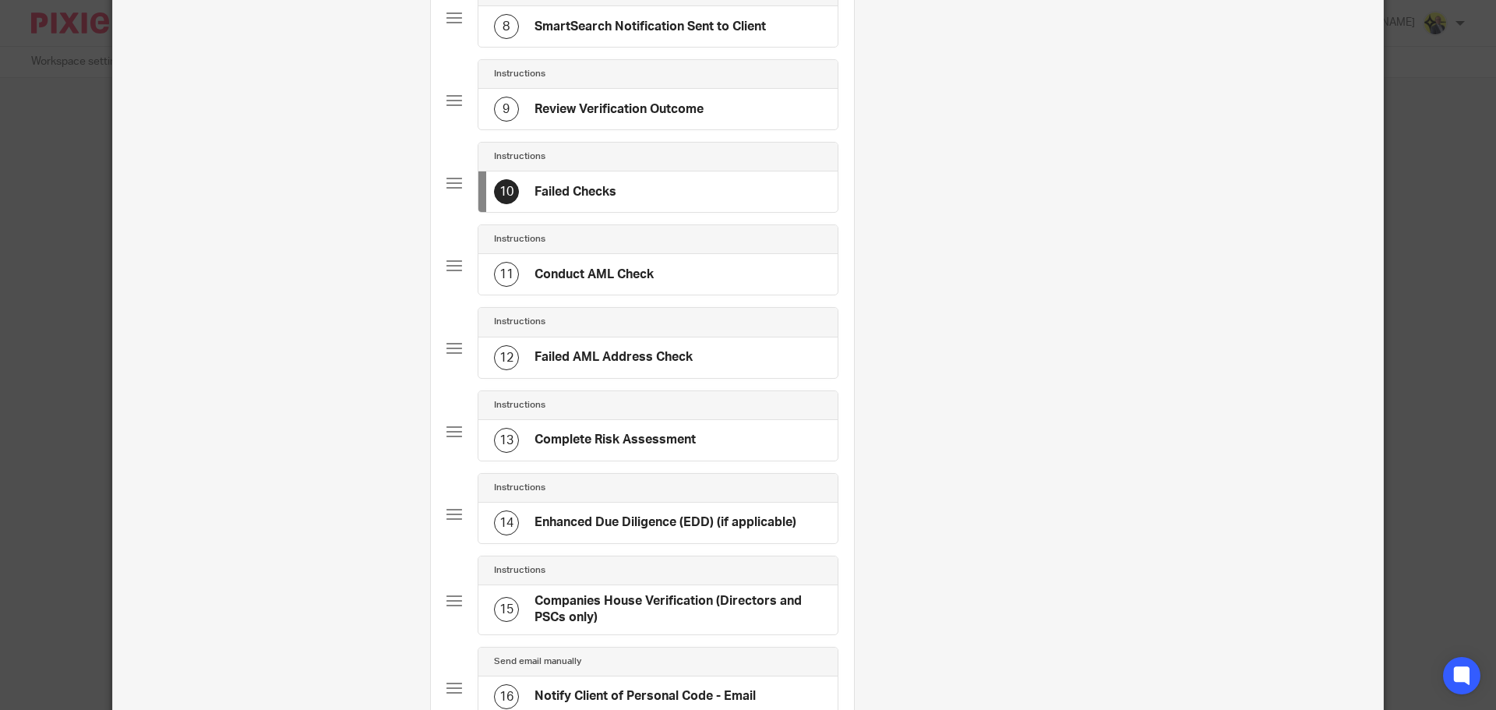
scroll to position [760, 0]
click at [703, 357] on div "12 Failed AML Address Check" at bounding box center [657, 359] width 359 height 41
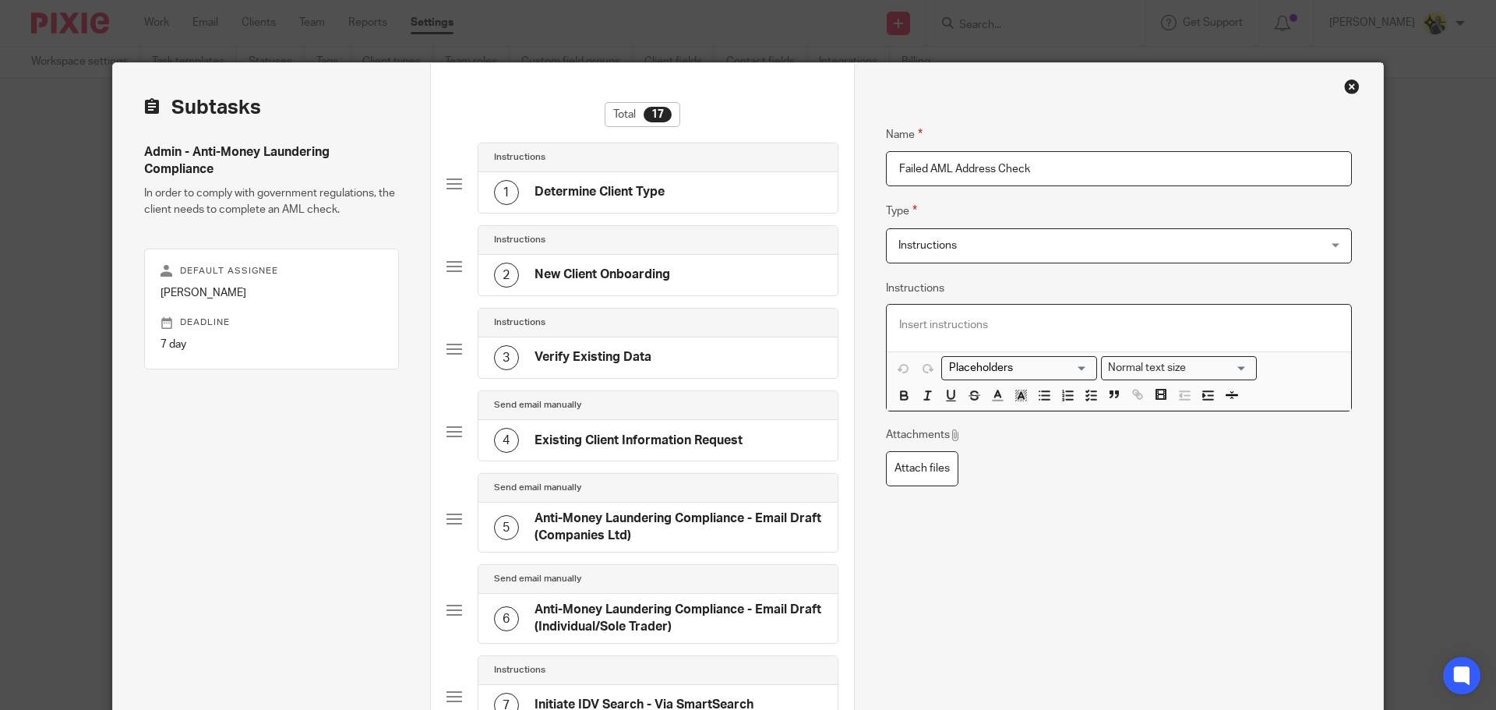
click at [909, 320] on p at bounding box center [1118, 325] width 439 height 16
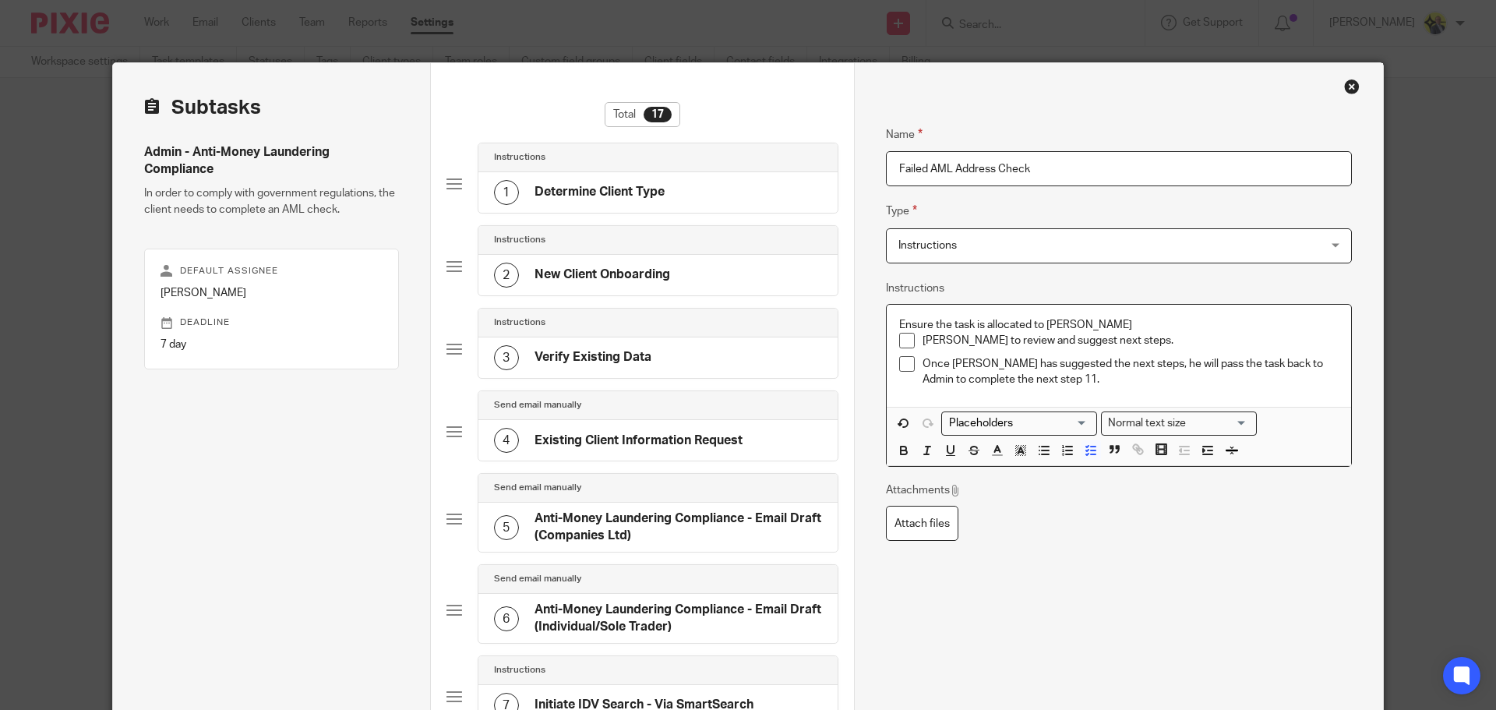
click at [899, 323] on p "Ensure the task is allocated to Dan Whitehead" at bounding box center [1118, 325] width 439 height 16
click at [1086, 448] on icon "button" at bounding box center [1091, 450] width 14 height 14
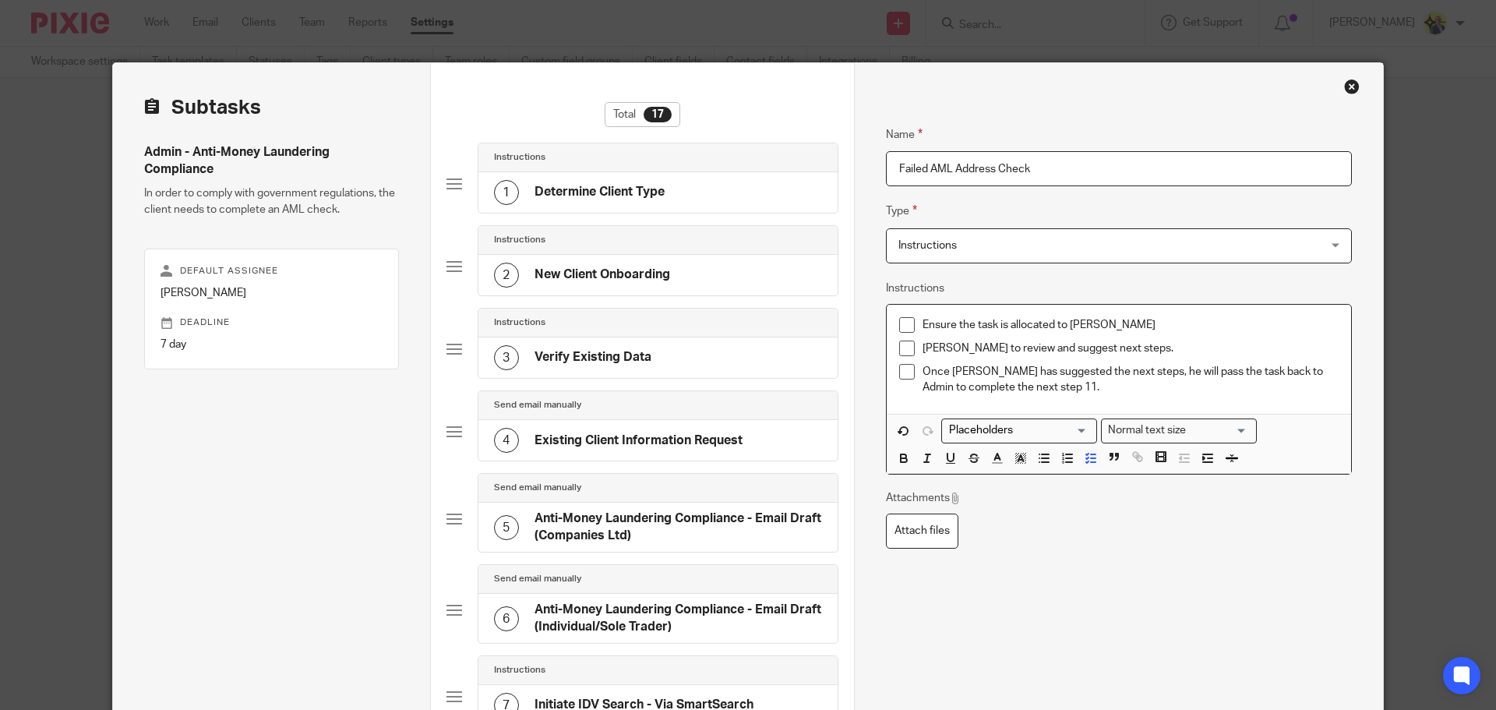
click at [947, 390] on p "Once Dan Whitehead has suggested the next steps, he will pass the task back to …" at bounding box center [1130, 380] width 416 height 32
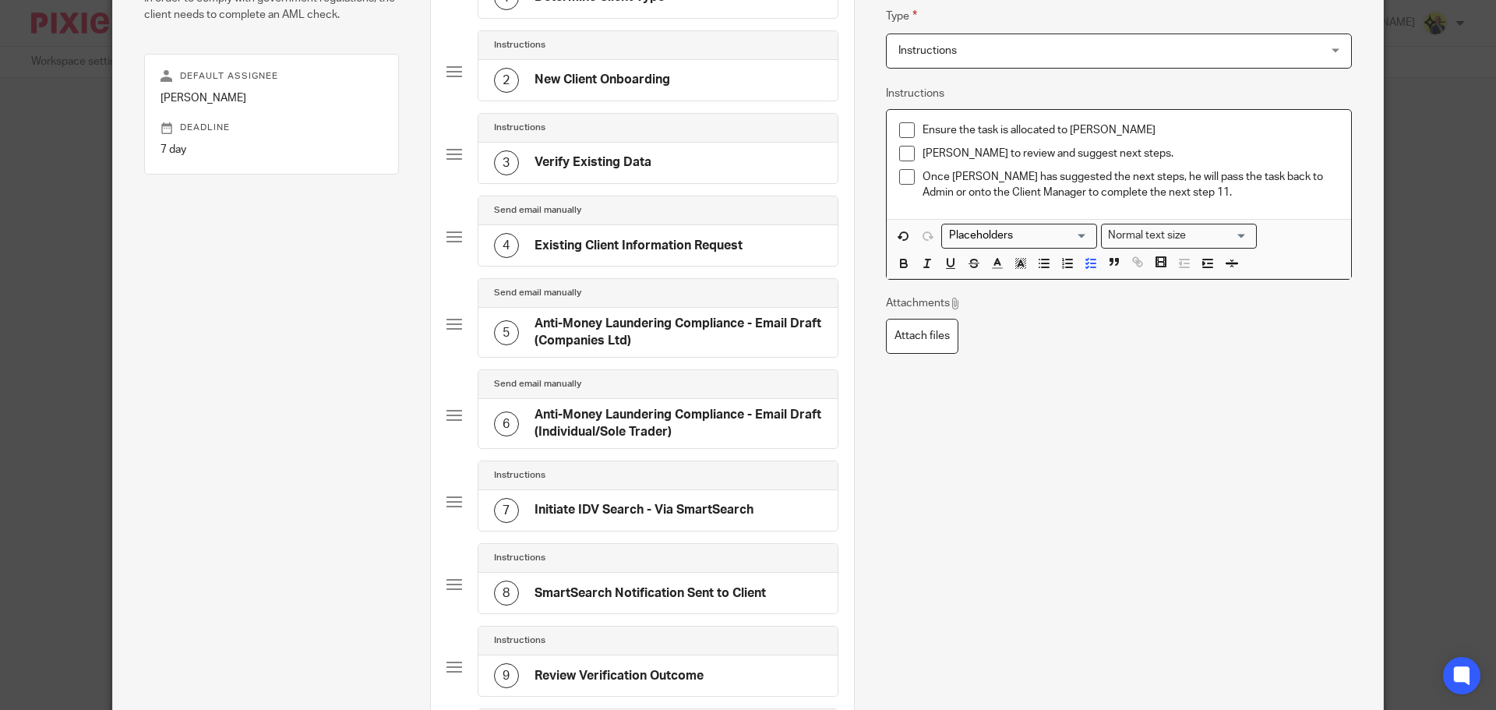
scroll to position [194, 0]
click at [1219, 190] on p "Once Dan Whitehead has suggested the next steps, he will pass the task back to …" at bounding box center [1130, 186] width 416 height 32
click at [1278, 349] on div "Attachments Attach files" at bounding box center [1119, 325] width 466 height 58
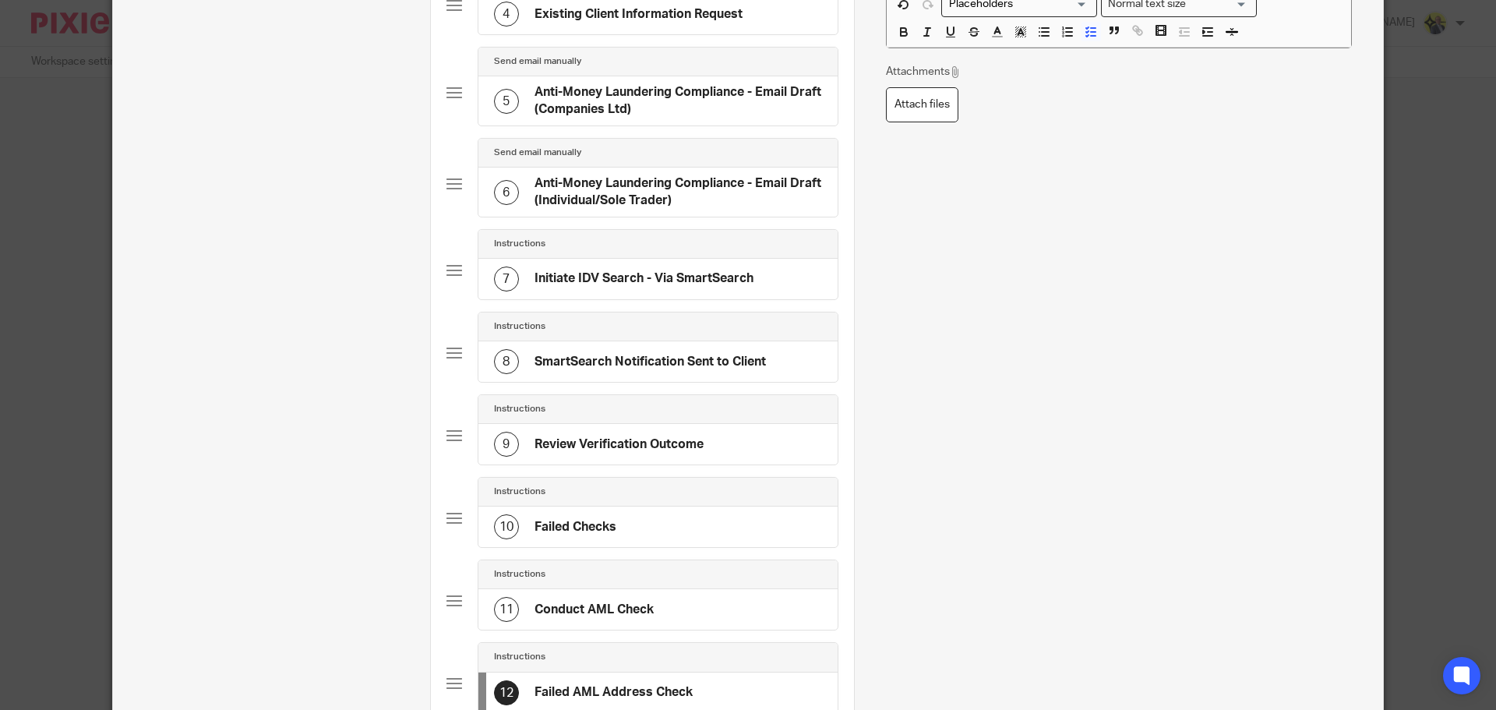
scroll to position [426, 0]
click at [700, 605] on div "11 Conduct AML Check" at bounding box center [657, 609] width 359 height 41
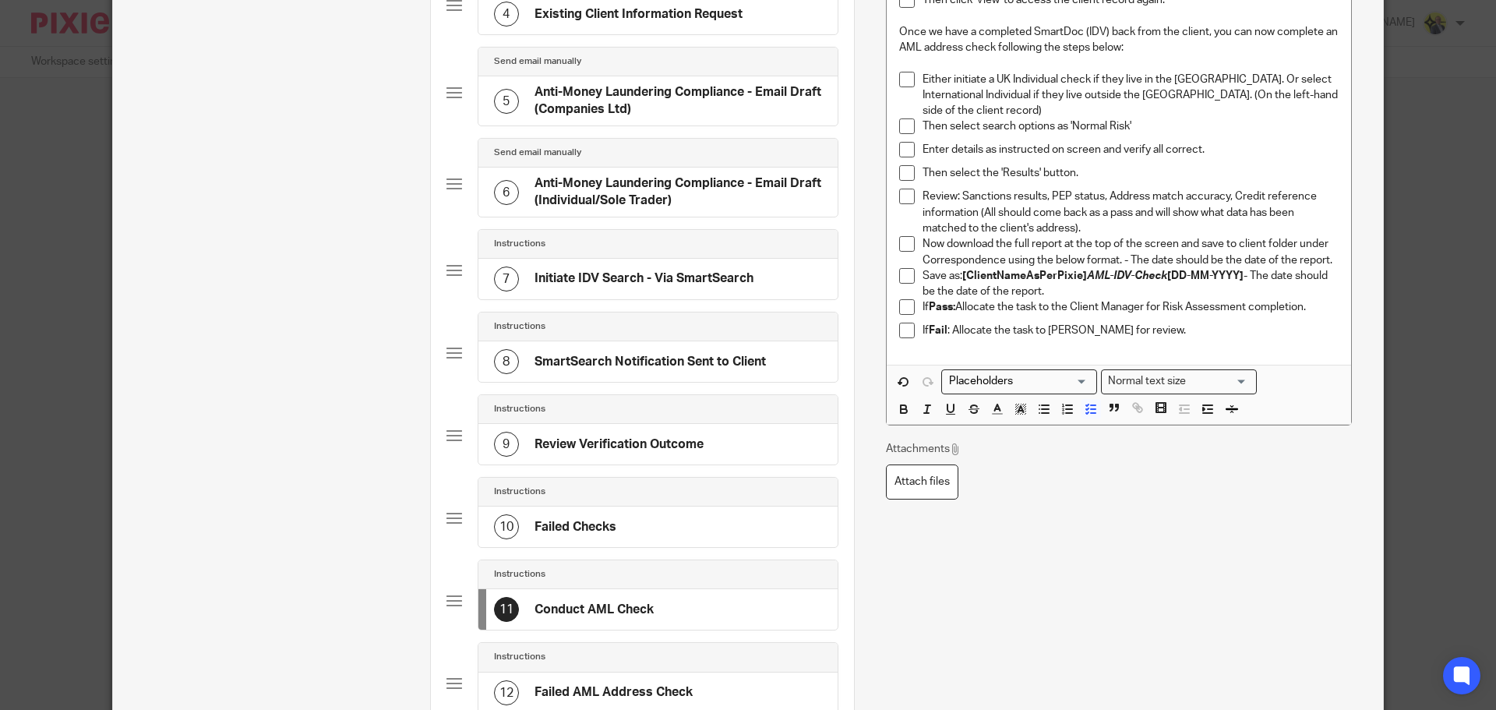
scroll to position [0, 0]
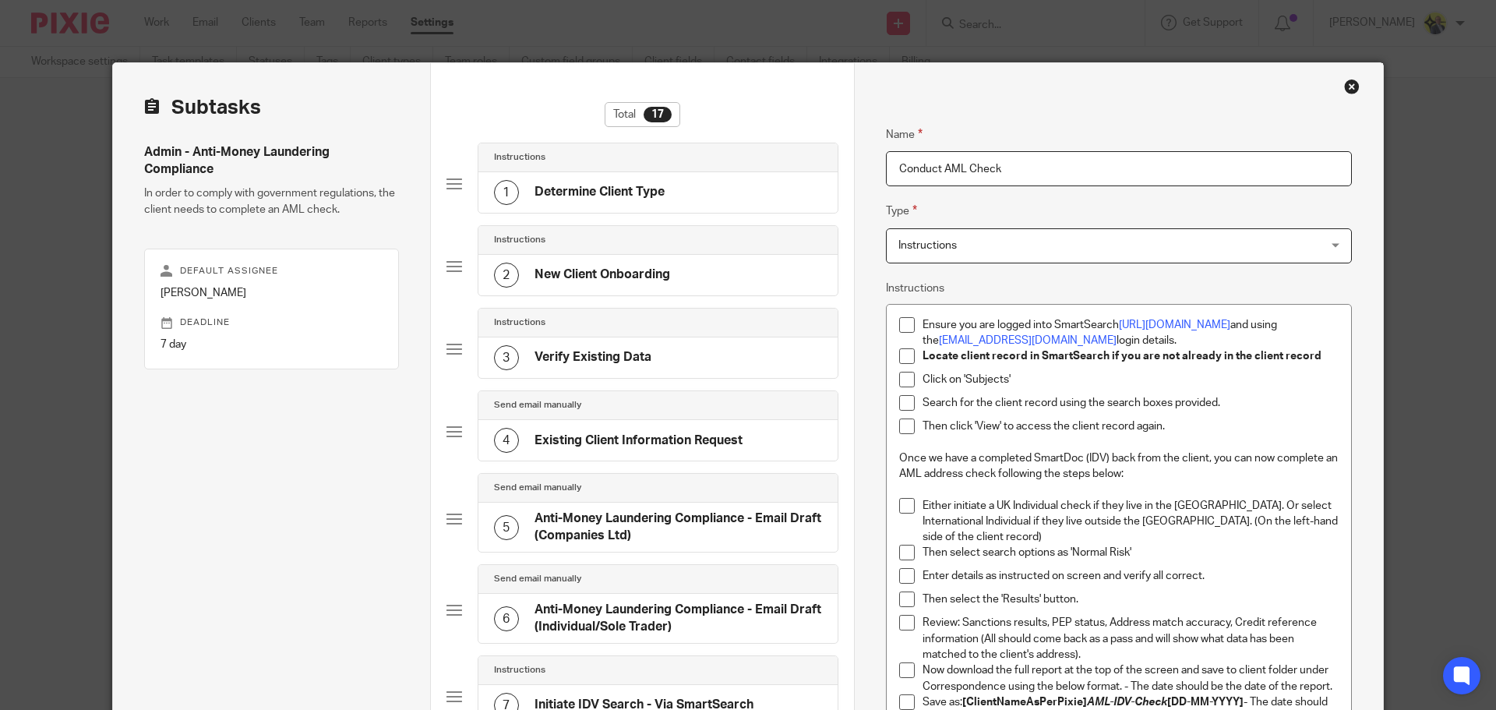
click at [1014, 171] on input "Conduct AML Check" at bounding box center [1119, 168] width 466 height 35
click at [960, 166] on input "Conduct AML Check" at bounding box center [1119, 168] width 466 height 35
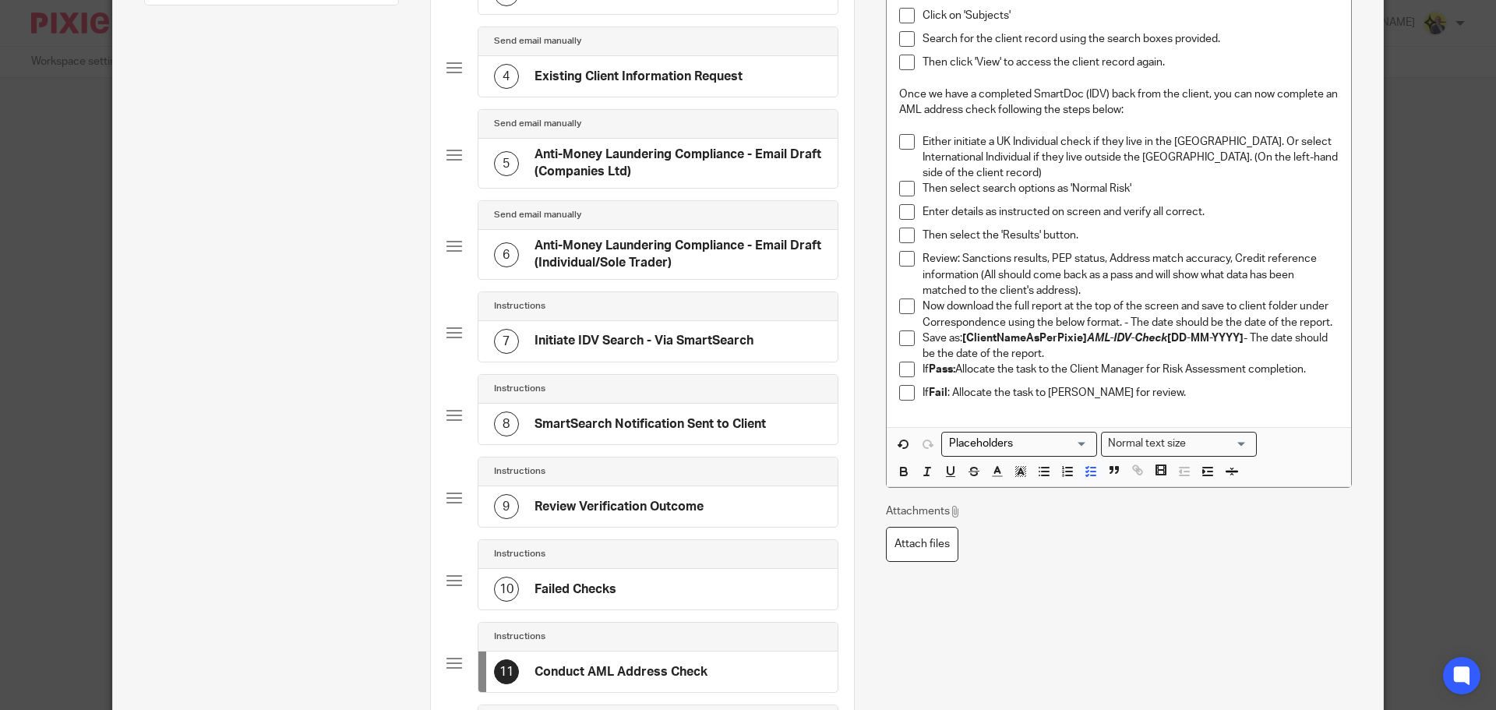
scroll to position [365, 0]
type input "Conduct AML Address Check"
click at [645, 579] on div "10 Failed Checks" at bounding box center [657, 588] width 359 height 41
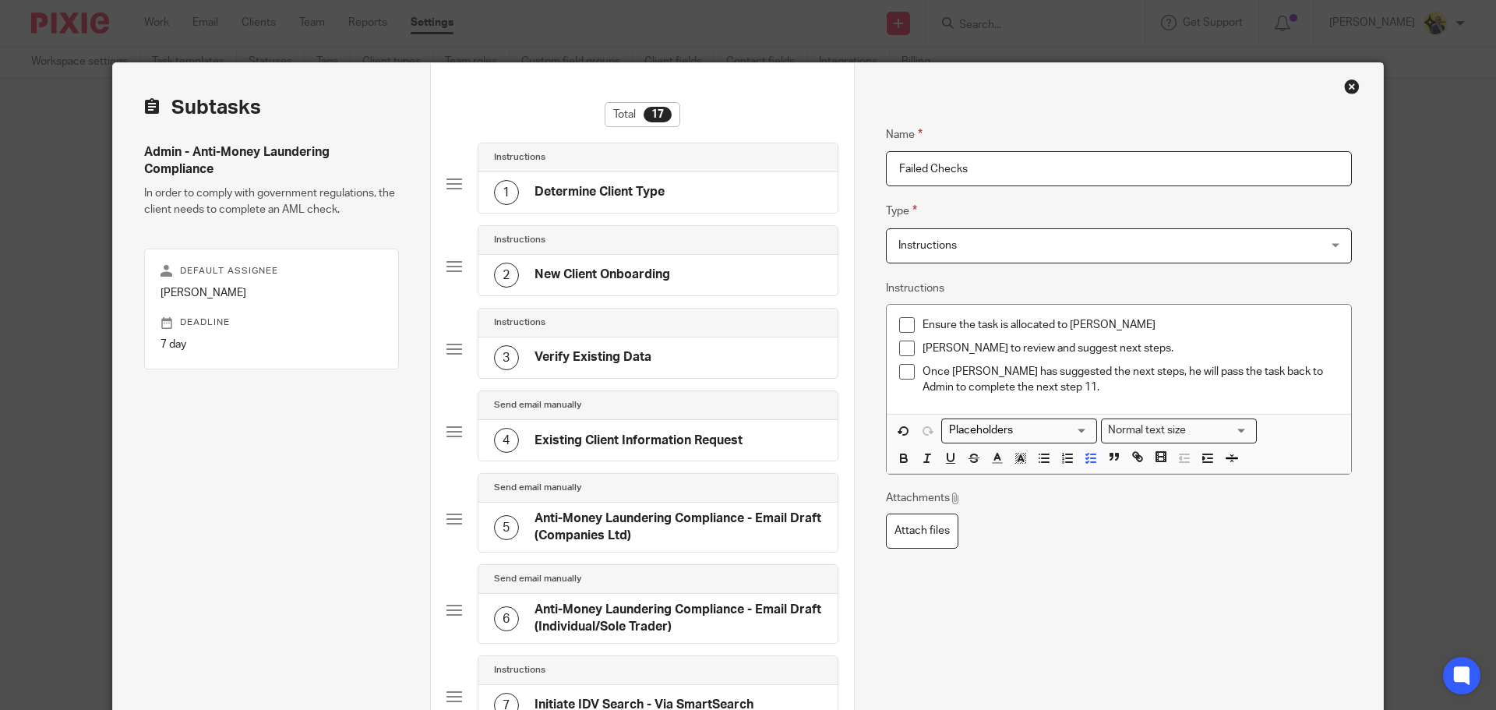
click at [923, 166] on input "Failed Checks" at bounding box center [1119, 168] width 466 height 35
click at [986, 166] on input "Failed IDV Checks" at bounding box center [1119, 168] width 466 height 35
type input "Failed IDV Check"
click at [1020, 518] on div "Attachments Attach files" at bounding box center [1119, 519] width 466 height 58
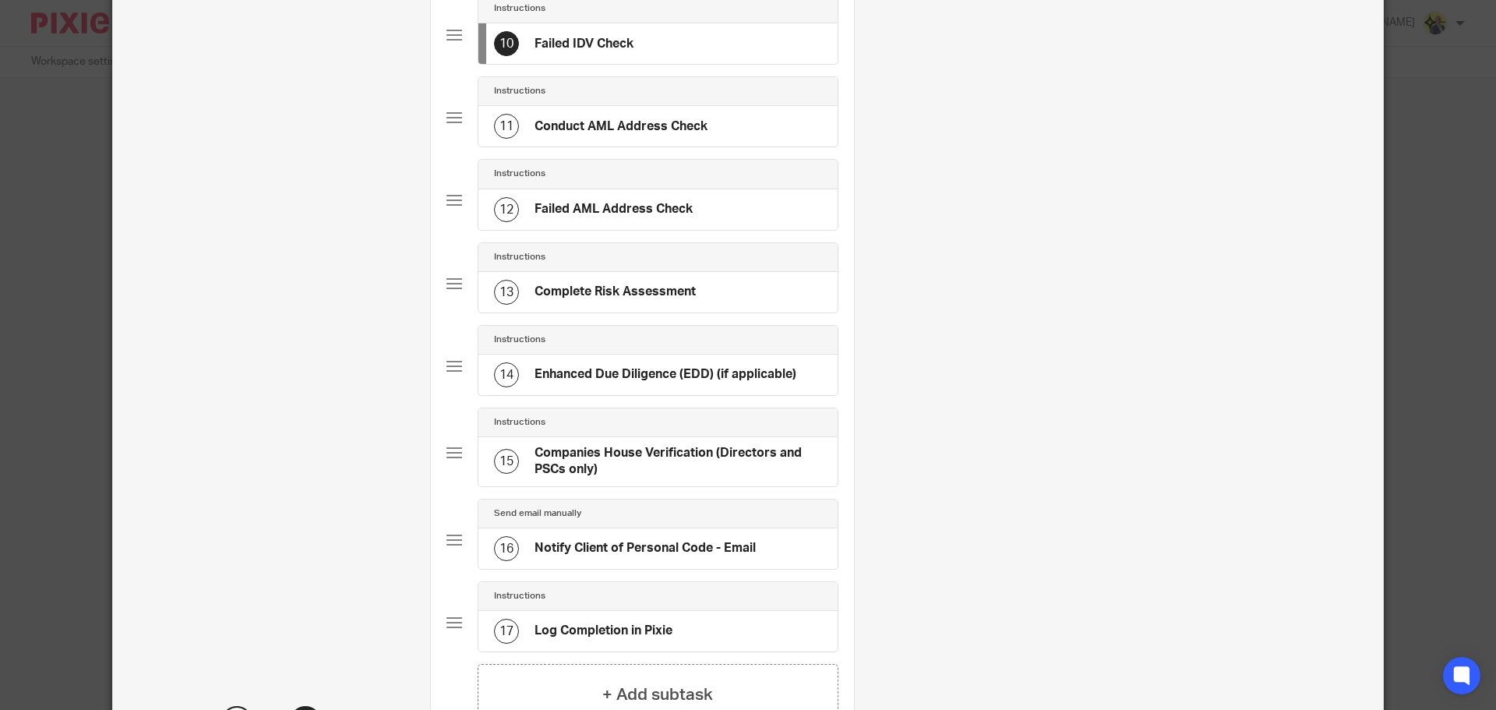
scroll to position [887, 0]
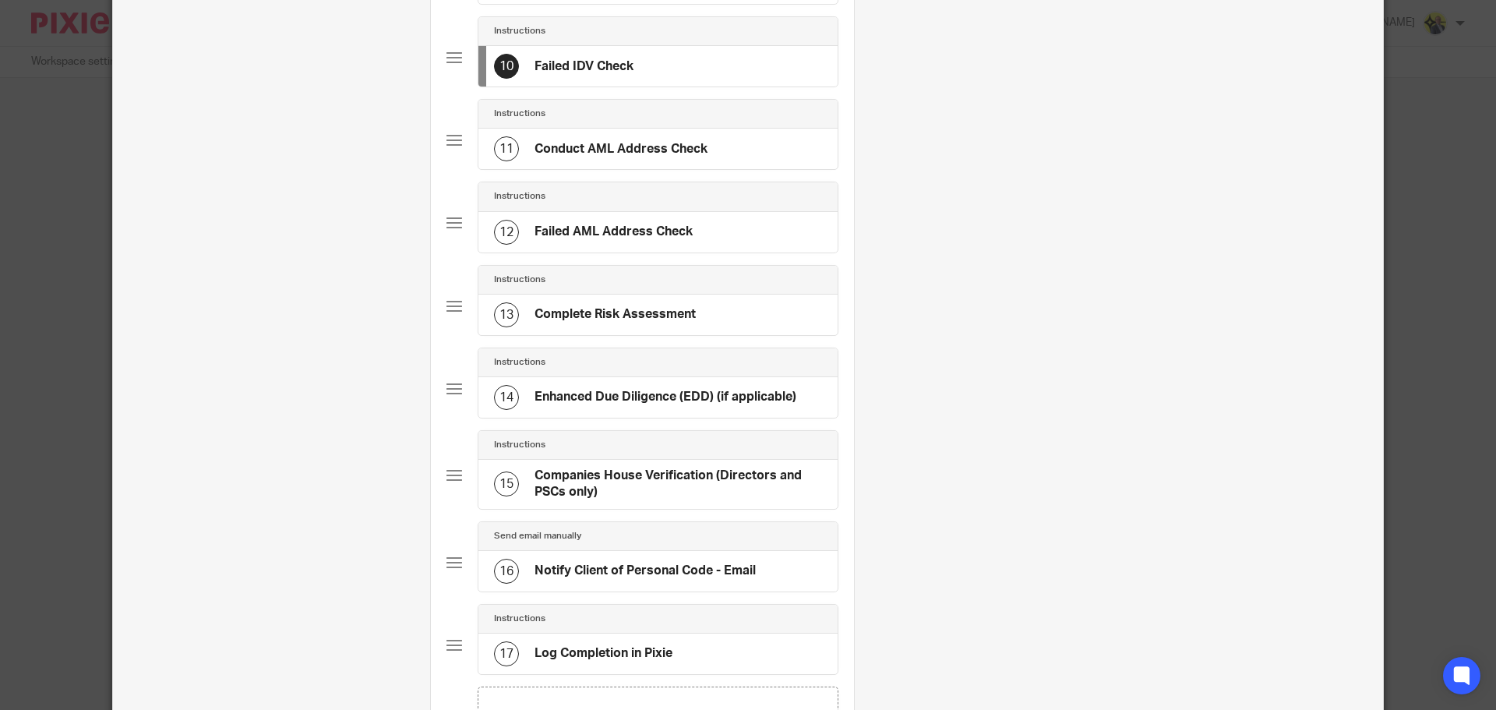
click at [721, 156] on div "11 Conduct AML Address Check" at bounding box center [657, 149] width 359 height 41
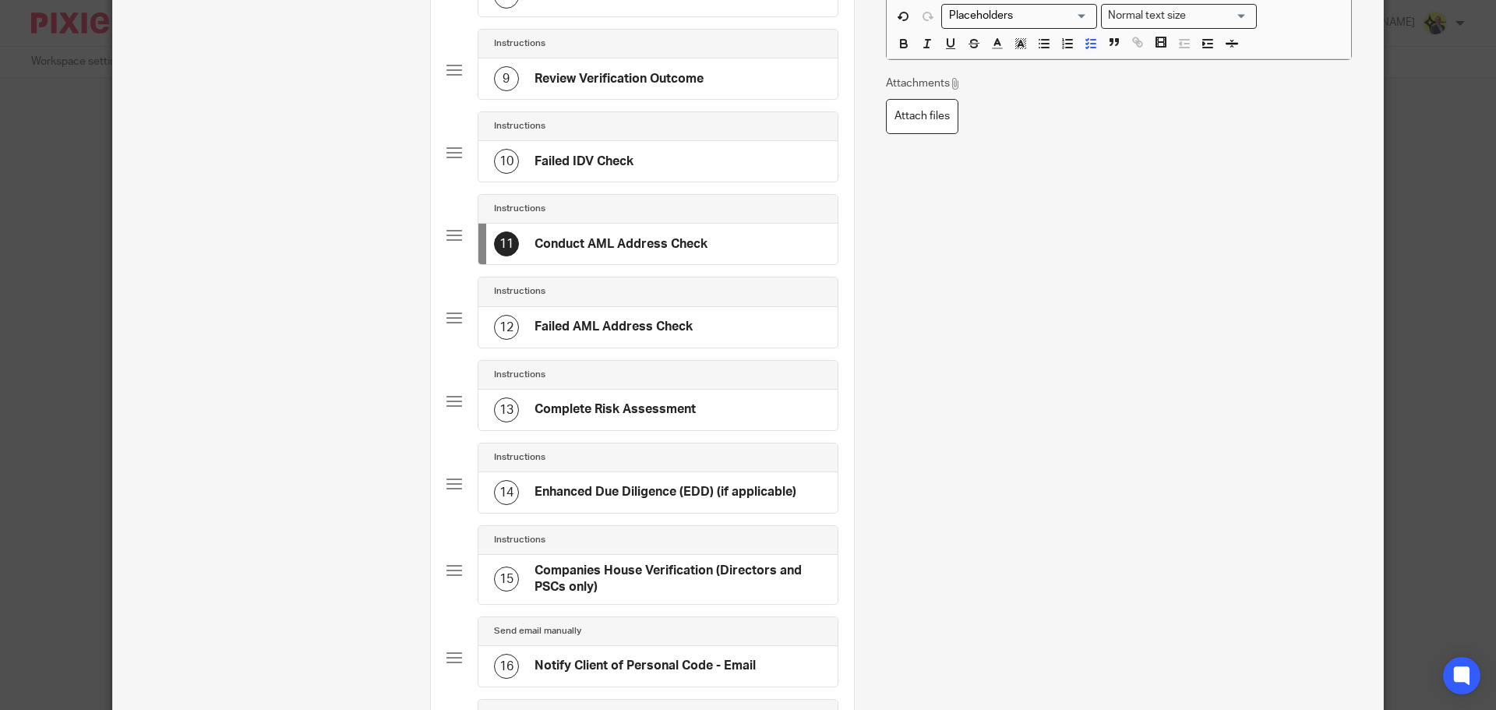
scroll to position [795, 0]
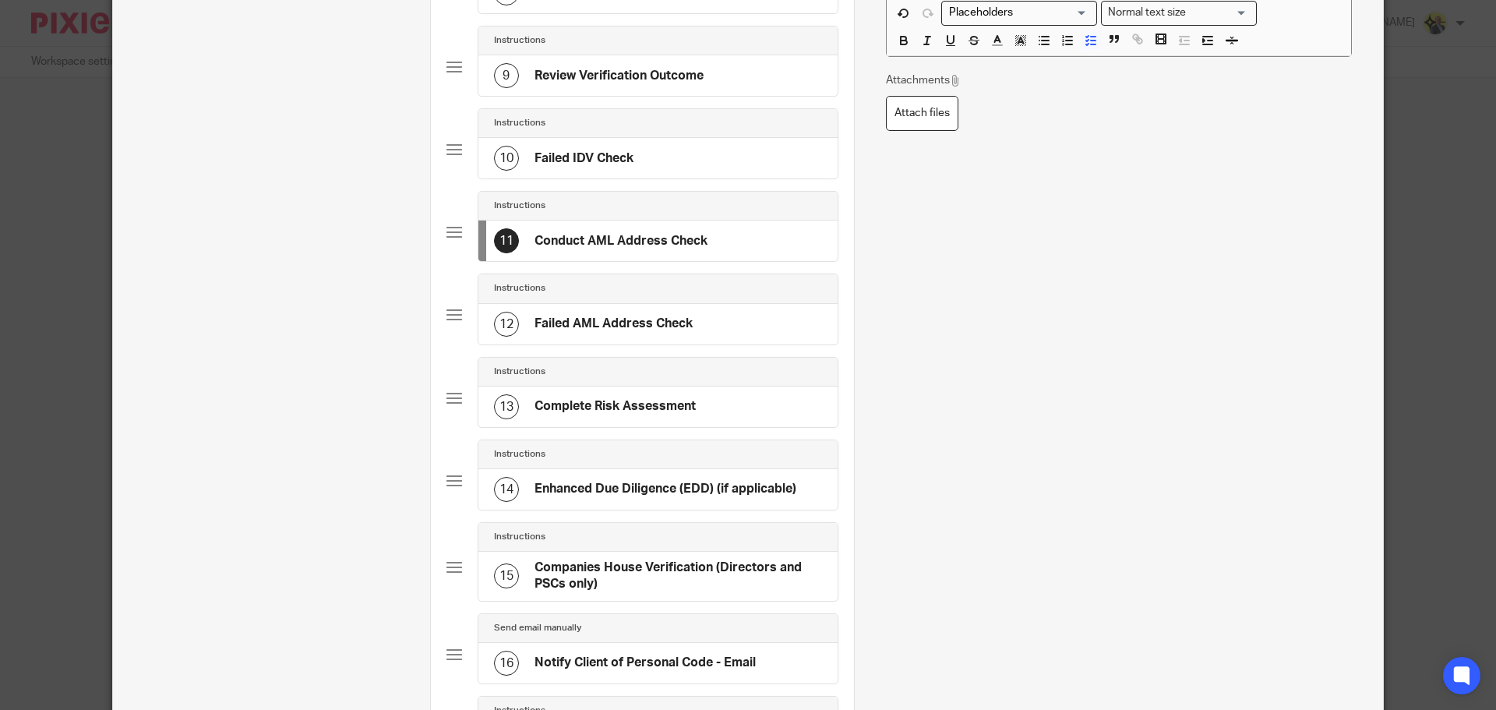
click at [742, 406] on div "13 Complete Risk Assessment" at bounding box center [657, 406] width 359 height 41
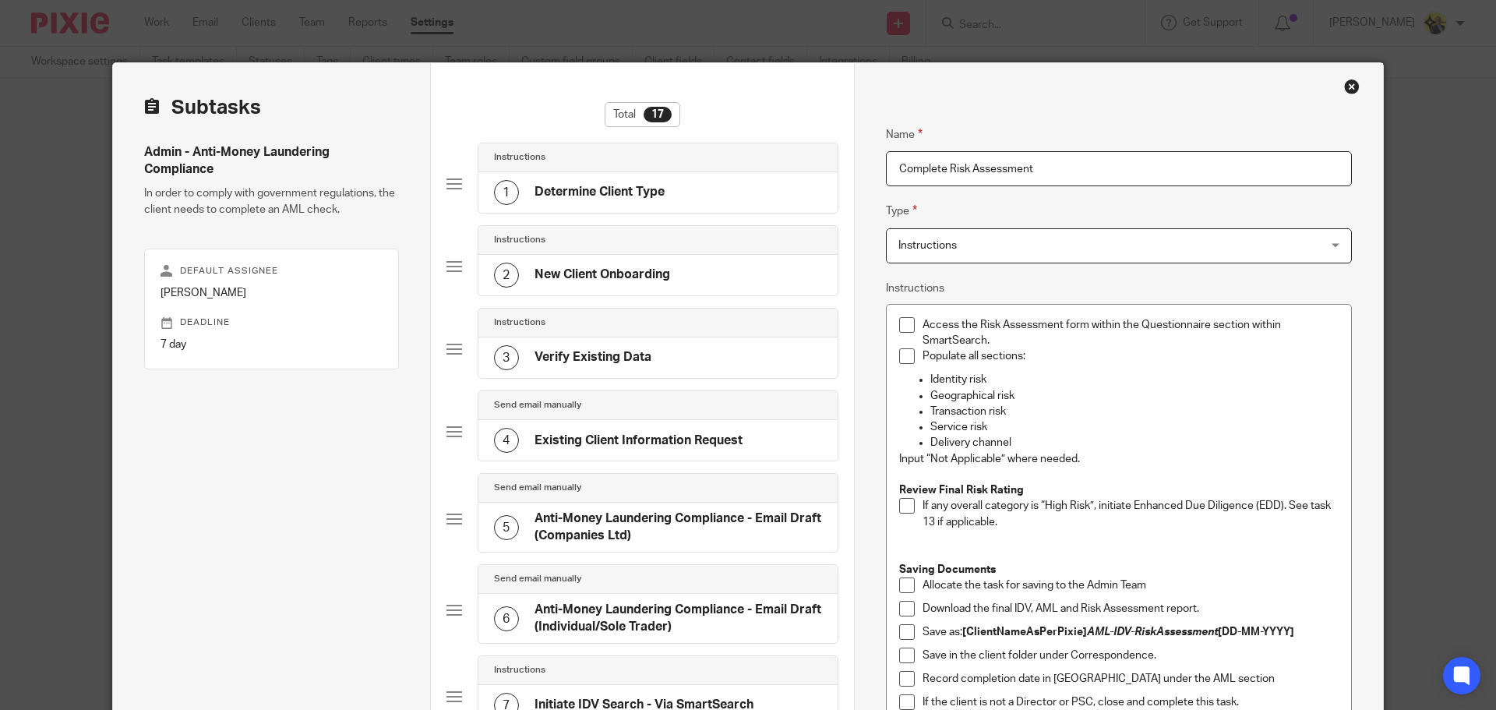
click at [647, 439] on h4 "Existing Client Information Request" at bounding box center [638, 440] width 208 height 16
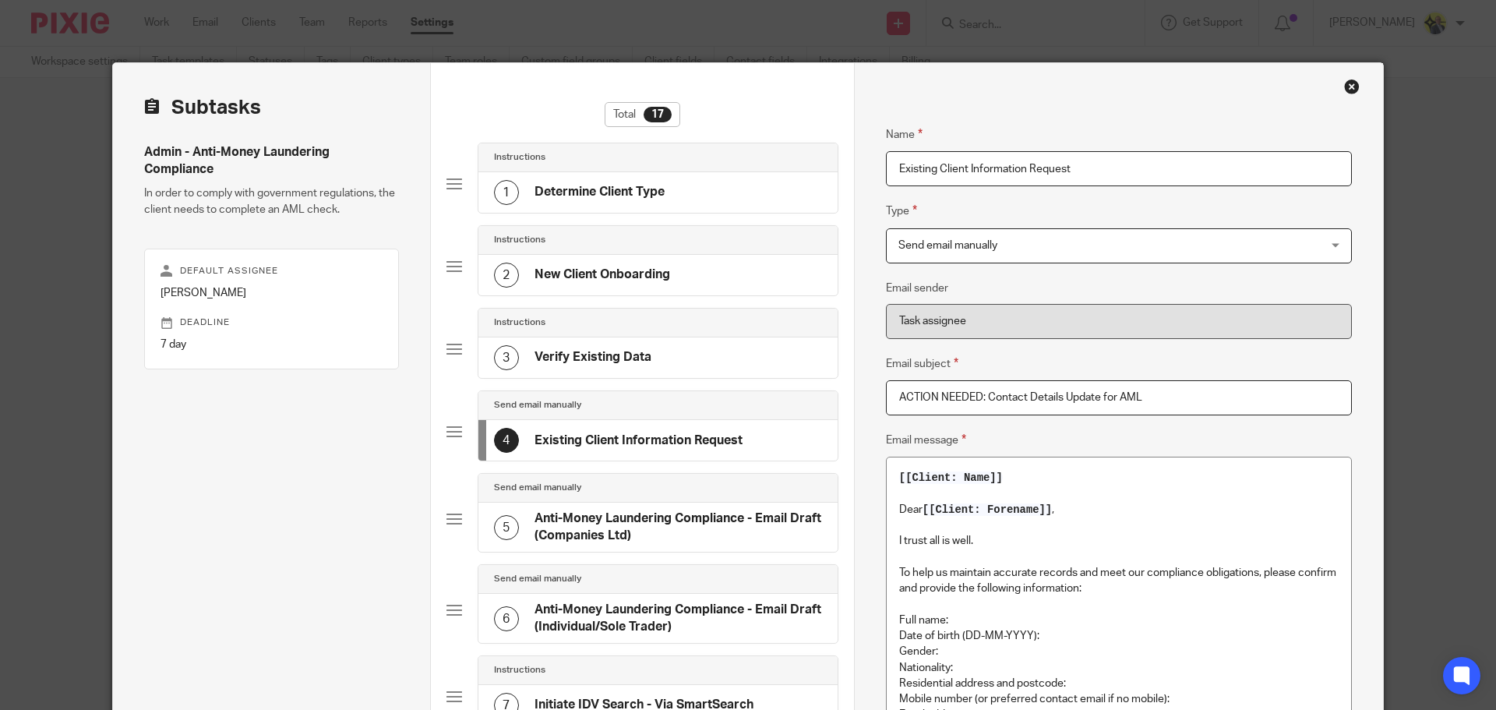
click at [643, 356] on h4 "Verify Existing Data" at bounding box center [592, 357] width 117 height 16
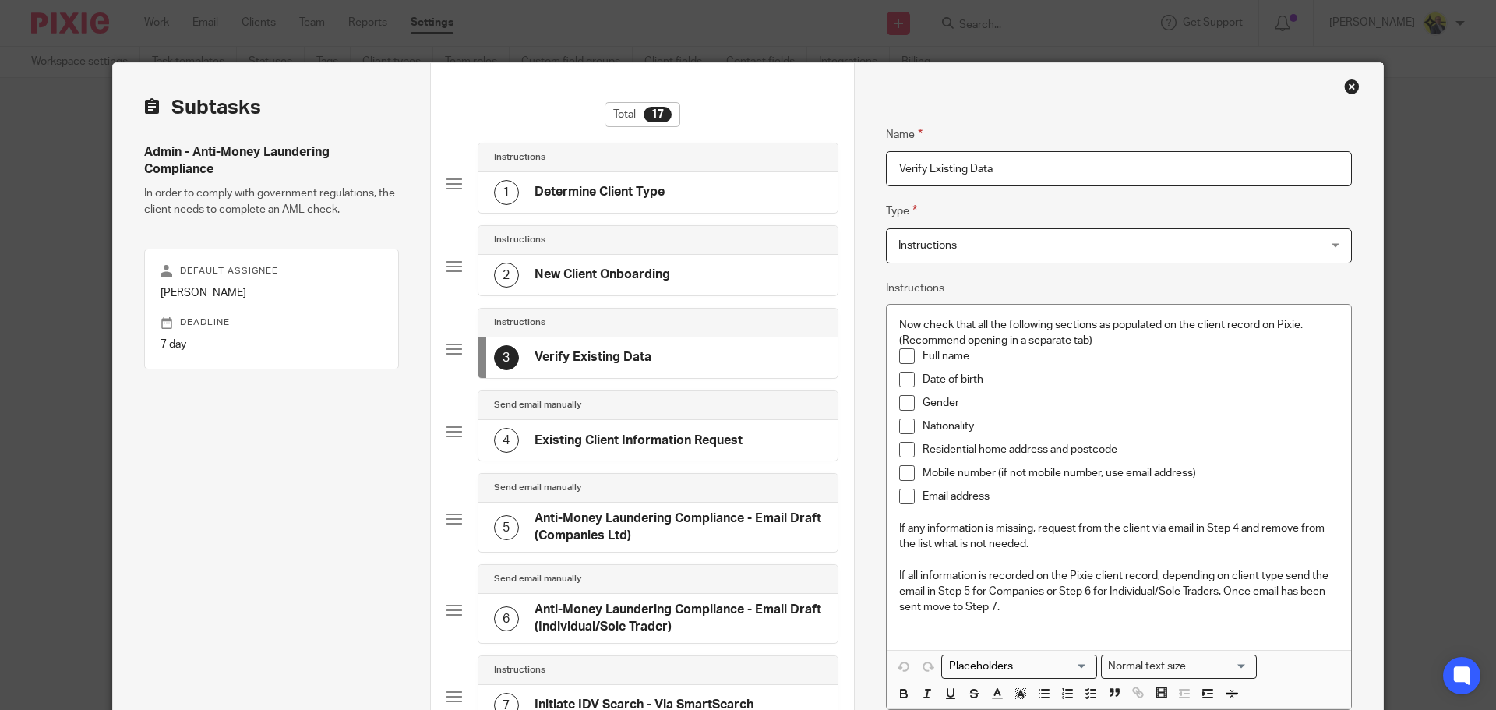
click at [679, 273] on div "2 New Client Onboarding" at bounding box center [657, 275] width 359 height 41
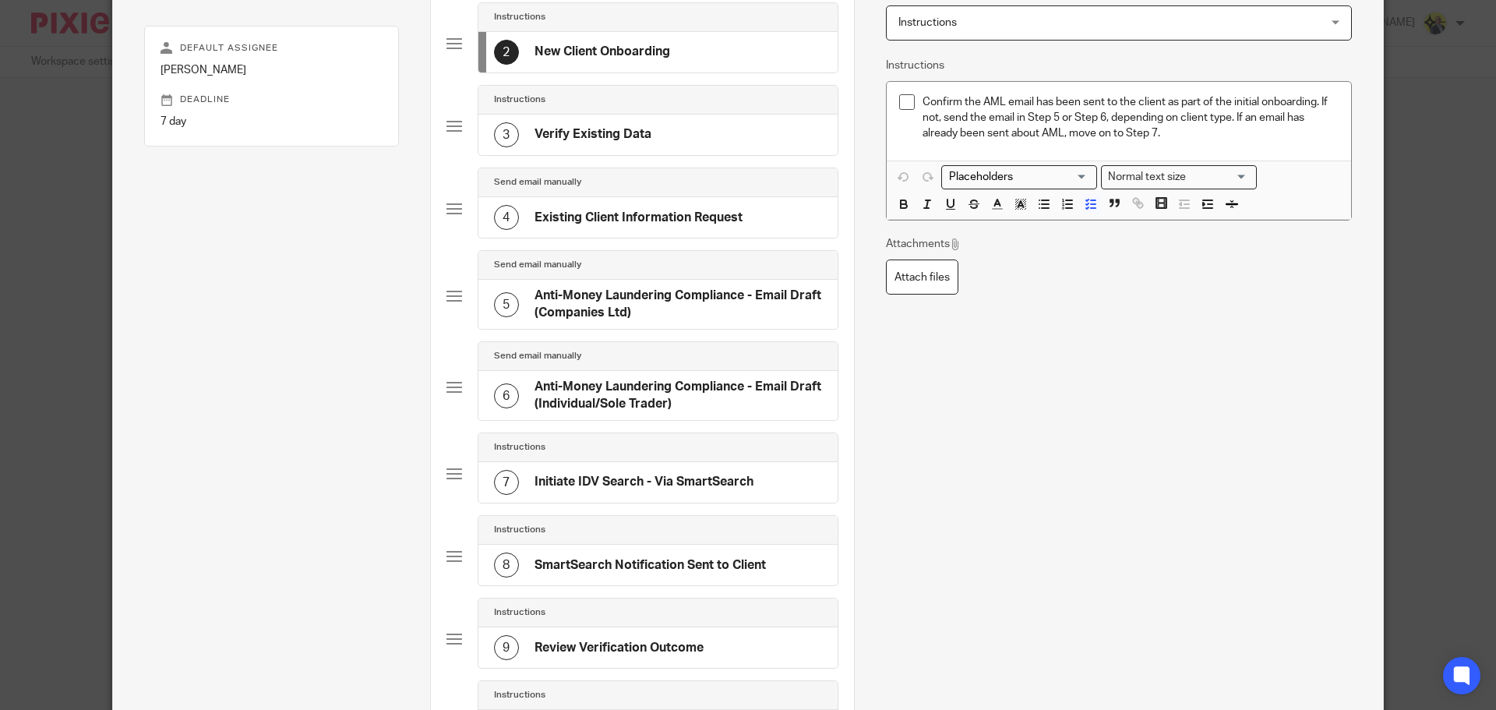
scroll to position [224, 0]
click at [658, 479] on h4 "Initiate IDV Search - Via SmartSearch" at bounding box center [643, 481] width 219 height 16
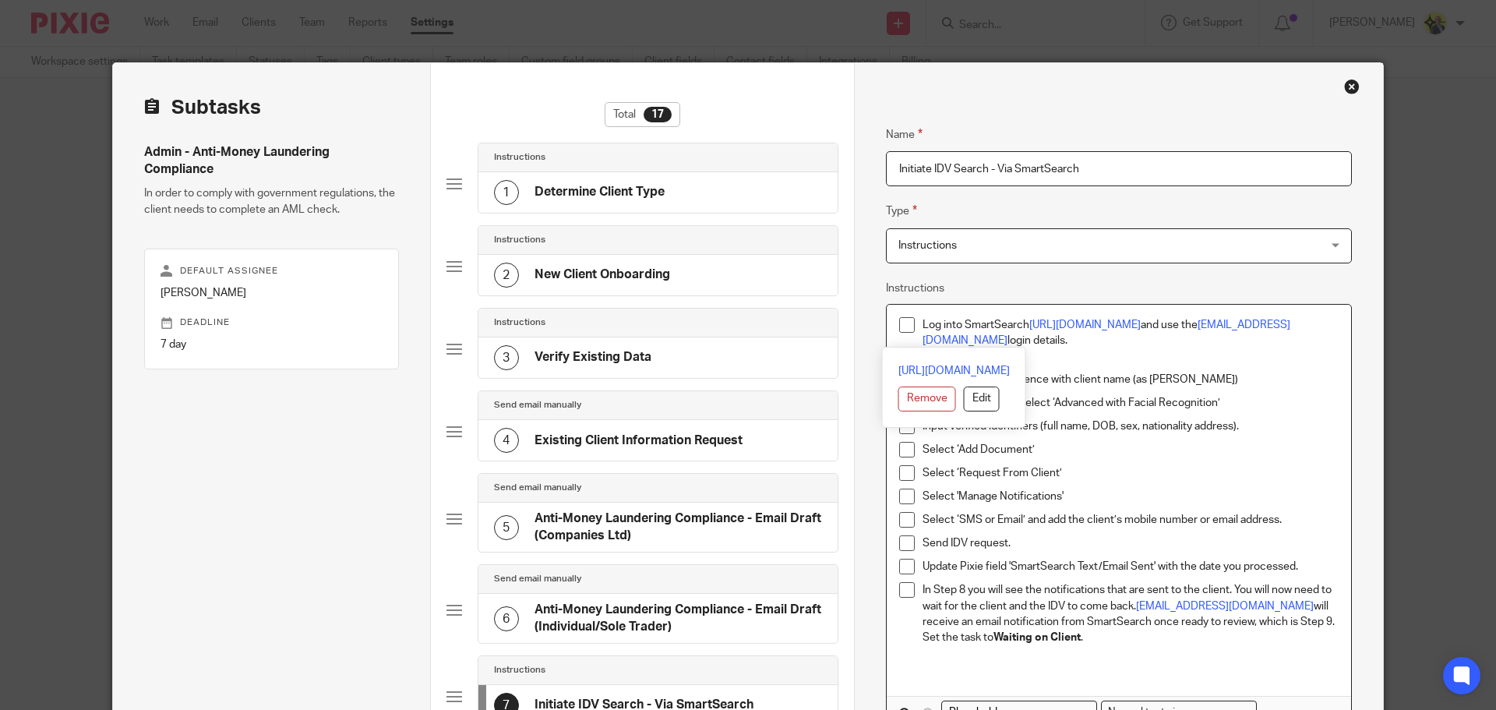
drag, startPoint x: 1001, startPoint y: 338, endPoint x: 909, endPoint y: 323, distance: 93.2
click at [909, 323] on li "Log into SmartSearch https://app.smartsearch.com/ and use the info@starbridge.u…" at bounding box center [1118, 333] width 439 height 32
copy p "Log into SmartSearch https://app.smartsearch.com/ and use the info@starbridge.u…"
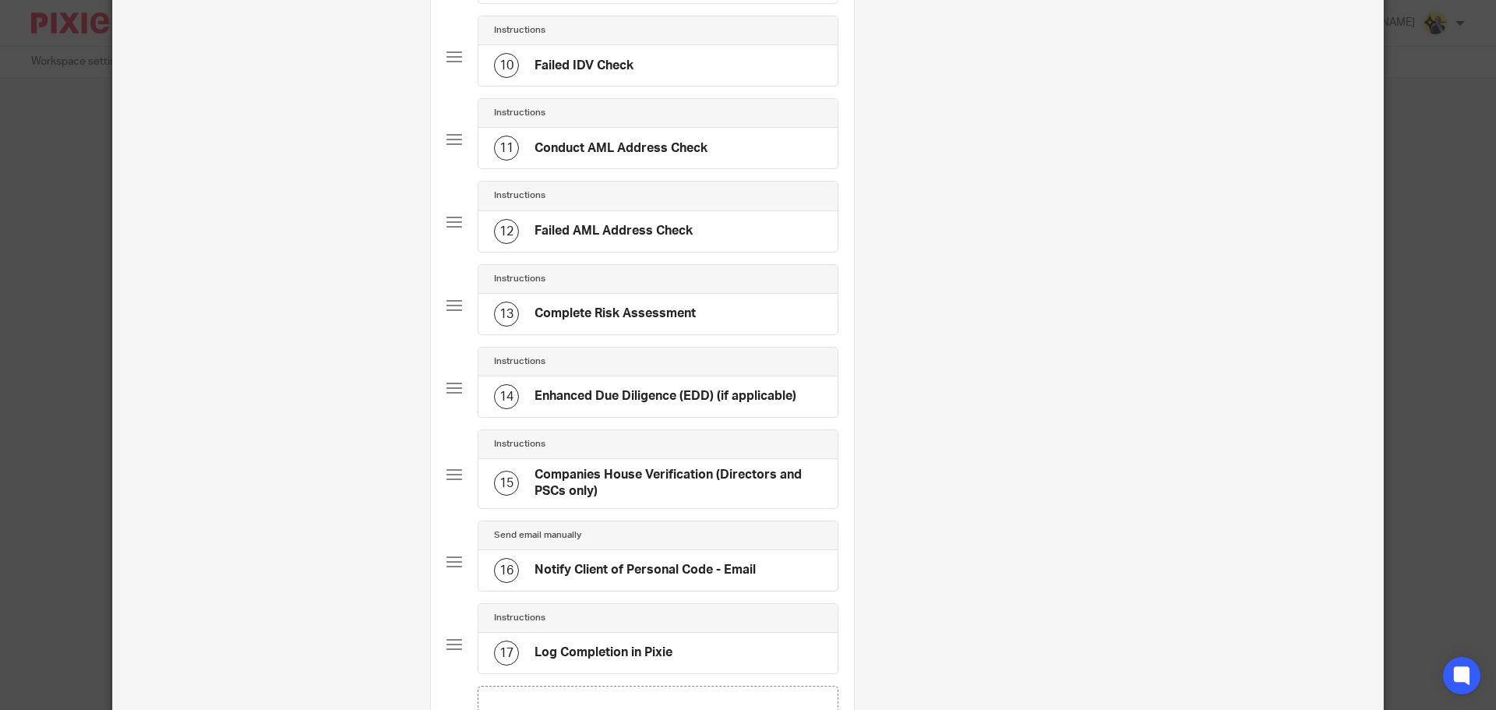
scroll to position [894, 0]
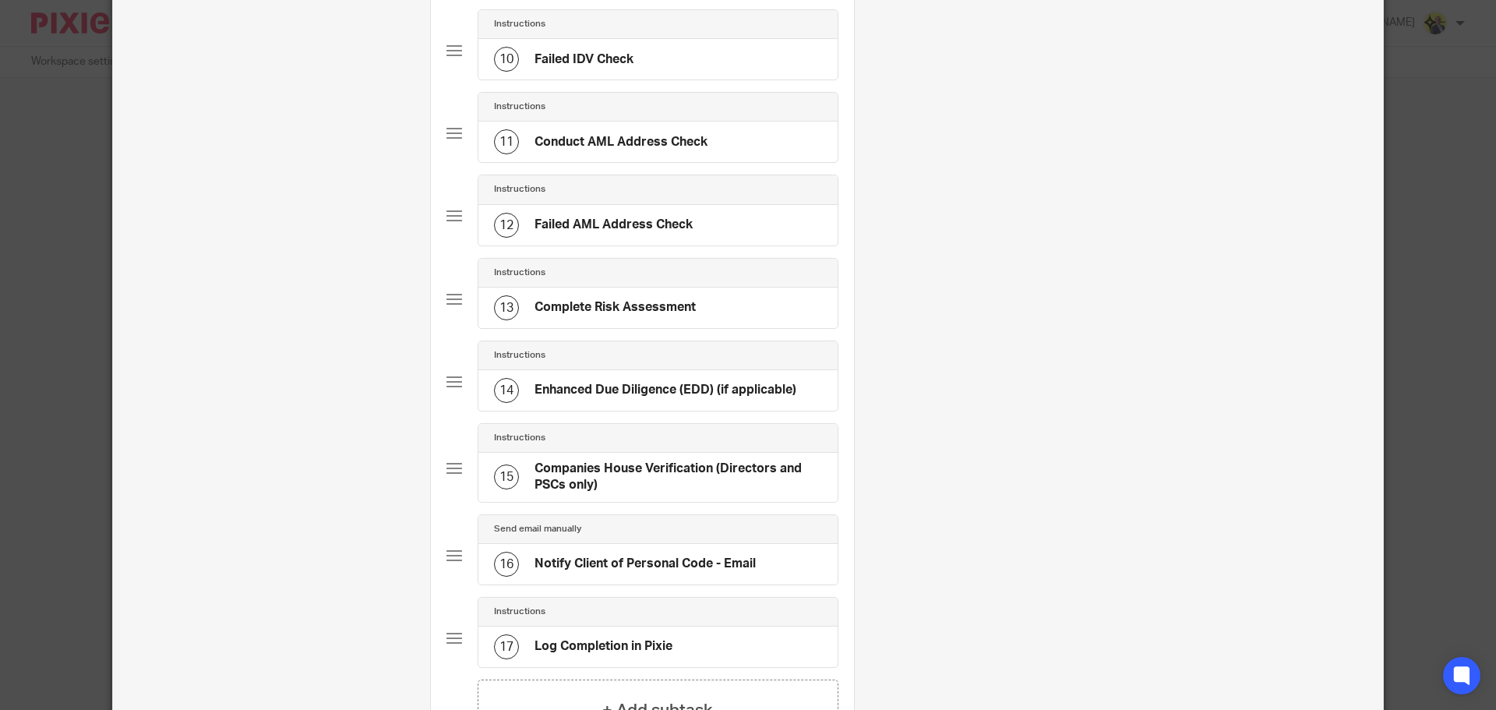
click at [674, 305] on h4 "Complete Risk Assessment" at bounding box center [614, 307] width 161 height 16
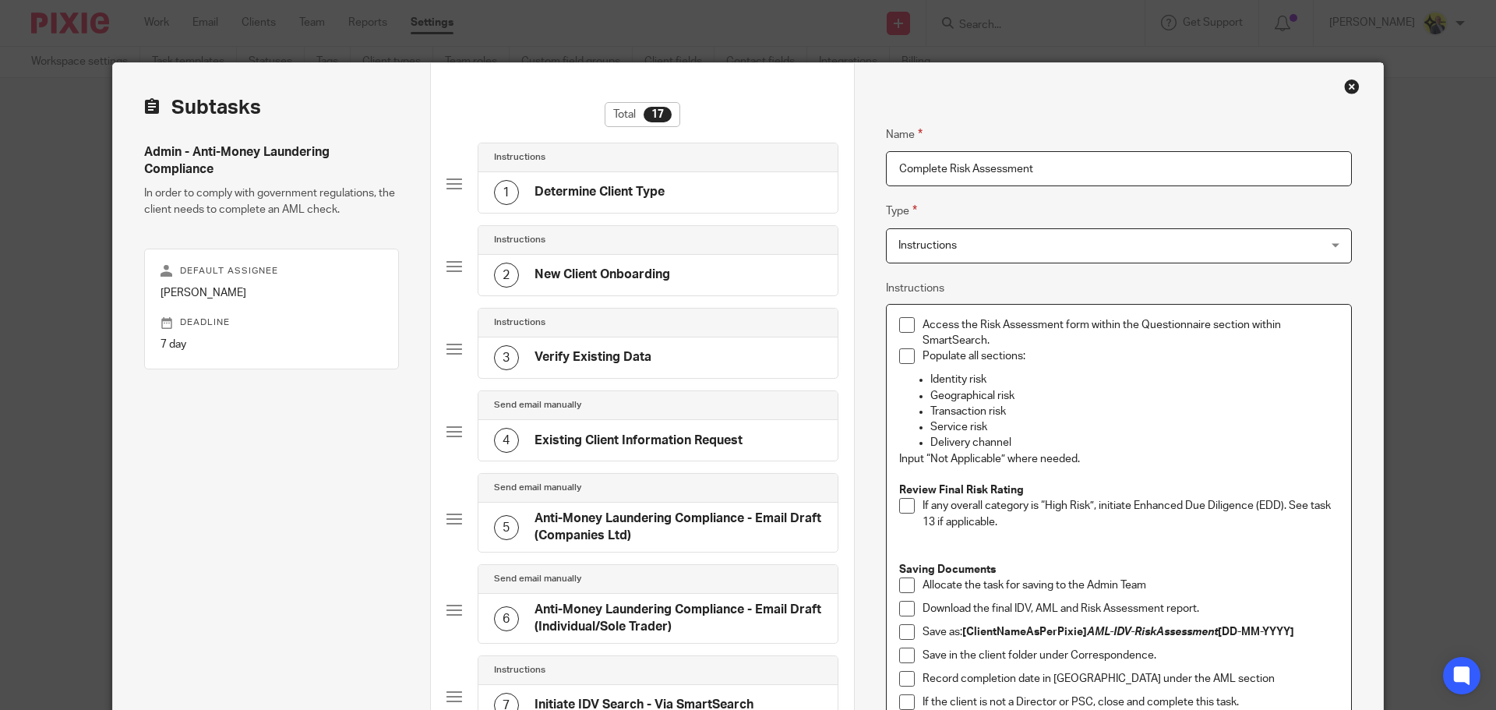
click at [915, 319] on li "Access the Risk Assessment form within the Questionnaire section within SmartSe…" at bounding box center [1118, 333] width 439 height 32
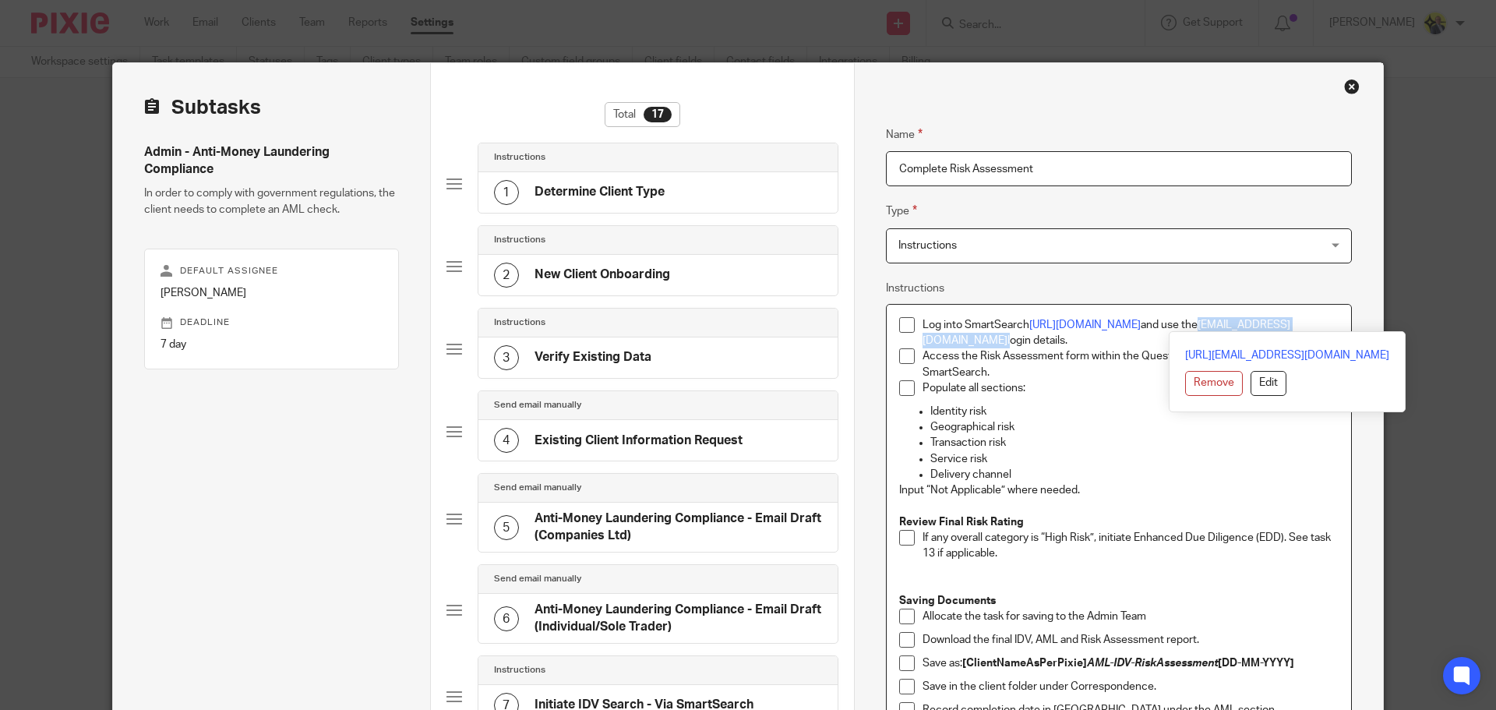
drag, startPoint x: 1232, startPoint y: 324, endPoint x: 1336, endPoint y: 330, distance: 104.6
click at [1336, 330] on div "Log into SmartSearch https://app.smartsearch.com/ and use the info@starbridge.u…" at bounding box center [1119, 552] width 464 height 495
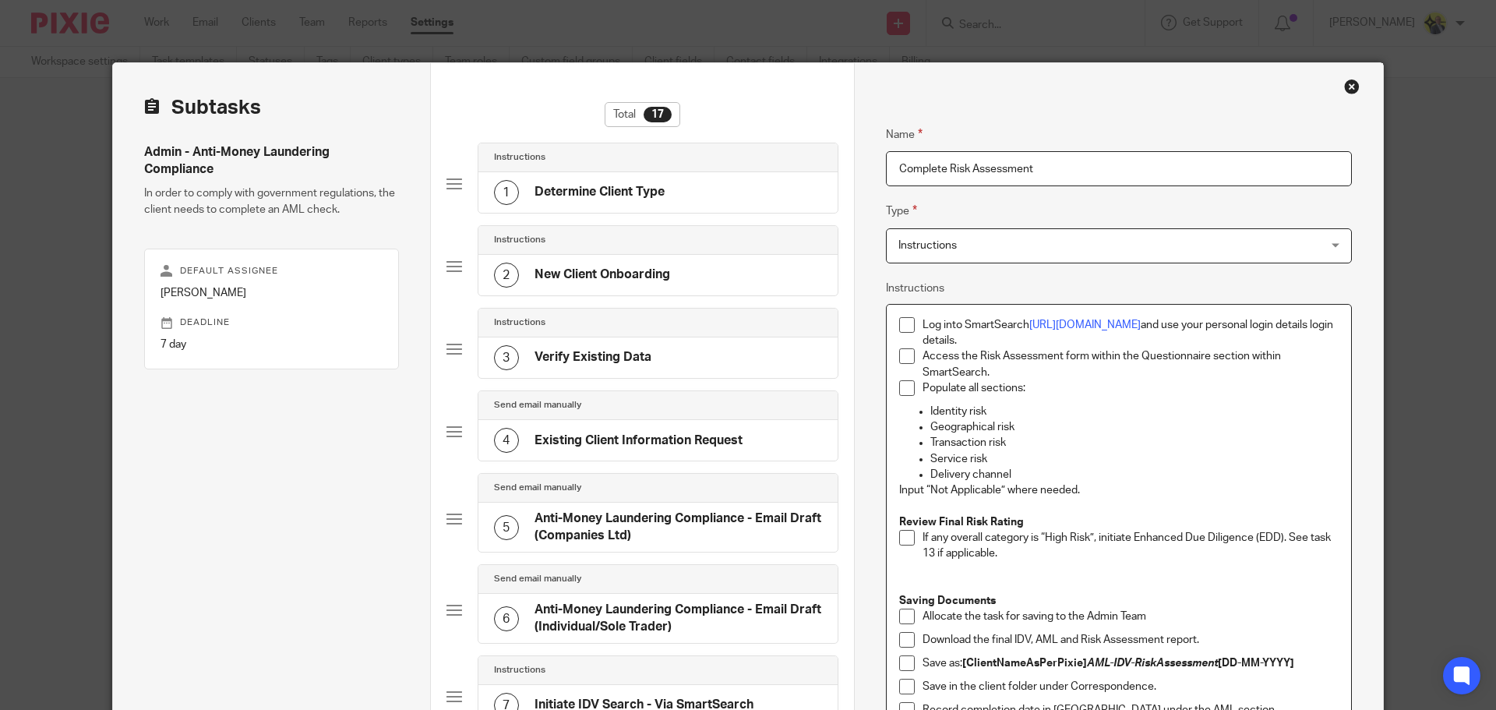
click at [1067, 375] on p "Access the Risk Assessment form within the Questionnaire section within SmartSe…" at bounding box center [1130, 364] width 416 height 32
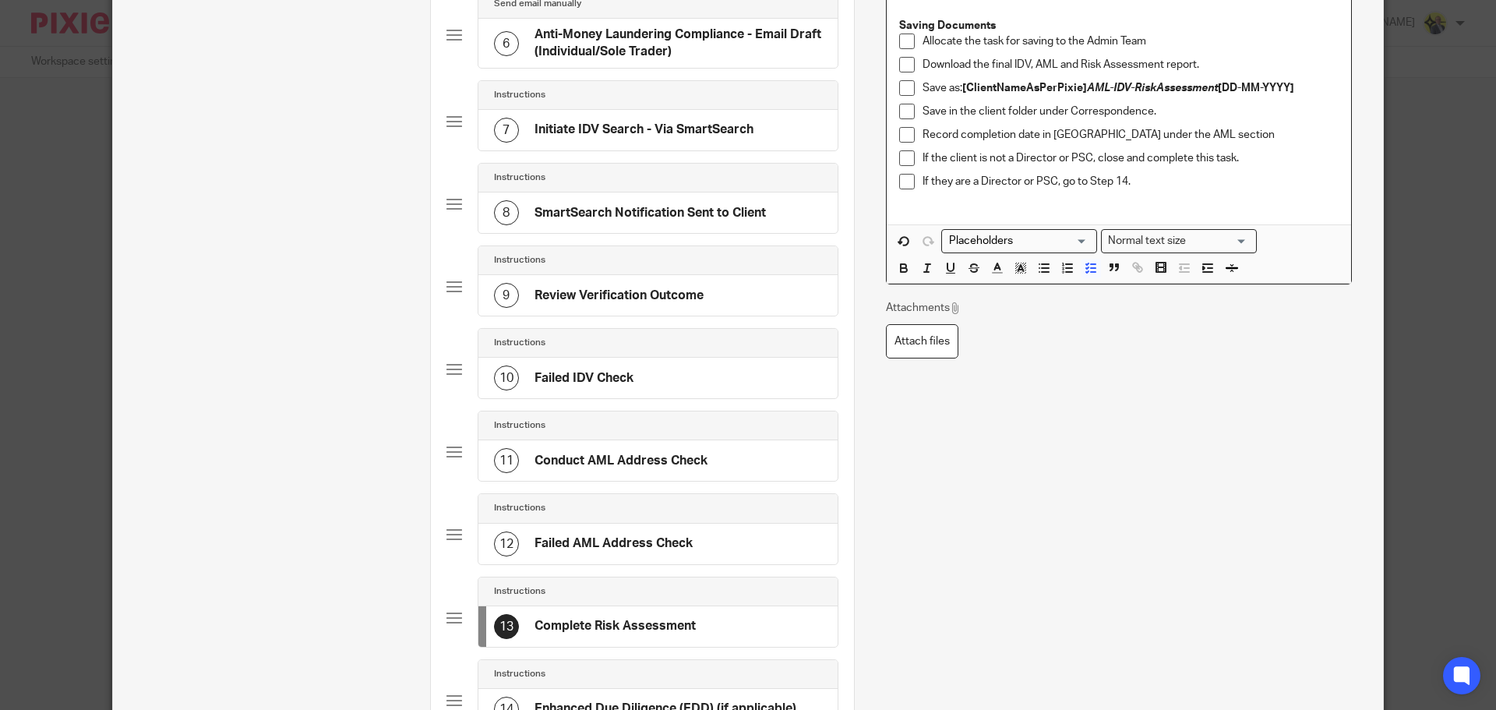
scroll to position [582, 0]
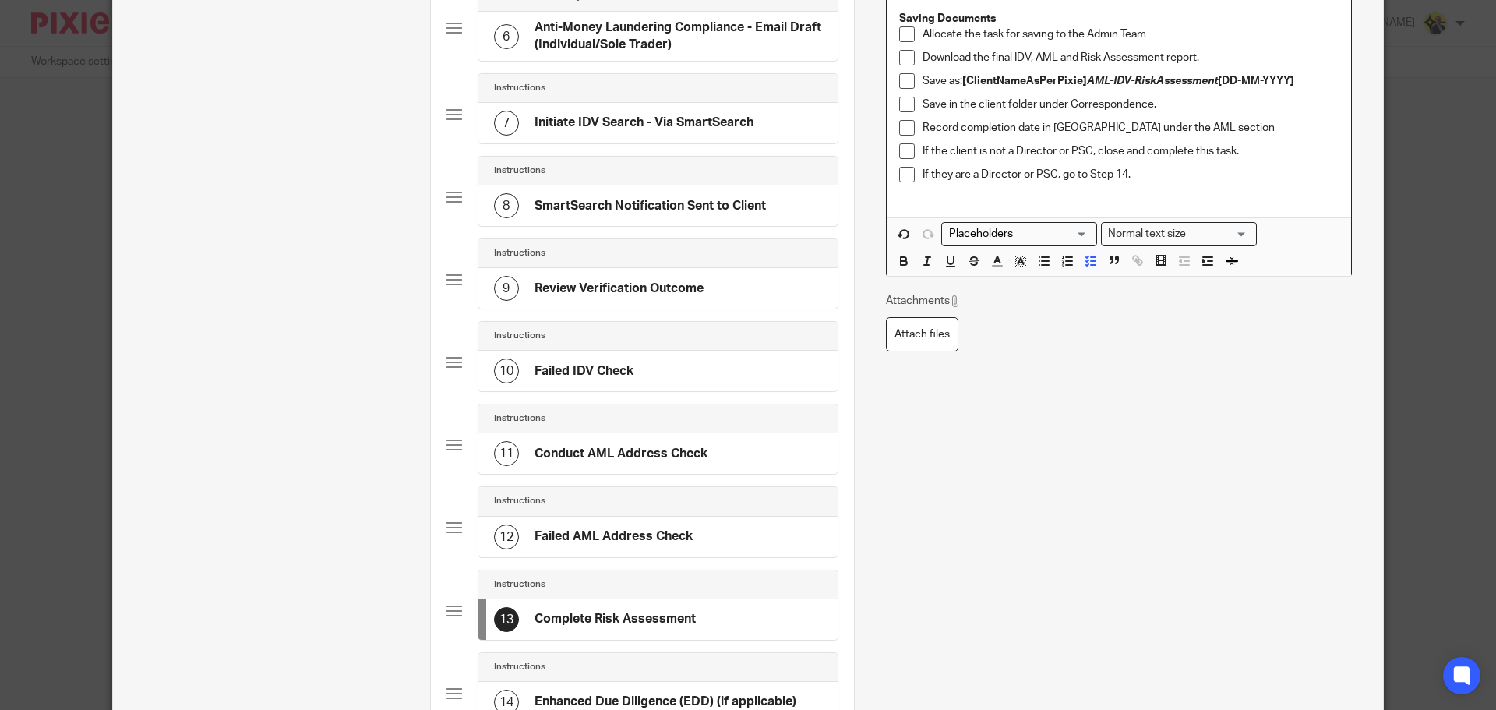
click at [681, 118] on h4 "Initiate IDV Search - Via SmartSearch" at bounding box center [643, 123] width 219 height 16
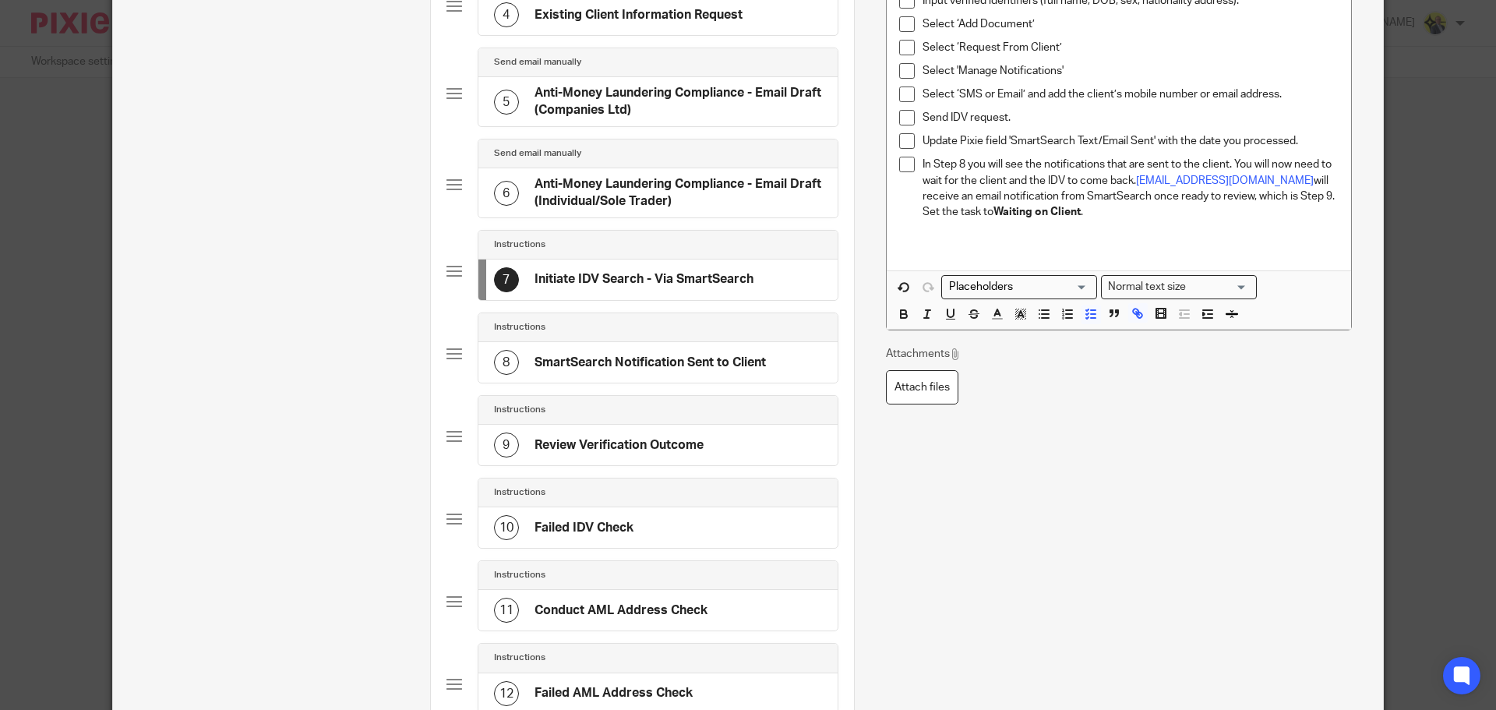
scroll to position [430, 0]
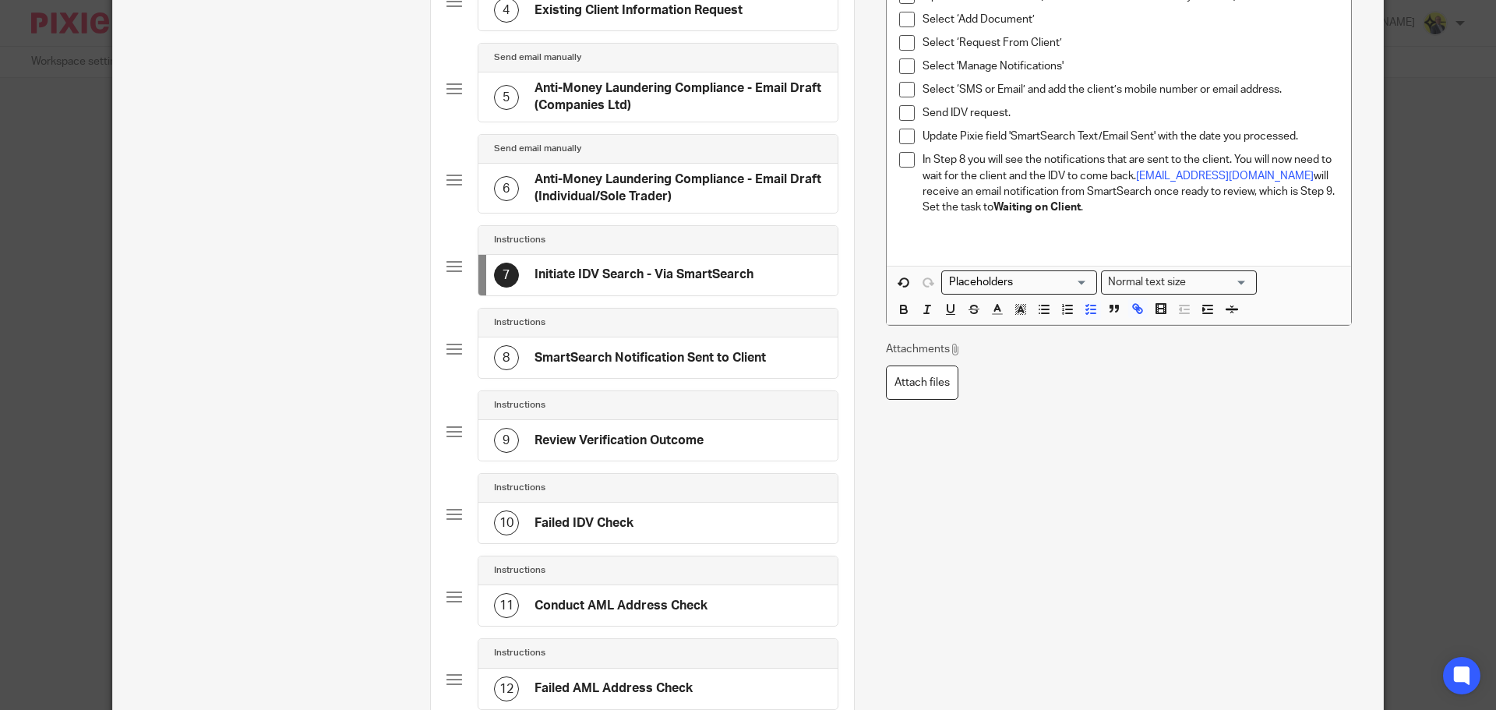
click at [673, 605] on h4 "Conduct AML Address Check" at bounding box center [620, 606] width 173 height 16
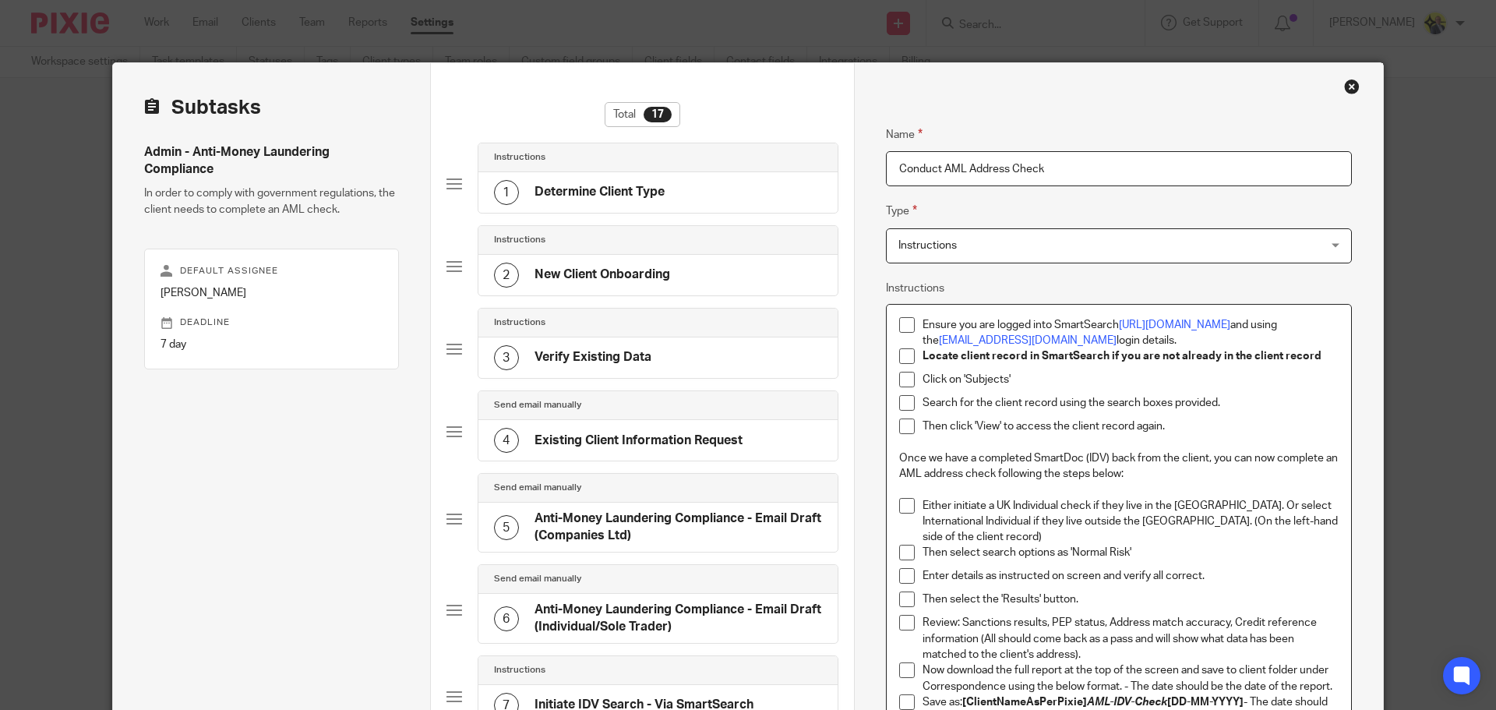
click at [1186, 403] on p "Search for the client record using the search boxes provided." at bounding box center [1130, 403] width 416 height 16
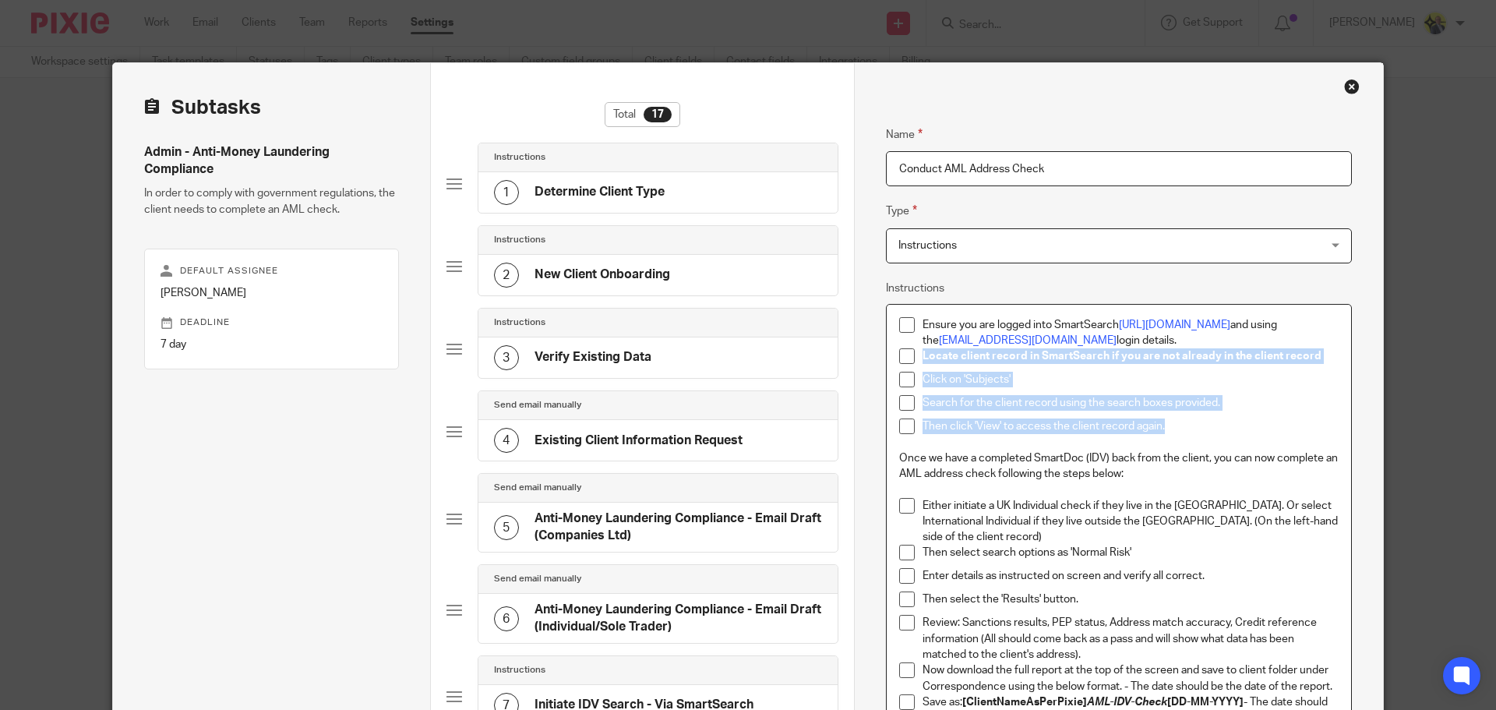
drag, startPoint x: 1192, startPoint y: 425, endPoint x: 903, endPoint y: 365, distance: 295.0
click at [903, 365] on ul "Ensure you are logged into SmartSearch https://app.smartsearch.com/ and using t…" at bounding box center [1118, 383] width 439 height 133
copy ul "Locate client record in SmartSearch if you are not already in the client record…"
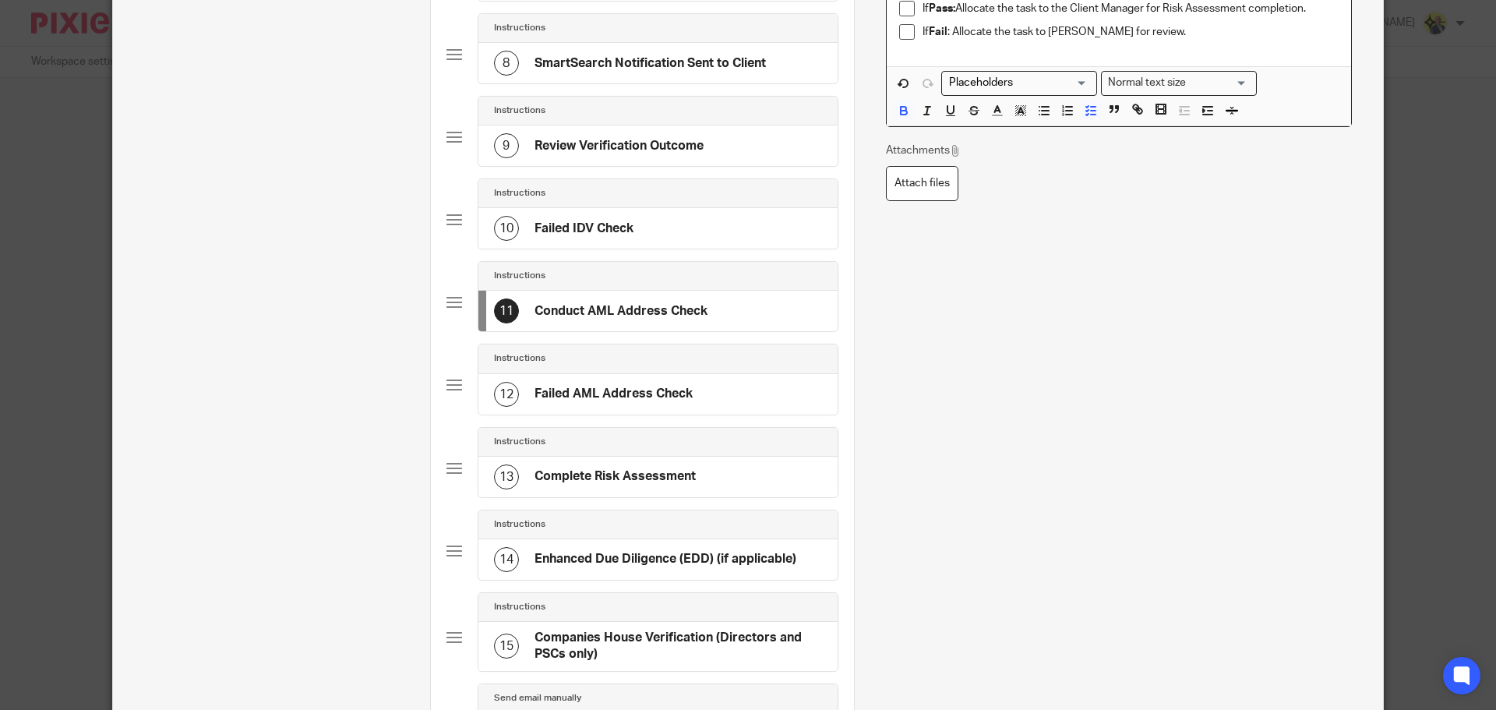
scroll to position [725, 0]
click at [661, 474] on h4 "Complete Risk Assessment" at bounding box center [614, 475] width 161 height 16
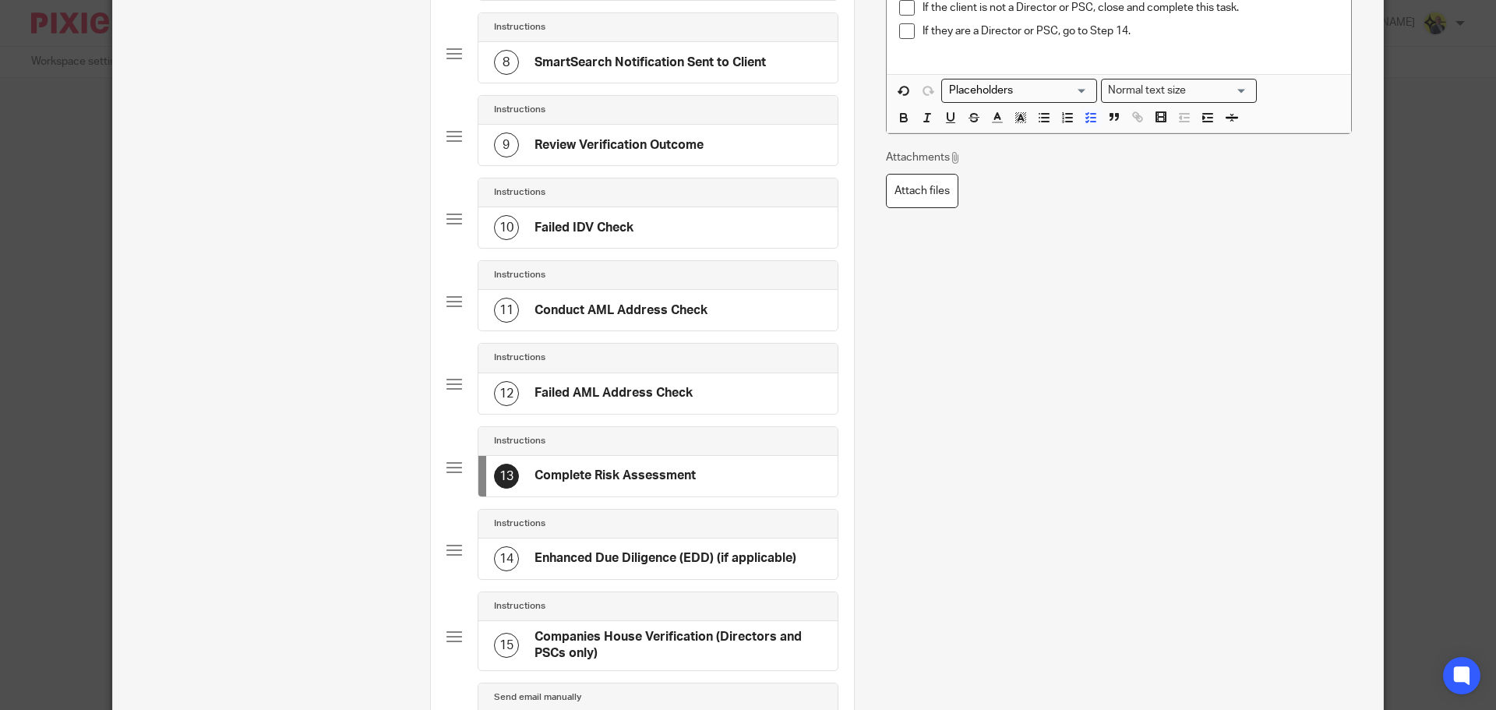
scroll to position [0, 0]
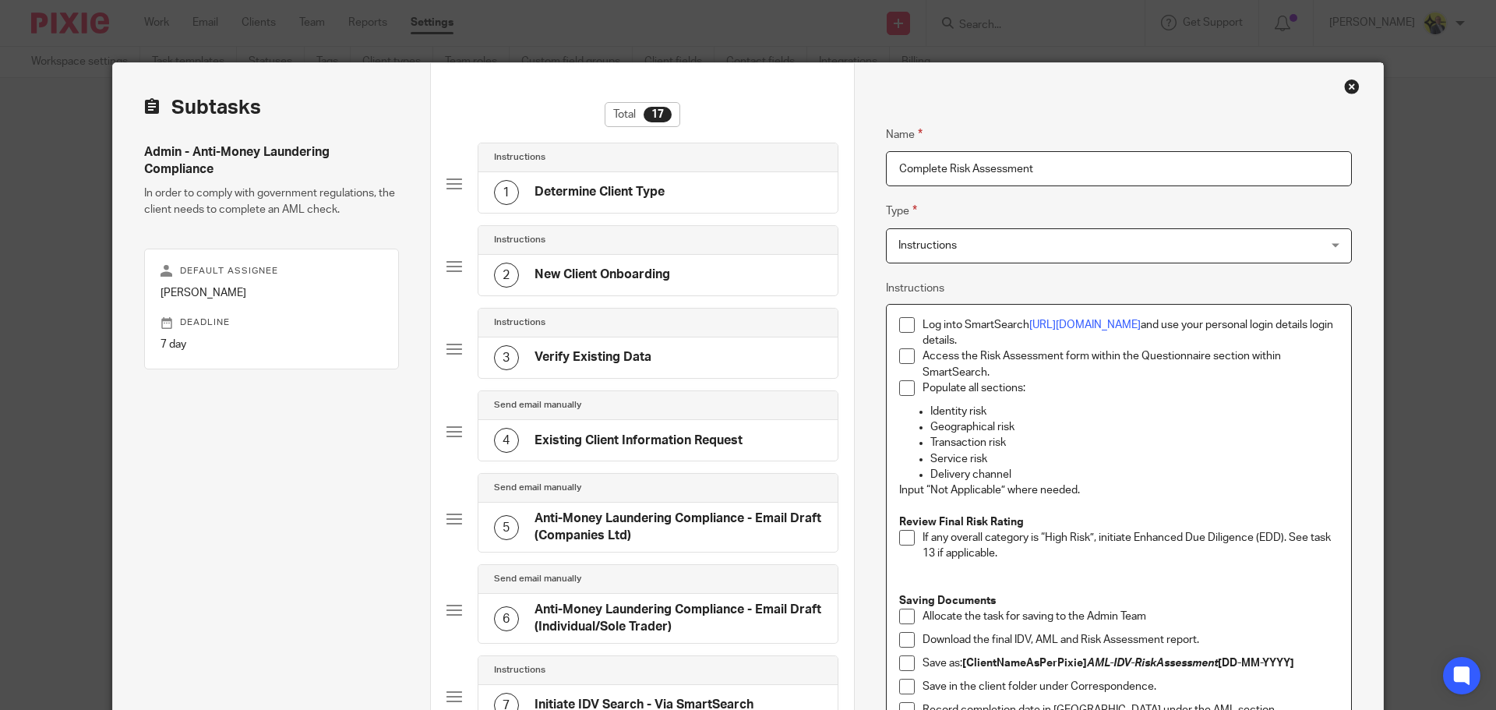
click at [1029, 346] on p "Log into SmartSearch https://app.smartsearch.com/ and use your personal login d…" at bounding box center [1130, 333] width 416 height 32
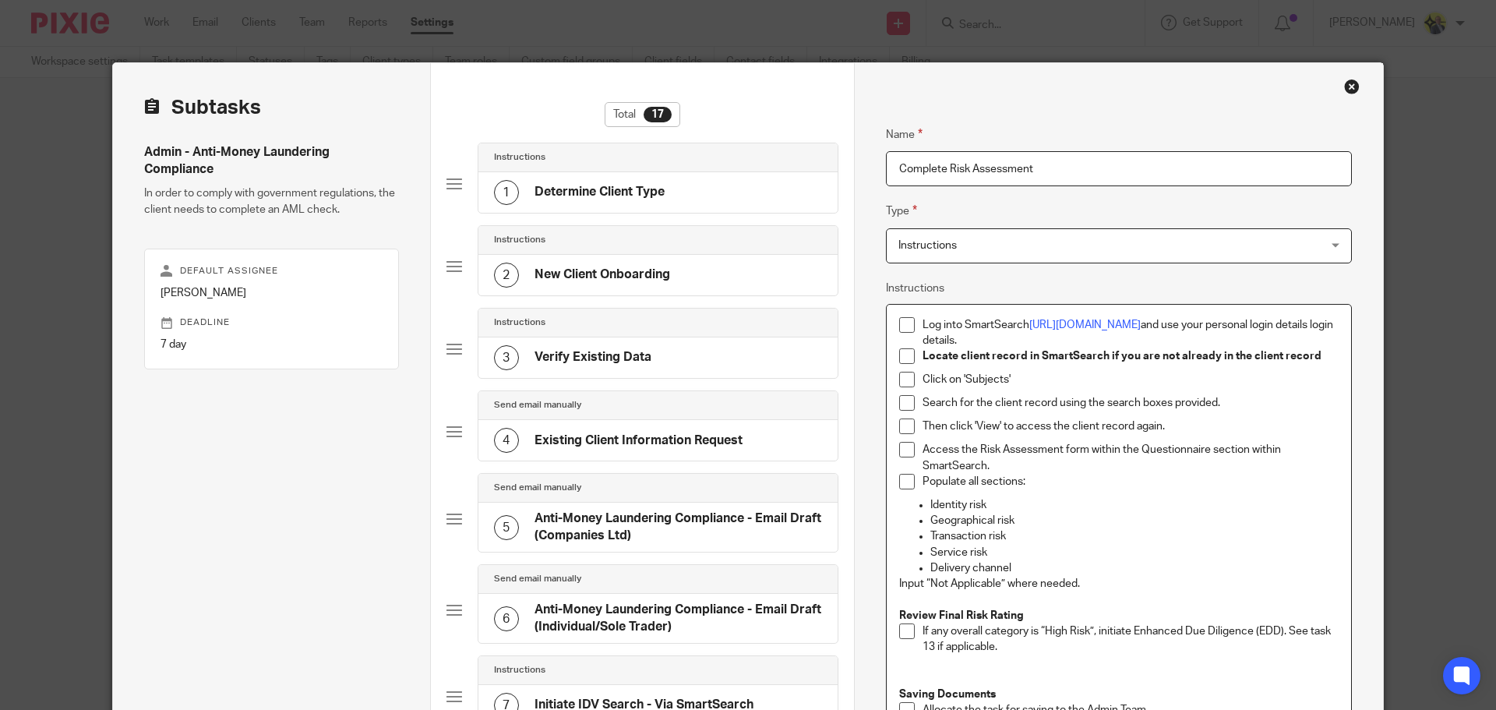
click at [1310, 354] on p "Locate client record in SmartSearch if you are not already in the client record" at bounding box center [1130, 356] width 416 height 16
click at [939, 380] on p "Click on 'Subjects'" at bounding box center [1130, 380] width 416 height 16
click at [1184, 428] on p "Then click 'View' to access the client record again." at bounding box center [1130, 426] width 416 height 16
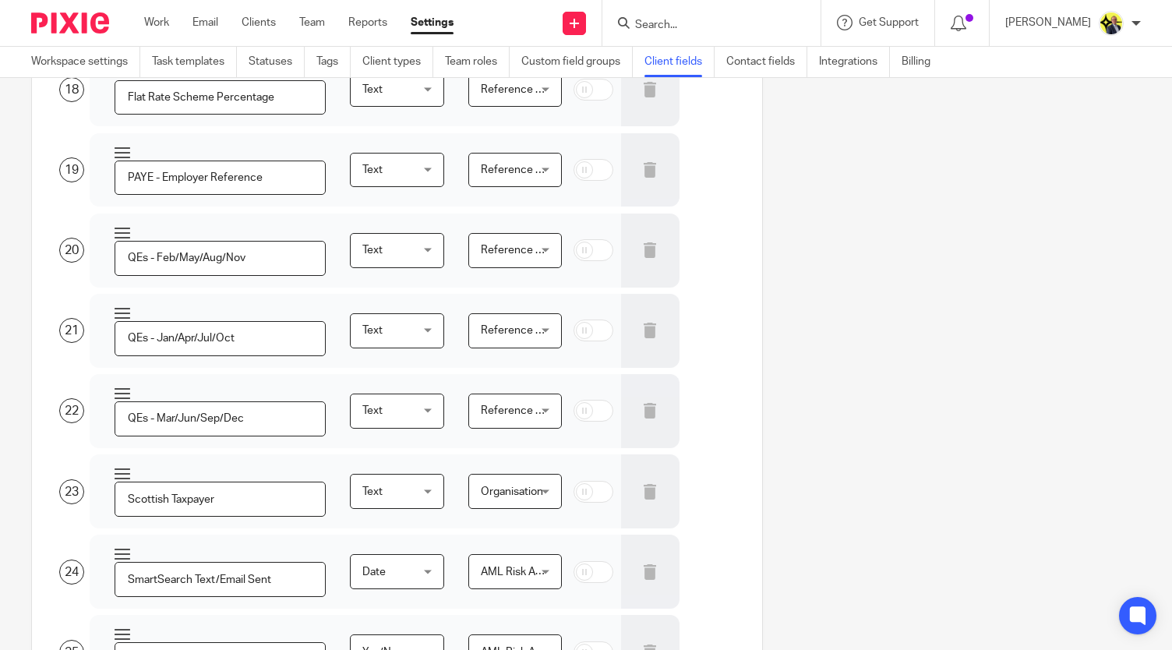
scroll to position [1526, 0]
drag, startPoint x: 288, startPoint y: 275, endPoint x: 170, endPoint y: 270, distance: 118.5
click at [170, 644] on input "Proof of ID Captured" at bounding box center [221, 661] width 212 height 35
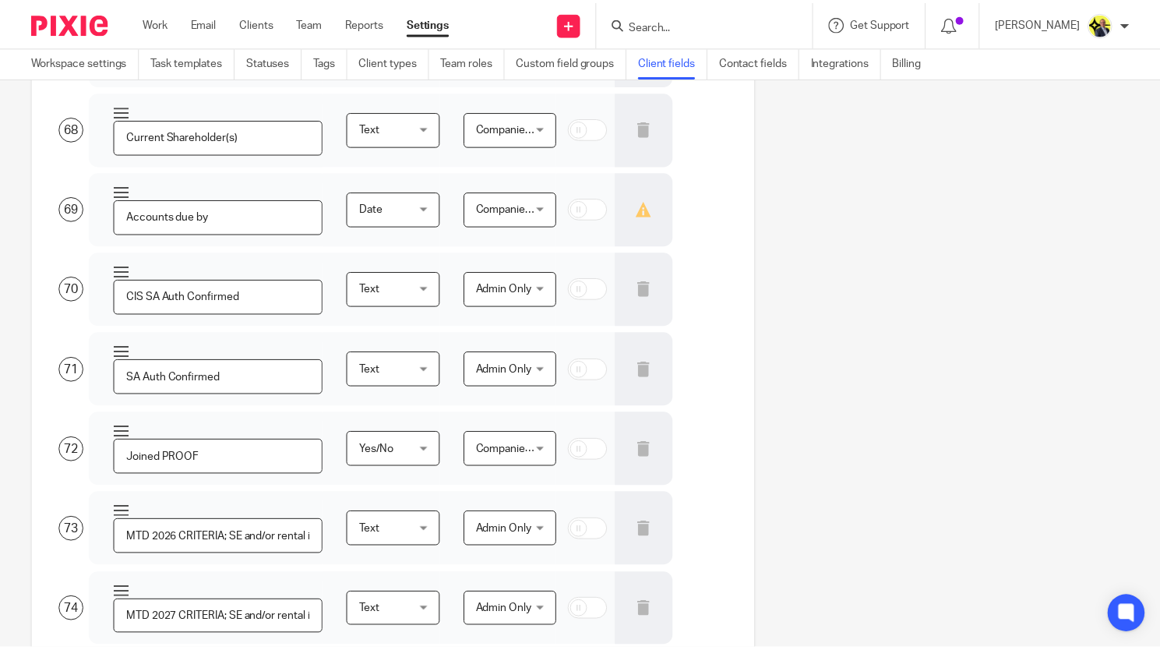
scroll to position [5539, 0]
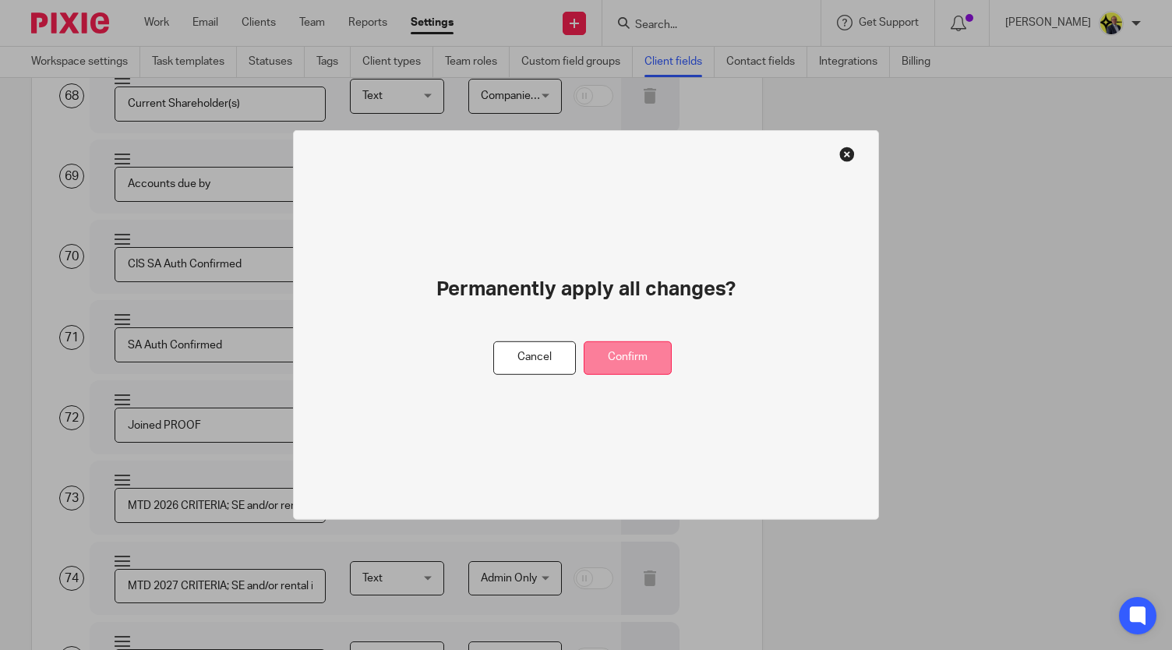
click at [651, 351] on button "Confirm" at bounding box center [628, 358] width 88 height 34
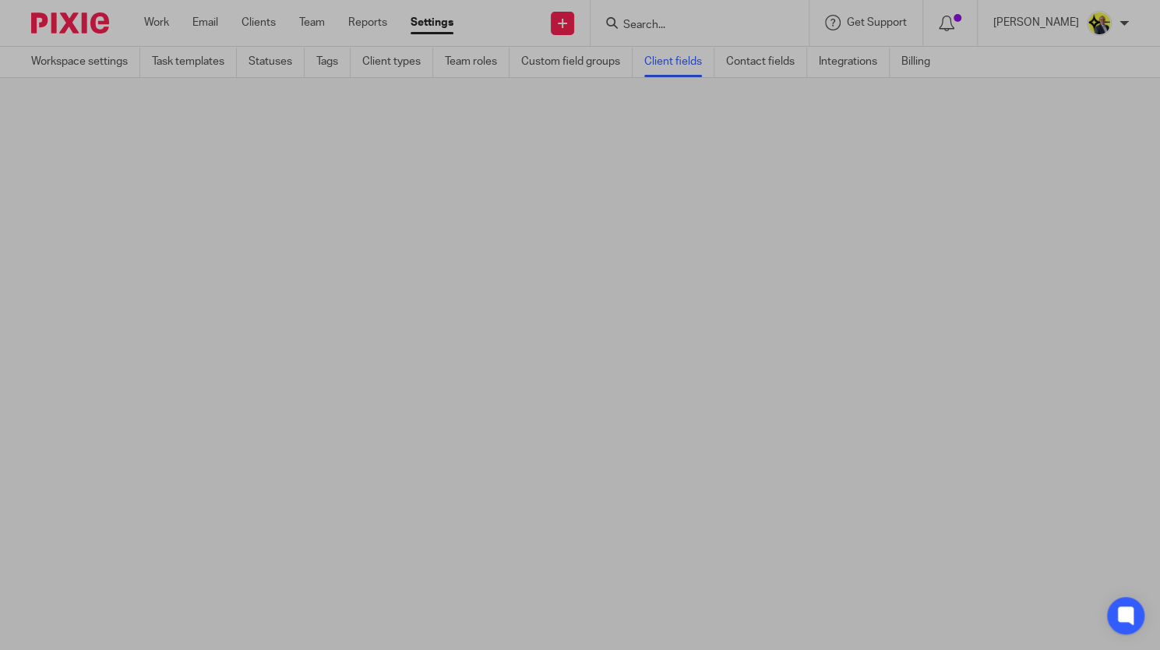
scroll to position [0, 0]
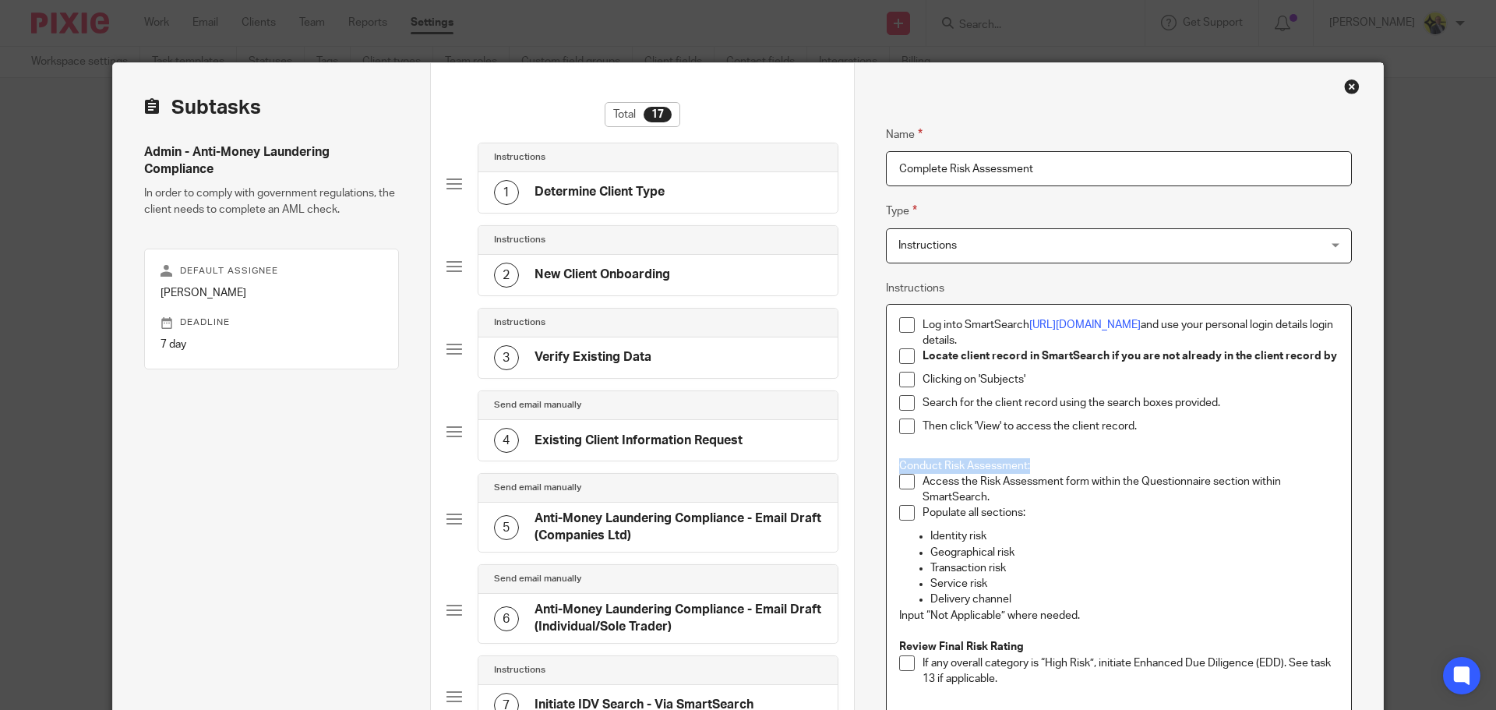
drag, startPoint x: 1038, startPoint y: 465, endPoint x: 891, endPoint y: 465, distance: 146.5
click at [891, 465] on div "Log into SmartSearch https://app.smartsearch.com/ and use your personal login d…" at bounding box center [1119, 615] width 464 height 620
click at [1092, 539] on p "Identity risk" at bounding box center [1134, 536] width 408 height 16
drag, startPoint x: 918, startPoint y: 481, endPoint x: 1136, endPoint y: 481, distance: 218.1
click at [1136, 481] on p "Access the Risk Assessment form within the Questionnaire section within SmartSe…" at bounding box center [1130, 490] width 416 height 32
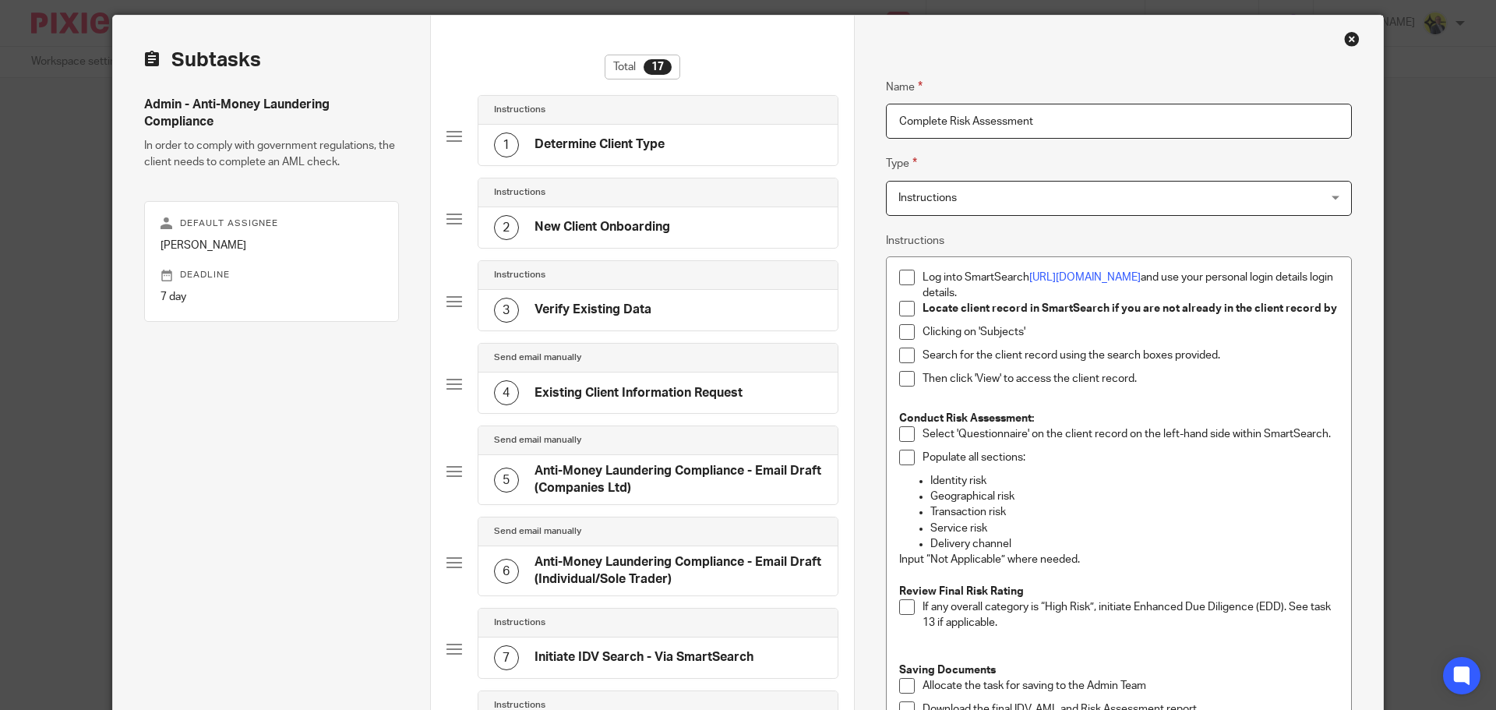
scroll to position [48, 0]
click at [681, 652] on h4 "Initiate IDV Search - Via SmartSearch" at bounding box center [643, 656] width 219 height 16
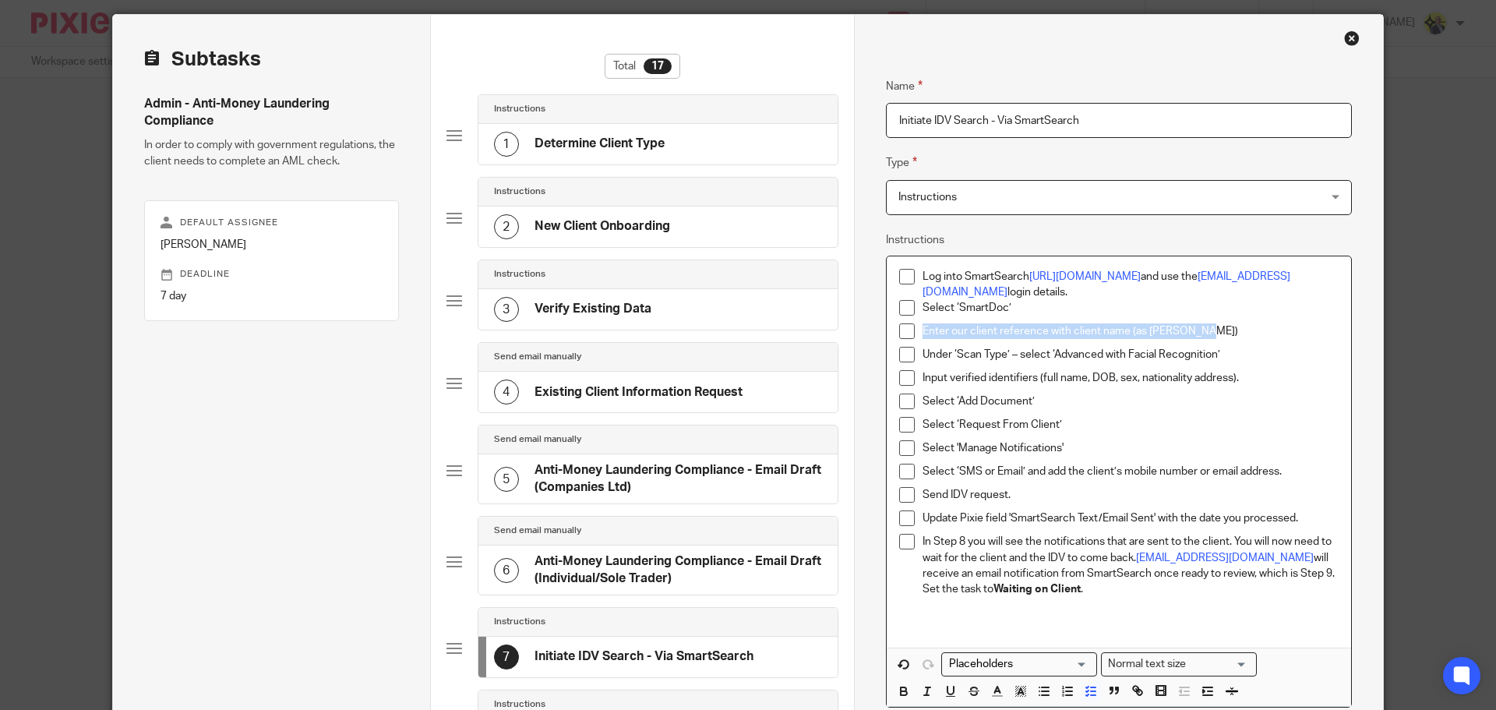
drag, startPoint x: 1196, startPoint y: 330, endPoint x: 915, endPoint y: 331, distance: 280.5
click at [915, 331] on li "Enter our client reference with client name (as per Pixie)" at bounding box center [1118, 334] width 439 height 23
copy p "Enter our client reference with client name (as per Pixie)"
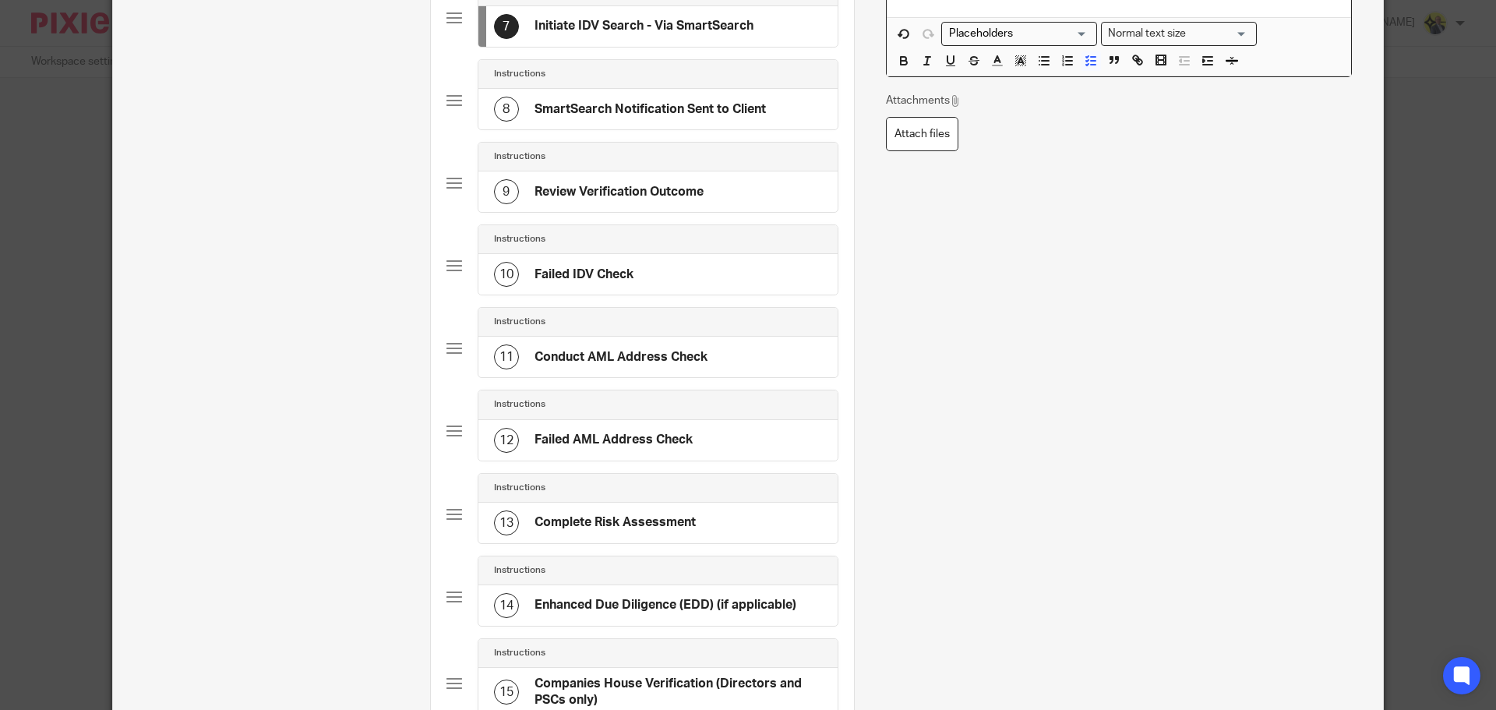
scroll to position [679, 0]
click at [644, 513] on h4 "Complete Risk Assessment" at bounding box center [614, 521] width 161 height 16
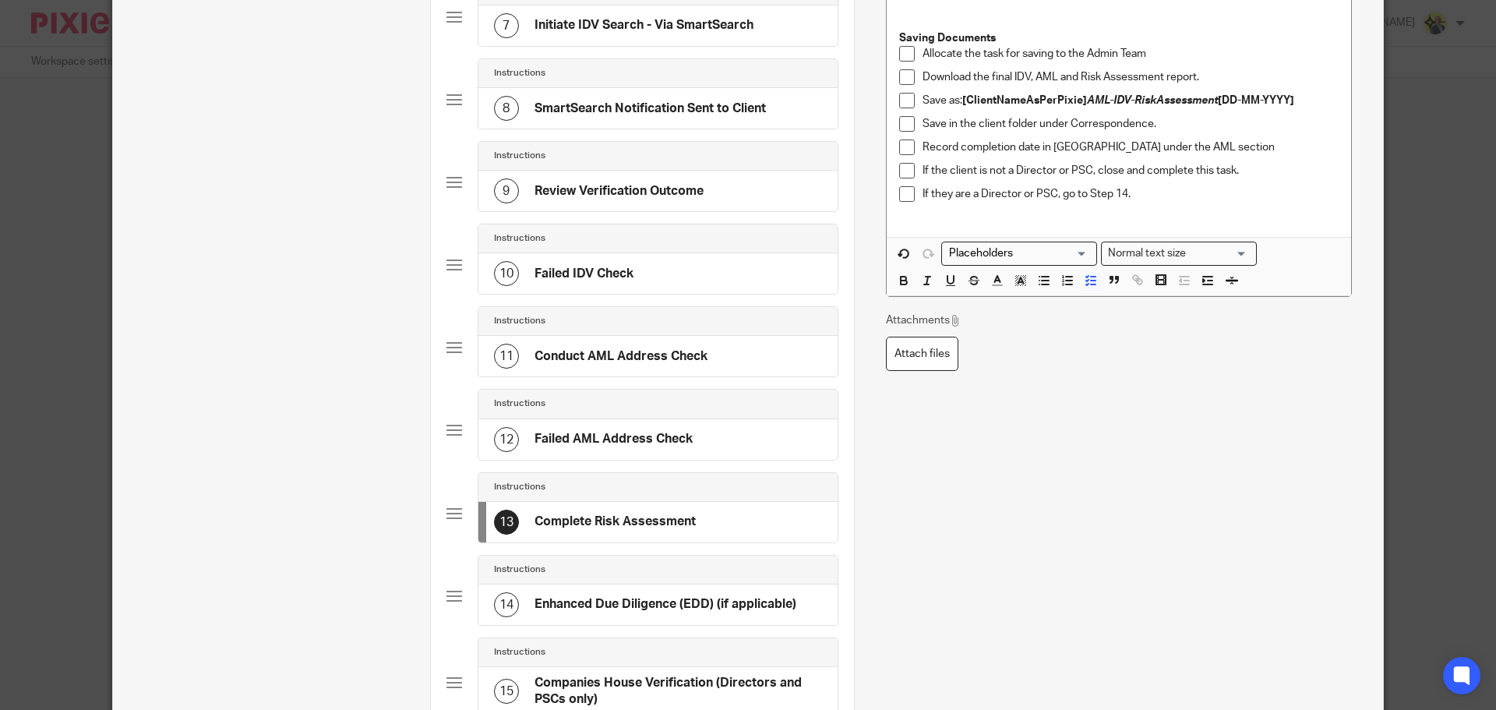
scroll to position [0, 0]
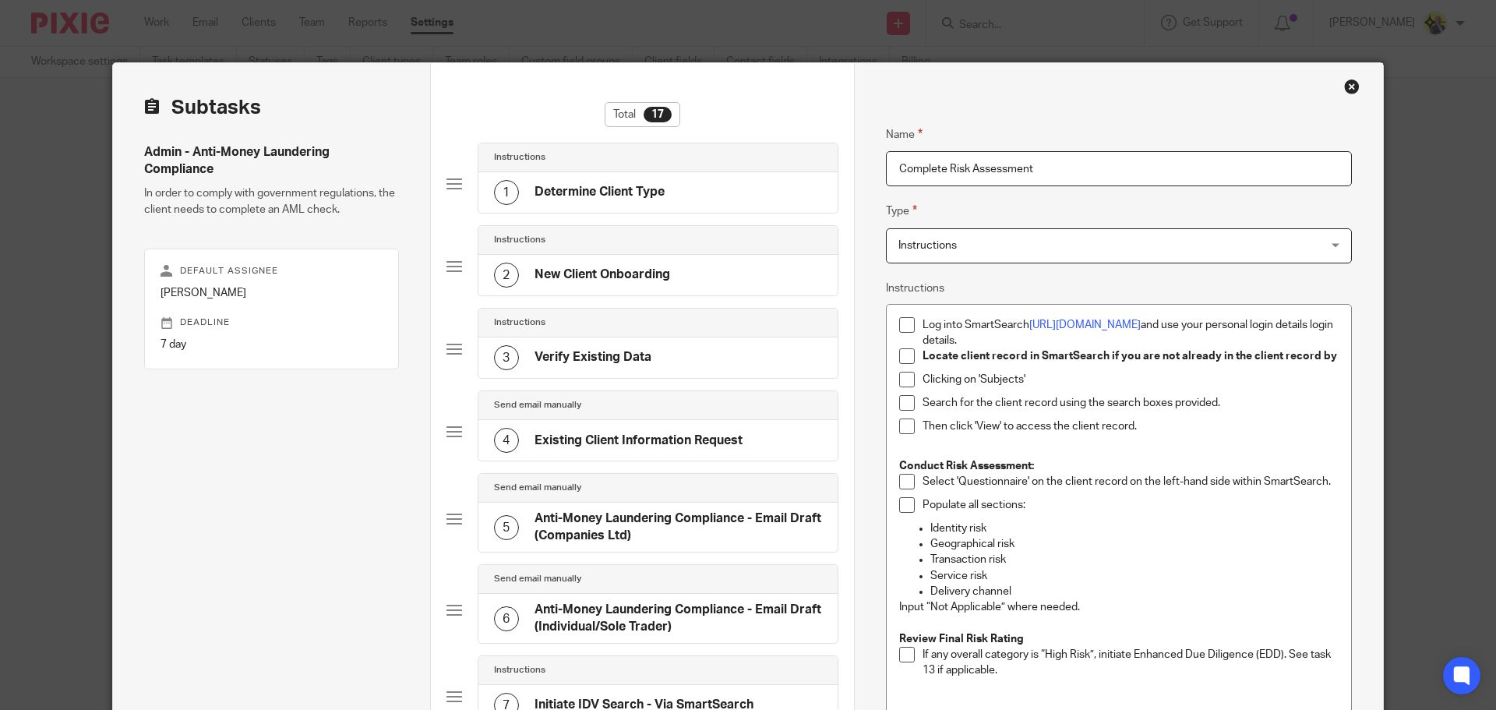
click at [1333, 482] on div "Log into SmartSearch https://app.smartsearch.com/ and use your personal login d…" at bounding box center [1119, 611] width 464 height 612
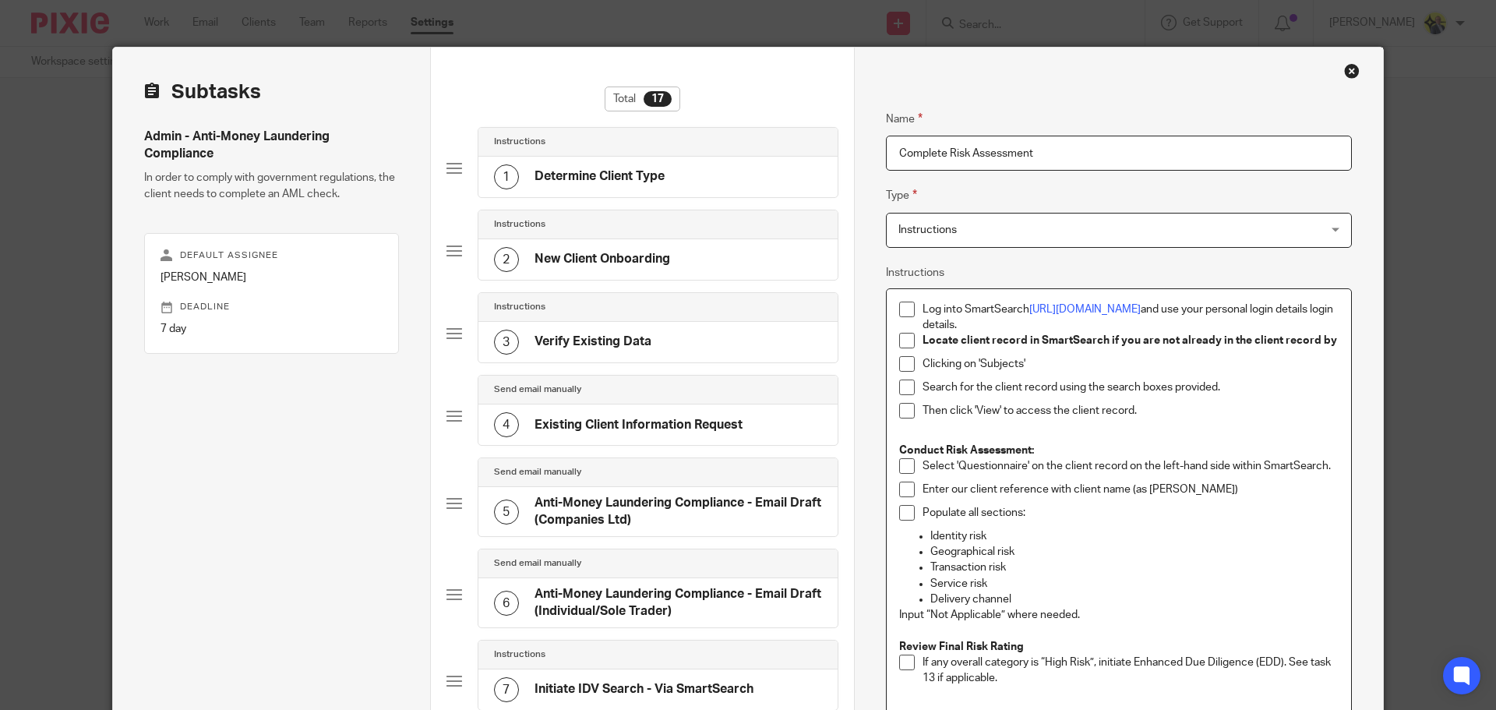
scroll to position [17, 0]
click at [1193, 489] on p "Enter our client reference with client name (as per Pixie)" at bounding box center [1130, 488] width 416 height 16
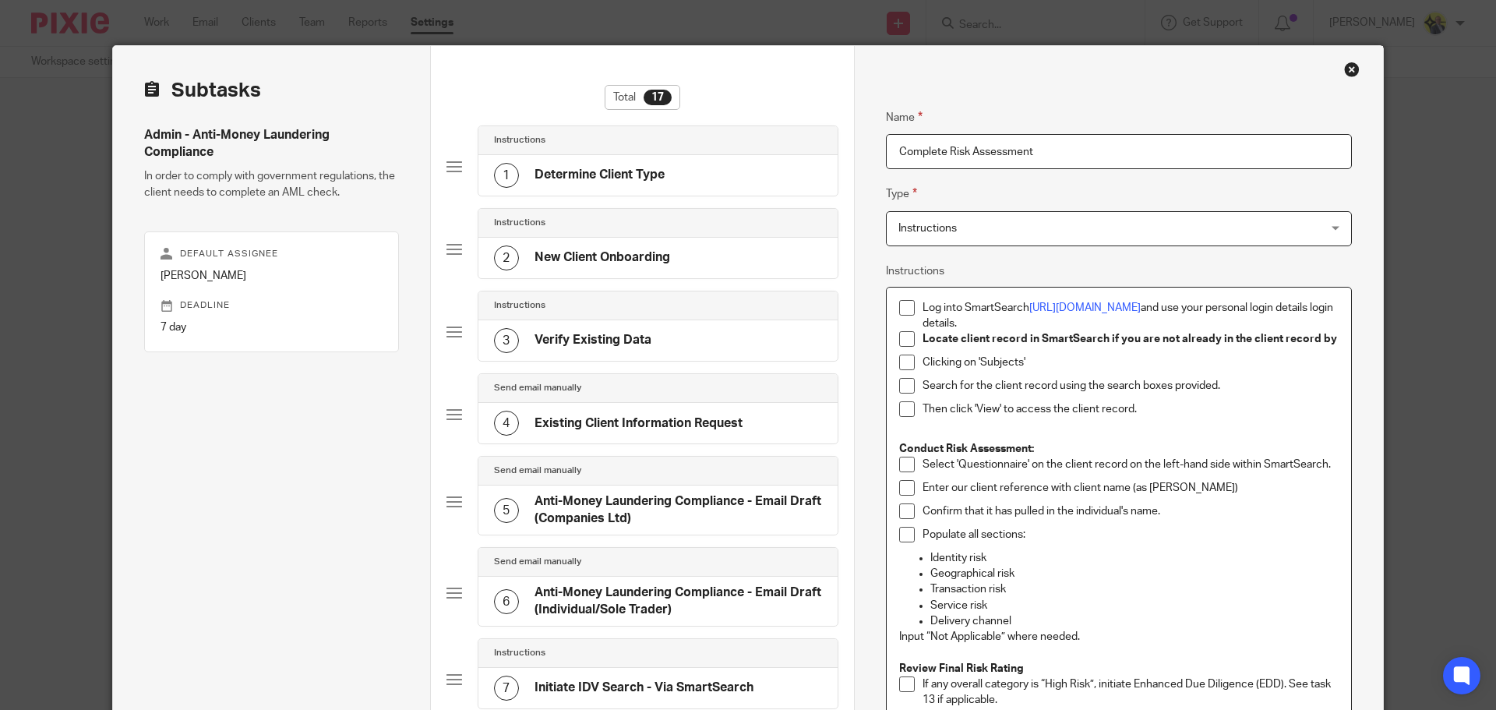
click at [1168, 517] on p "Confirm that it has pulled in the individual's name." at bounding box center [1130, 511] width 416 height 16
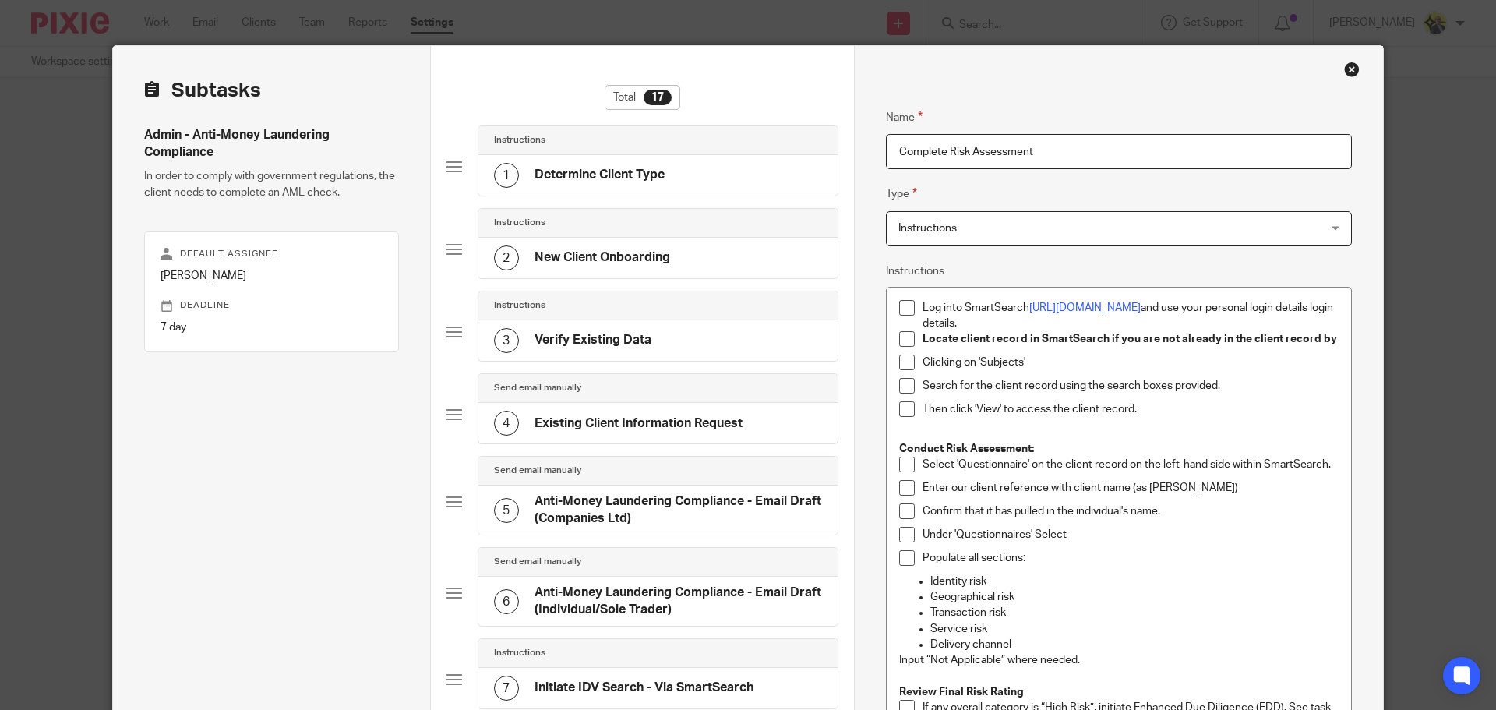
click at [1076, 537] on p "Under 'Questionnaires' Select" at bounding box center [1130, 535] width 416 height 16
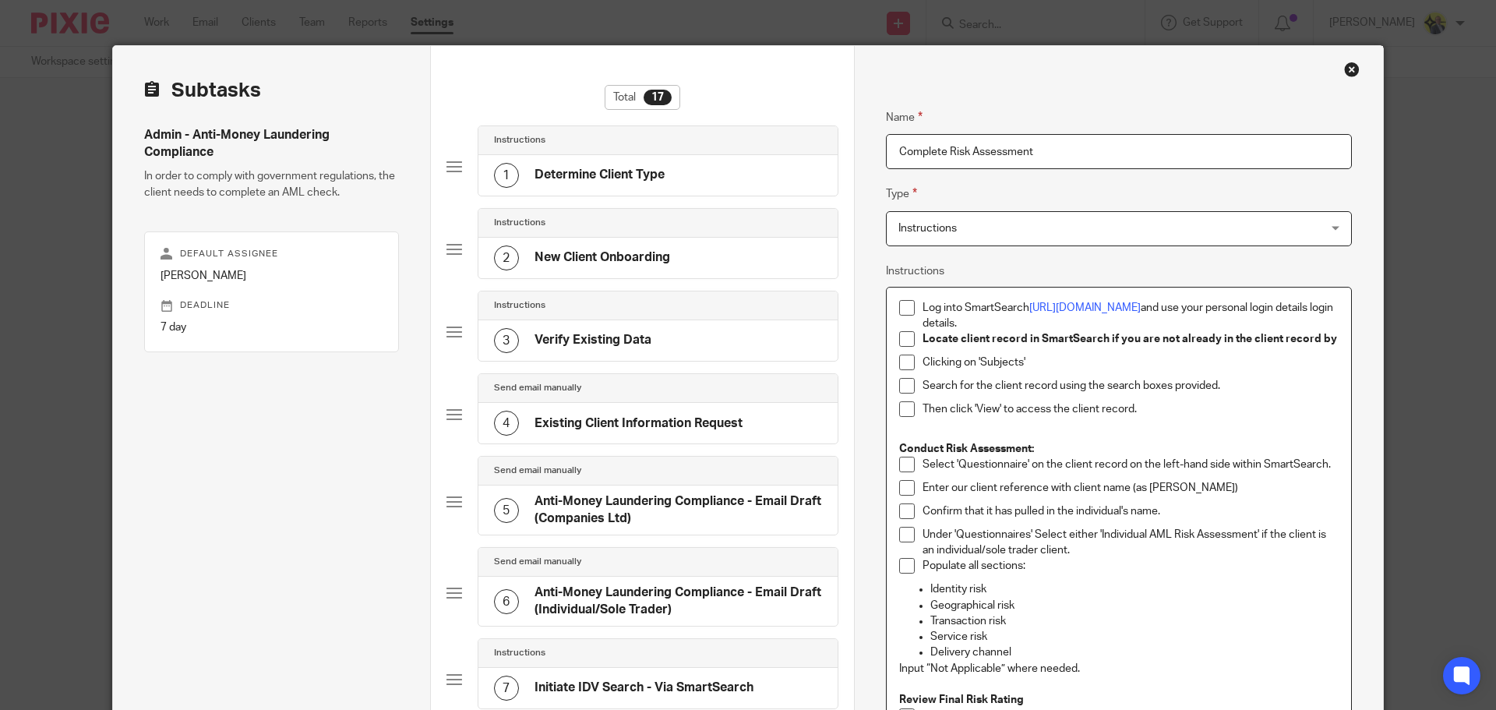
click at [1079, 552] on p "Under 'Questionnaires' Select either 'Individual AML Risk Assessment' if the cl…" at bounding box center [1130, 543] width 416 height 32
click at [1125, 552] on p "Under 'Questionnaires' Select either 'Individual AML Risk Assessment' if the cl…" at bounding box center [1130, 543] width 416 height 32
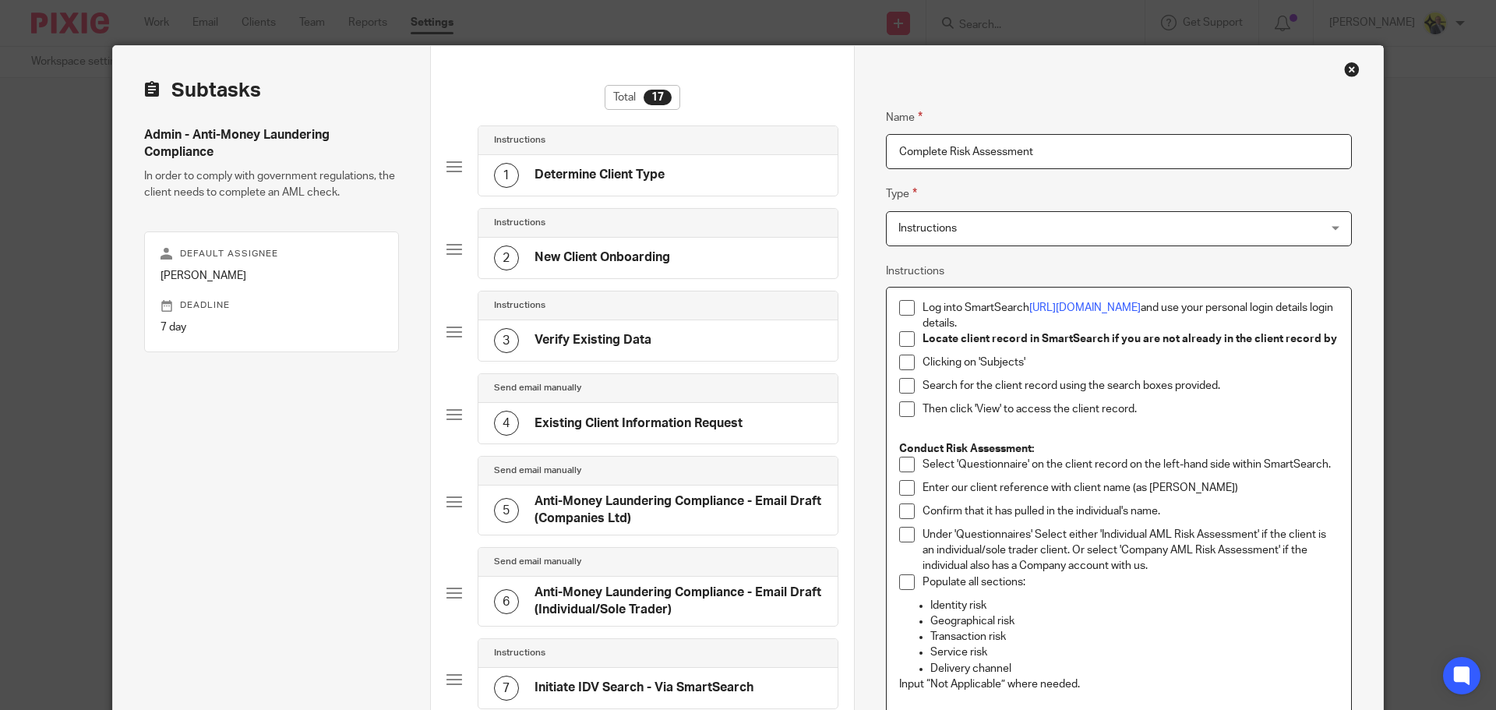
click at [922, 580] on p "Populate all sections:" at bounding box center [1130, 582] width 416 height 16
click at [1143, 583] on p "Then answer all the questions in the form fully. sections:" at bounding box center [1130, 582] width 416 height 16
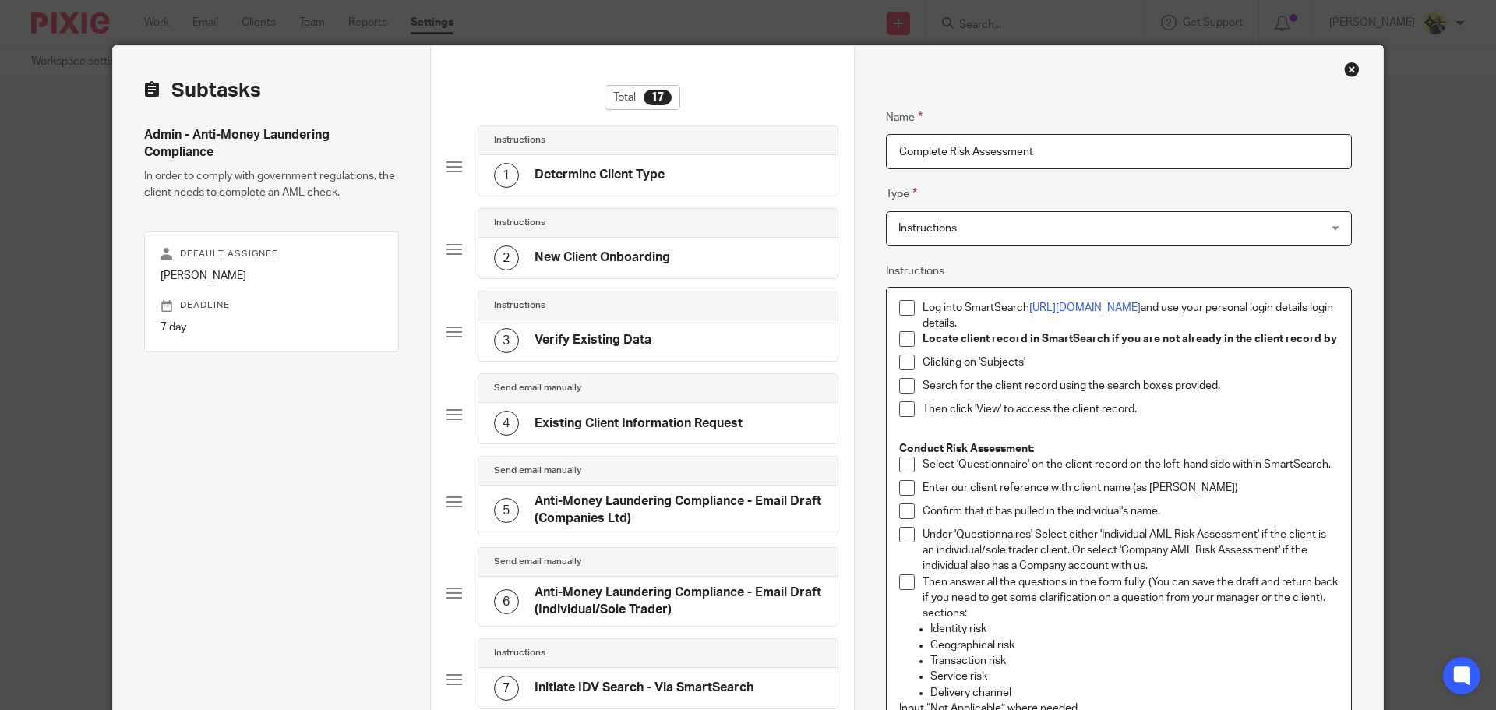
click at [1228, 584] on p "Then answer all the questions in the form fully. (You can save the draft and re…" at bounding box center [1130, 598] width 416 height 48
click at [1091, 598] on p "Then answer all the questions in the form fully. (You can save a draft if neede…" at bounding box center [1130, 598] width 416 height 48
click at [1237, 624] on p "Identity risk" at bounding box center [1134, 629] width 408 height 16
click at [1125, 613] on p "Then answer all the questions in the form fully. (You can save a draft if neede…" at bounding box center [1130, 598] width 416 height 48
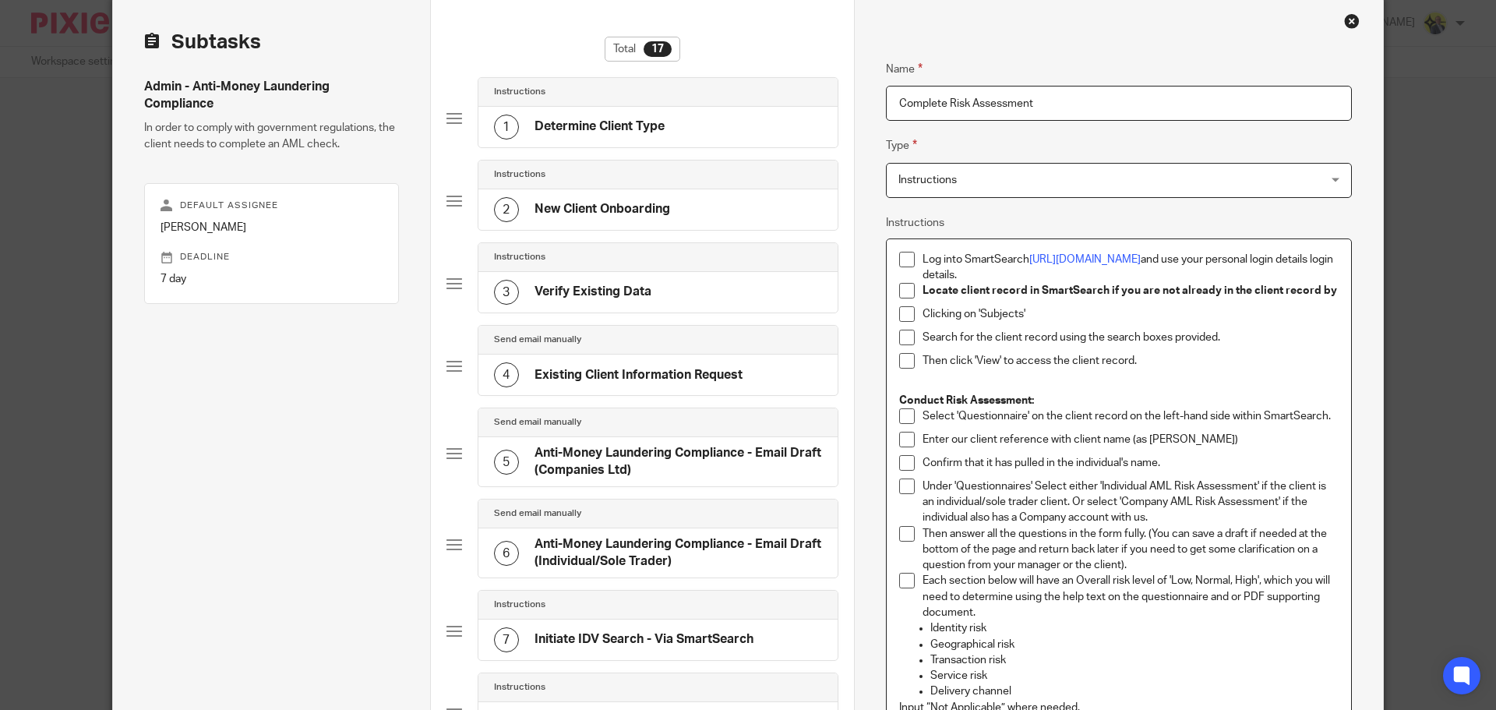
scroll to position [67, 0]
click at [1226, 596] on p "Each section below will have an Overall risk level of 'Low, Normal, High', whic…" at bounding box center [1130, 595] width 416 height 48
click at [1250, 622] on p "Identity risk" at bounding box center [1134, 627] width 408 height 16
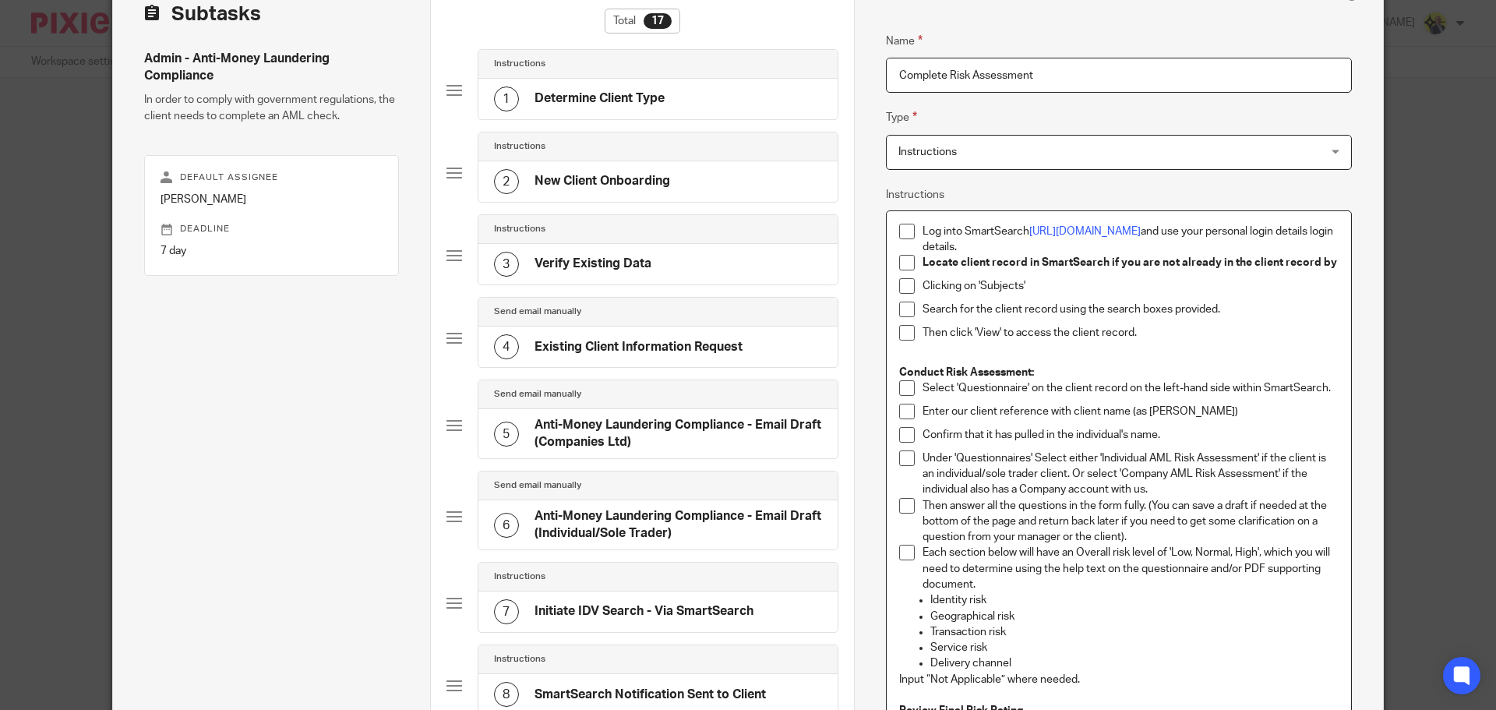
scroll to position [93, 0]
click at [969, 584] on p "Each section below will have an Overall risk level of 'Low, Normal, High', whic…" at bounding box center [1130, 569] width 416 height 48
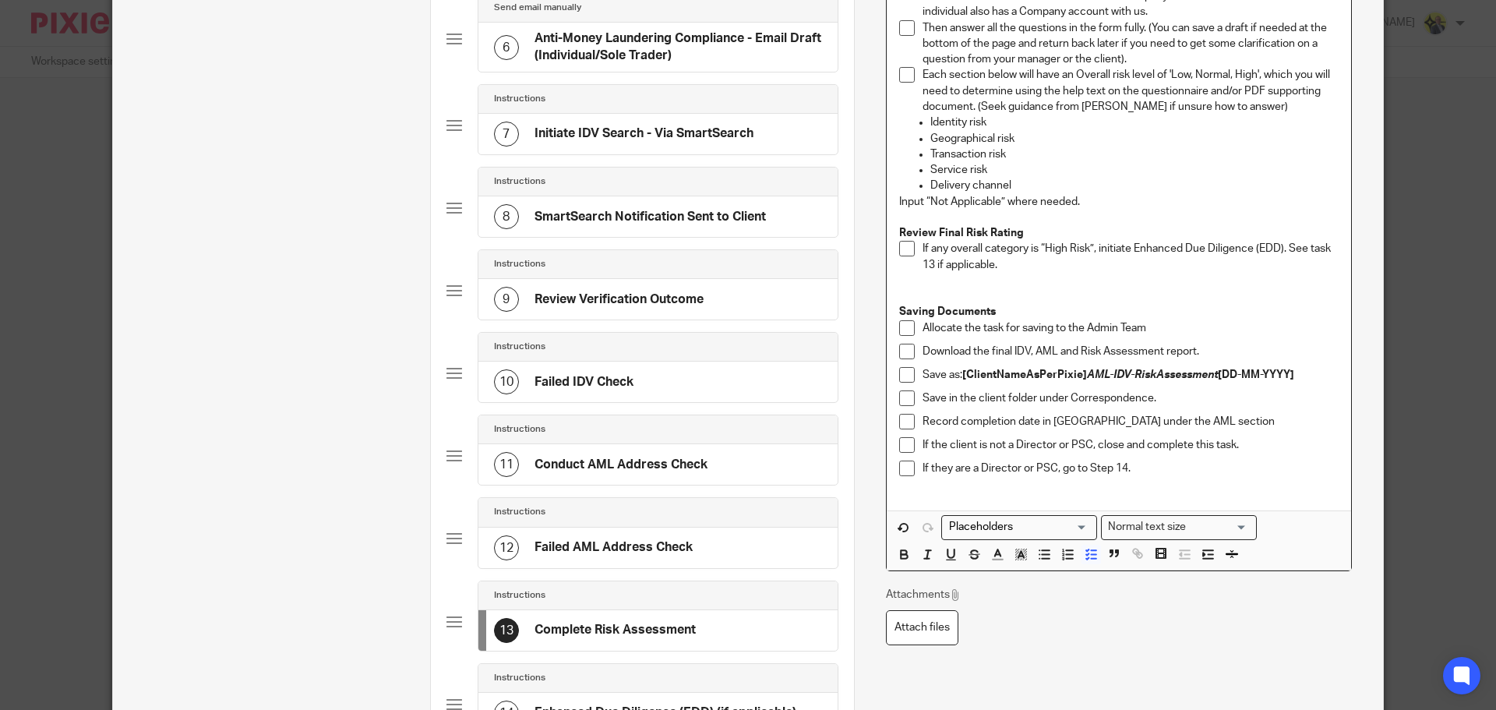
scroll to position [566, 0]
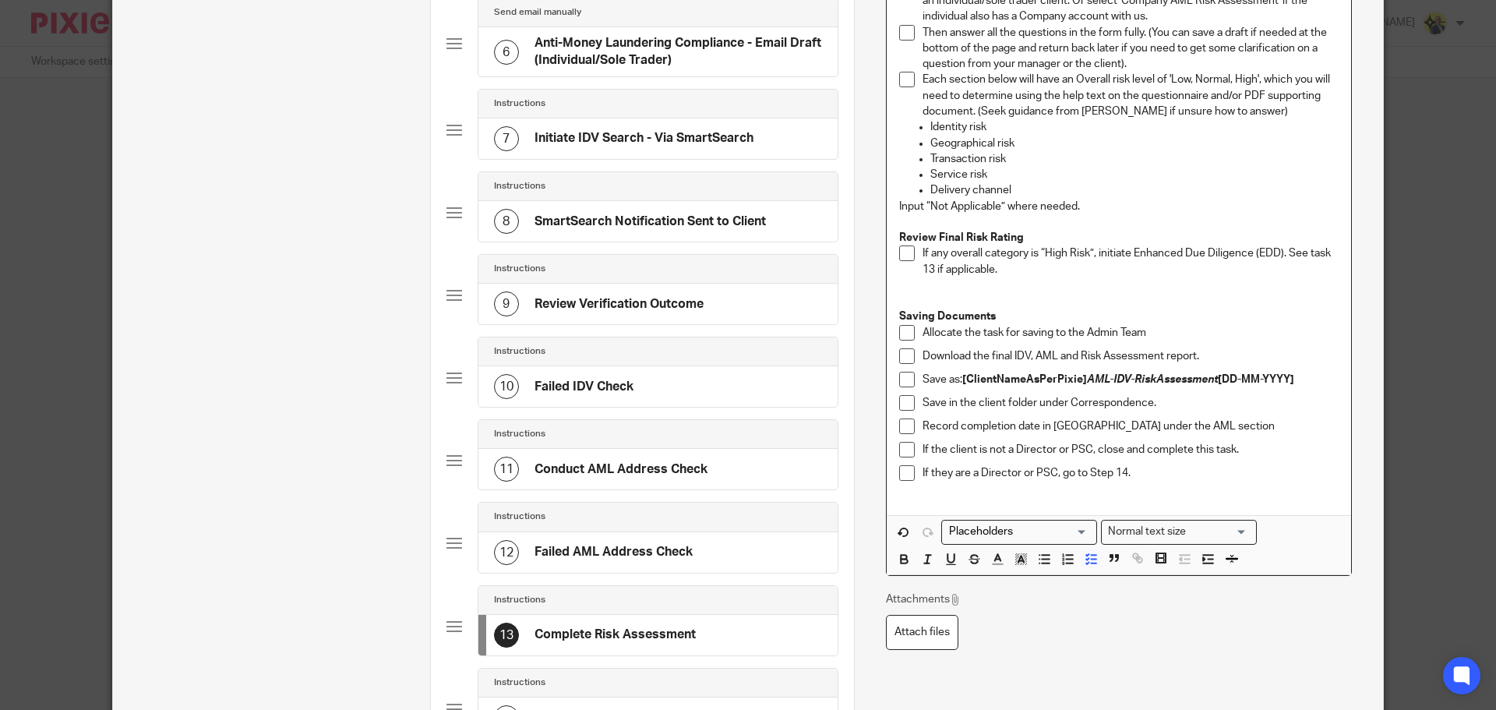
click at [926, 268] on p "If any overall category is “High Risk”, initiate Enhanced Due Diligence (EDD). …" at bounding box center [1130, 261] width 416 height 32
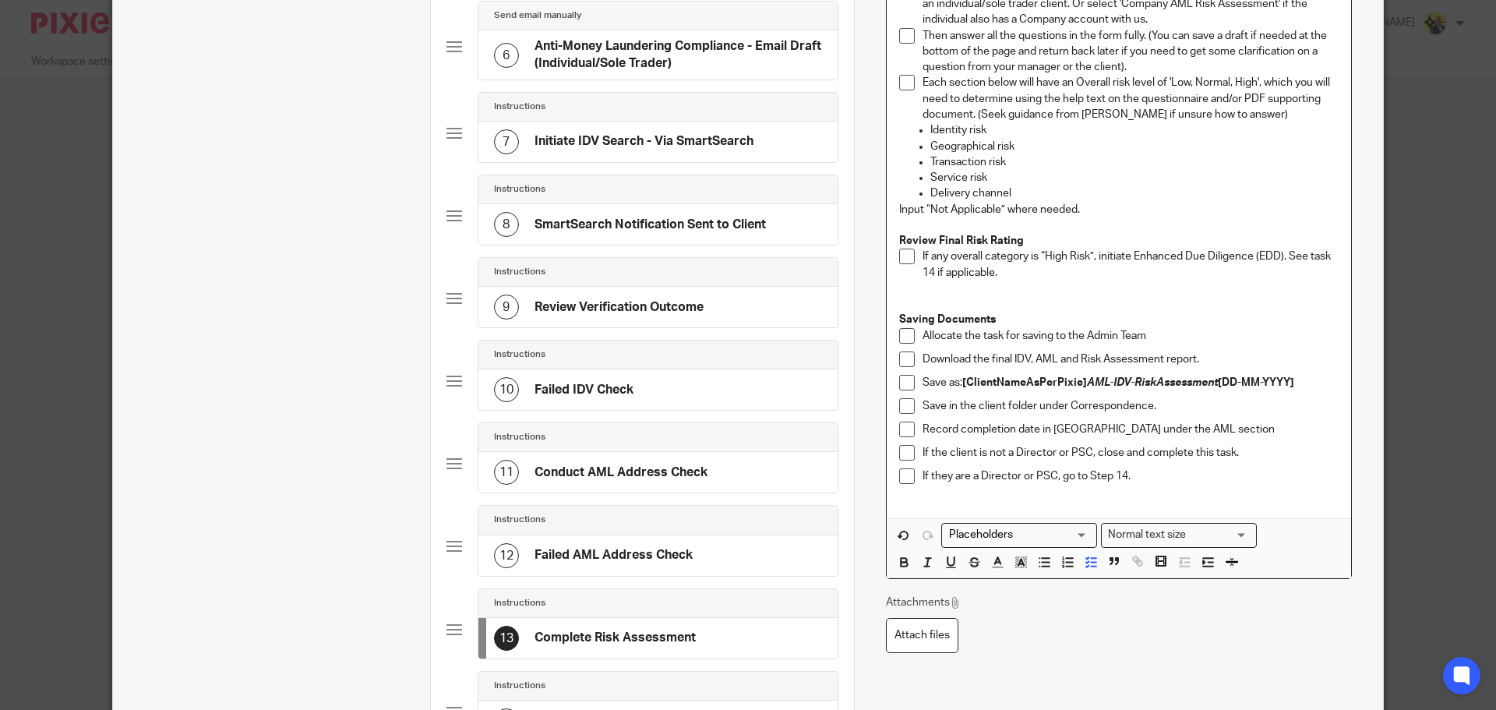
scroll to position [563, 0]
click at [1147, 336] on p "Allocate the task for saving to the Admin Team" at bounding box center [1130, 337] width 416 height 16
click at [1198, 358] on p "Download the final IDV, AML and Risk Assessment report." at bounding box center [1130, 360] width 416 height 16
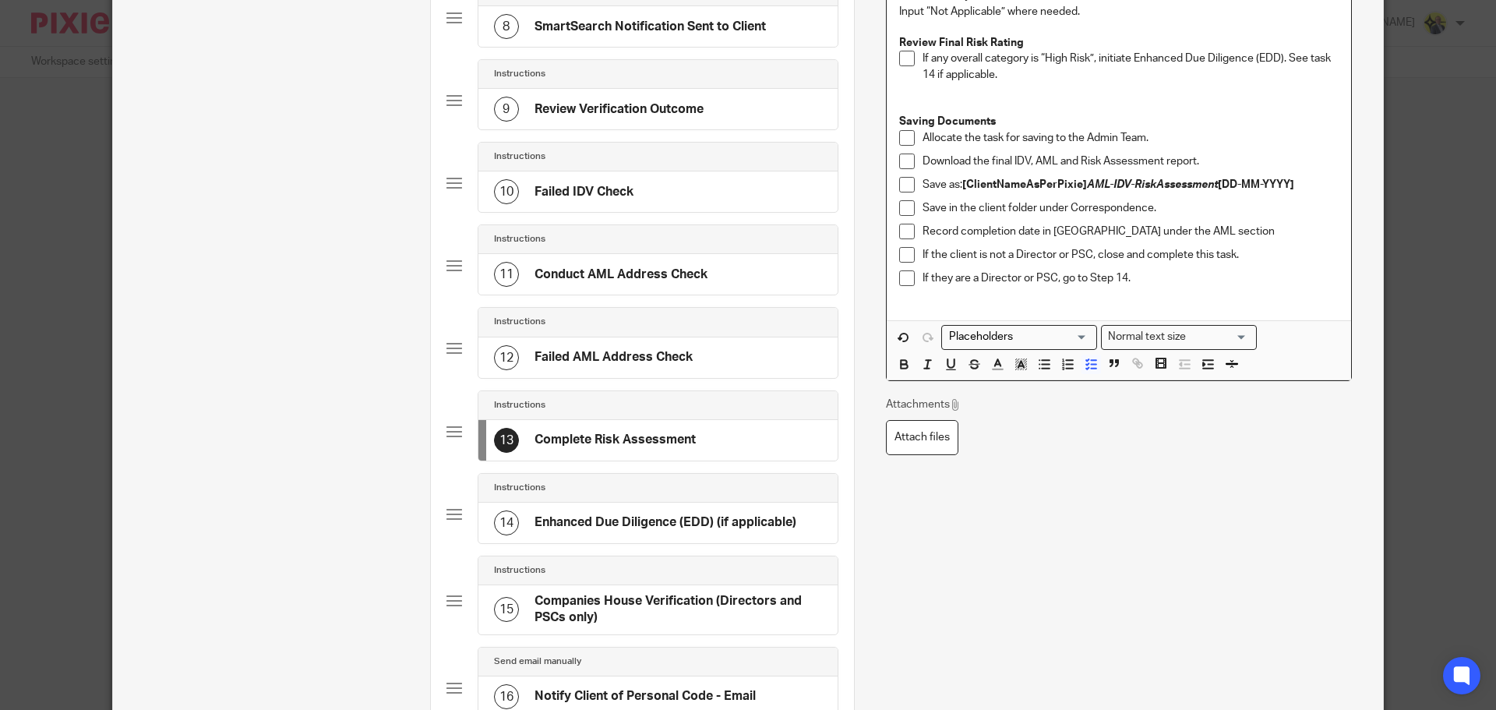
scroll to position [761, 0]
click at [1121, 278] on p "If they are a Director or PSC, go to Step 14." at bounding box center [1130, 278] width 416 height 16
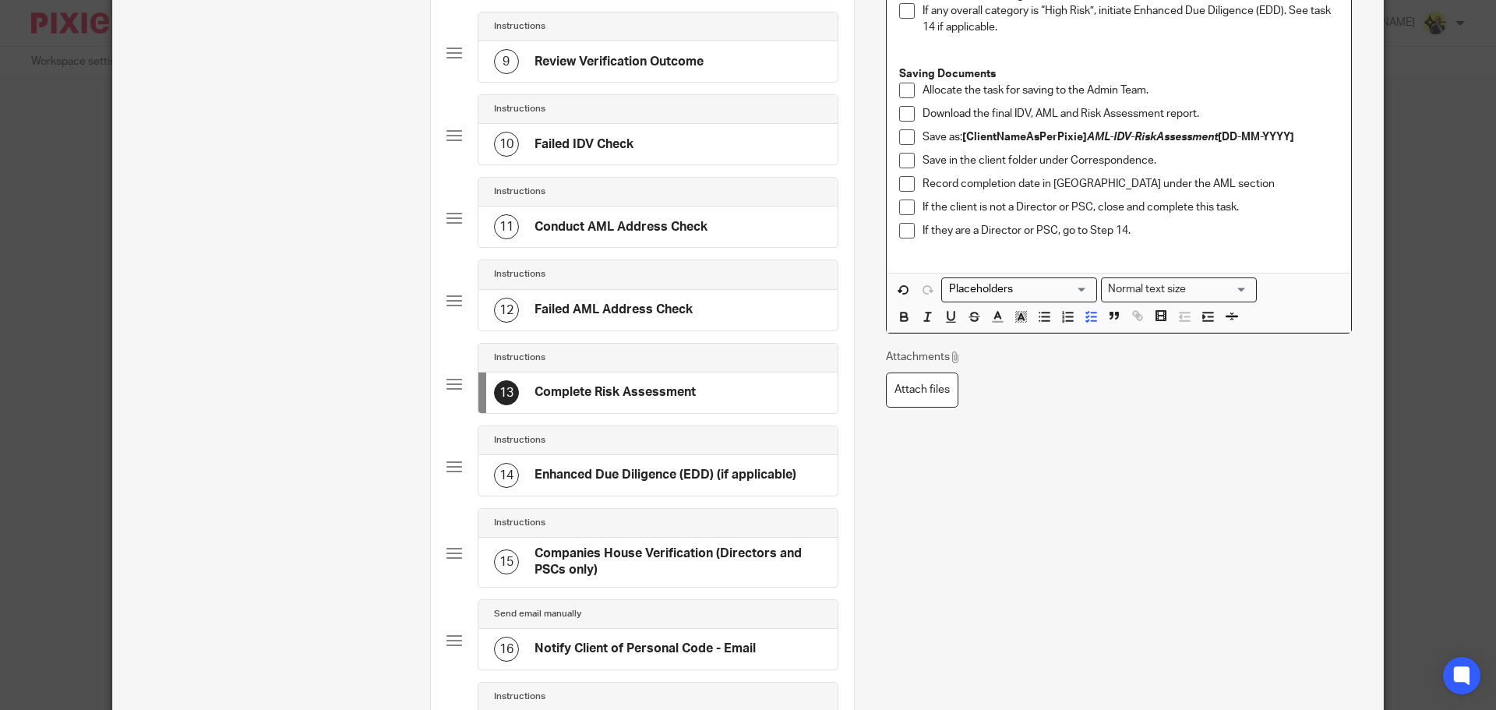
scroll to position [808, 0]
click at [1135, 231] on p "If they are a Director or PSC, go to Step 15." at bounding box center [1130, 232] width 416 height 16
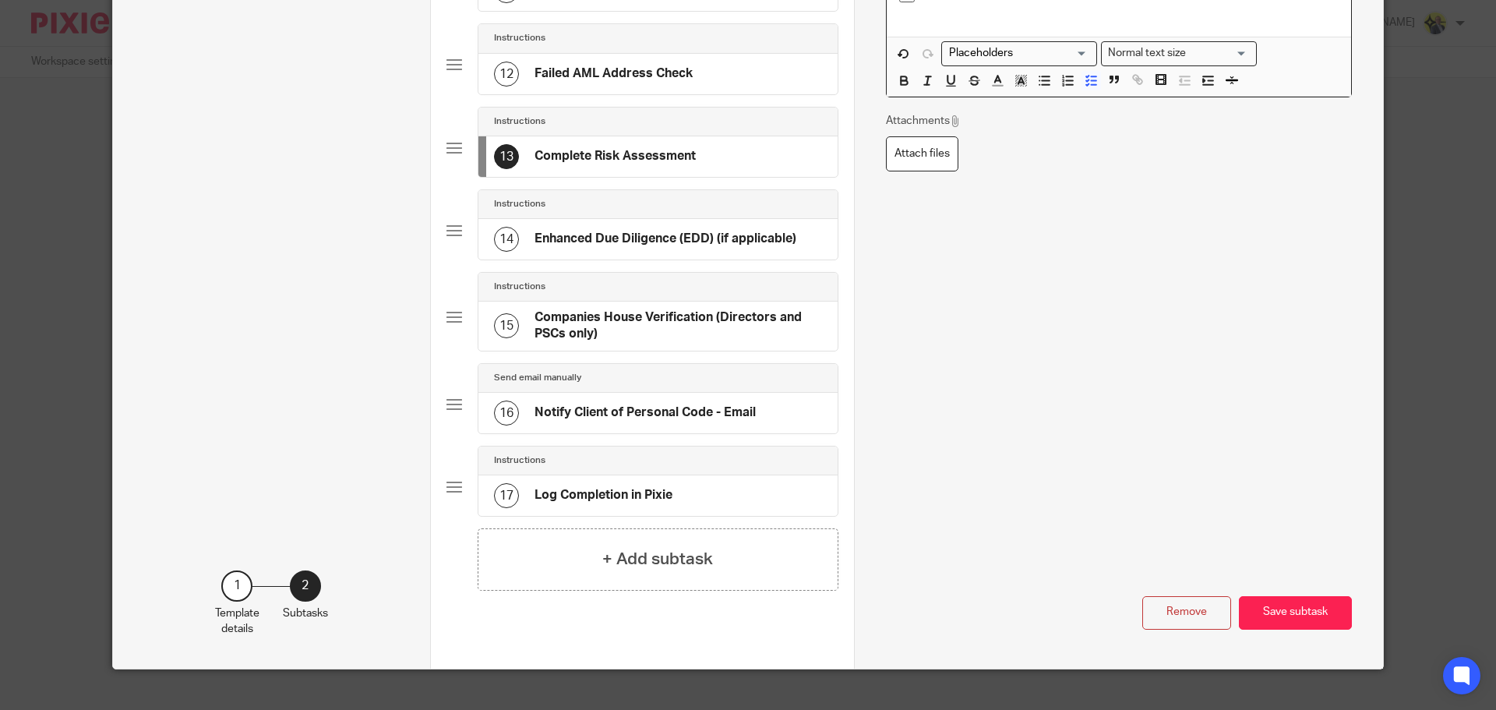
scroll to position [1046, 0]
click at [719, 246] on h4 "Enhanced Due Diligence (EDD) (if applicable)" at bounding box center [665, 238] width 262 height 16
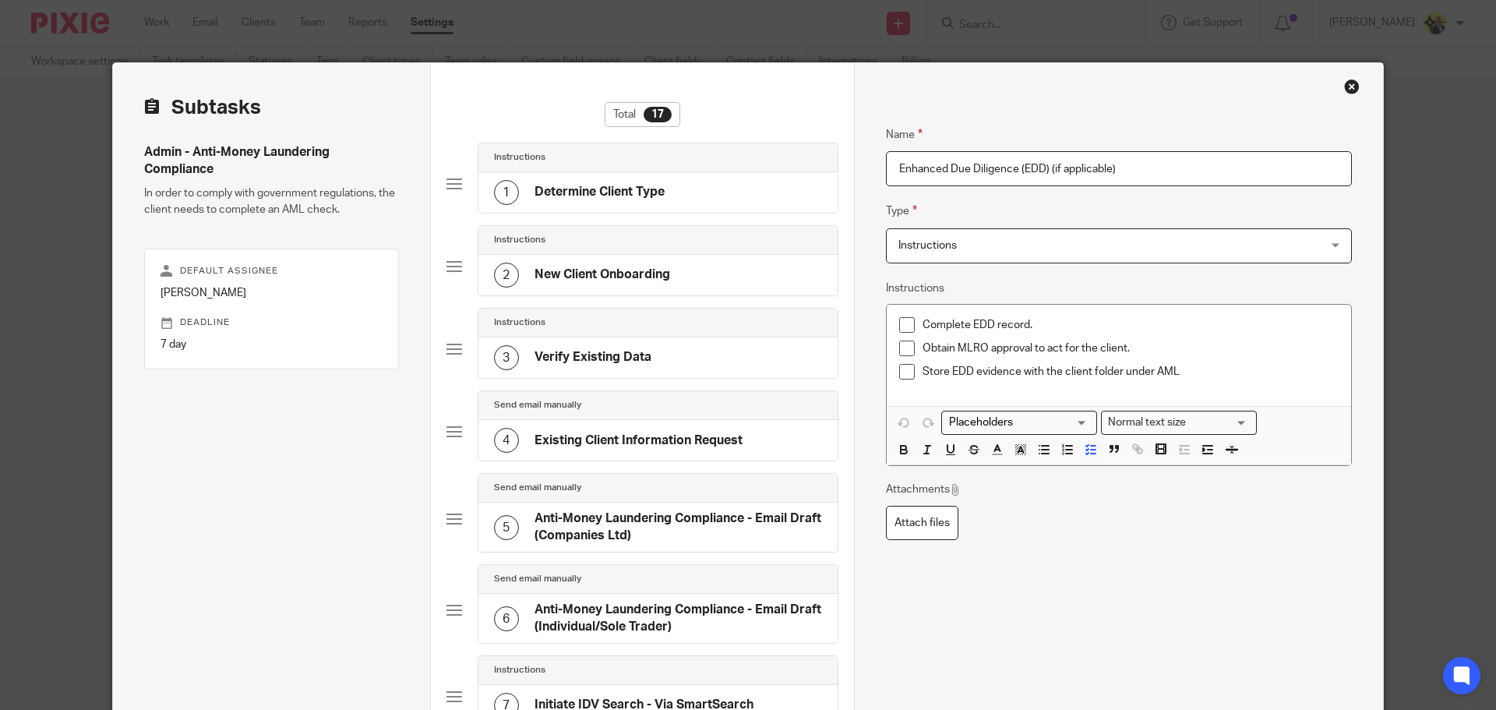
click at [922, 325] on p "Complete EDD record." at bounding box center [1130, 325] width 416 height 16
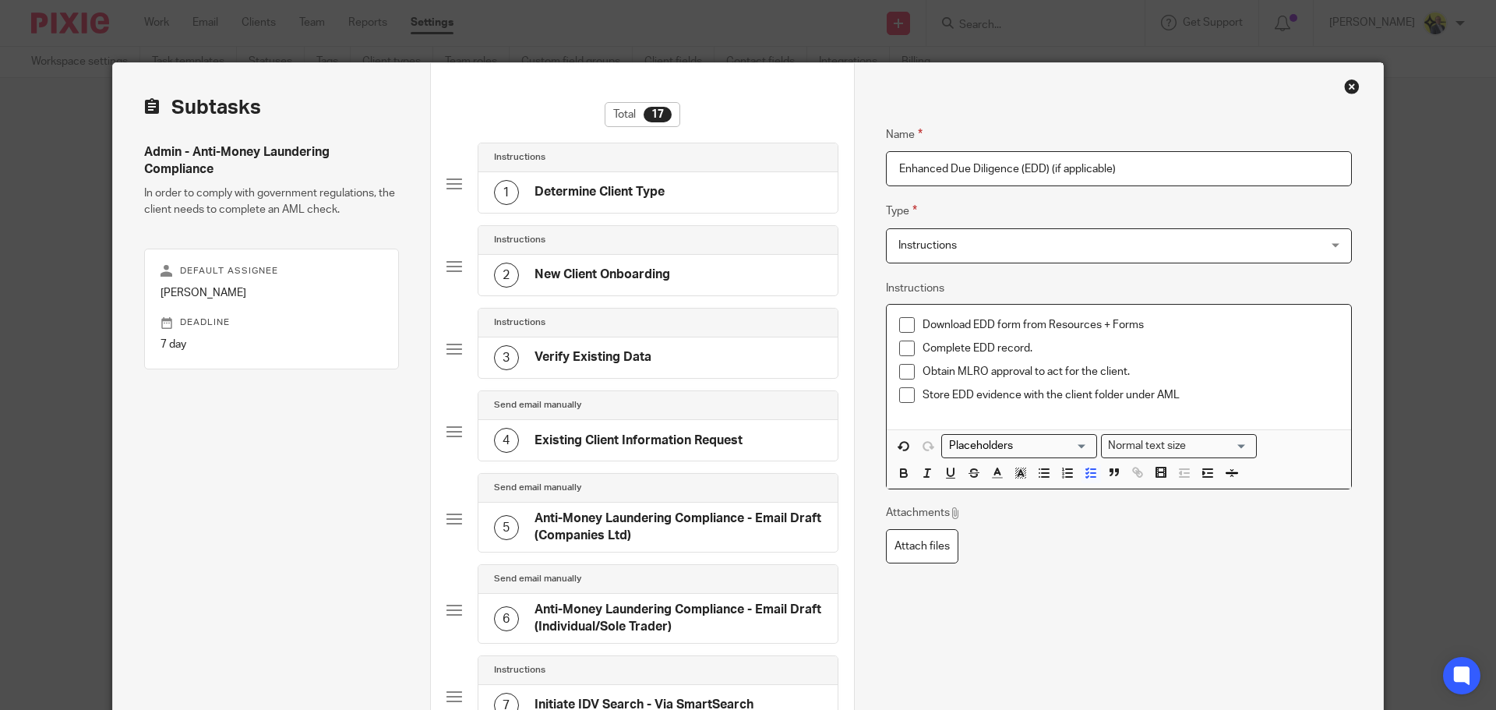
click at [982, 372] on p "Obtain MLRO approval to act for the client." at bounding box center [1130, 372] width 416 height 16
drag, startPoint x: 1017, startPoint y: 396, endPoint x: 1170, endPoint y: 393, distance: 152.7
click at [1170, 393] on p "Store EDD evidence with the client folder under AML" at bounding box center [1130, 395] width 416 height 16
click at [1227, 409] on div "Store EDD evidence in the clients Correspondence folder" at bounding box center [1130, 398] width 416 height 23
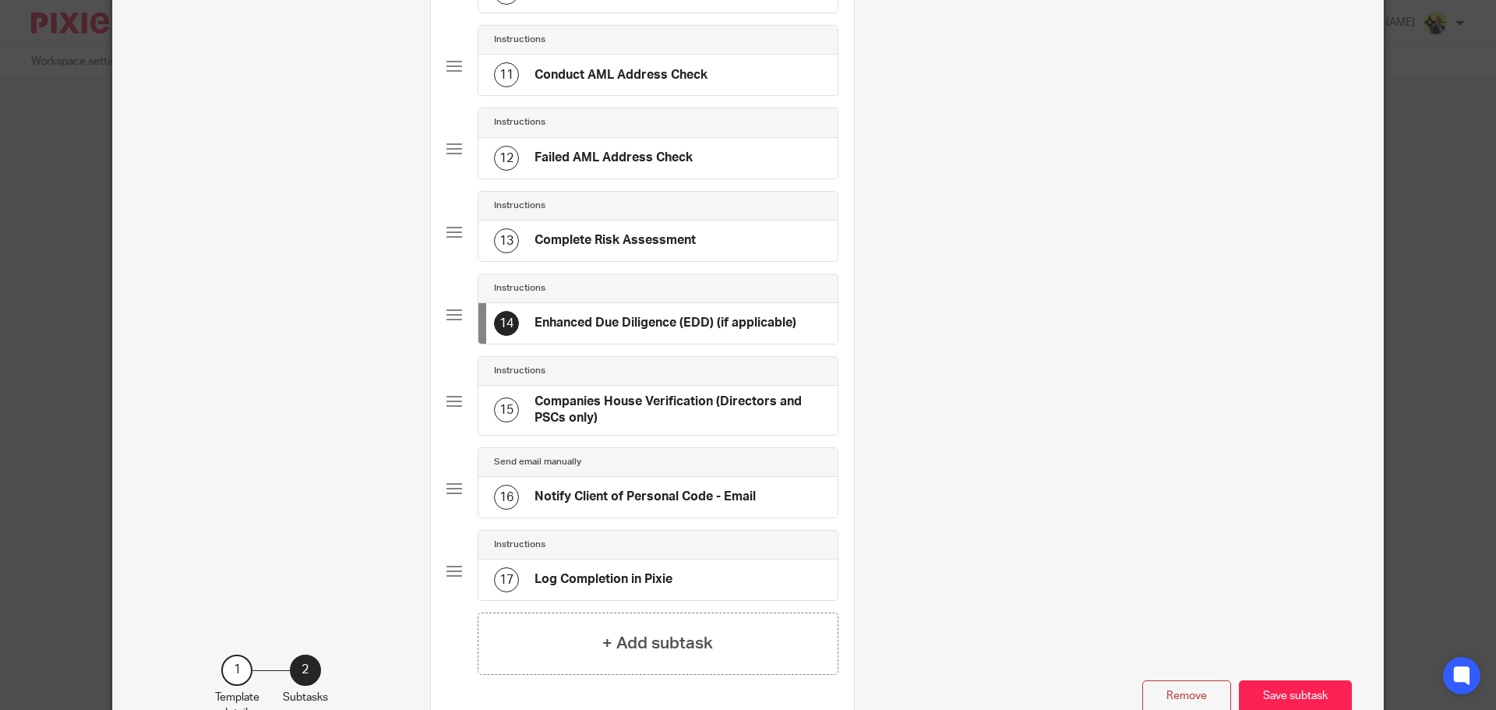
scroll to position [961, 0]
click at [722, 413] on h4 "Companies House Verification (Directors and PSCs only)" at bounding box center [677, 410] width 287 height 34
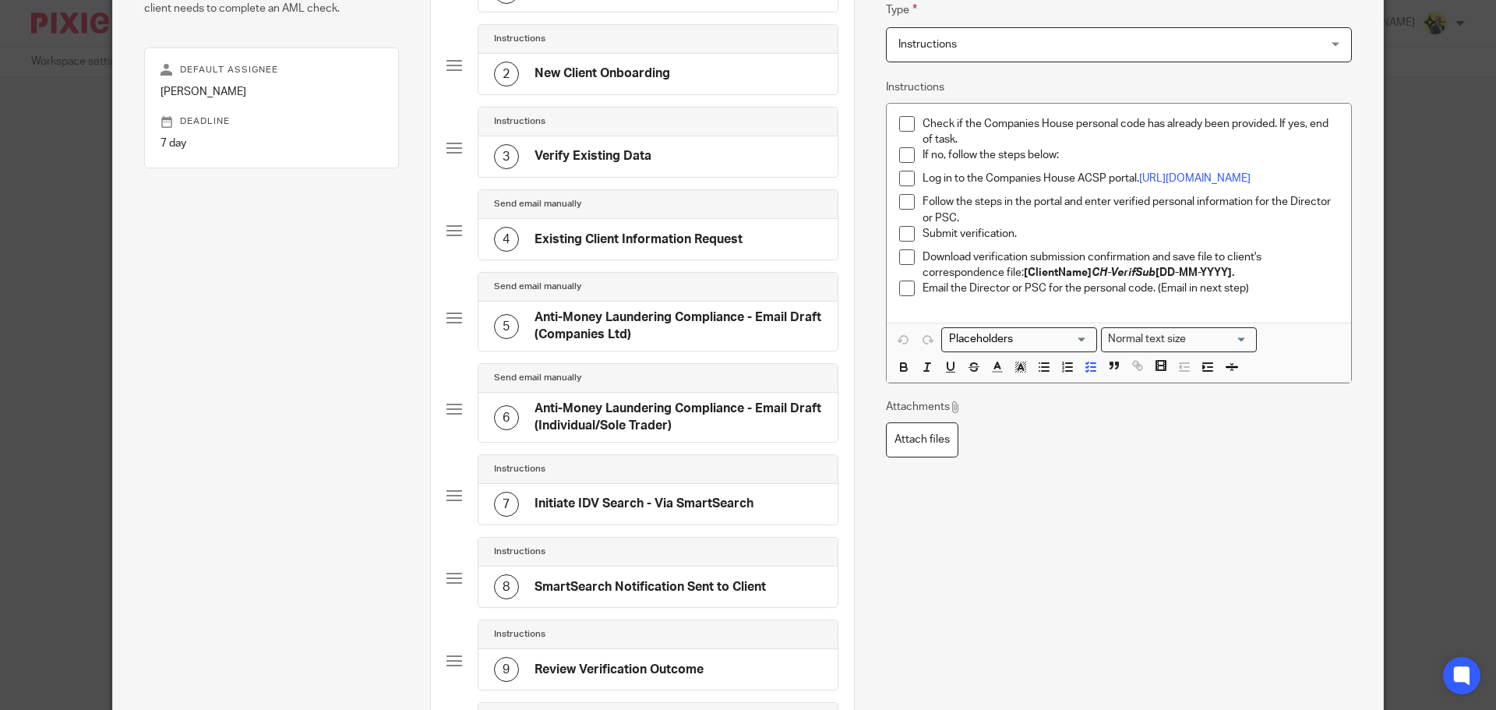
scroll to position [202, 0]
click at [961, 185] on p "Log in to the Companies House ACSP portal. https://signin.account.gov.uk/enter-…" at bounding box center [1130, 178] width 416 height 16
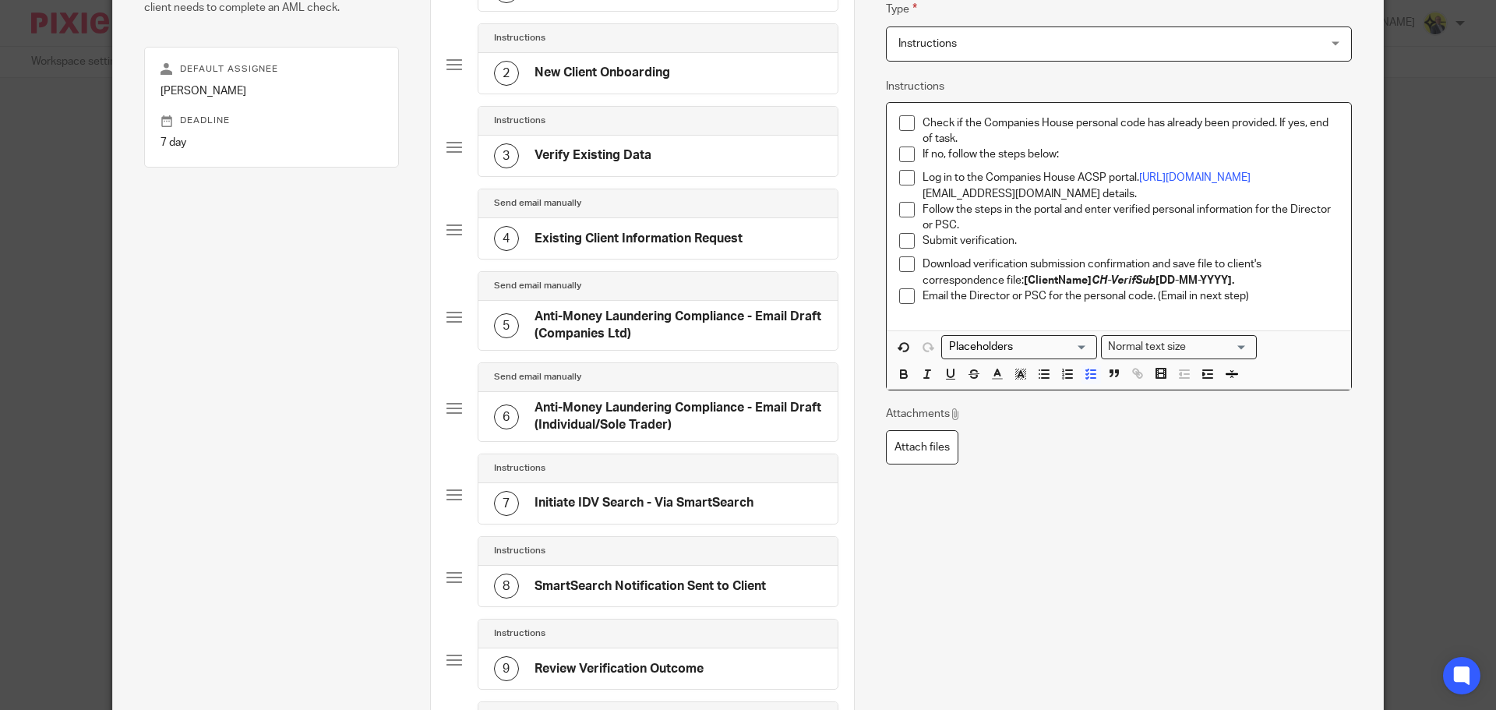
click at [971, 192] on p "Log in to the Companies House ACSP portal. https://signin.account.gov.uk/enter-…" at bounding box center [1130, 186] width 416 height 32
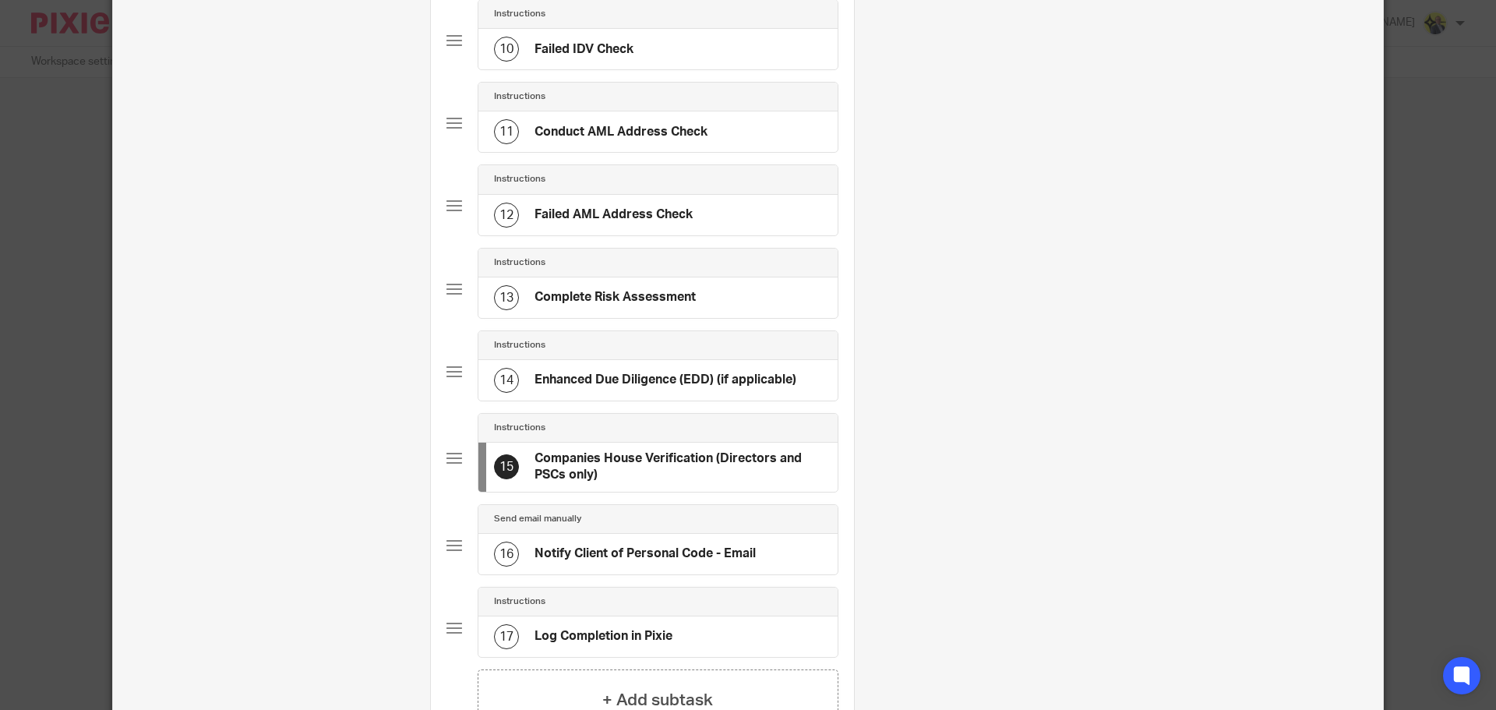
scroll to position [1067, 0]
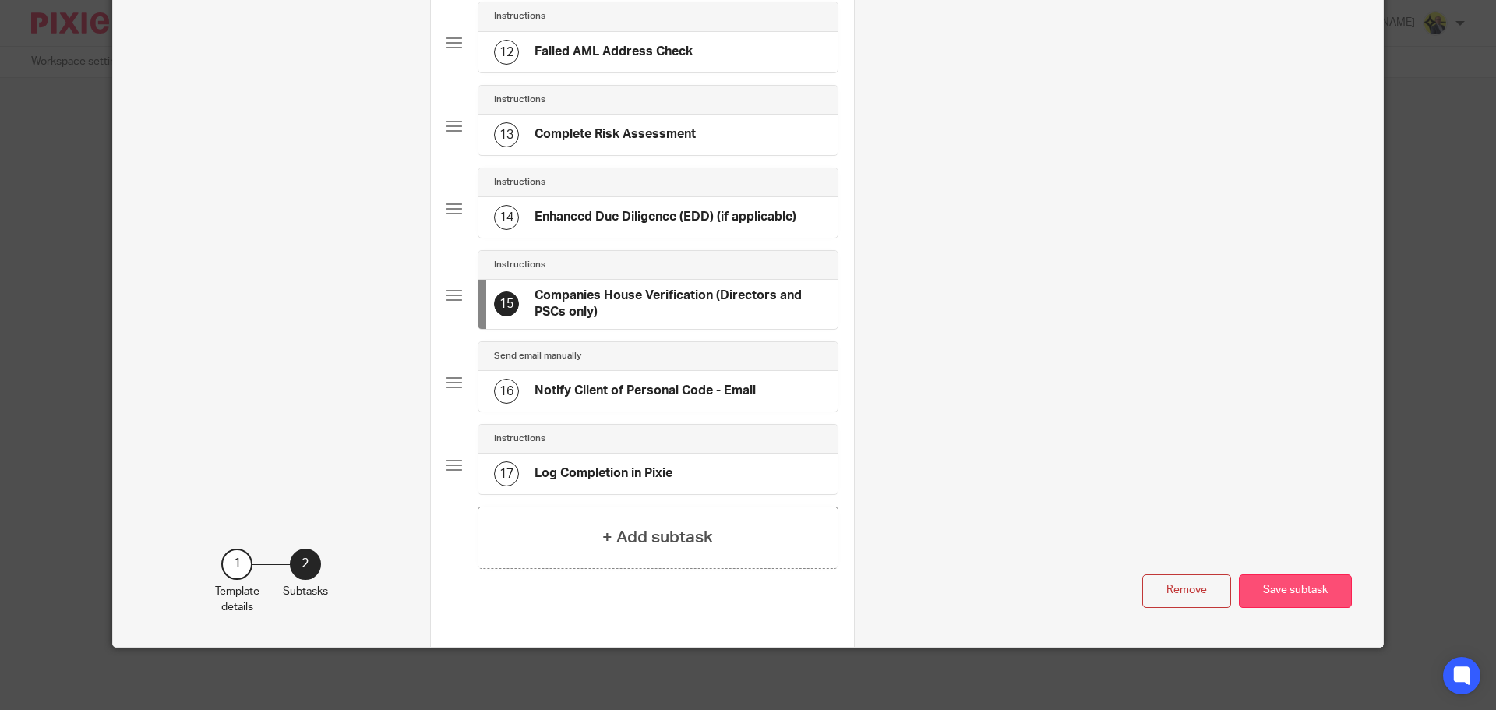
click at [1280, 588] on button "Save subtask" at bounding box center [1295, 591] width 113 height 34
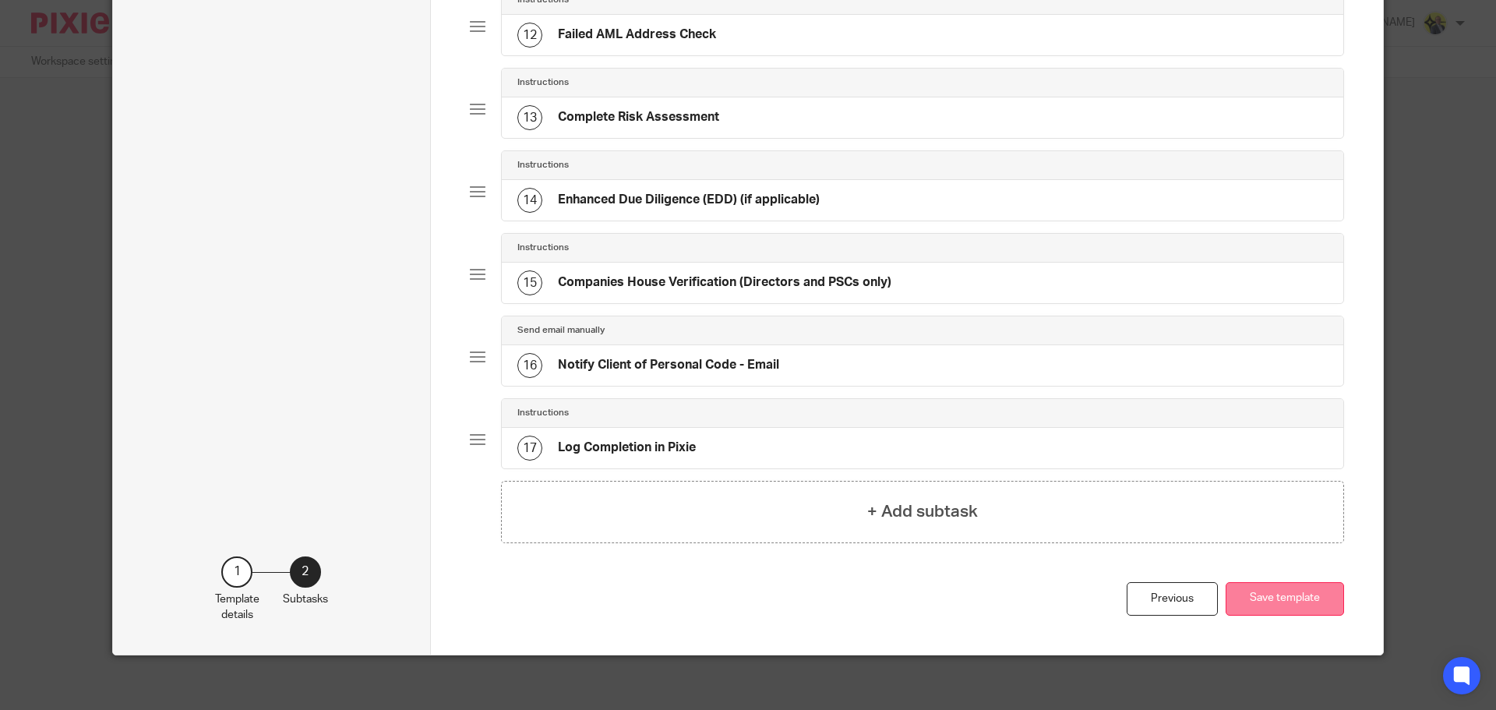
click at [1264, 599] on button "Save template" at bounding box center [1285, 599] width 118 height 34
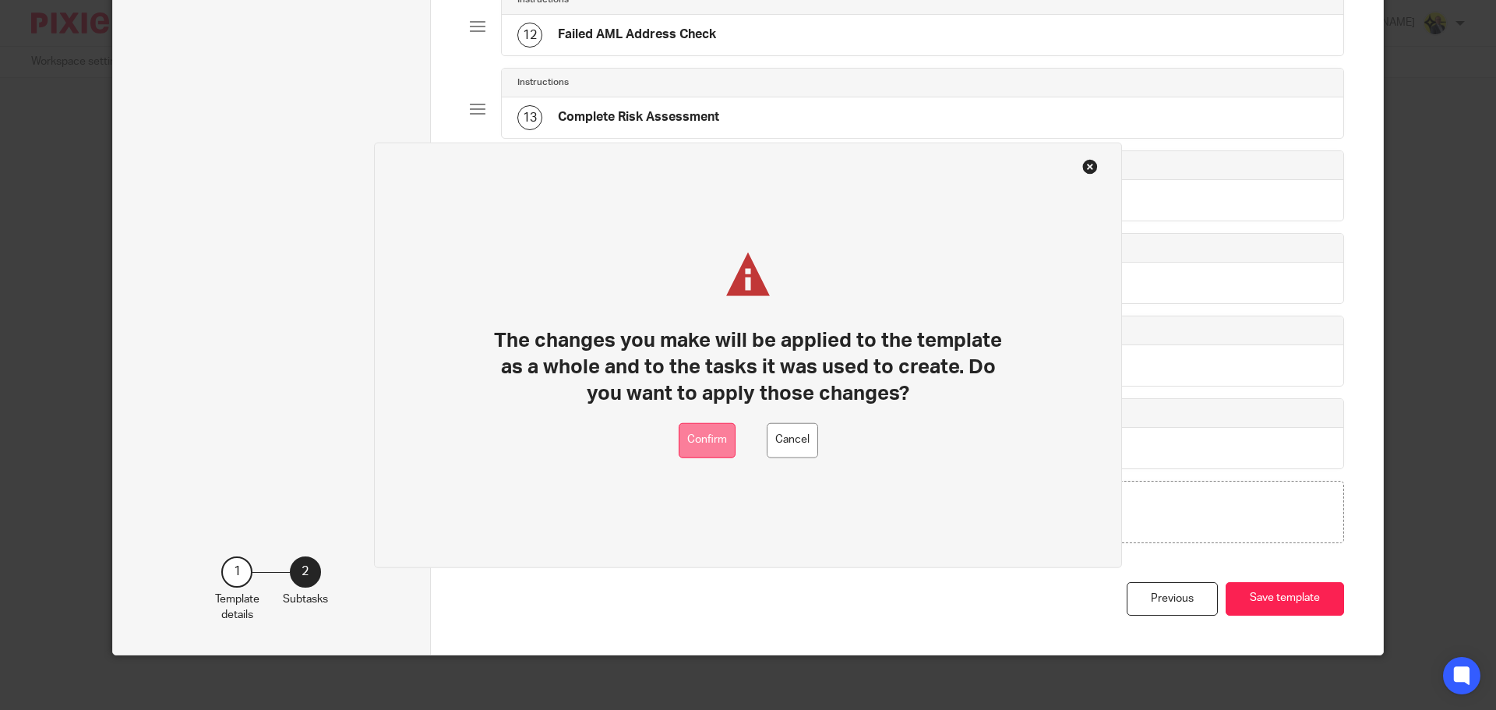
click at [705, 444] on button "Confirm" at bounding box center [707, 439] width 57 height 35
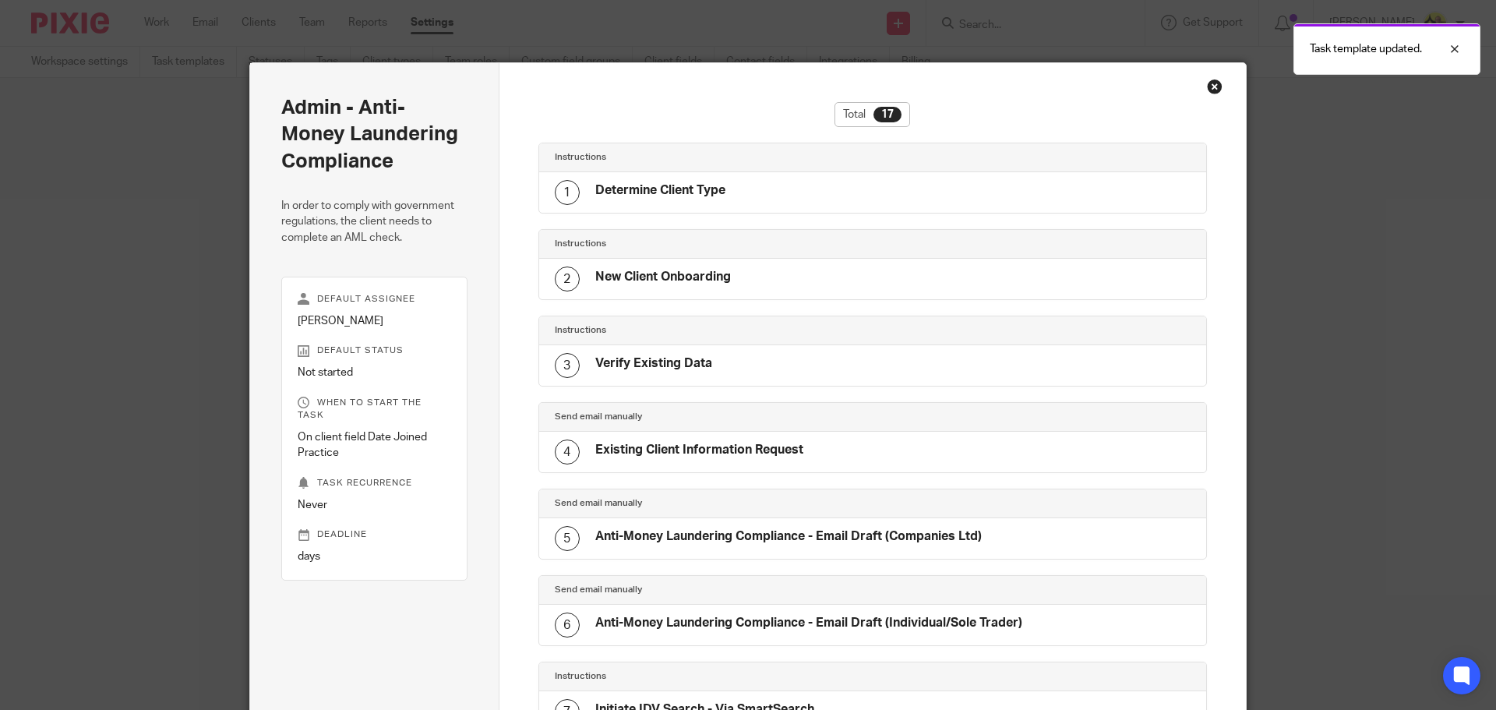
click at [1210, 86] on div "Close this dialog window" at bounding box center [1215, 87] width 16 height 16
